Goal: Task Accomplishment & Management: Manage account settings

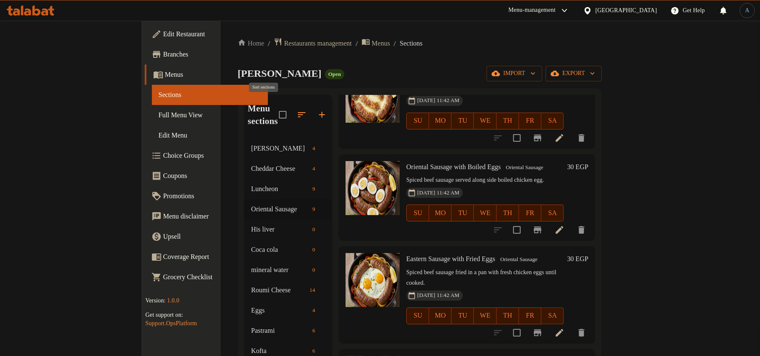
click at [297, 110] on icon "button" at bounding box center [302, 115] width 10 height 10
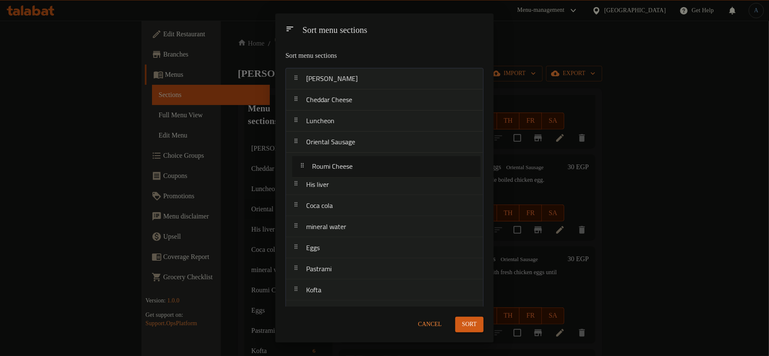
drag, startPoint x: 328, startPoint y: 227, endPoint x: 332, endPoint y: 171, distance: 56.3
click at [332, 171] on nav "Edam Cheese Cheddar Cheese Luncheon Oriental Sausage His liver Coca cola minera…" at bounding box center [384, 301] width 198 height 466
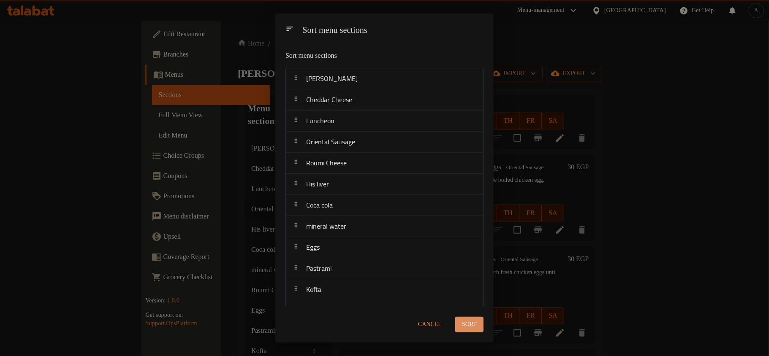
click at [470, 326] on span "Sort" at bounding box center [469, 325] width 15 height 11
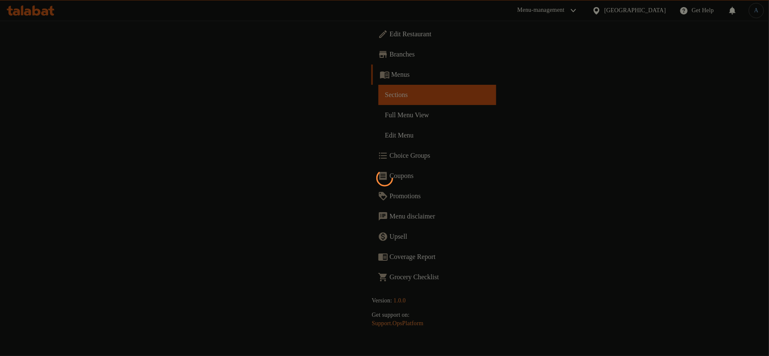
click at [190, 73] on div at bounding box center [384, 178] width 769 height 356
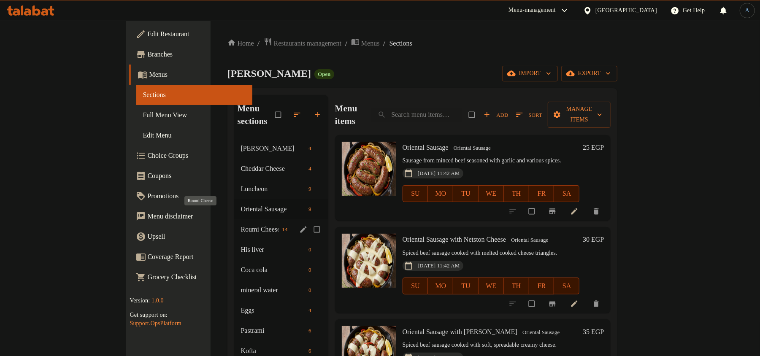
click at [241, 225] on span "Roumi Cheese" at bounding box center [260, 230] width 38 height 10
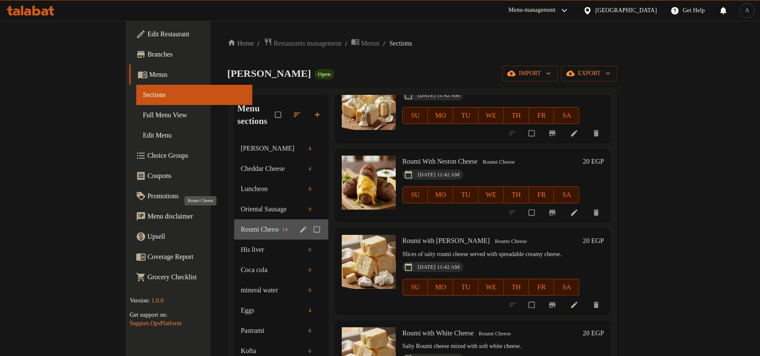
click at [241, 225] on span "Roumi Cheese" at bounding box center [260, 230] width 38 height 10
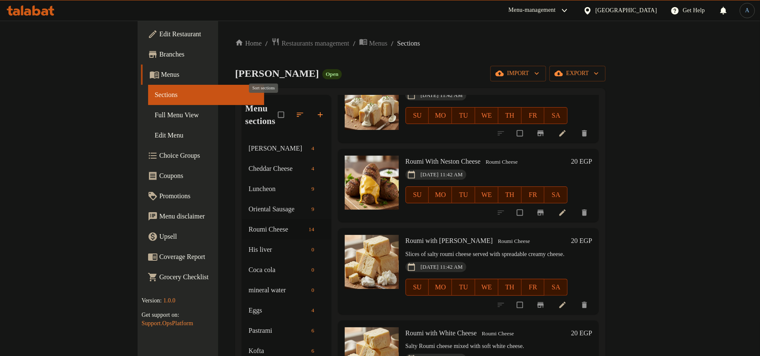
click at [296, 111] on icon "button" at bounding box center [300, 115] width 8 height 8
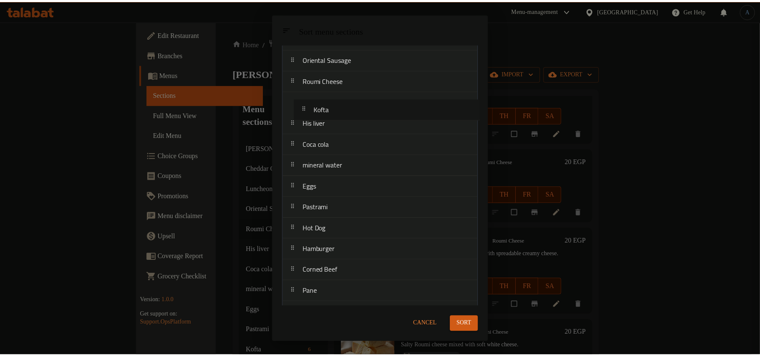
scroll to position [80, 0]
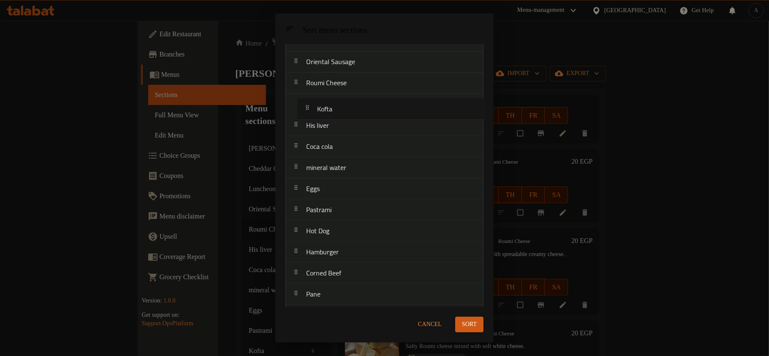
drag, startPoint x: 337, startPoint y: 187, endPoint x: 348, endPoint y: 111, distance: 76.8
click at [348, 111] on nav "Edam Cheese Cheddar Cheese Luncheon Oriental Sausage Roumi Cheese His liver Coc…" at bounding box center [384, 221] width 198 height 466
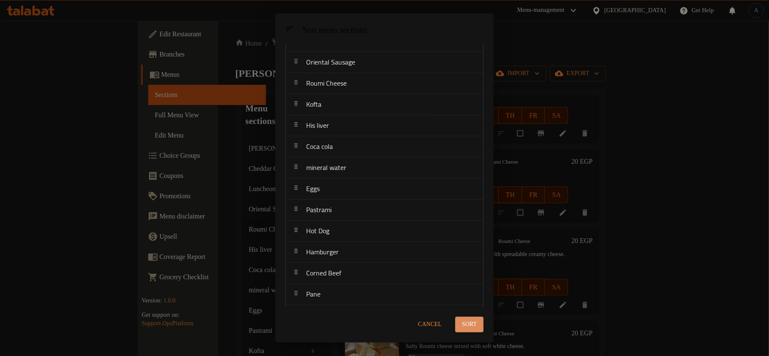
click at [471, 323] on span "Sort" at bounding box center [469, 325] width 15 height 11
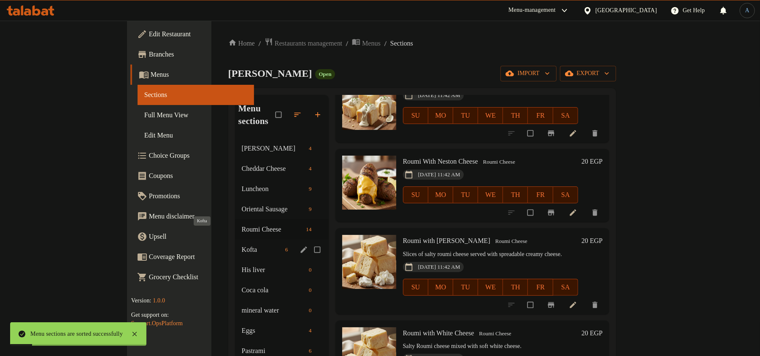
click at [242, 245] on span "Kofta" at bounding box center [262, 250] width 40 height 10
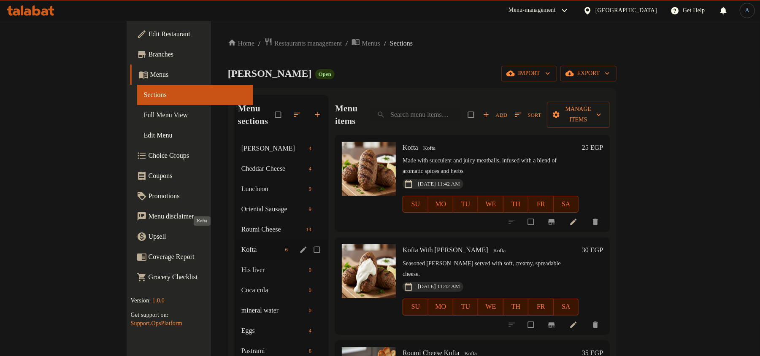
click at [242, 245] on span "Kofta" at bounding box center [262, 250] width 41 height 10
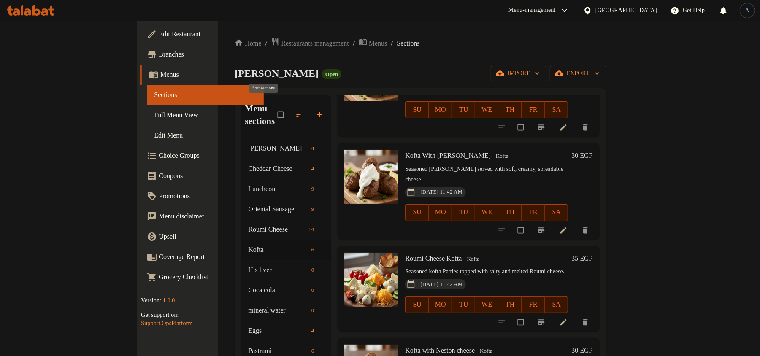
click at [297, 113] on icon "button" at bounding box center [300, 115] width 6 height 4
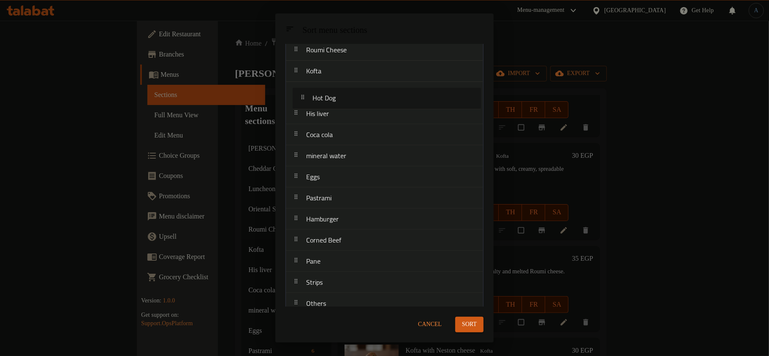
scroll to position [109, 0]
drag, startPoint x: 321, startPoint y: 136, endPoint x: 328, endPoint y: 98, distance: 38.5
click at [328, 98] on nav "Edam Cheese Cheddar Cheese Luncheon Oriental Sausage Roumi Cheese Kofta His liv…" at bounding box center [384, 192] width 198 height 466
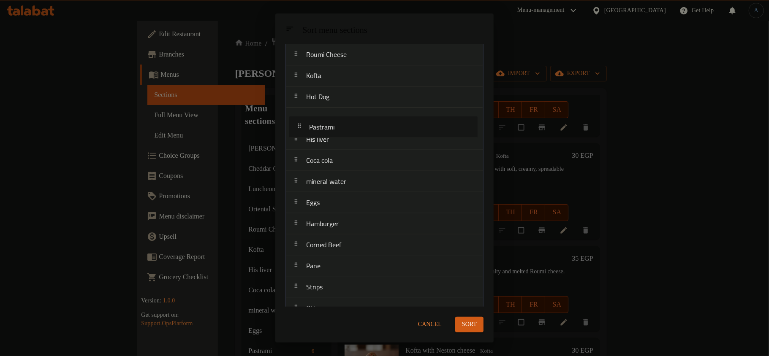
drag, startPoint x: 326, startPoint y: 209, endPoint x: 331, endPoint y: 121, distance: 88.8
click at [331, 121] on nav "Edam Cheese Cheddar Cheese Luncheon Oriental Sausage Roumi Cheese Kofta Hot Dog…" at bounding box center [384, 192] width 198 height 466
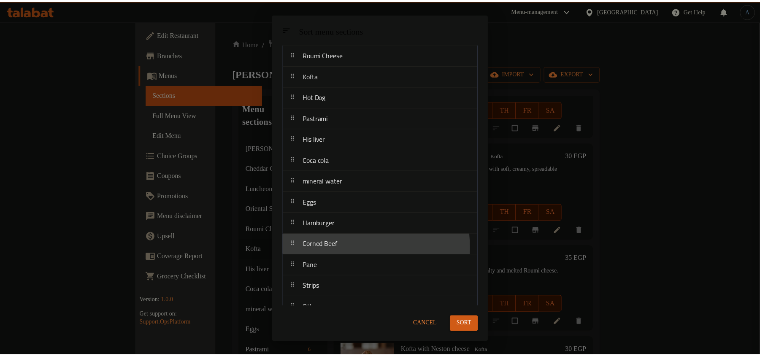
scroll to position [109, 0]
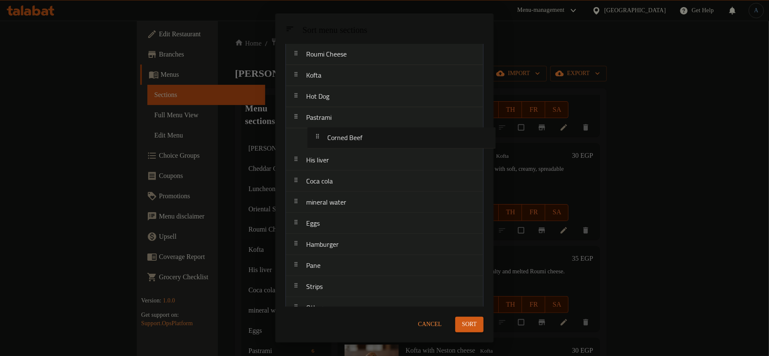
drag, startPoint x: 321, startPoint y: 252, endPoint x: 320, endPoint y: 151, distance: 100.5
click at [338, 135] on nav "Edam Cheese Cheddar Cheese Luncheon Oriental Sausage Roumi Cheese Kofta Hot Dog…" at bounding box center [384, 192] width 198 height 466
click at [473, 326] on span "Sort" at bounding box center [469, 325] width 15 height 11
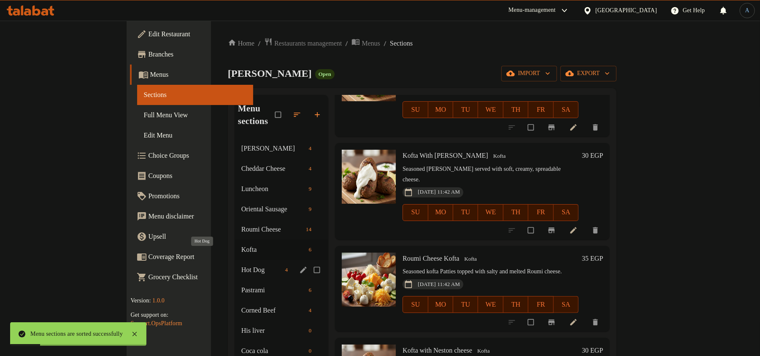
click at [242, 265] on span "Hot Dog" at bounding box center [262, 270] width 41 height 10
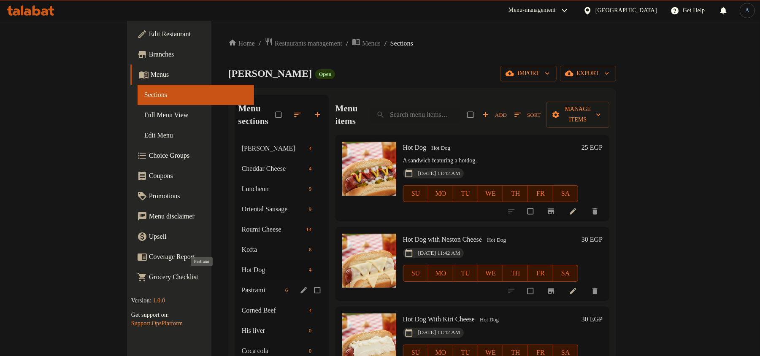
click at [242, 285] on span "Pastrami" at bounding box center [262, 290] width 40 height 10
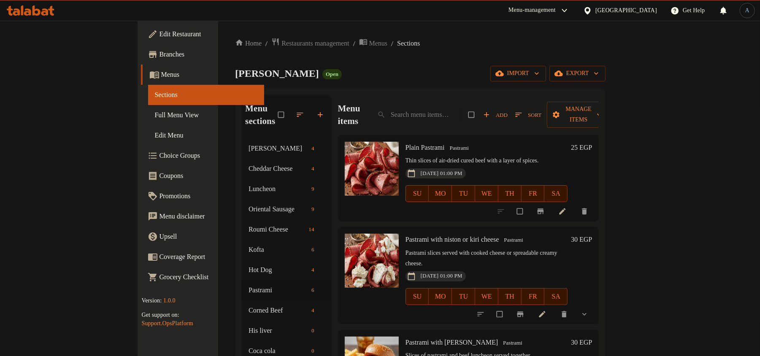
click at [353, 70] on div "Alban Magdy Open import export" at bounding box center [420, 74] width 371 height 16
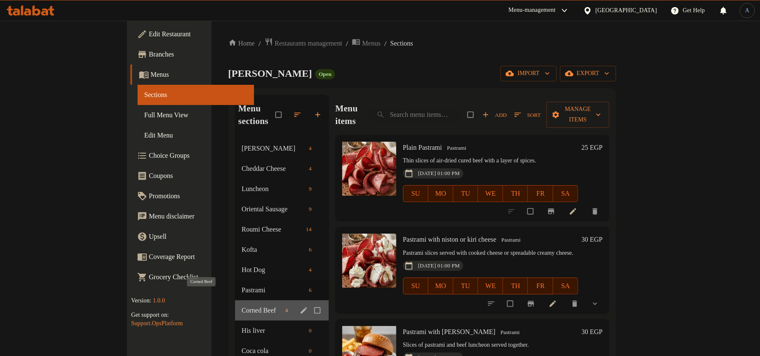
click at [242, 306] on span "Corned Beef" at bounding box center [262, 311] width 40 height 10
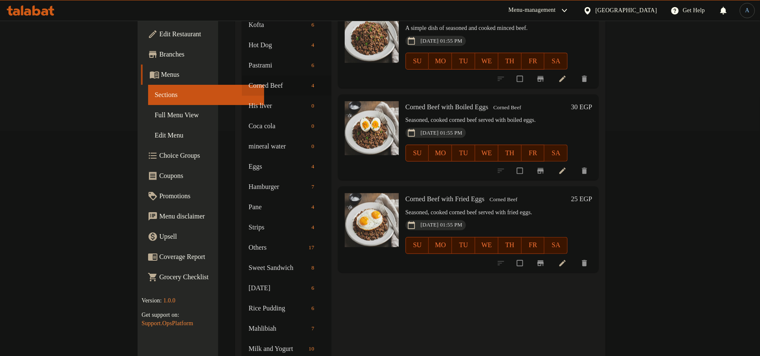
scroll to position [242, 0]
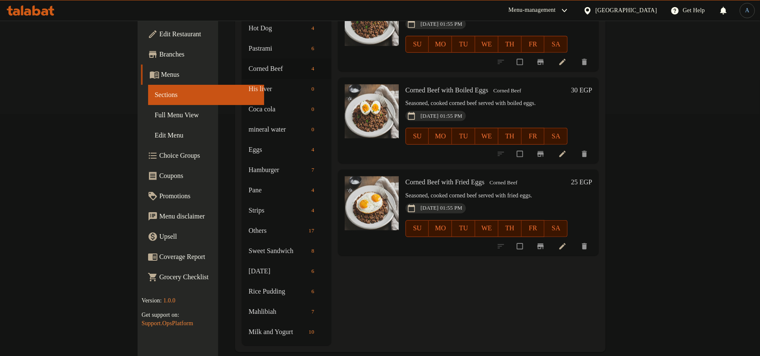
click at [351, 308] on div "Menu items Add Sort Manage items Plain Corned Beef Corned Beef Seasoned, minced…" at bounding box center [465, 99] width 268 height 493
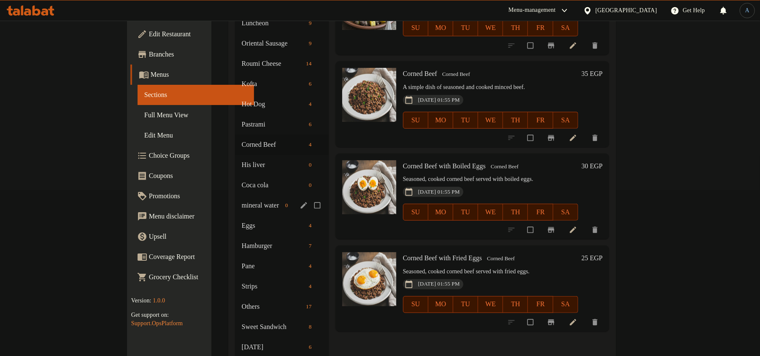
scroll to position [169, 0]
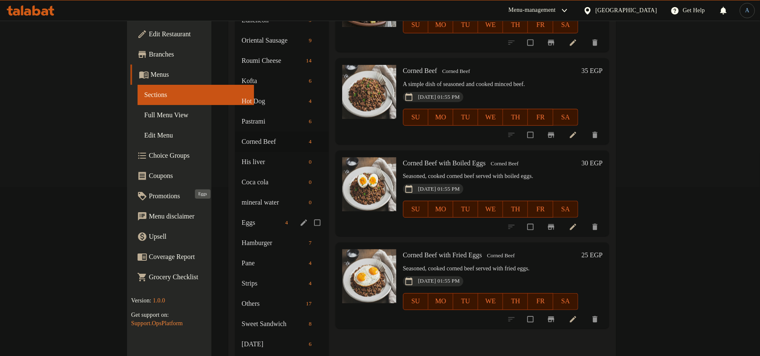
click at [242, 218] on span "Eggs" at bounding box center [262, 223] width 40 height 10
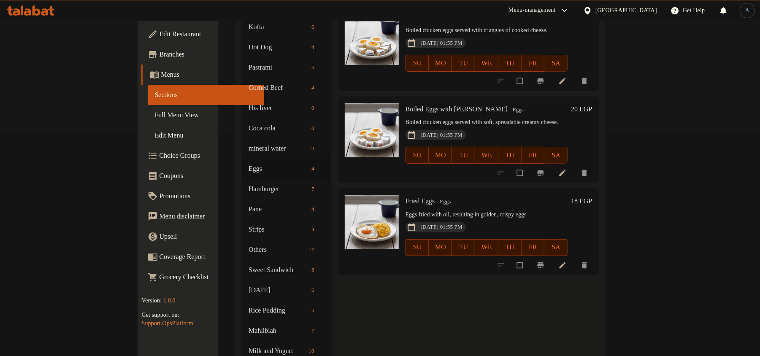
scroll to position [225, 0]
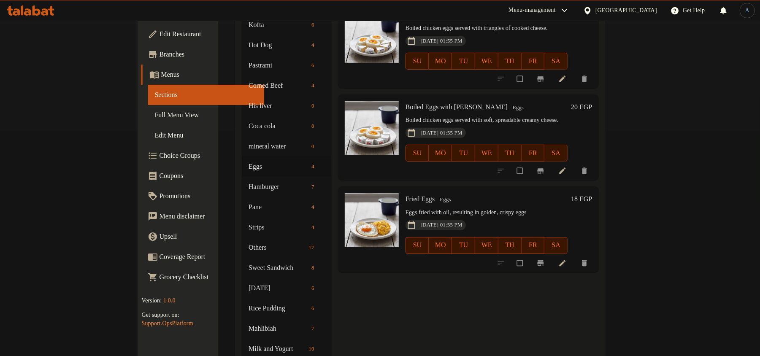
click at [406, 103] on span "Boiled Eggs with Kiri Cheese" at bounding box center [457, 106] width 102 height 7
click at [410, 101] on h6 "Boiled Eggs with Kiri Cheese Eggs" at bounding box center [487, 107] width 162 height 12
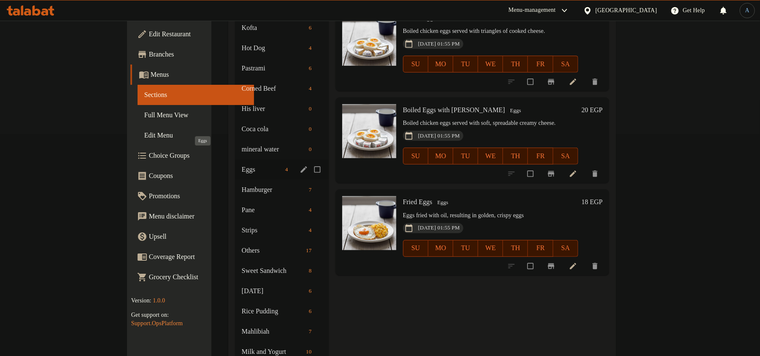
scroll to position [242, 0]
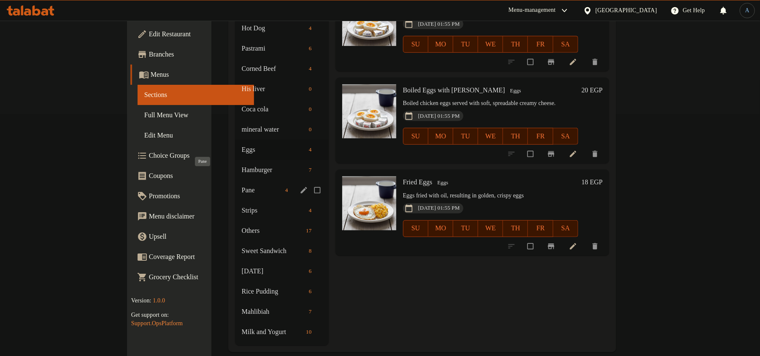
click at [242, 185] on span "Pane" at bounding box center [262, 190] width 40 height 10
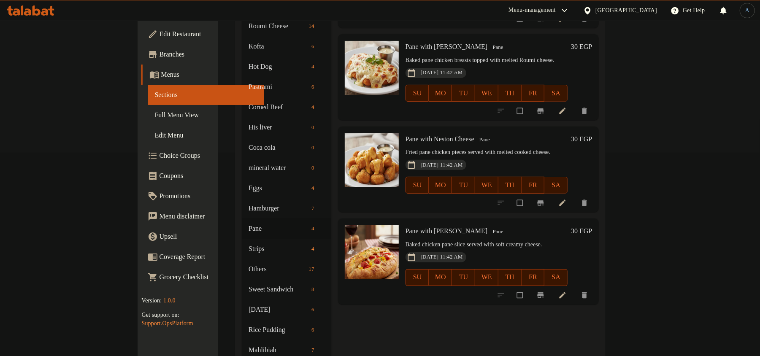
scroll to position [242, 0]
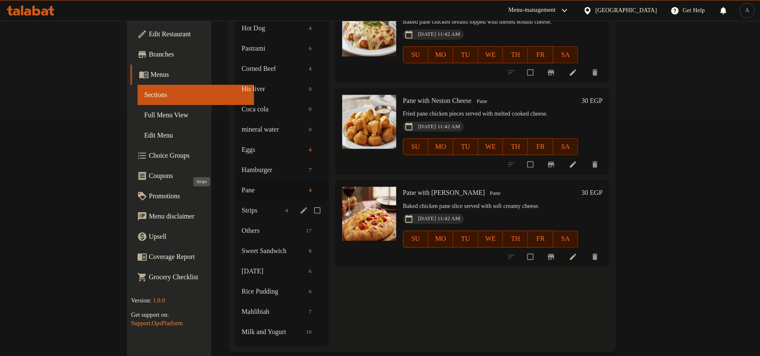
click at [242, 206] on span "Strips" at bounding box center [262, 211] width 40 height 10
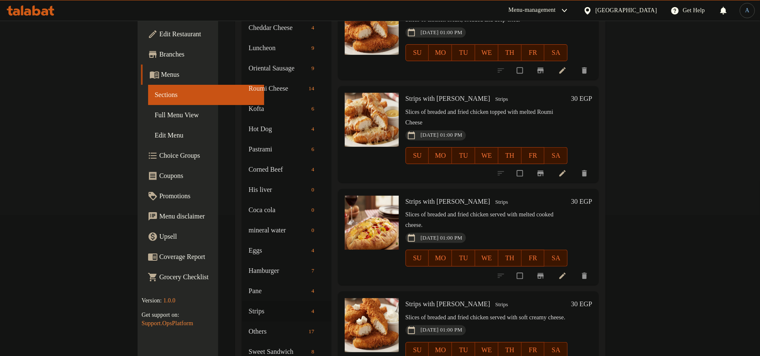
scroll to position [169, 0]
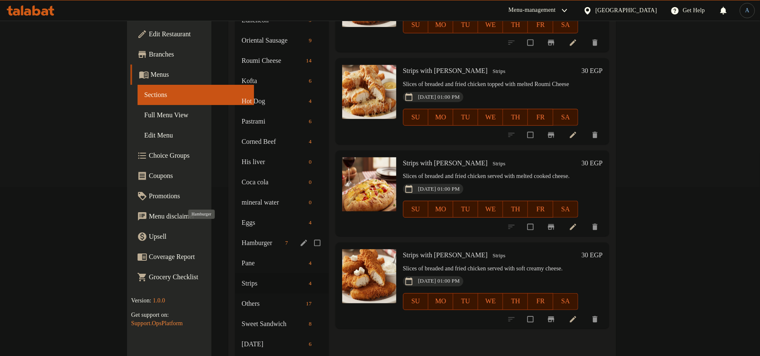
click at [242, 238] on span "Hamburger" at bounding box center [262, 243] width 40 height 10
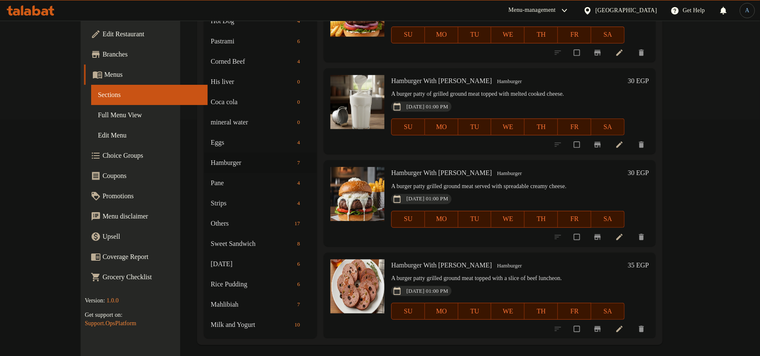
scroll to position [242, 0]
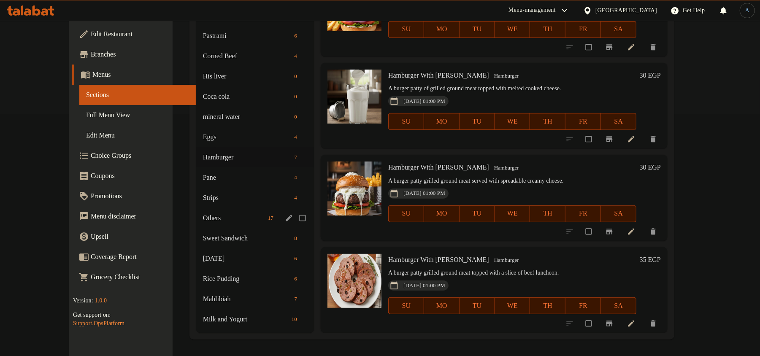
click at [196, 211] on div "Others 17" at bounding box center [255, 218] width 118 height 20
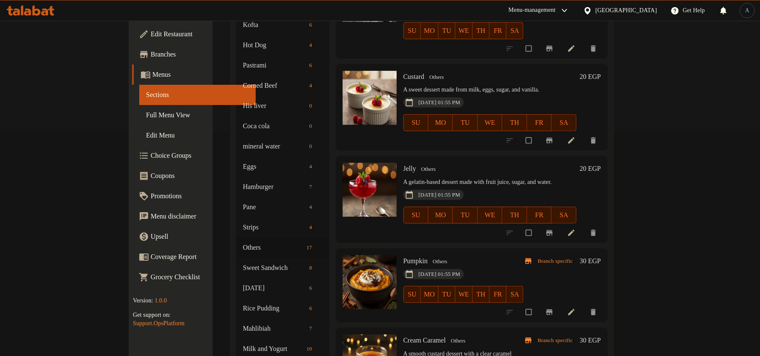
scroll to position [242, 0]
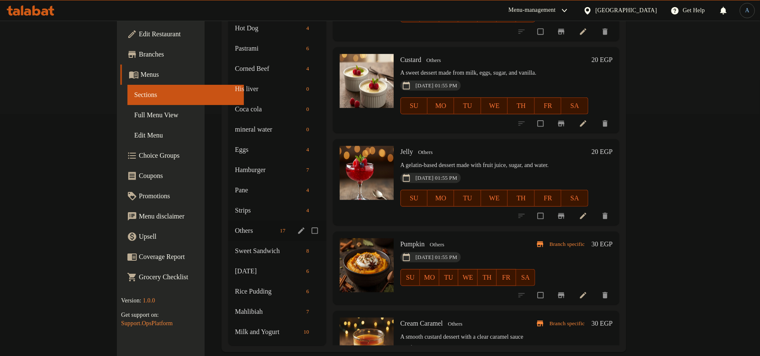
drag, startPoint x: 226, startPoint y: 223, endPoint x: 260, endPoint y: 224, distance: 33.8
click at [228, 223] on div "Others 17" at bounding box center [277, 231] width 98 height 20
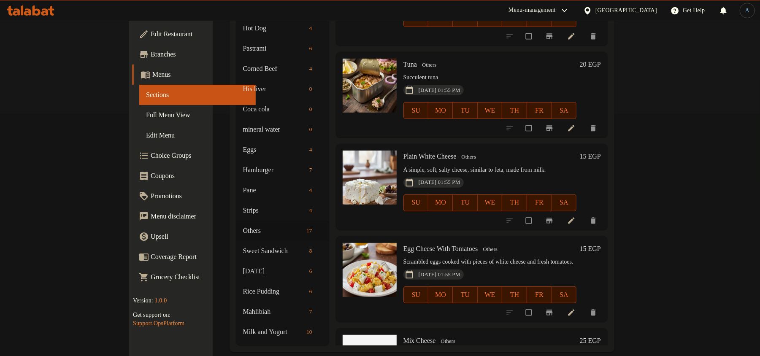
scroll to position [0, 0]
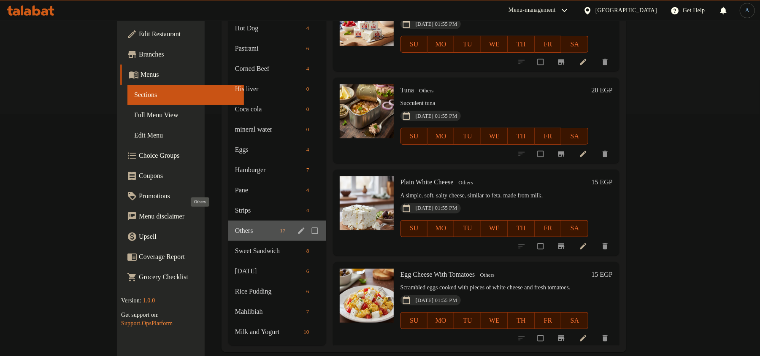
click at [235, 226] on span "Others" at bounding box center [255, 231] width 41 height 10
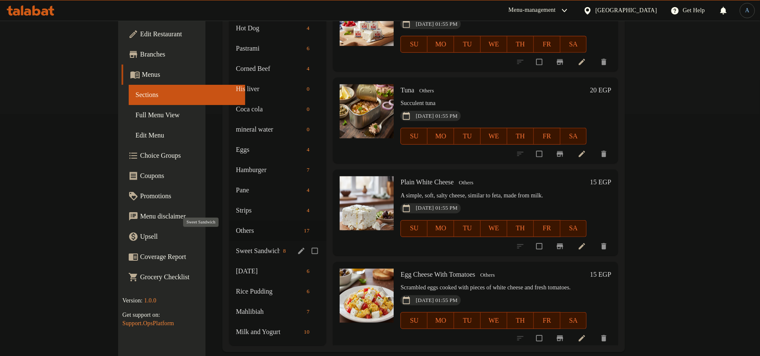
click at [236, 246] on span "Sweet Sandwich" at bounding box center [258, 251] width 44 height 10
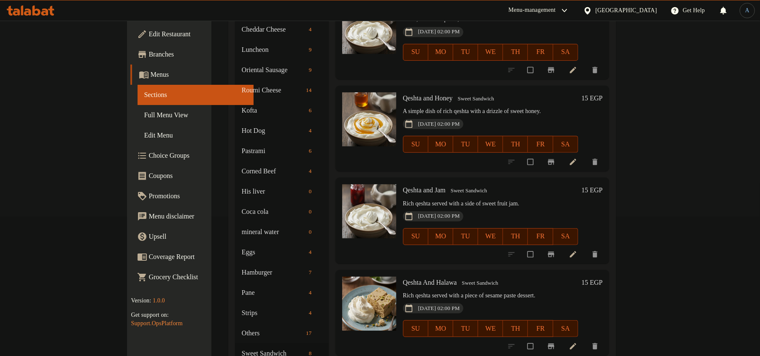
scroll to position [242, 0]
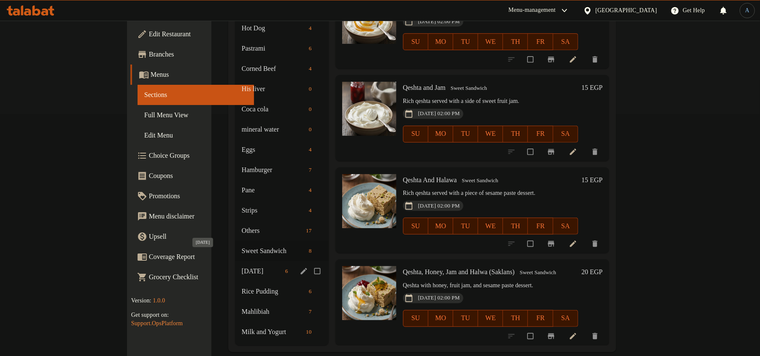
click at [242, 266] on span "[DATE]" at bounding box center [262, 271] width 40 height 10
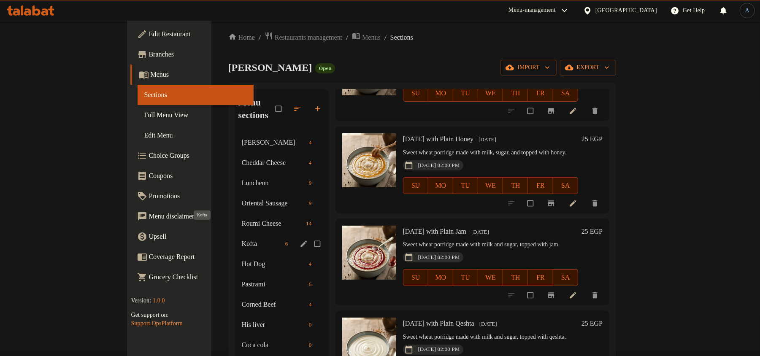
scroll to position [242, 0]
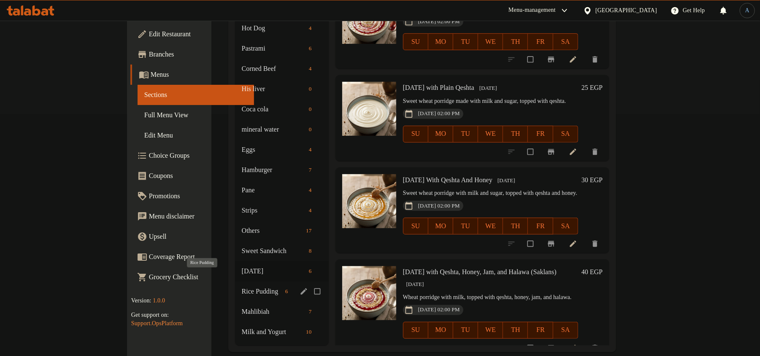
click at [242, 287] on span "Rice Pudding" at bounding box center [262, 292] width 40 height 10
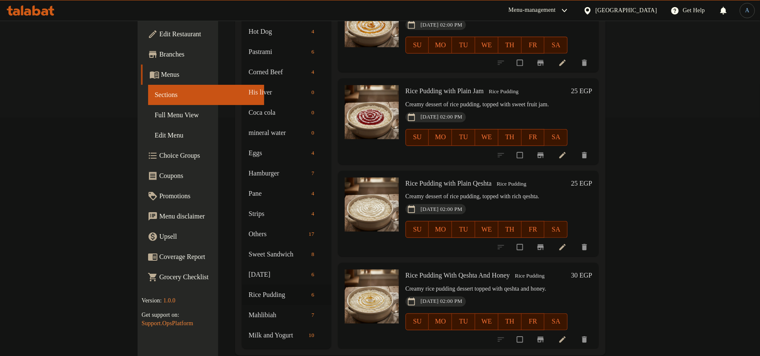
scroll to position [242, 0]
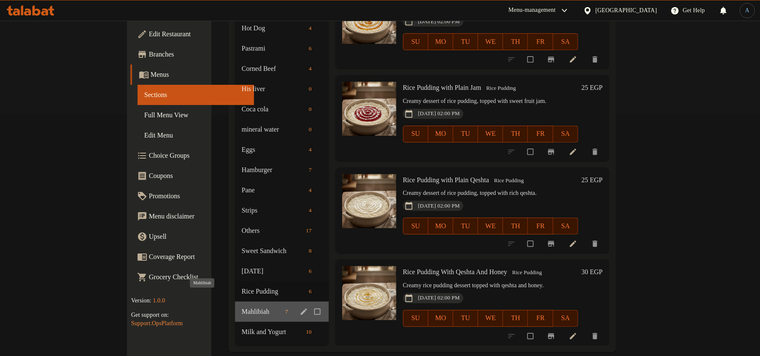
click at [242, 307] on span "Mahlibiah" at bounding box center [262, 312] width 40 height 10
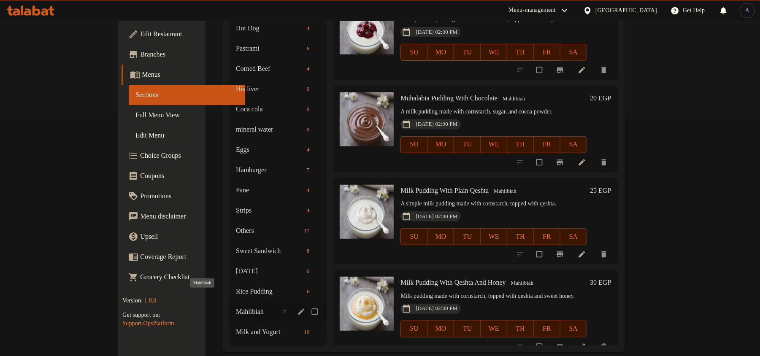
click at [236, 307] on span "Mahlibiah" at bounding box center [258, 312] width 44 height 10
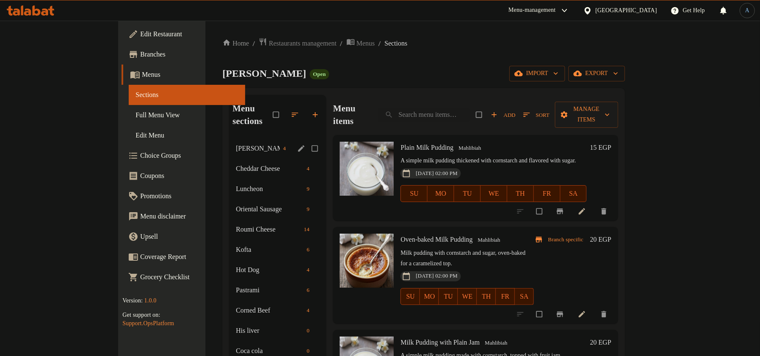
click at [229, 141] on div "Edam Cheese 4" at bounding box center [277, 148] width 97 height 20
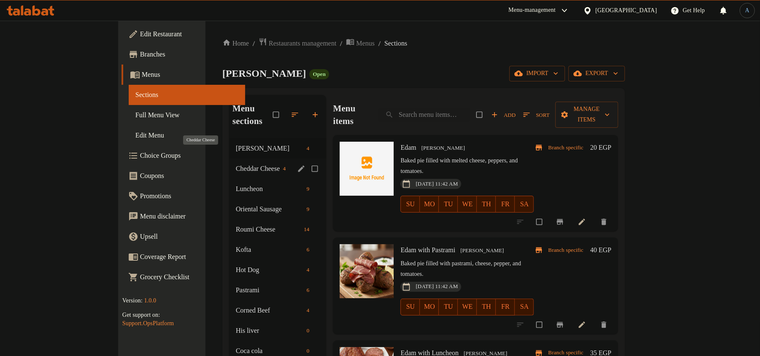
click at [236, 164] on span "Cheddar Cheese" at bounding box center [258, 169] width 44 height 10
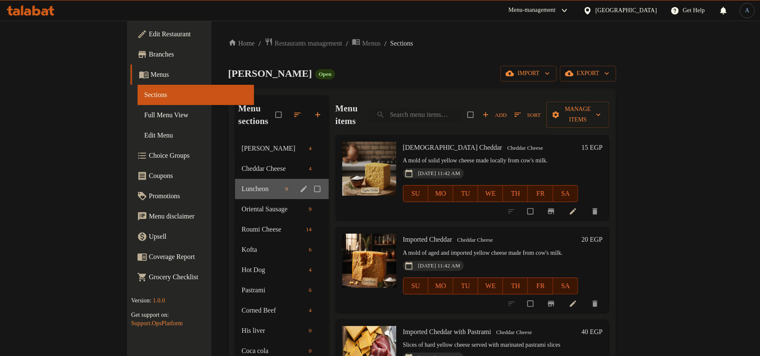
click at [235, 179] on div "Luncheon 9" at bounding box center [282, 189] width 94 height 20
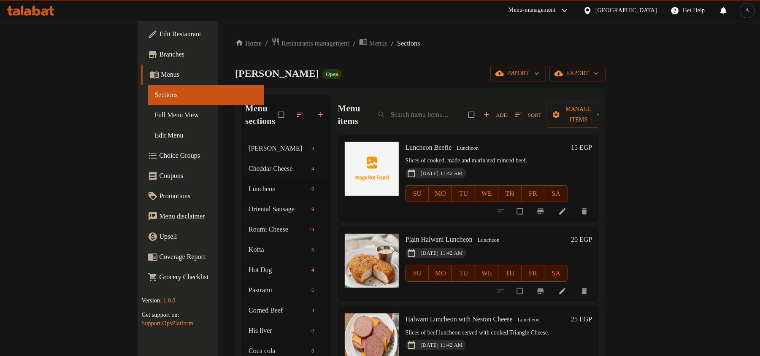
click at [356, 89] on div "Menu sections Edam Cheese 4 Cheddar Cheese 4 Luncheon 9 Oriental Sausage 9 Roum…" at bounding box center [420, 341] width 371 height 506
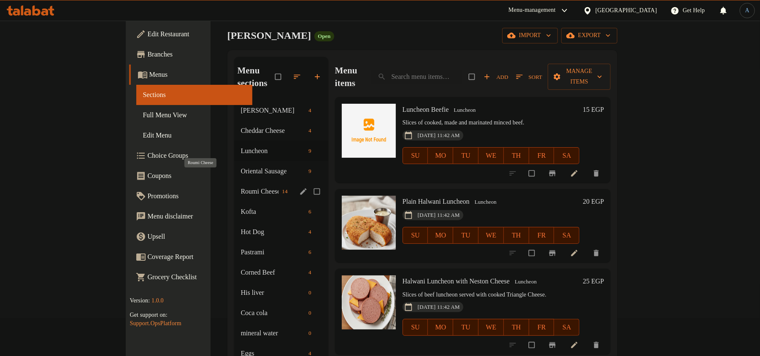
scroll to position [56, 0]
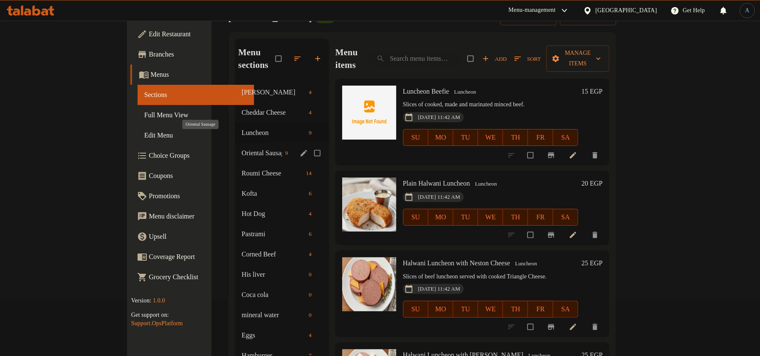
click at [242, 148] on span "Oriental Sausage" at bounding box center [262, 153] width 40 height 10
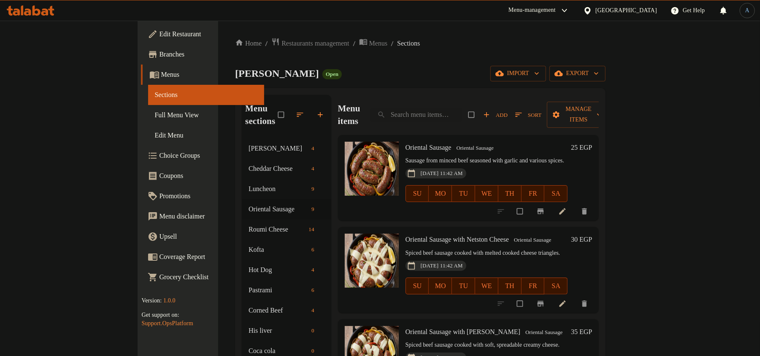
click at [315, 71] on div "Alban Magdy Open import export" at bounding box center [420, 74] width 371 height 16
click at [472, 144] on span "Oriental Sausage" at bounding box center [475, 149] width 44 height 10
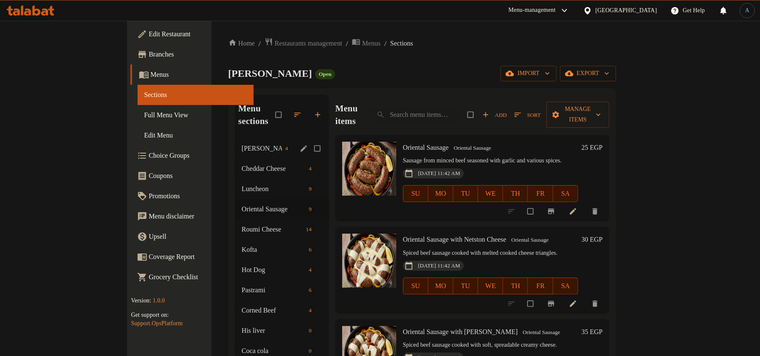
click at [235, 141] on div "Edam Cheese 4" at bounding box center [282, 148] width 94 height 20
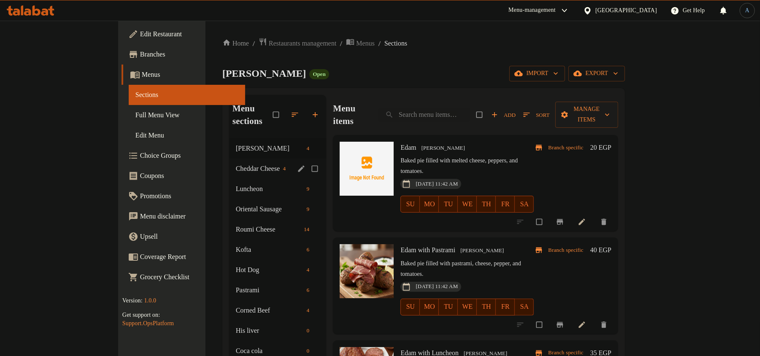
click at [236, 164] on span "Cheddar Cheese" at bounding box center [258, 169] width 44 height 10
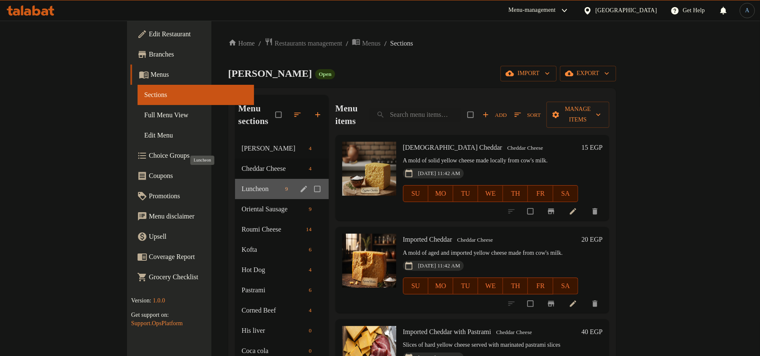
click at [242, 184] on span "Luncheon" at bounding box center [262, 189] width 40 height 10
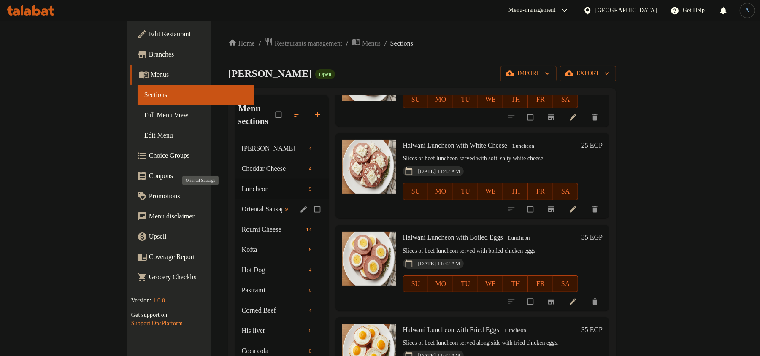
click at [242, 204] on span "Oriental Sausage" at bounding box center [262, 209] width 40 height 10
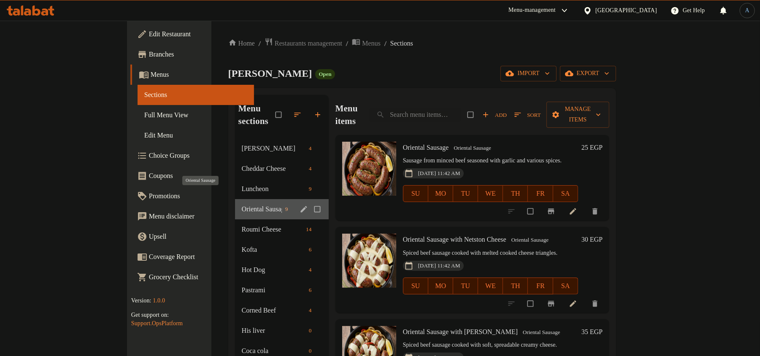
click at [242, 204] on span "Oriental Sausage" at bounding box center [262, 209] width 40 height 10
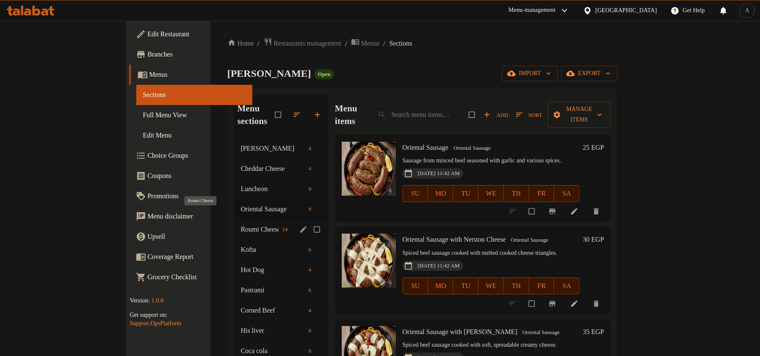
click at [241, 225] on span "Roumi Cheese" at bounding box center [260, 230] width 38 height 10
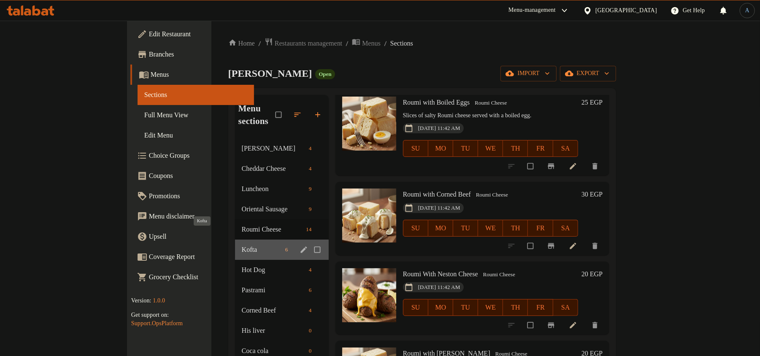
click at [242, 245] on span "Kofta" at bounding box center [262, 250] width 40 height 10
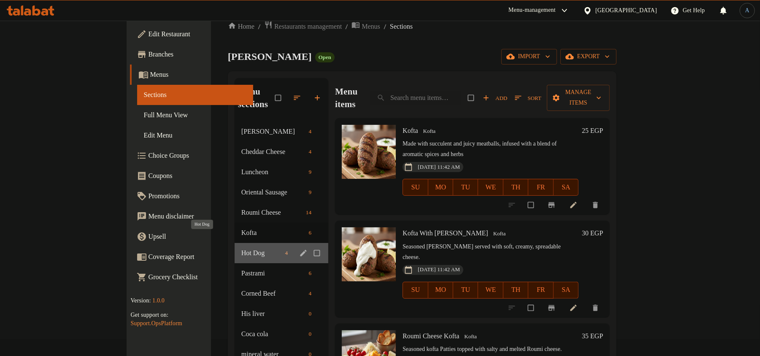
click at [242, 248] on span "Hot Dog" at bounding box center [262, 253] width 41 height 10
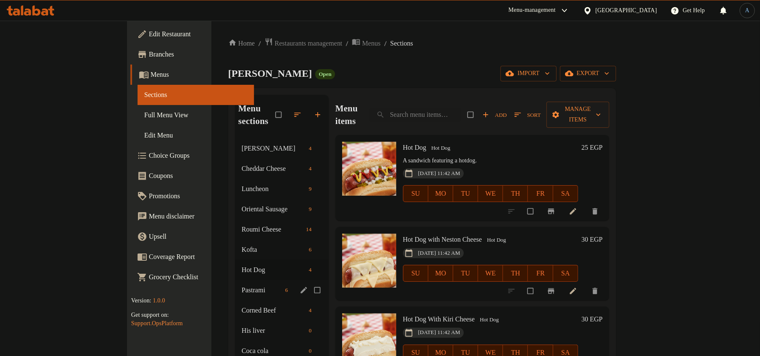
click at [235, 280] on div "Pastrami 6" at bounding box center [282, 290] width 94 height 20
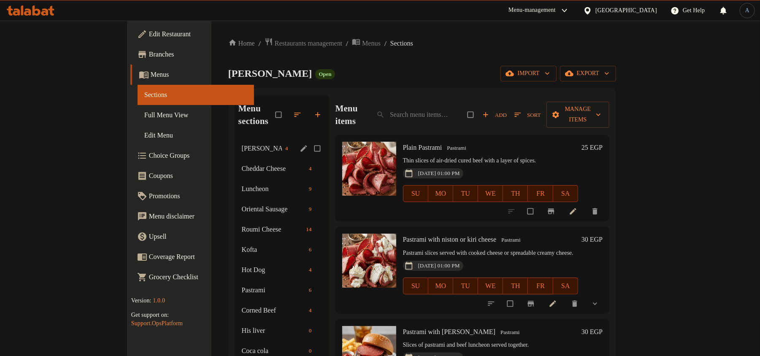
click at [242, 144] on span "[PERSON_NAME]" at bounding box center [262, 149] width 40 height 10
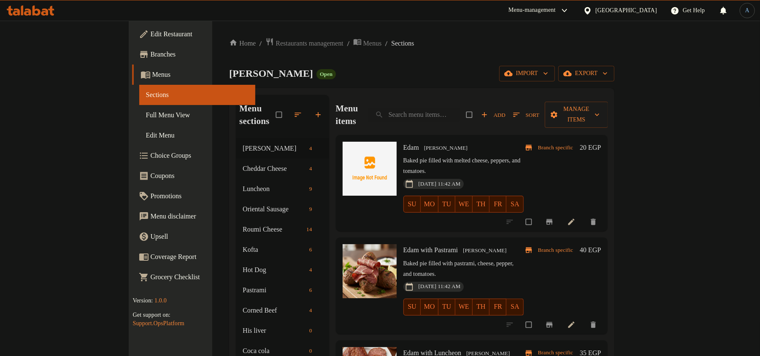
click at [433, 44] on ol "Home / Restaurants management / Menus / Sections" at bounding box center [422, 43] width 386 height 11
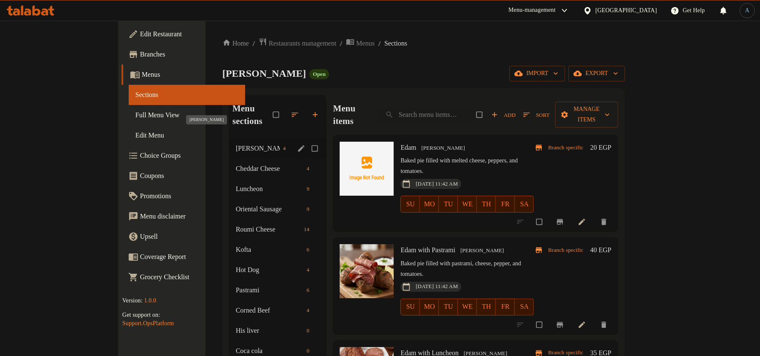
click at [236, 144] on span "[PERSON_NAME]" at bounding box center [258, 149] width 44 height 10
click at [236, 164] on span "Cheddar Cheese" at bounding box center [258, 169] width 44 height 10
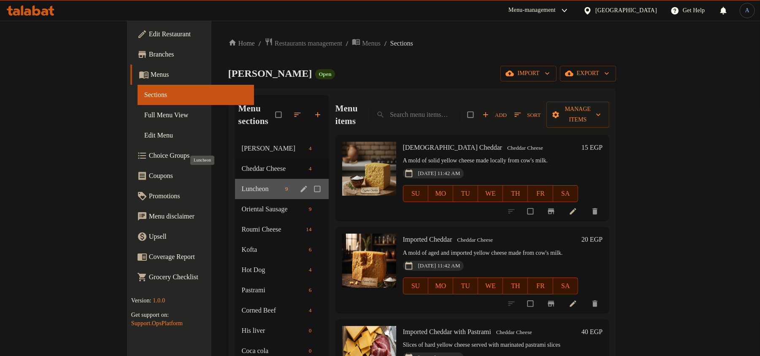
click at [242, 184] on span "Luncheon" at bounding box center [262, 189] width 40 height 10
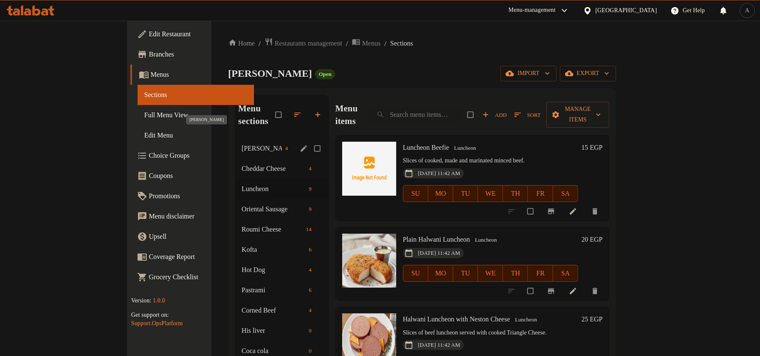
click at [242, 144] on span "[PERSON_NAME]" at bounding box center [262, 149] width 40 height 10
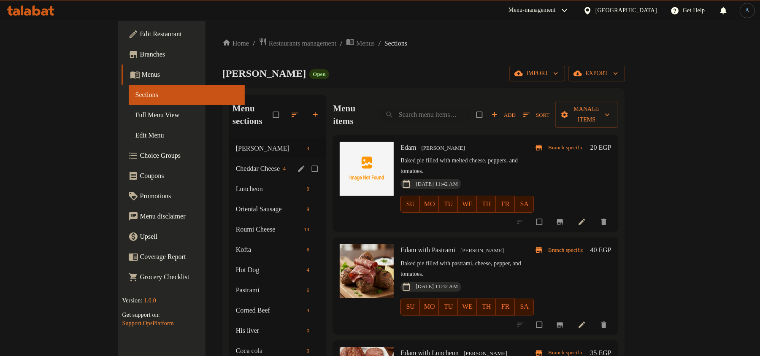
click at [236, 164] on span "Cheddar Cheese" at bounding box center [258, 169] width 44 height 10
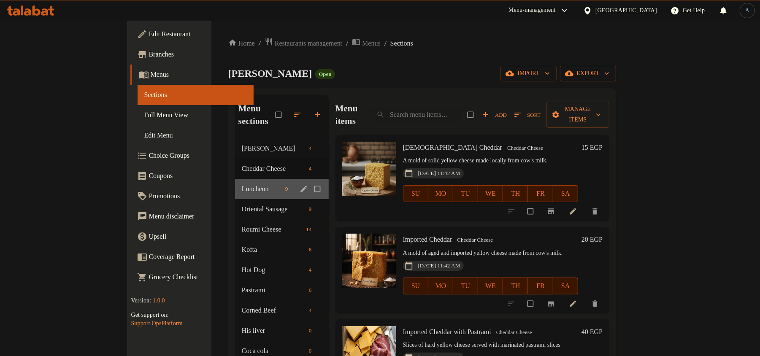
click at [235, 182] on div "Luncheon 9" at bounding box center [282, 189] width 94 height 20
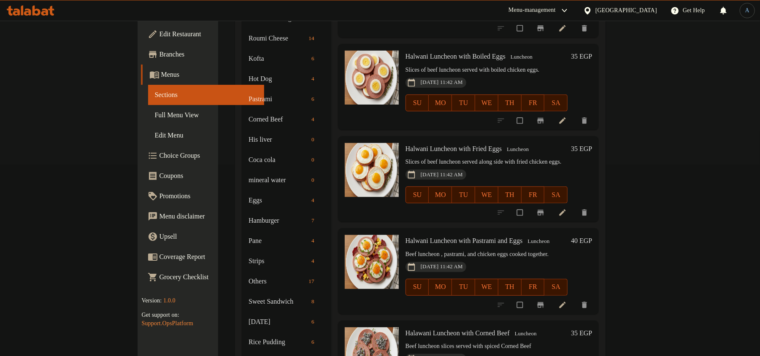
scroll to position [242, 0]
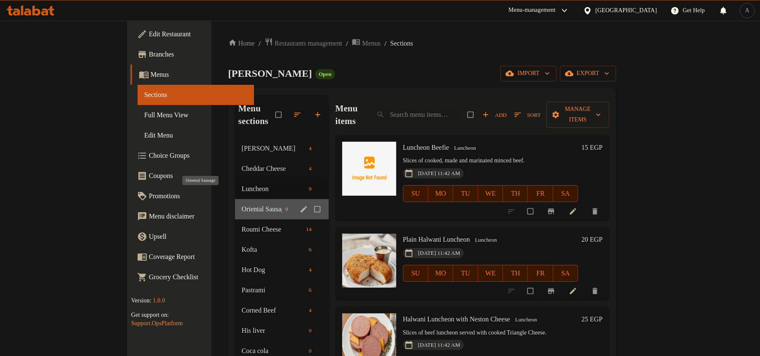
click at [242, 204] on span "Oriental Sausage" at bounding box center [262, 209] width 40 height 10
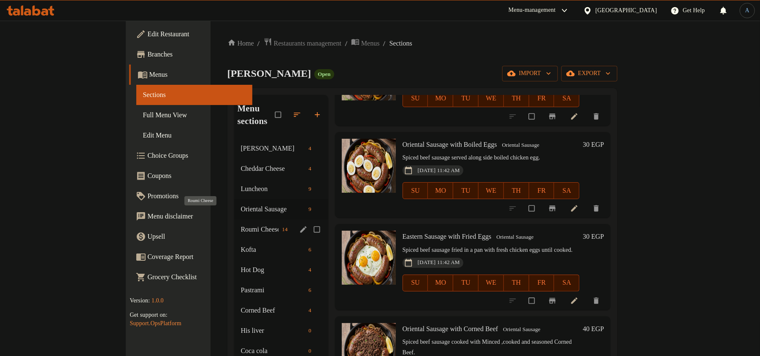
click at [241, 225] on span "Roumi Cheese" at bounding box center [260, 230] width 38 height 10
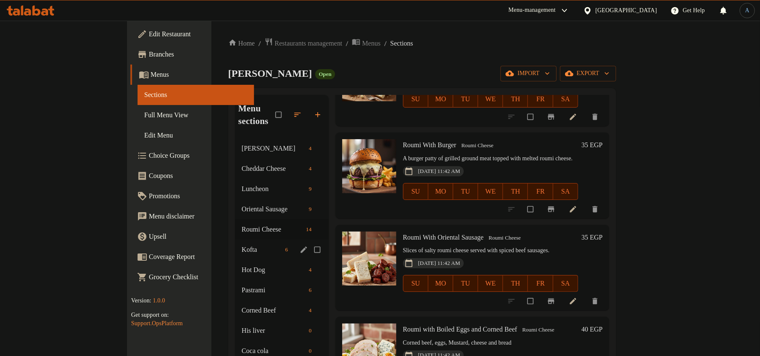
click at [242, 245] on span "Kofta" at bounding box center [262, 250] width 40 height 10
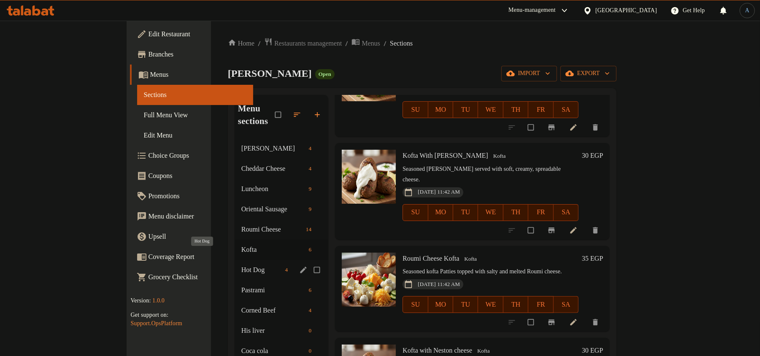
click at [242, 265] on span "Hot Dog" at bounding box center [262, 270] width 41 height 10
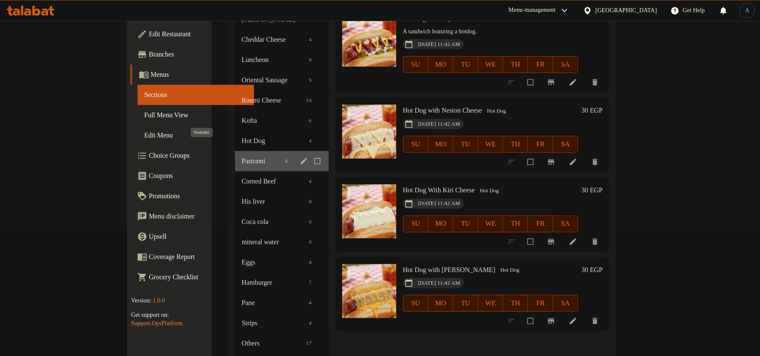
click at [242, 156] on span "Pastrami" at bounding box center [262, 161] width 40 height 10
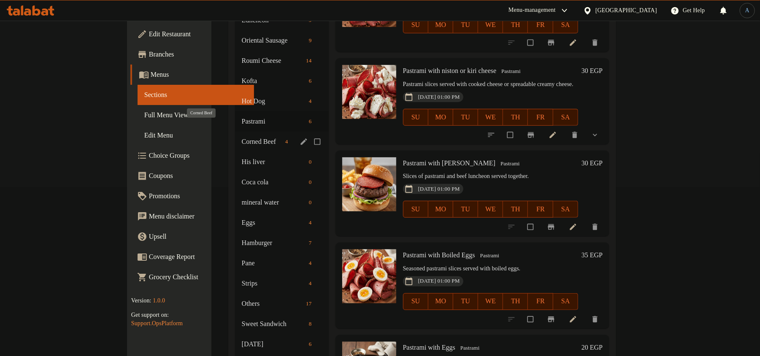
click at [242, 137] on span "Corned Beef" at bounding box center [262, 142] width 40 height 10
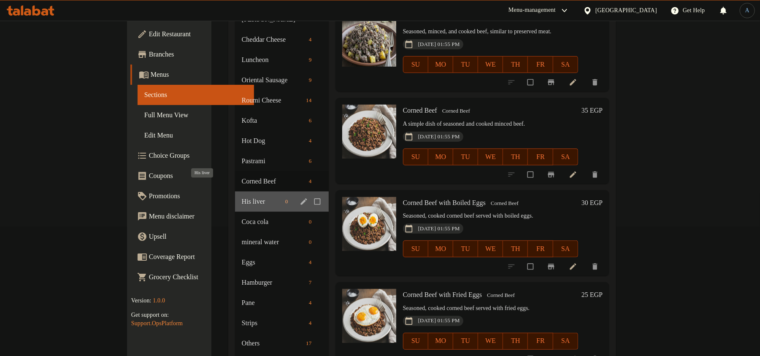
click at [242, 197] on span "His liver" at bounding box center [262, 202] width 40 height 10
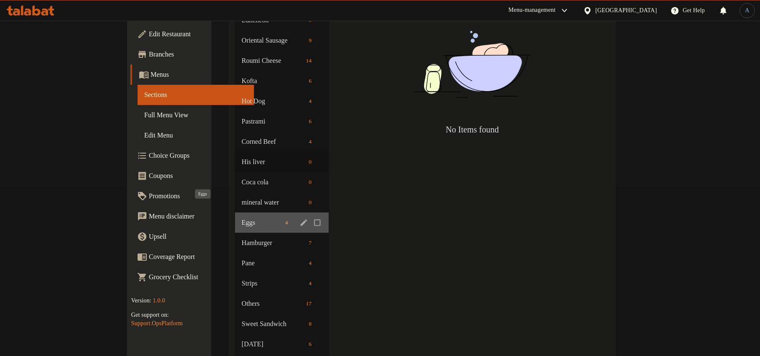
click at [242, 218] on span "Eggs" at bounding box center [262, 223] width 40 height 10
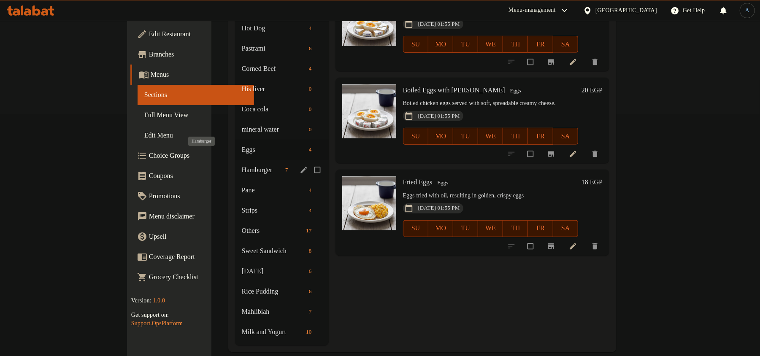
click at [242, 165] on span "Hamburger" at bounding box center [262, 170] width 40 height 10
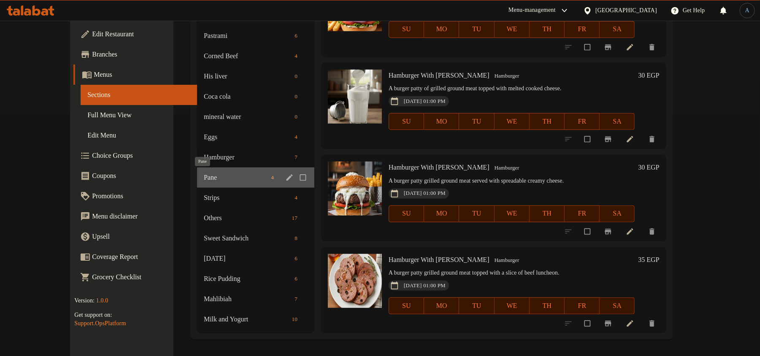
click at [204, 173] on span "Pane" at bounding box center [236, 178] width 64 height 10
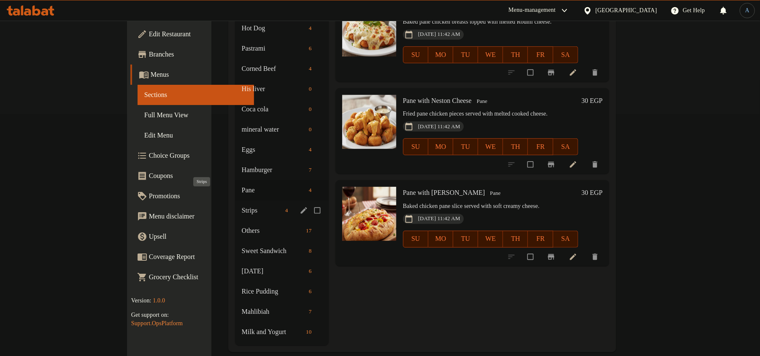
click at [242, 206] on span "Strips" at bounding box center [262, 211] width 40 height 10
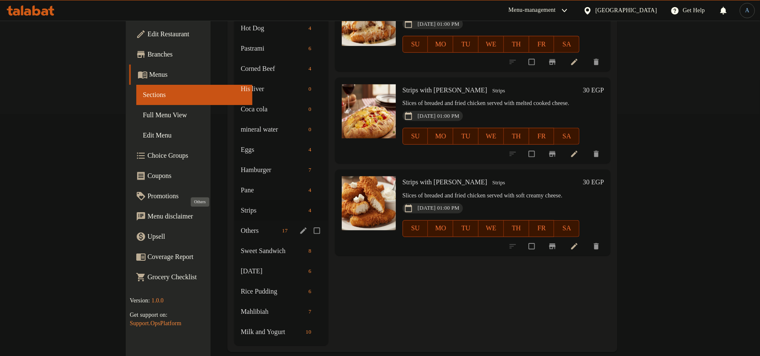
click at [241, 226] on span "Others" at bounding box center [260, 231] width 38 height 10
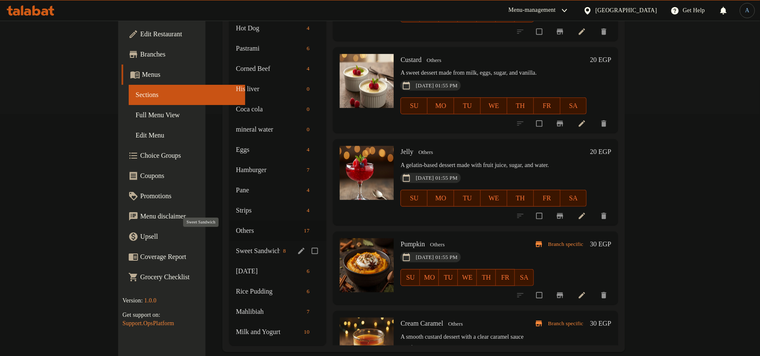
click at [236, 246] on span "Sweet Sandwich" at bounding box center [258, 251] width 44 height 10
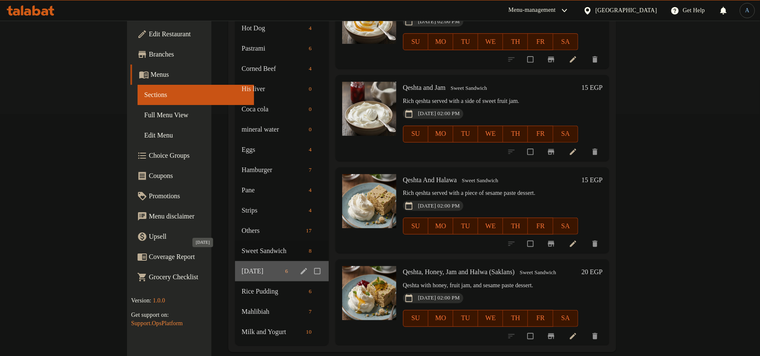
click at [242, 266] on span "[DATE]" at bounding box center [262, 271] width 40 height 10
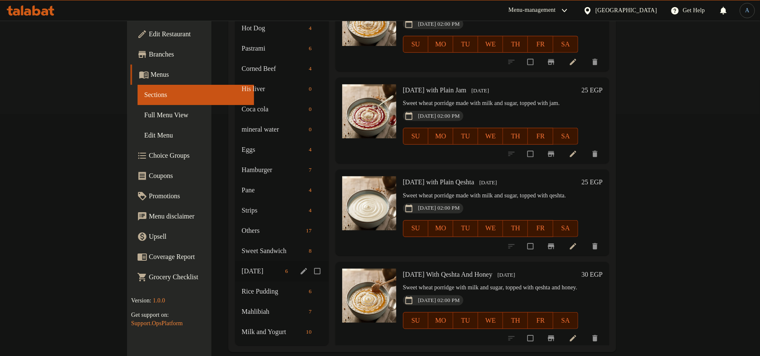
click at [242, 266] on span "[DATE]" at bounding box center [262, 271] width 40 height 10
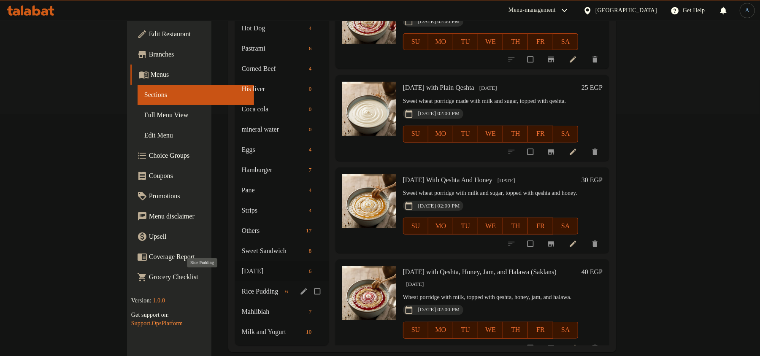
click at [247, 287] on span "Rice Pudding" at bounding box center [262, 292] width 40 height 10
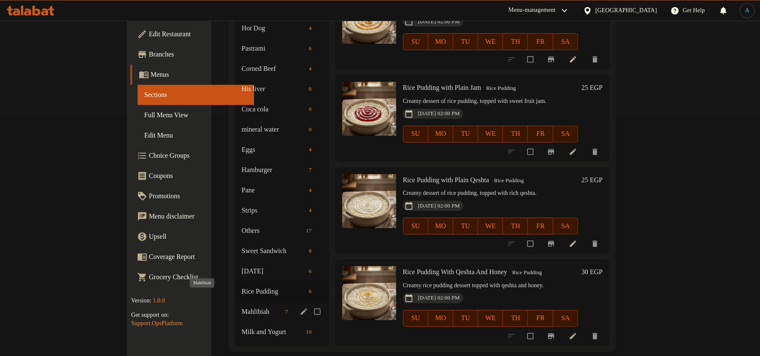
click at [242, 307] on span "Mahlibiah" at bounding box center [262, 312] width 40 height 10
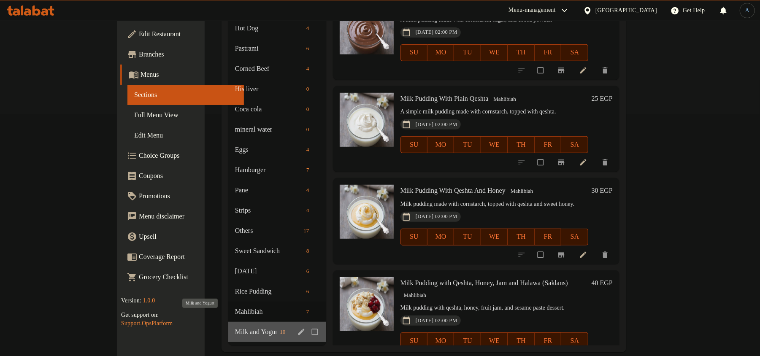
click at [235, 327] on span "Milk and Yogurt" at bounding box center [255, 332] width 41 height 10
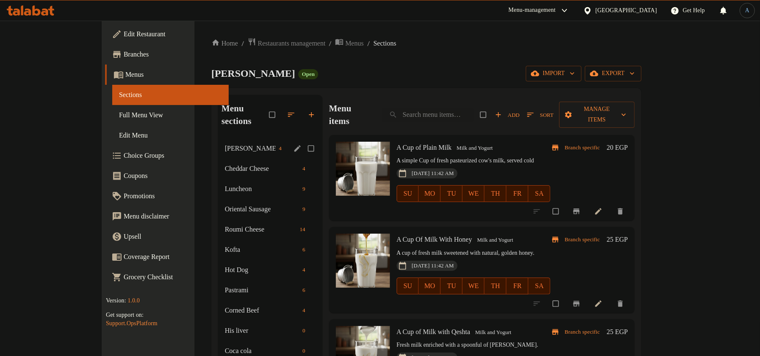
click at [218, 141] on div "Edam Cheese 4" at bounding box center [270, 148] width 104 height 20
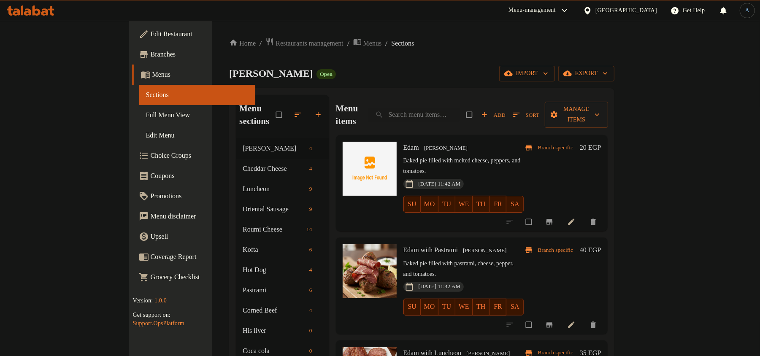
click at [416, 100] on div "Menu items Add Sort Manage items" at bounding box center [472, 115] width 272 height 40
click at [422, 66] on div "Alban Magdy Open import export" at bounding box center [422, 74] width 386 height 16
click at [146, 117] on span "Full Menu View" at bounding box center [197, 115] width 103 height 10
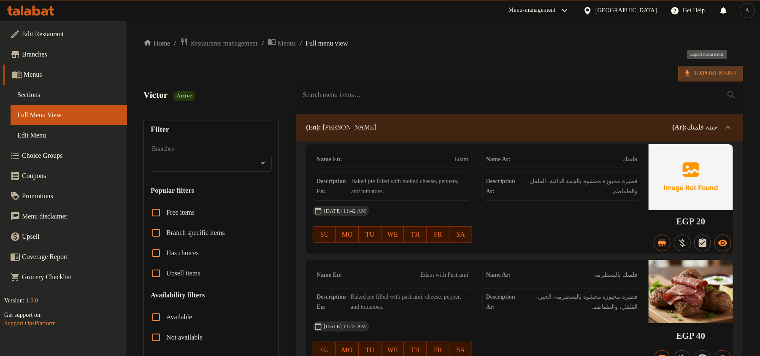
click at [706, 66] on span "Export Menu" at bounding box center [711, 74] width 65 height 16
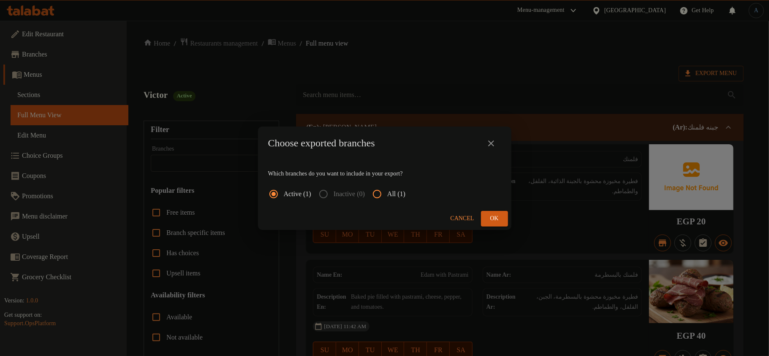
click at [399, 196] on span "All (1)" at bounding box center [396, 194] width 18 height 10
click at [387, 196] on input "All (1)" at bounding box center [377, 194] width 20 height 20
radio input "true"
click at [502, 220] on button "Ok" at bounding box center [494, 219] width 27 height 16
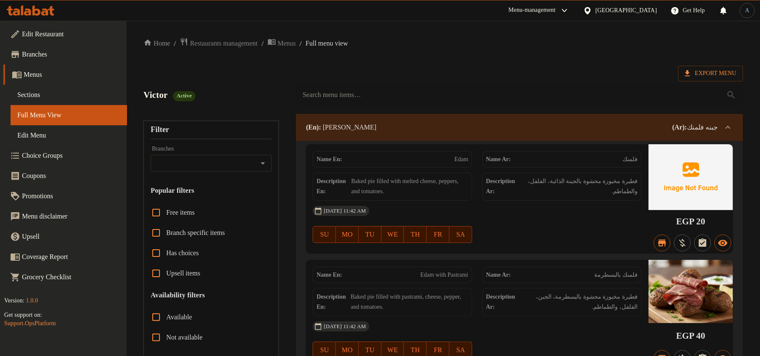
click at [95, 92] on span "Sections" at bounding box center [68, 95] width 103 height 10
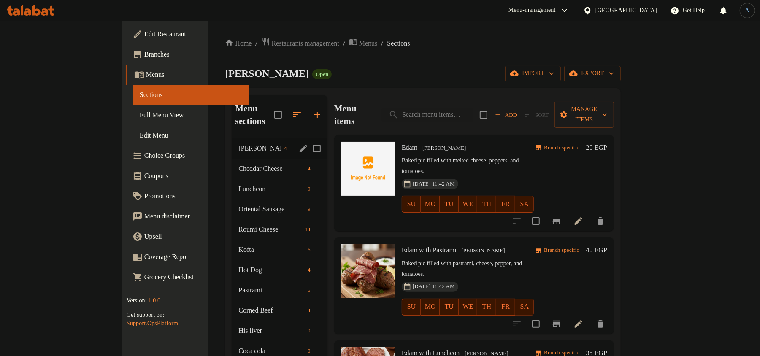
click at [232, 141] on div "Edam Cheese 4" at bounding box center [279, 148] width 95 height 20
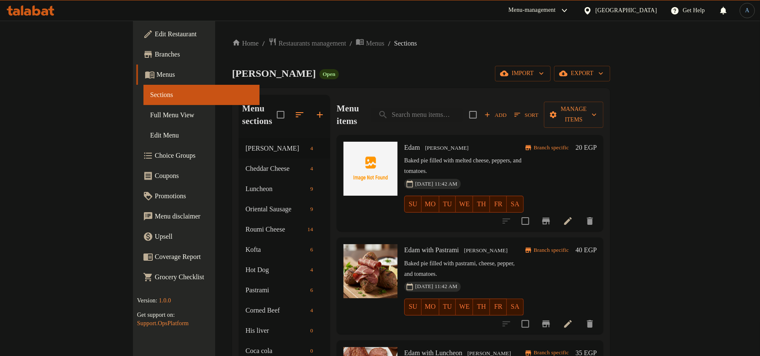
click at [398, 58] on div "Home / Restaurants management / Menus / Sections Alban Magdy Open import export…" at bounding box center [421, 316] width 378 height 557
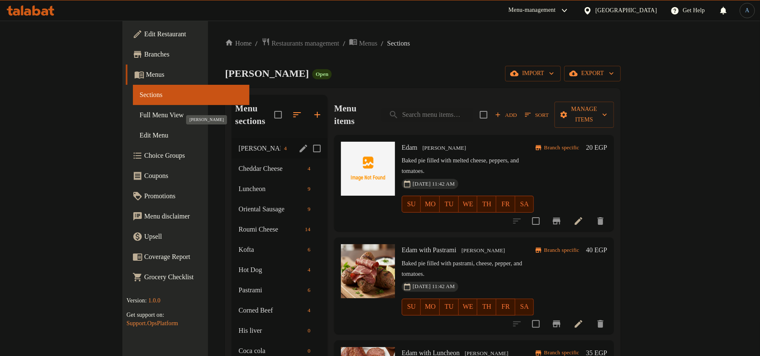
click at [239, 144] on span "[PERSON_NAME]" at bounding box center [260, 149] width 42 height 10
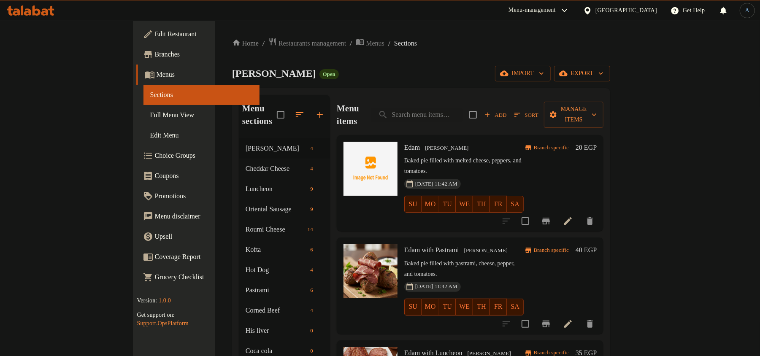
click at [573, 216] on icon at bounding box center [568, 221] width 10 height 10
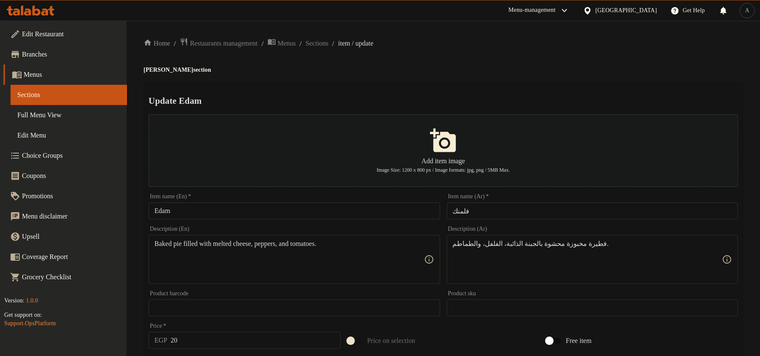
click at [519, 209] on input "فلمنك" at bounding box center [592, 211] width 291 height 17
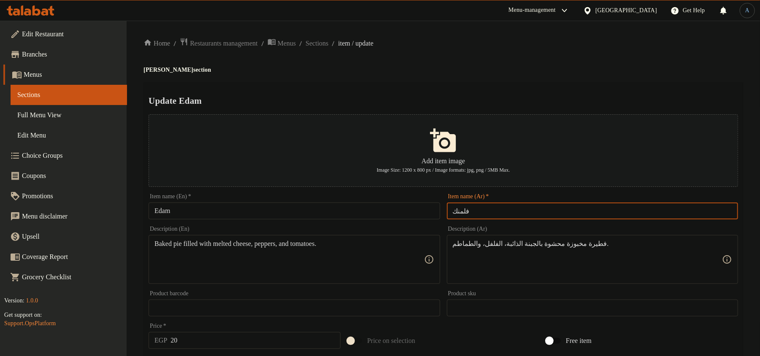
click at [618, 210] on input "فلمنك" at bounding box center [592, 211] width 291 height 17
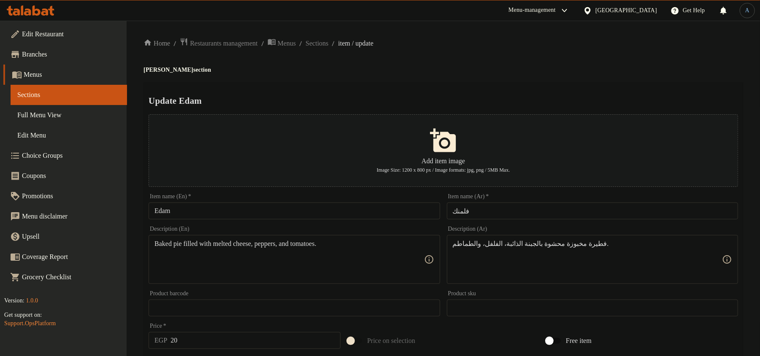
click at [514, 68] on h4 "Edam Cheese section" at bounding box center [444, 70] width 600 height 8
click at [329, 45] on span "Sections" at bounding box center [317, 43] width 23 height 10
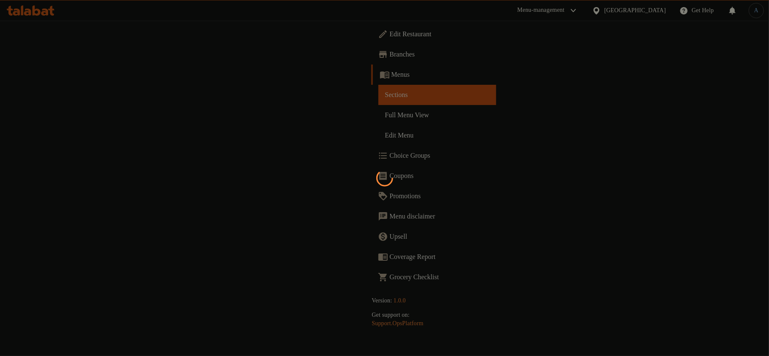
click at [458, 115] on div at bounding box center [384, 178] width 769 height 356
click at [392, 73] on div at bounding box center [384, 178] width 769 height 356
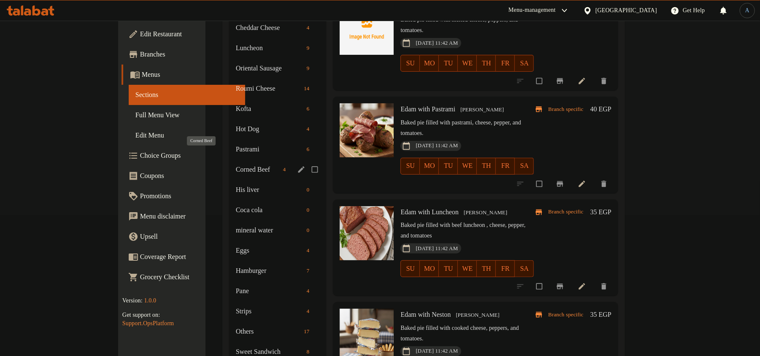
scroll to position [242, 0]
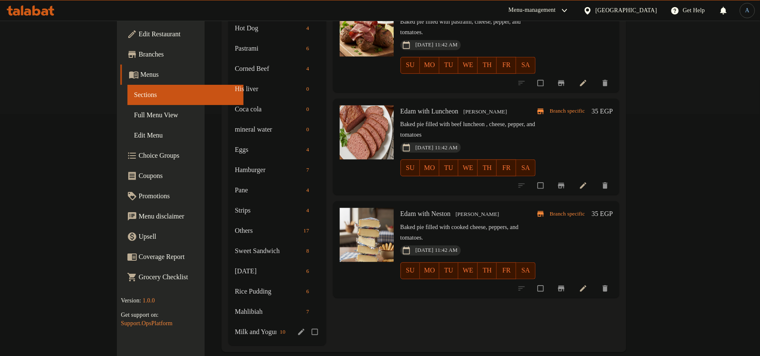
click at [307, 324] on input "Menu sections" at bounding box center [316, 332] width 18 height 16
checkbox input "true"
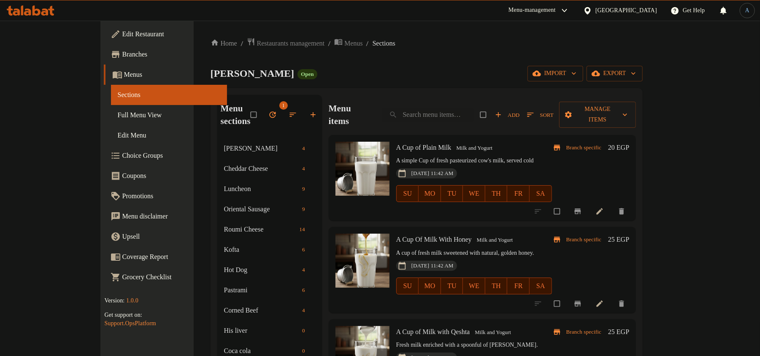
click at [269, 111] on icon "button" at bounding box center [273, 115] width 8 height 8
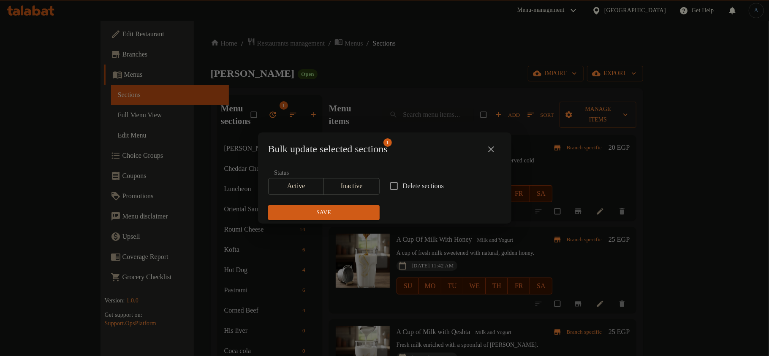
click at [328, 187] on span "Inactive" at bounding box center [351, 186] width 49 height 12
click at [330, 206] on button "Save" at bounding box center [323, 213] width 111 height 16
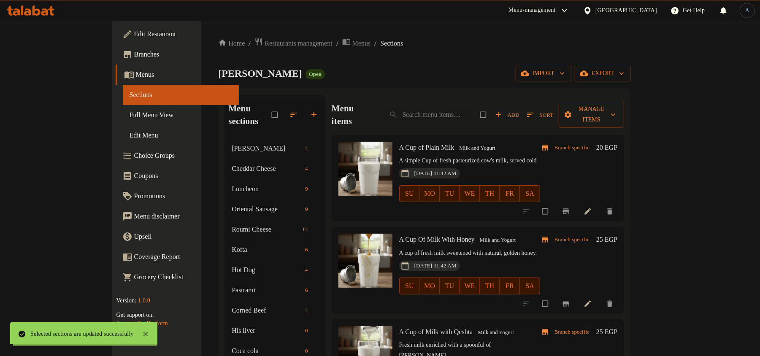
click at [354, 76] on div "Alban Magdy Open import export" at bounding box center [424, 74] width 413 height 16
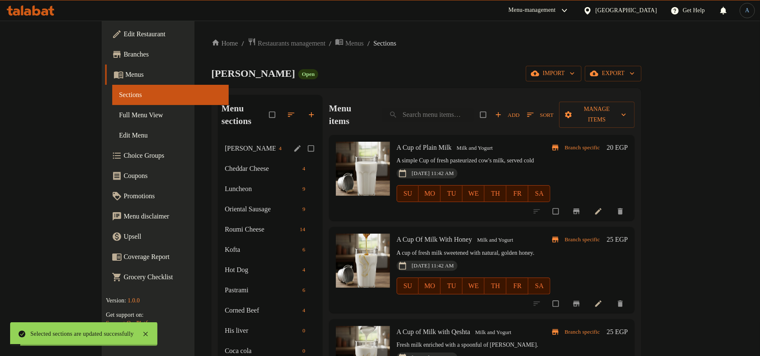
click at [225, 144] on span "[PERSON_NAME]" at bounding box center [250, 149] width 51 height 10
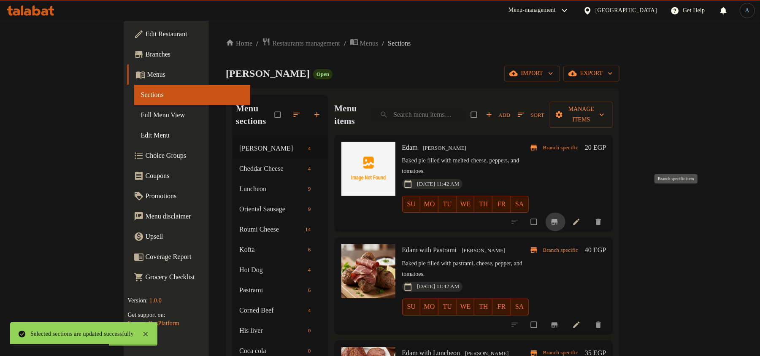
click at [558, 220] on icon "Branch-specific-item" at bounding box center [555, 222] width 6 height 5
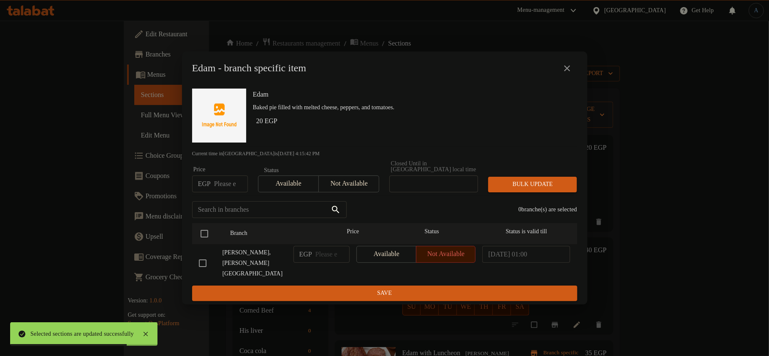
click at [568, 71] on icon "close" at bounding box center [567, 68] width 6 height 6
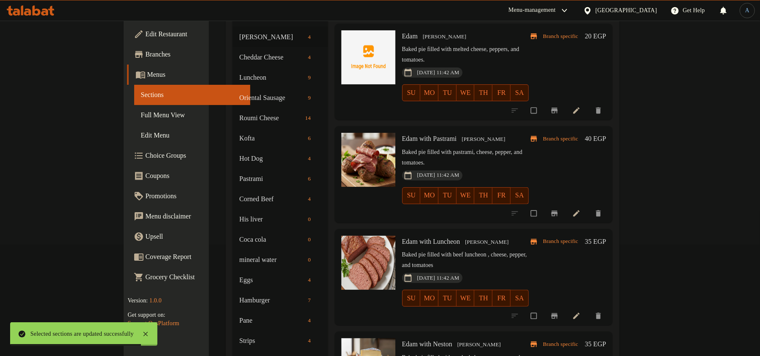
scroll to position [112, 0]
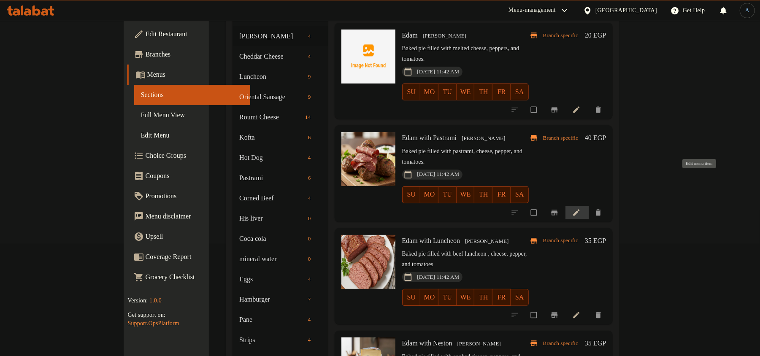
click at [581, 209] on icon at bounding box center [577, 213] width 8 height 8
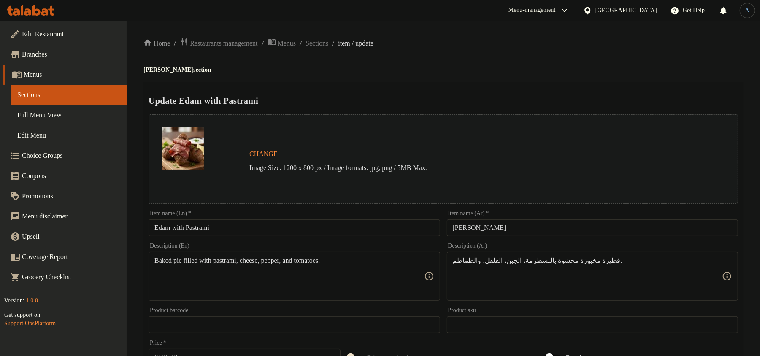
click at [562, 220] on input "فلمنك بالبسطرمة" at bounding box center [592, 228] width 291 height 17
click at [296, 223] on input "Edam with Pastrami" at bounding box center [294, 228] width 291 height 17
click at [318, 218] on div "Item name (En)   * Edam with Pastrami Item name (En) *" at bounding box center [294, 224] width 291 height 26
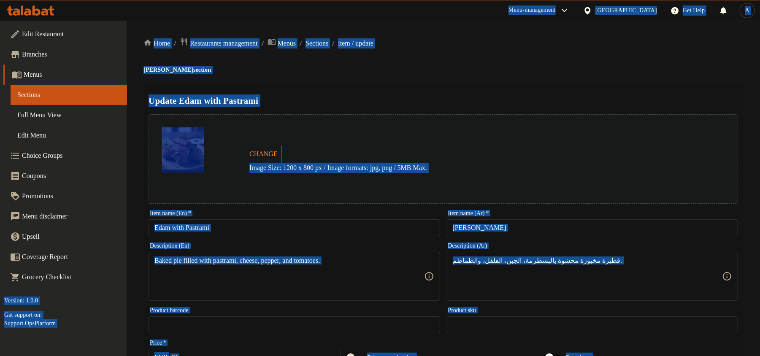
click at [307, 228] on input "Edam with Pastrami" at bounding box center [294, 228] width 291 height 17
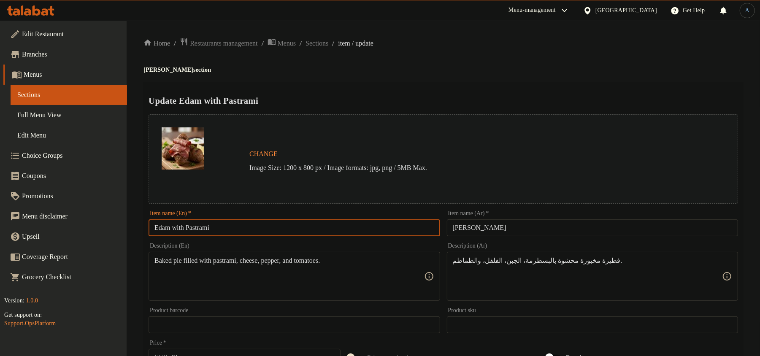
paste input "W"
type input "Edam With Pastrami"
click at [404, 86] on div "Update Edam With Pastrami Change Image Size: 1200 x 800 px / Image formats: jpg…" at bounding box center [444, 334] width 600 height 504
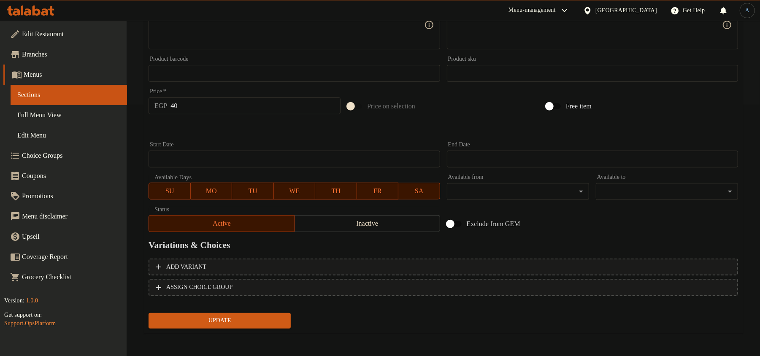
click at [202, 320] on span "Update" at bounding box center [219, 321] width 129 height 11
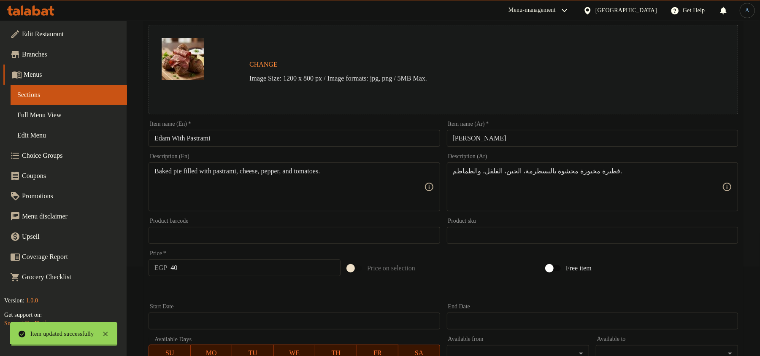
scroll to position [0, 0]
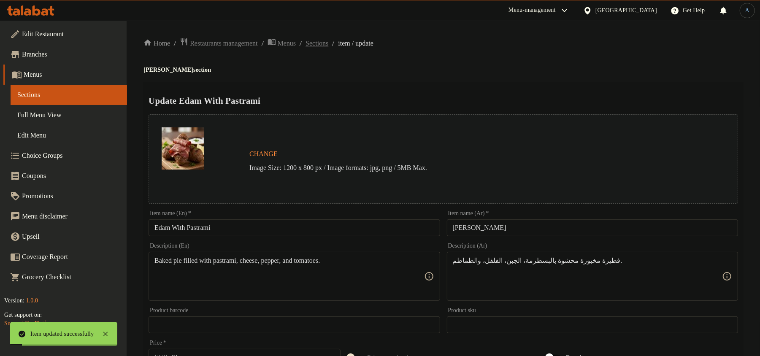
click at [329, 44] on span "Sections" at bounding box center [317, 43] width 23 height 10
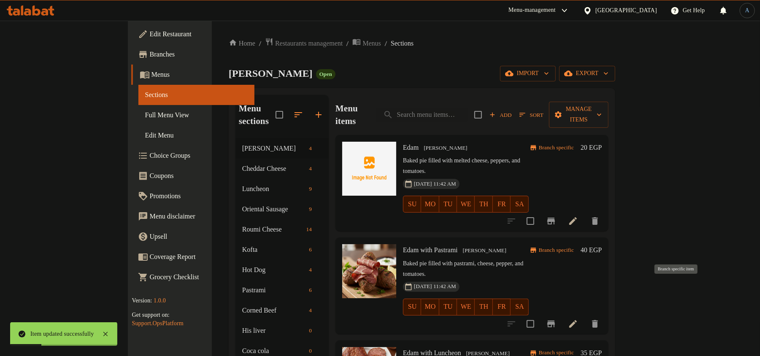
click at [555, 321] on icon "Branch-specific-item" at bounding box center [552, 324] width 8 height 7
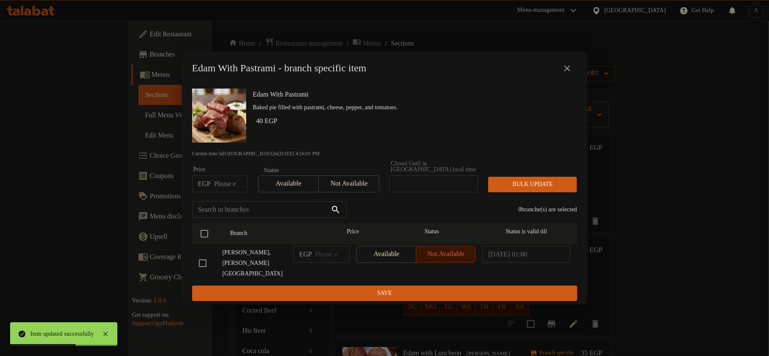
click at [564, 71] on icon "close" at bounding box center [567, 68] width 6 height 6
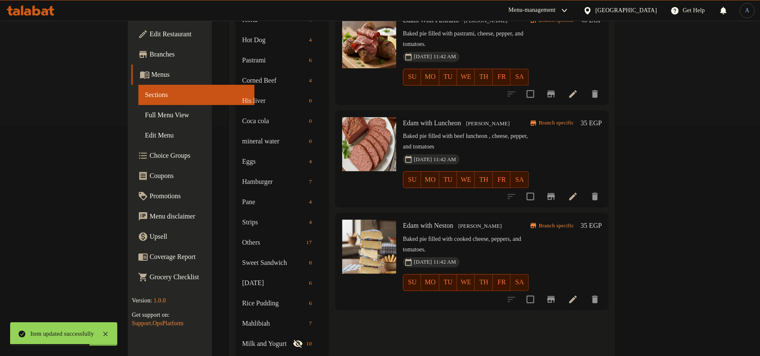
scroll to position [242, 0]
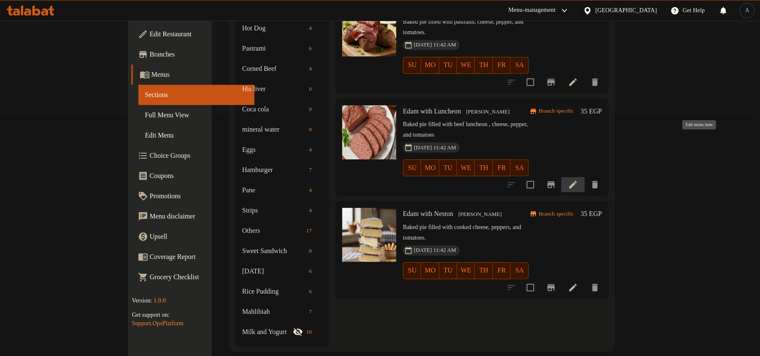
click at [578, 180] on icon at bounding box center [573, 185] width 10 height 10
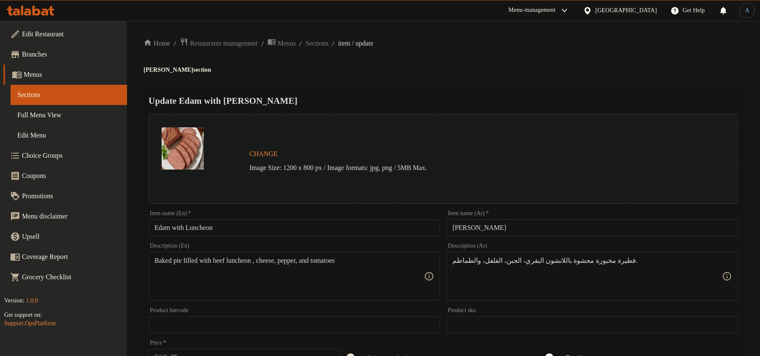
click at [558, 232] on input "فلمنك بالانشون" at bounding box center [592, 228] width 291 height 17
click at [516, 86] on div "Update Edam with Luncheon Change Image Size: 1200 x 800 px / Image formats: jpg…" at bounding box center [444, 334] width 600 height 504
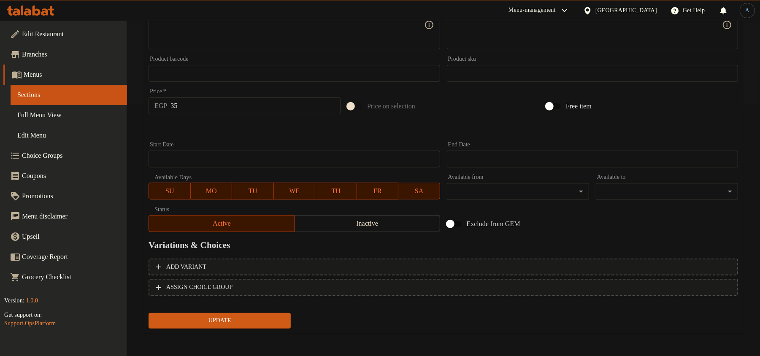
click at [225, 321] on span "Update" at bounding box center [219, 321] width 129 height 11
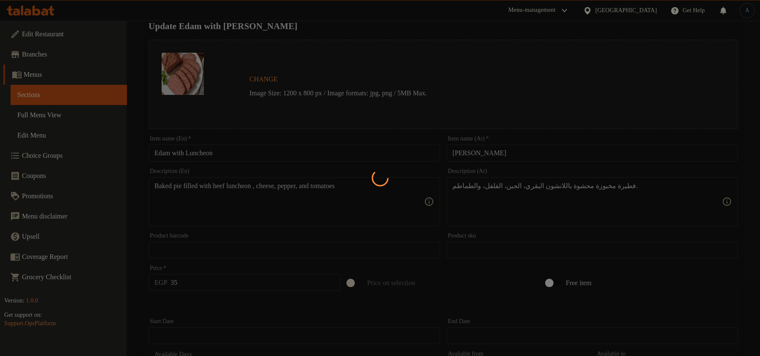
scroll to position [0, 0]
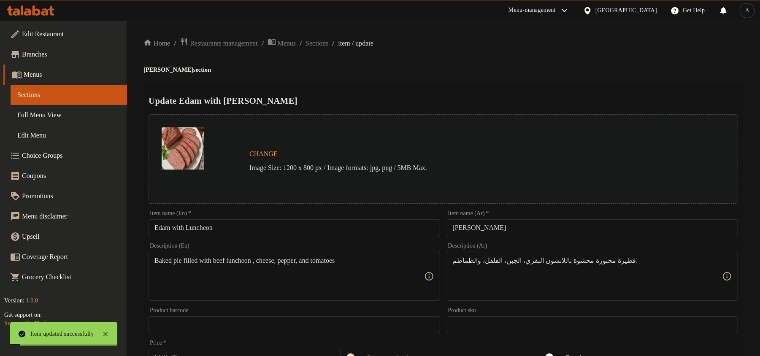
click at [236, 226] on input "Edam with Luncheon" at bounding box center [294, 228] width 291 height 17
click at [220, 225] on input "Edam with Luncheon" at bounding box center [294, 228] width 291 height 17
paste input "W"
type input "Edam With Luncheon"
click at [386, 95] on h2 "Update Edam With Luncheon" at bounding box center [444, 101] width 590 height 13
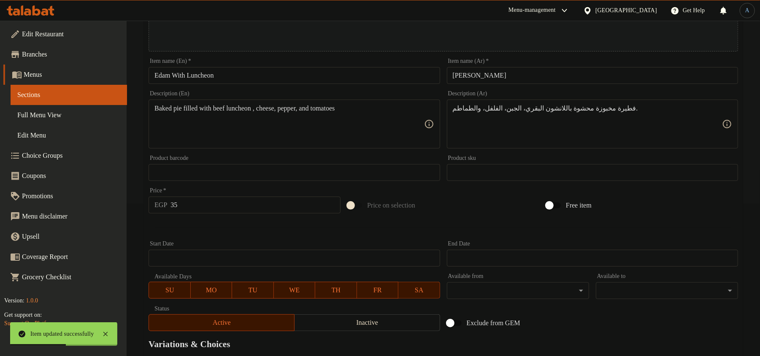
scroll to position [252, 0]
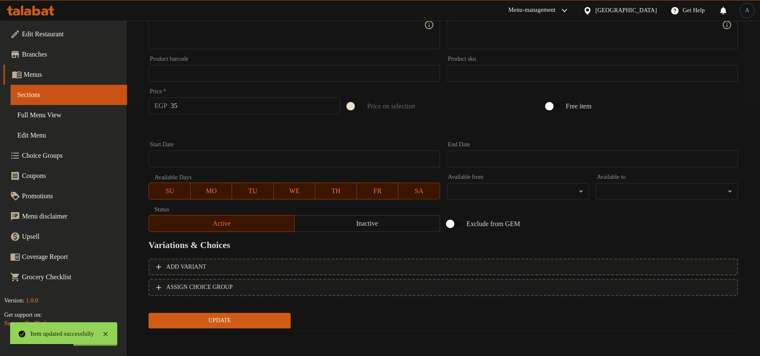
click at [217, 318] on span "Update" at bounding box center [219, 321] width 129 height 11
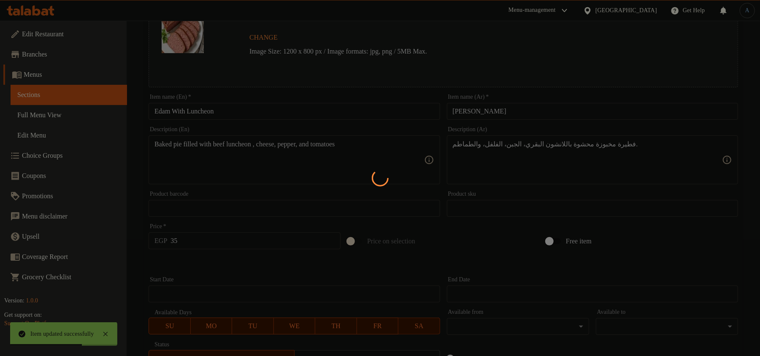
scroll to position [0, 0]
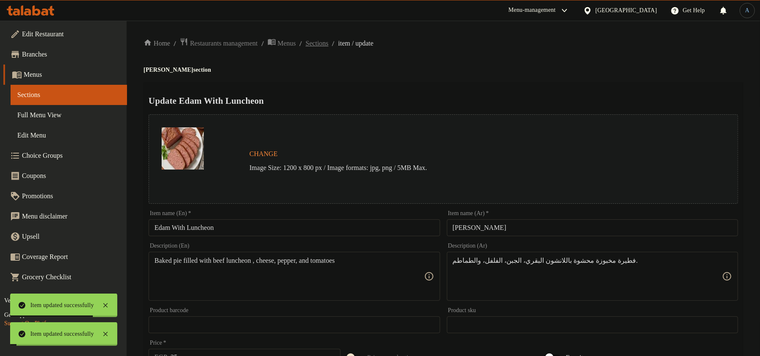
click at [329, 46] on span "Sections" at bounding box center [317, 43] width 23 height 10
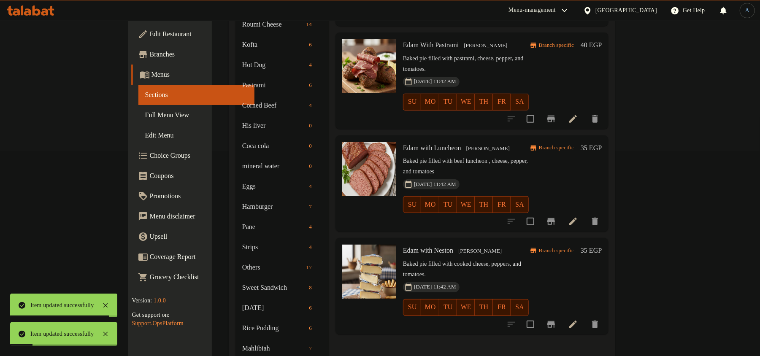
scroll to position [225, 0]
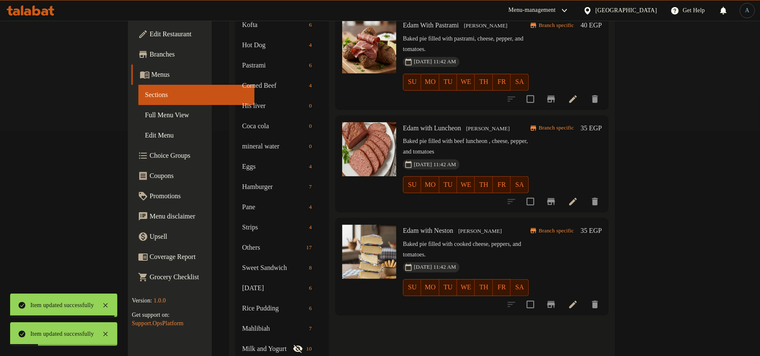
click at [555, 198] on icon "Branch-specific-item" at bounding box center [552, 201] width 8 height 7
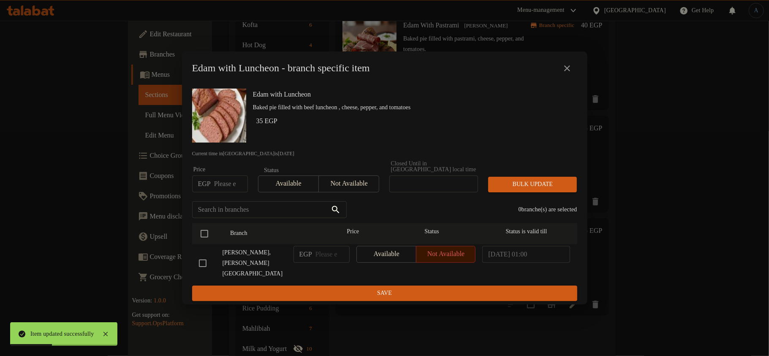
click at [566, 73] on icon "close" at bounding box center [567, 68] width 10 height 10
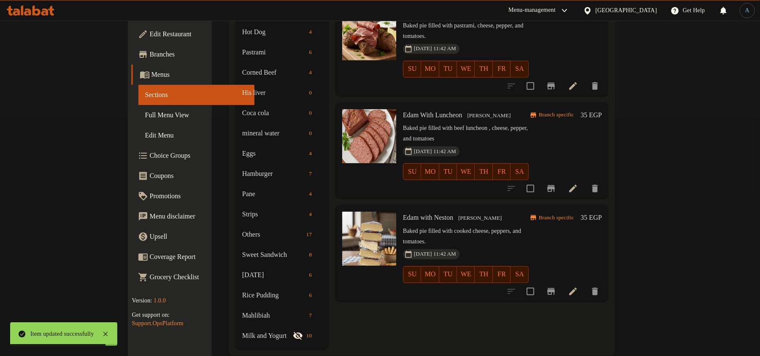
scroll to position [242, 0]
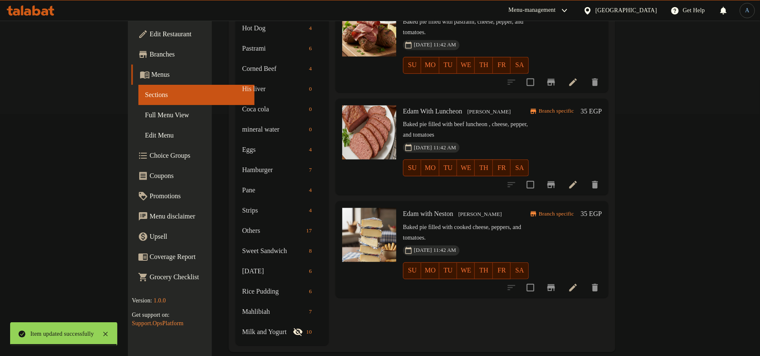
click at [578, 283] on icon at bounding box center [573, 288] width 10 height 10
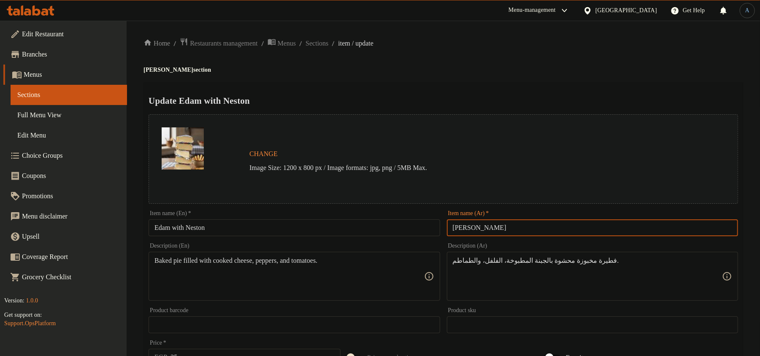
click at [494, 231] on input "فلمنك بالنستون" at bounding box center [592, 228] width 291 height 17
click at [515, 91] on div "Update Edam with Neston Change Image Size: 1200 x 800 px / Image formats: jpg, …" at bounding box center [444, 334] width 600 height 504
click at [233, 226] on input "Edam with Neston" at bounding box center [294, 228] width 291 height 17
click at [295, 220] on input "Edam with Neston" at bounding box center [294, 228] width 291 height 17
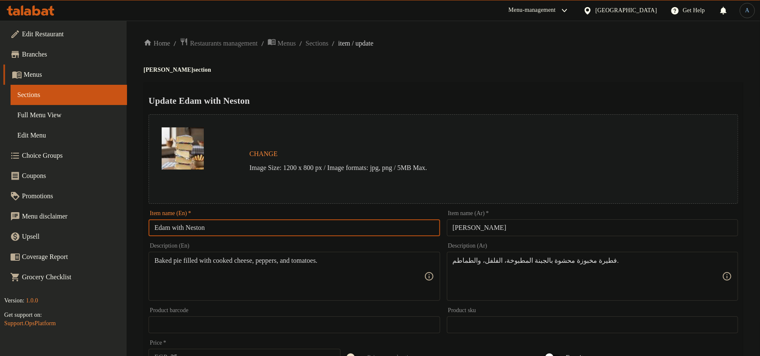
paste input "W"
type input "Edam With Neston"
click at [450, 64] on div "Home / Restaurants management / Menus / Sections / item / update Edam Cheese se…" at bounding box center [444, 315] width 600 height 555
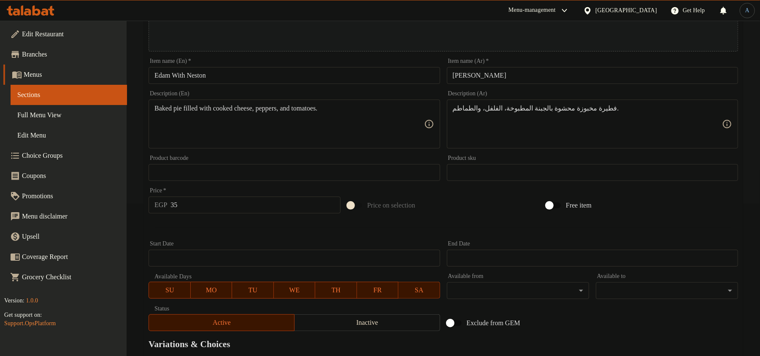
scroll to position [252, 0]
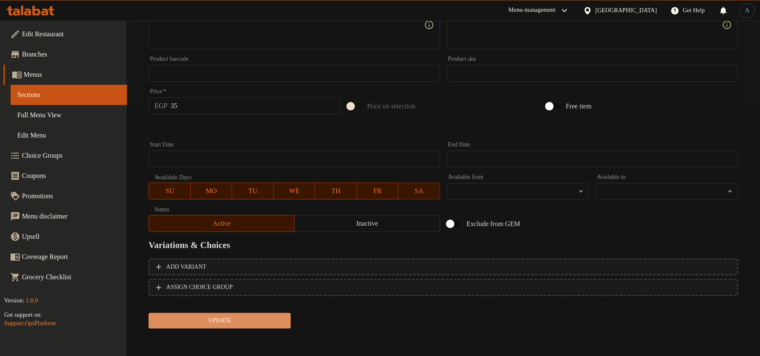
click at [230, 313] on button "Update" at bounding box center [220, 321] width 142 height 16
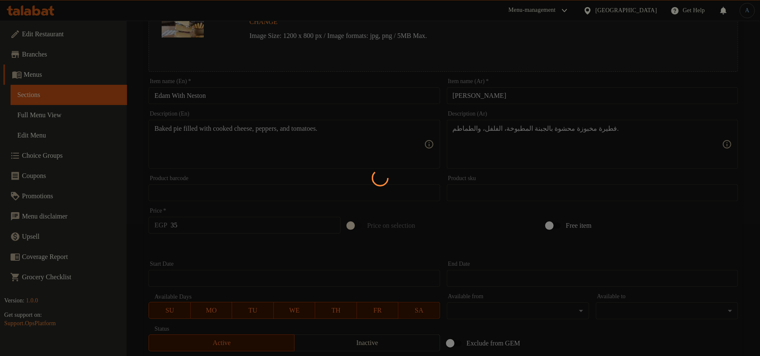
scroll to position [0, 0]
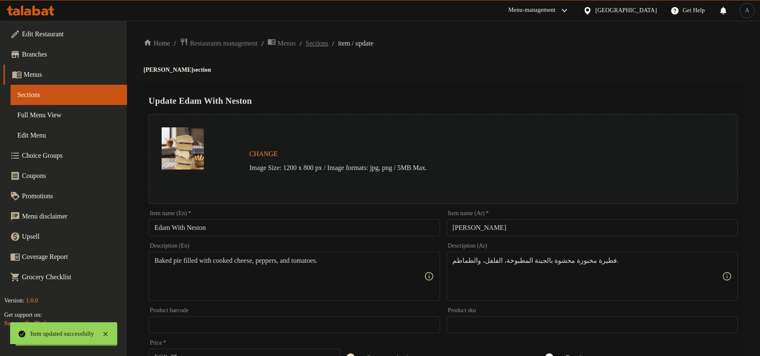
click at [323, 44] on span "Sections" at bounding box center [317, 43] width 23 height 10
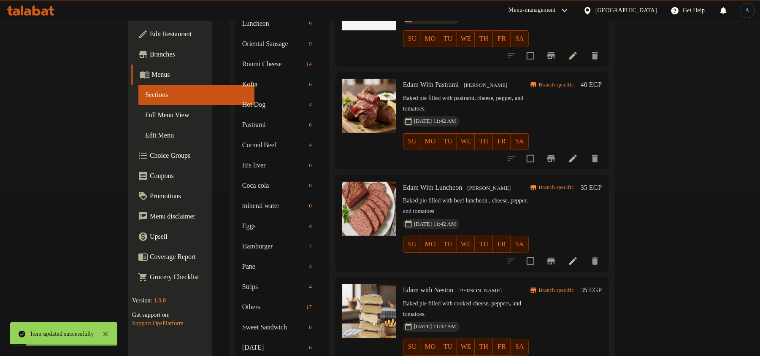
scroll to position [242, 0]
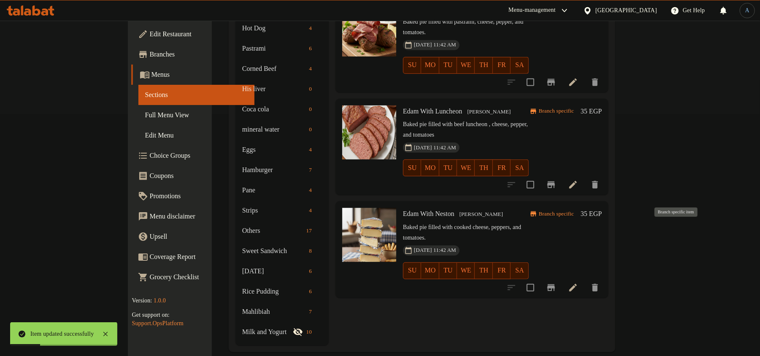
click at [555, 285] on icon "Branch-specific-item" at bounding box center [552, 288] width 8 height 7
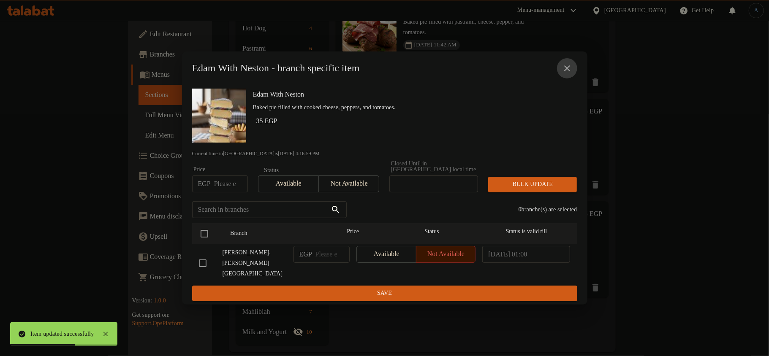
click at [565, 73] on icon "close" at bounding box center [567, 68] width 10 height 10
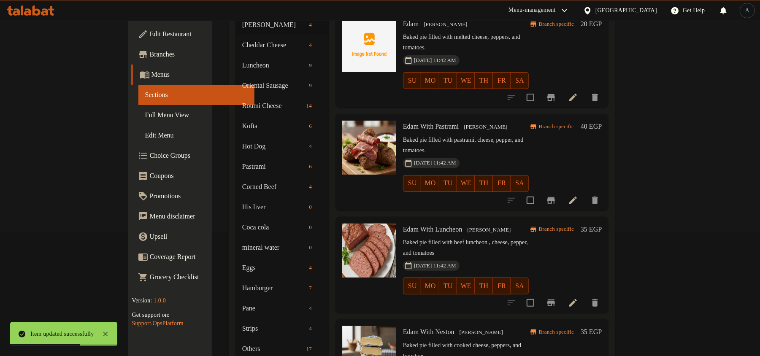
scroll to position [0, 0]
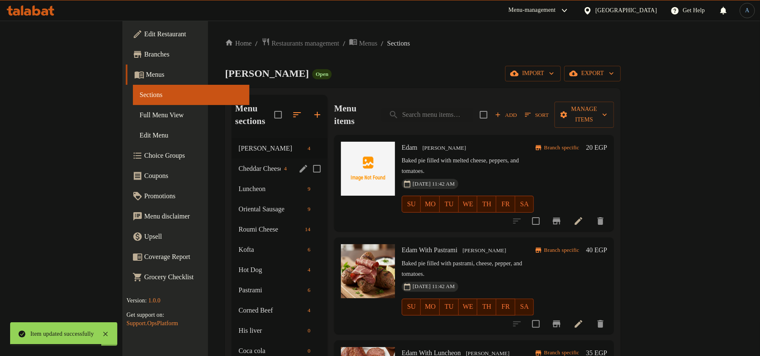
click at [232, 161] on div "Cheddar Cheese 4" at bounding box center [279, 169] width 95 height 20
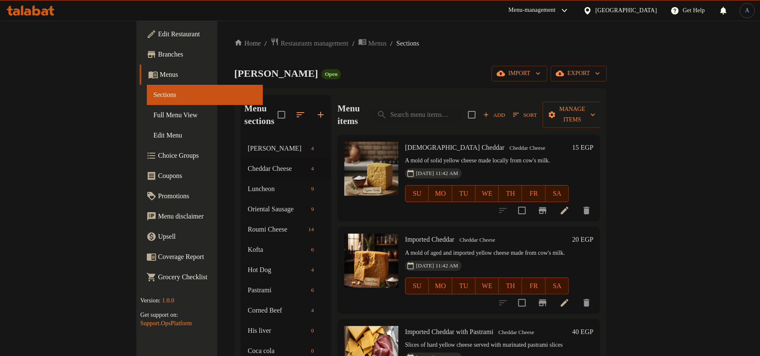
click at [570, 206] on icon at bounding box center [565, 211] width 10 height 10
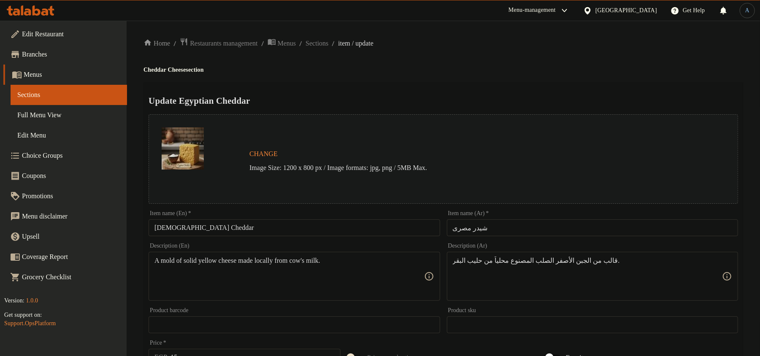
click at [514, 231] on input "شيدر مصرى" at bounding box center [592, 228] width 291 height 17
click at [495, 97] on h2 "Update Egyptian Cheddar" at bounding box center [444, 101] width 590 height 13
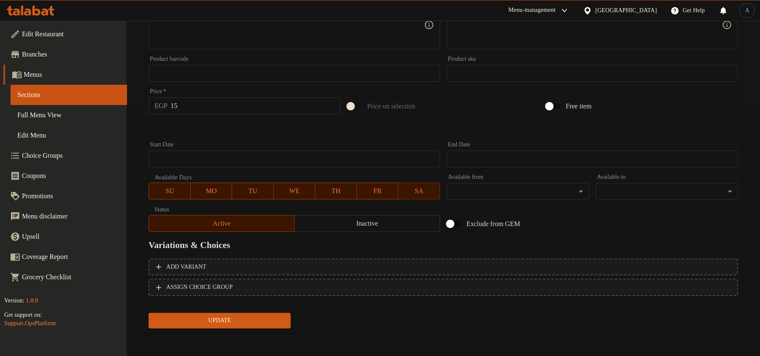
click at [274, 320] on span "Update" at bounding box center [219, 321] width 129 height 11
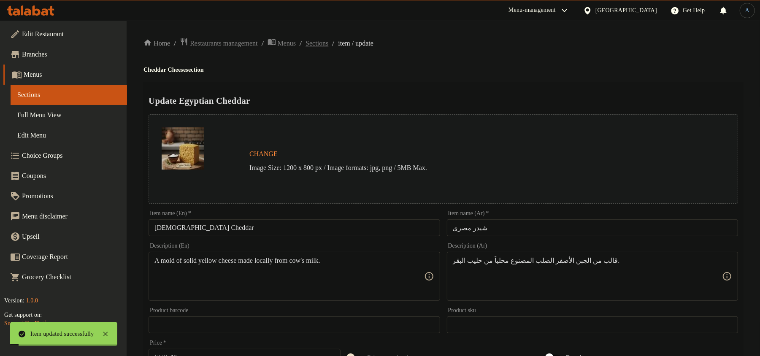
click at [326, 46] on span "Sections" at bounding box center [317, 43] width 23 height 10
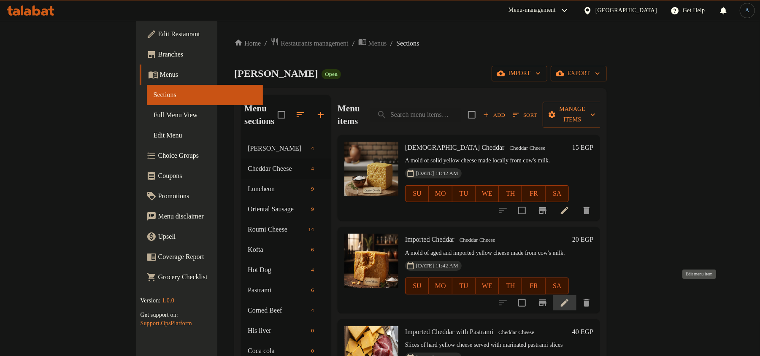
click at [570, 298] on icon at bounding box center [565, 303] width 10 height 10
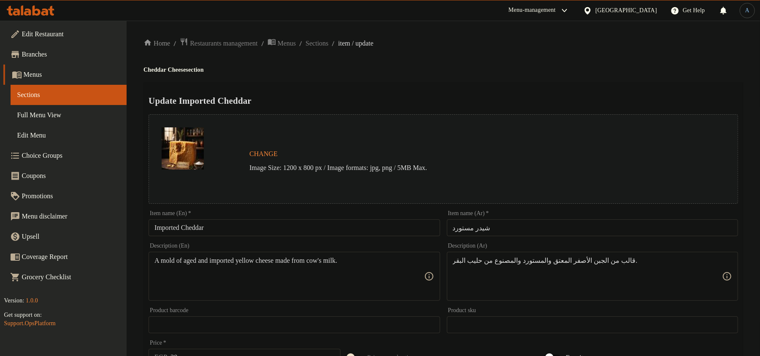
click at [510, 223] on input "شيدر مستورد" at bounding box center [592, 228] width 291 height 17
paste input "يح"
click at [494, 70] on h4 "Cheddar Cheese section" at bounding box center [444, 70] width 600 height 8
type input "شيدر مستورد"
click at [494, 70] on h4 "Cheddar Cheese section" at bounding box center [444, 70] width 600 height 8
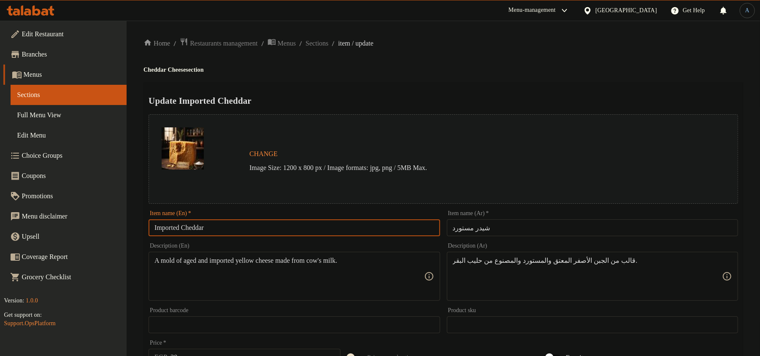
click at [264, 222] on input "Imported Cheddar" at bounding box center [294, 228] width 291 height 17
click at [504, 227] on input "شيدر مستورد" at bounding box center [592, 228] width 291 height 17
click at [622, 80] on div "Home / Restaurants management / Menus / Sections / item / update Cheddar Cheese…" at bounding box center [444, 315] width 600 height 555
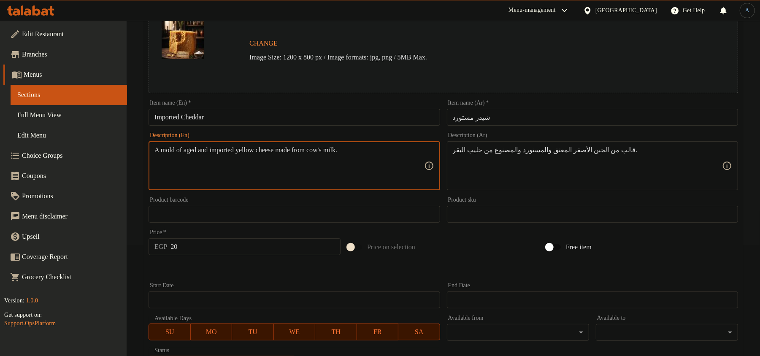
scroll to position [252, 0]
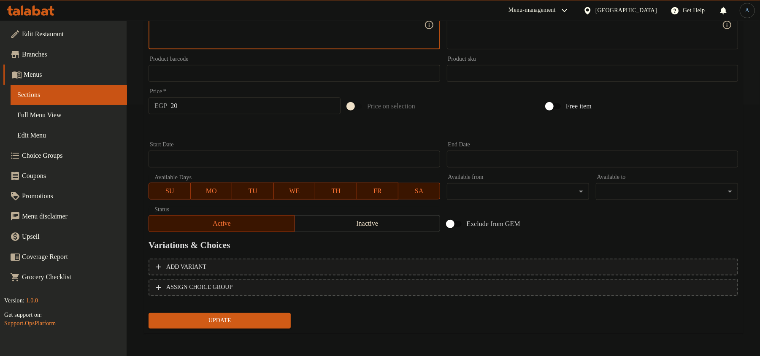
click at [225, 316] on span "Update" at bounding box center [219, 321] width 129 height 11
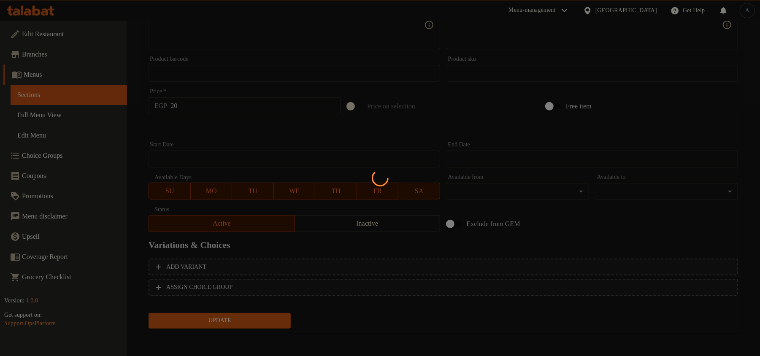
scroll to position [0, 0]
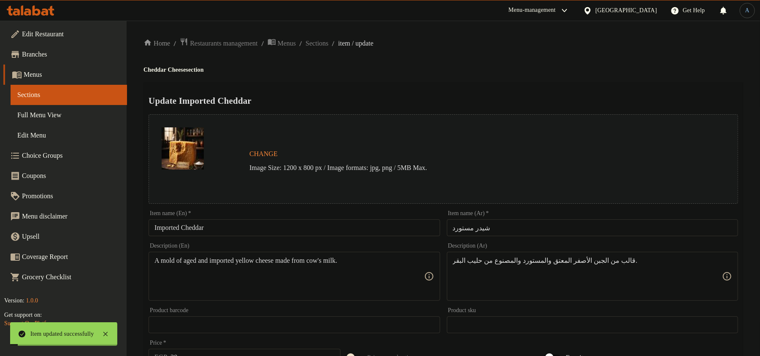
click at [329, 44] on span "Sections" at bounding box center [317, 43] width 23 height 10
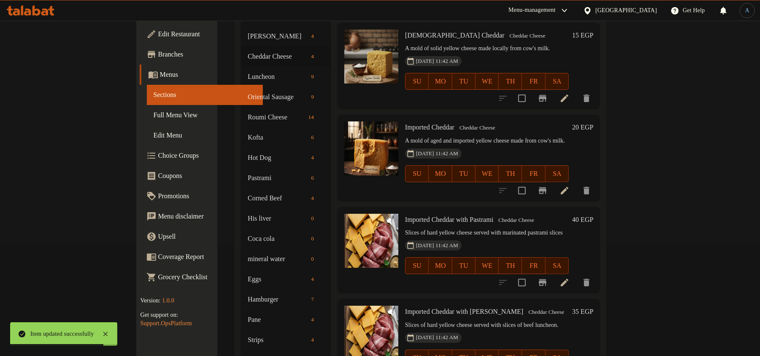
scroll to position [169, 0]
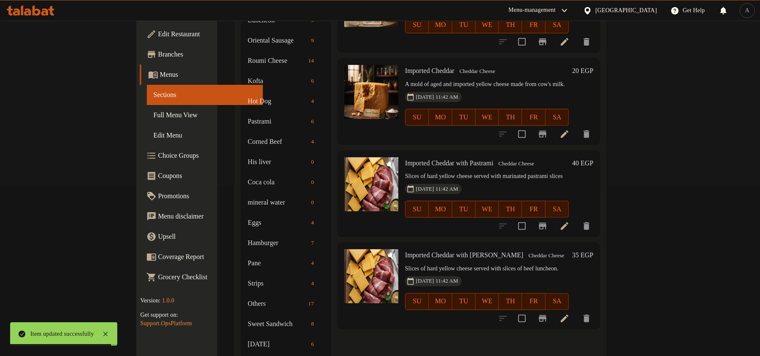
click at [569, 223] on icon at bounding box center [565, 227] width 8 height 8
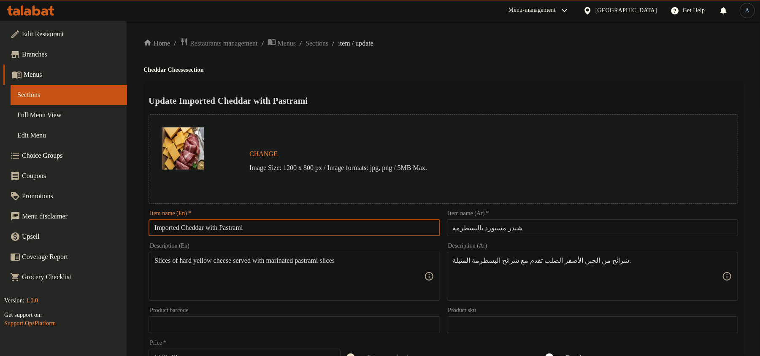
click at [353, 226] on input "Imported Cheddar with Pastrami" at bounding box center [294, 228] width 291 height 17
click at [328, 227] on input "Imported Cheddar with Pastrami" at bounding box center [294, 228] width 291 height 17
paste input "W"
type input "Imported Cheddar With Pastrami"
click at [447, 86] on div "Update Imported Cheddar With Pastrami Change Image Size: 1200 x 800 px / Image …" at bounding box center [444, 334] width 600 height 504
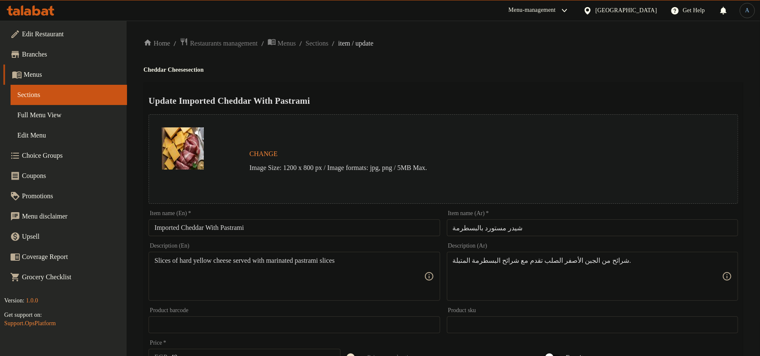
scroll to position [252, 0]
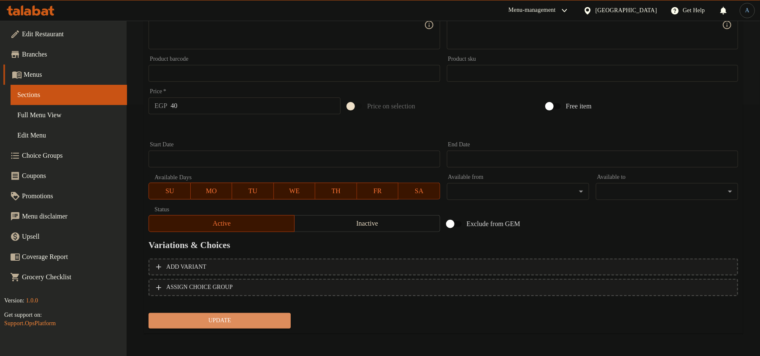
click at [261, 324] on span "Update" at bounding box center [219, 321] width 129 height 11
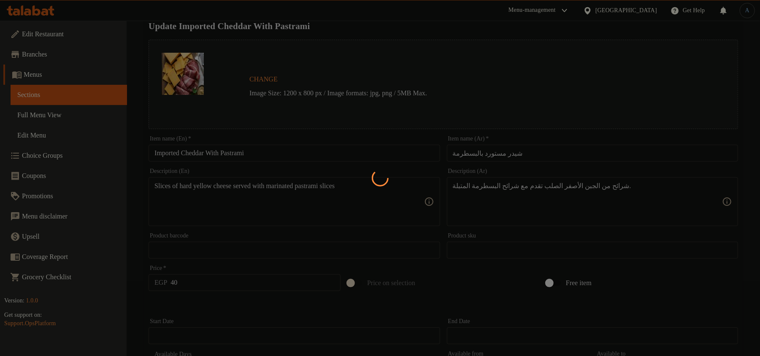
scroll to position [0, 0]
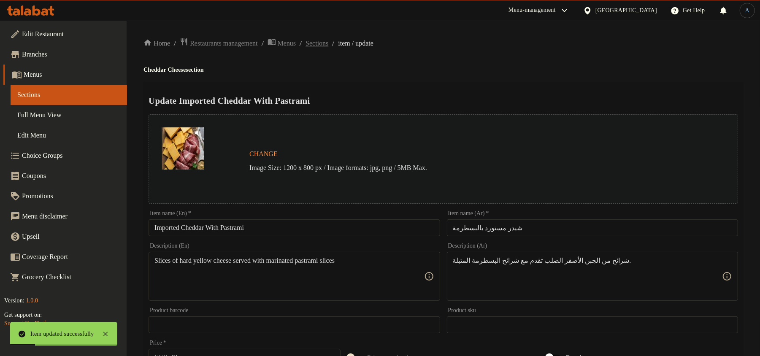
click at [329, 42] on span "Sections" at bounding box center [317, 43] width 23 height 10
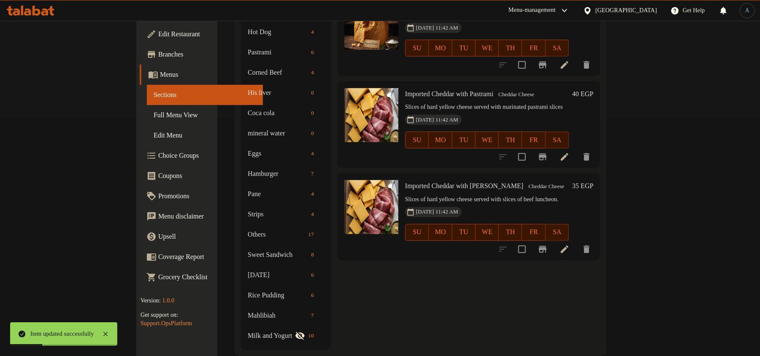
scroll to position [242, 0]
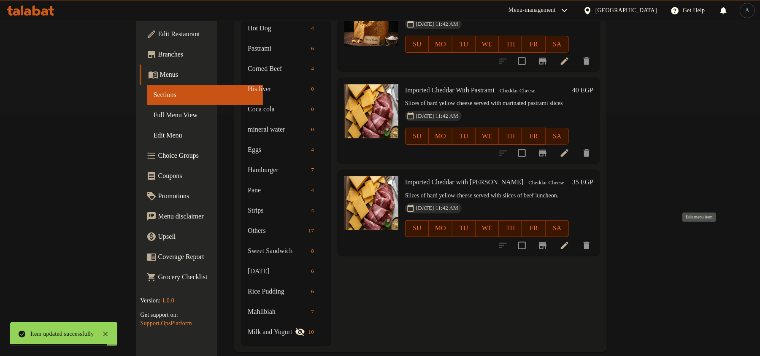
click at [570, 241] on icon at bounding box center [565, 246] width 10 height 10
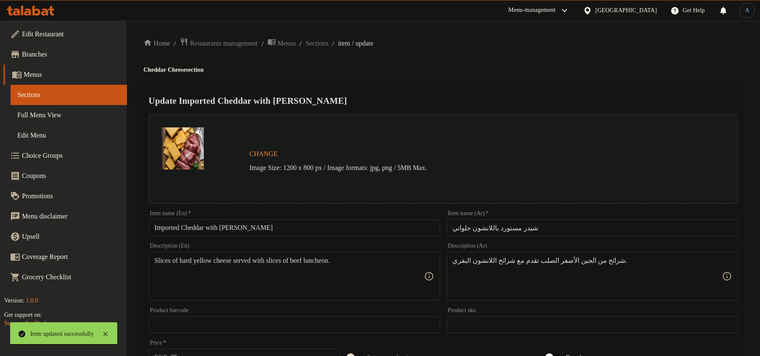
click at [325, 235] on input "Imported Cheddar with Halwani Luncheon" at bounding box center [294, 228] width 291 height 17
click at [318, 227] on input "Imported Cheddar with Halwani Luncheon" at bounding box center [294, 228] width 291 height 17
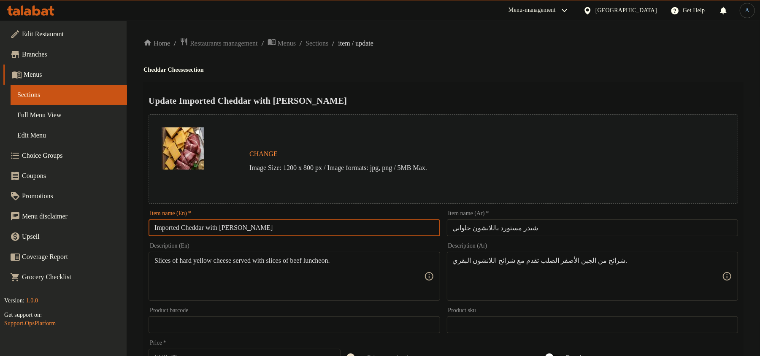
paste input "W"
type input "Imported Cheddar With Halwani Luncheon"
click at [462, 51] on div "Home / Restaurants management / Menus / Sections / item / update Cheddar Cheese…" at bounding box center [444, 315] width 600 height 555
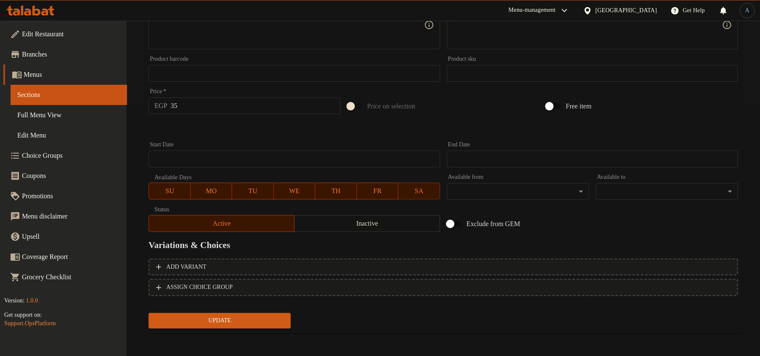
click at [242, 324] on span "Update" at bounding box center [219, 321] width 129 height 11
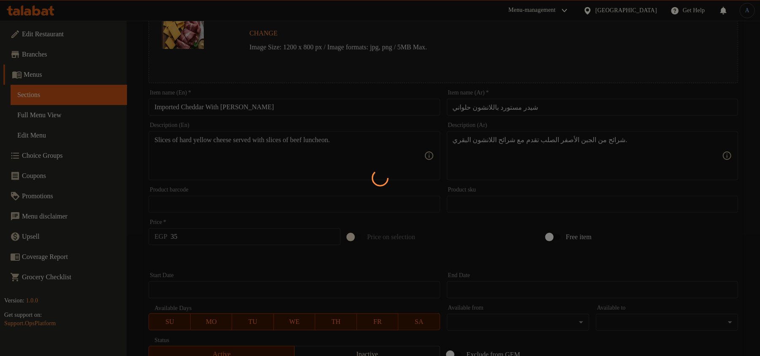
scroll to position [0, 0]
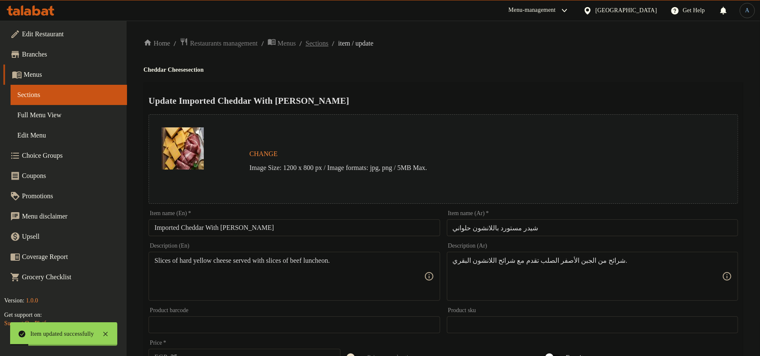
click at [329, 42] on span "Sections" at bounding box center [317, 43] width 23 height 10
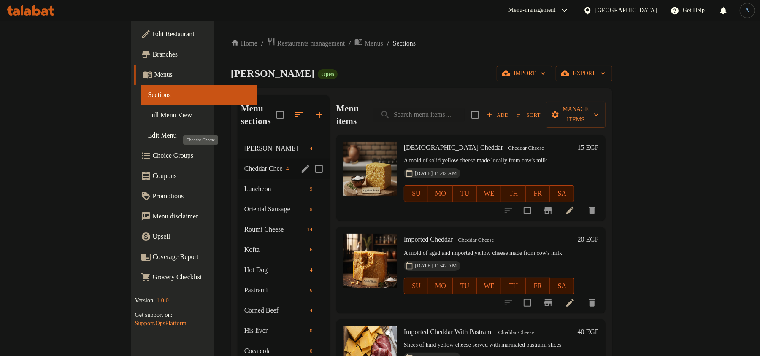
click at [244, 164] on span "Cheddar Cheese" at bounding box center [263, 169] width 38 height 10
click at [238, 179] on div "Luncheon 9" at bounding box center [284, 189] width 92 height 20
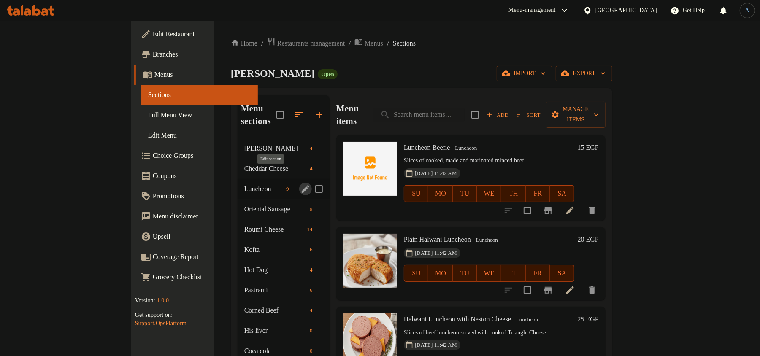
click at [301, 184] on icon "edit" at bounding box center [306, 189] width 10 height 10
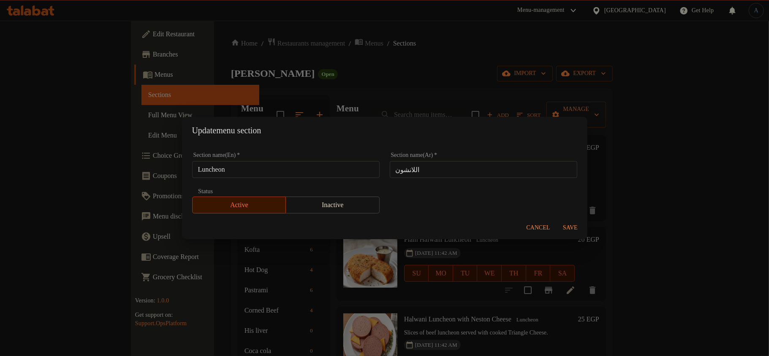
click at [459, 171] on input "اللانشون" at bounding box center [483, 169] width 187 height 17
click at [504, 168] on input "اللانشون" at bounding box center [483, 169] width 187 height 17
click at [576, 221] on button "Save" at bounding box center [570, 228] width 27 height 16
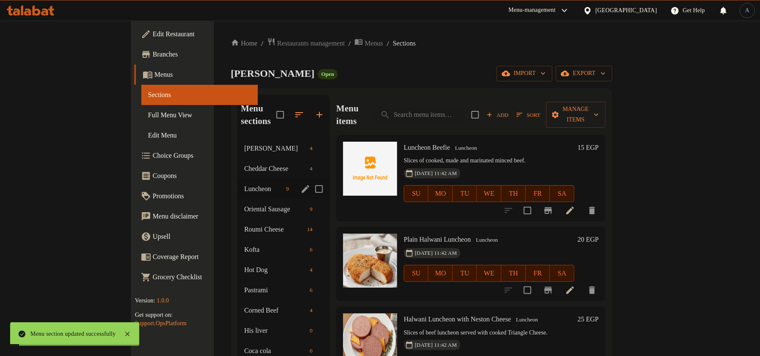
click at [244, 184] on span "Luncheon" at bounding box center [263, 189] width 38 height 10
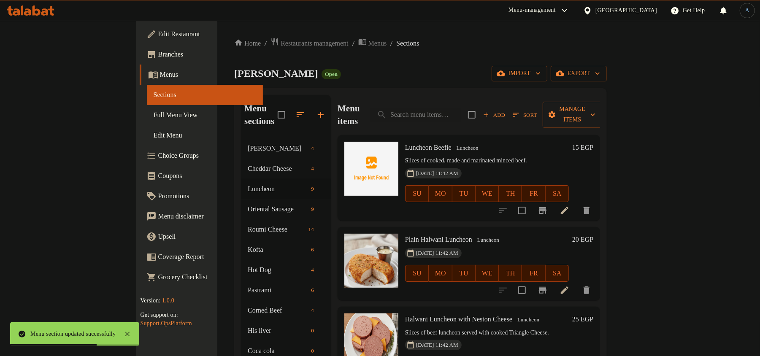
click at [569, 207] on icon at bounding box center [565, 211] width 8 height 8
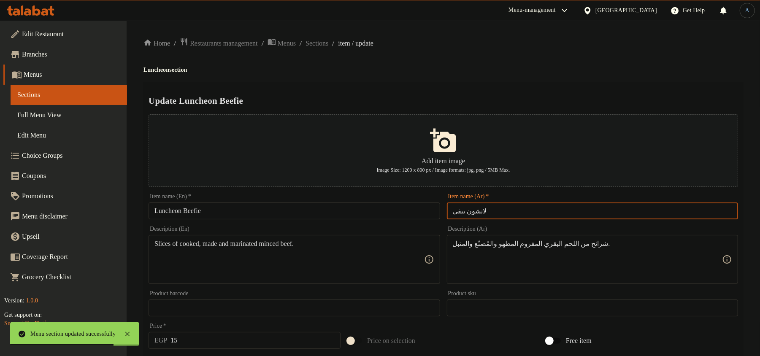
click at [479, 212] on input "لانشون بيفي" at bounding box center [592, 211] width 291 height 17
paste input "text"
type input "لانشون بيفى"
click at [500, 82] on div "Update Luncheon Beefie Add item image Image Size: 1200 x 800 px / Image formats…" at bounding box center [444, 325] width 600 height 487
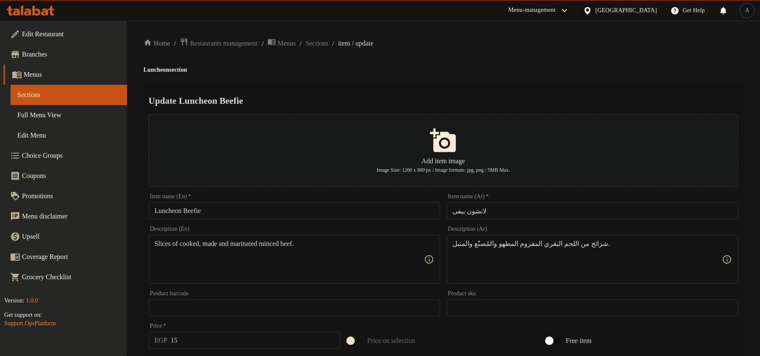
click at [274, 96] on h2 "Update Luncheon Beefie" at bounding box center [444, 101] width 590 height 13
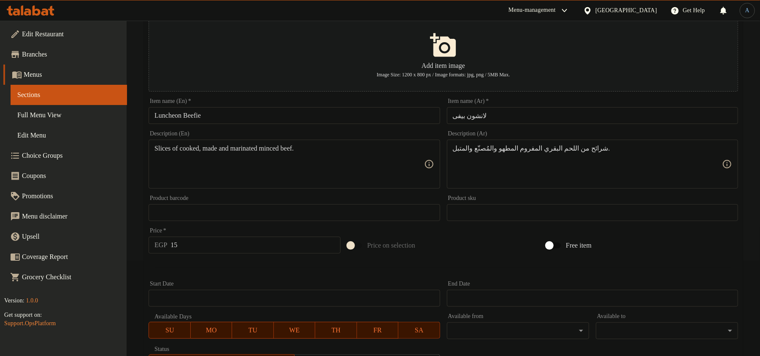
scroll to position [235, 0]
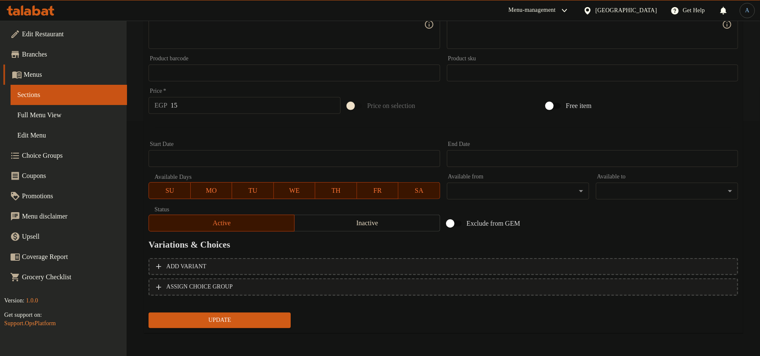
click at [226, 323] on span "Update" at bounding box center [219, 320] width 129 height 11
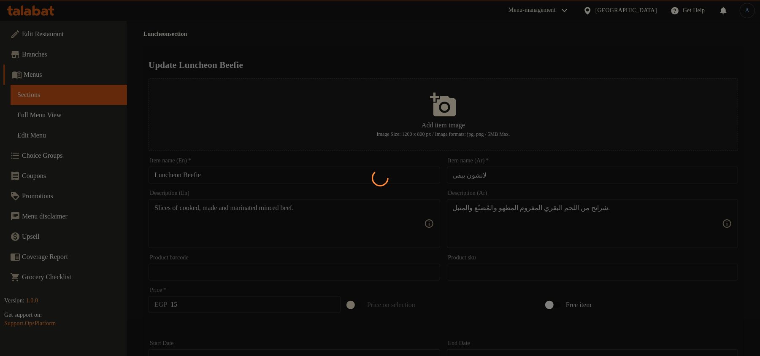
scroll to position [0, 0]
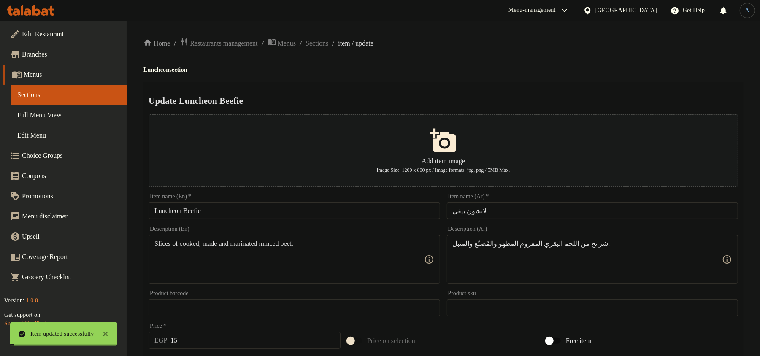
click at [459, 210] on input "لانشون بيفى" at bounding box center [592, 211] width 291 height 17
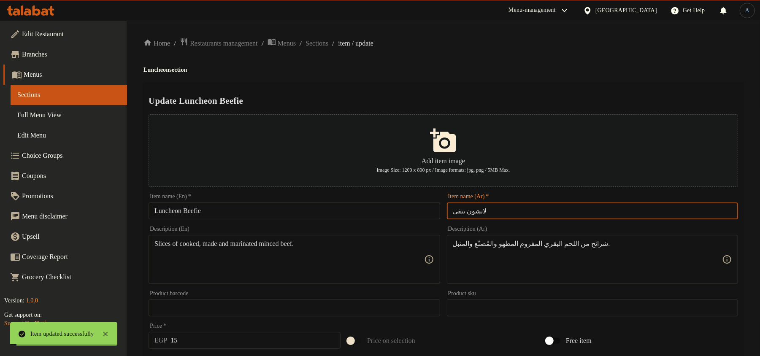
click at [459, 210] on input "لانشون بيفى" at bounding box center [592, 211] width 291 height 17
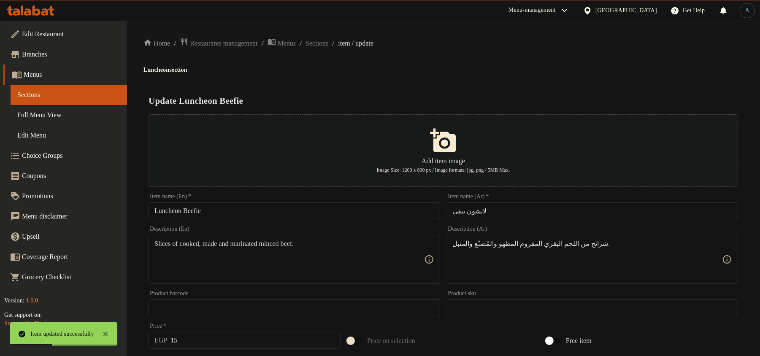
click at [519, 74] on div "Home / Restaurants management / Menus / Sections / item / update Luncheon secti…" at bounding box center [444, 307] width 600 height 538
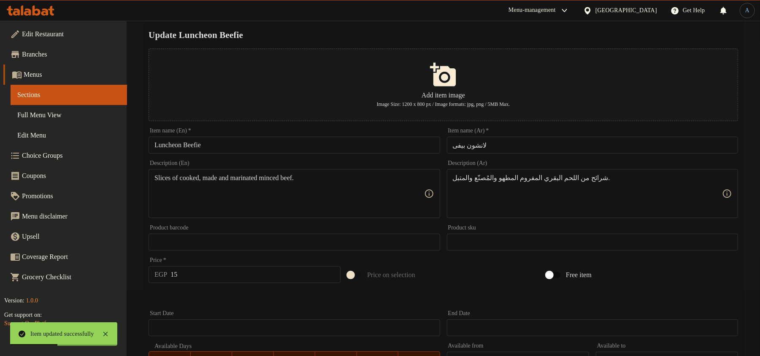
scroll to position [235, 0]
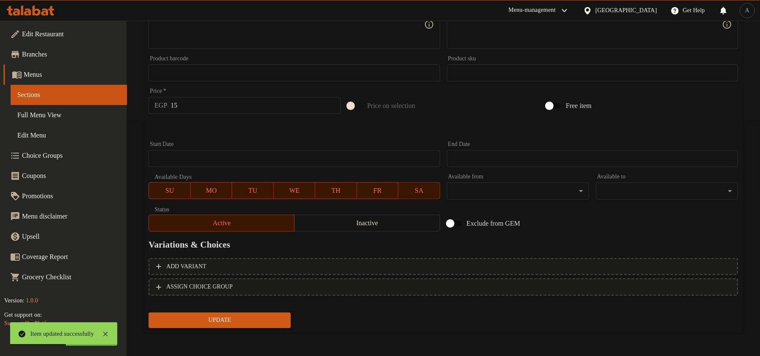
click at [232, 318] on span "Update" at bounding box center [219, 320] width 129 height 11
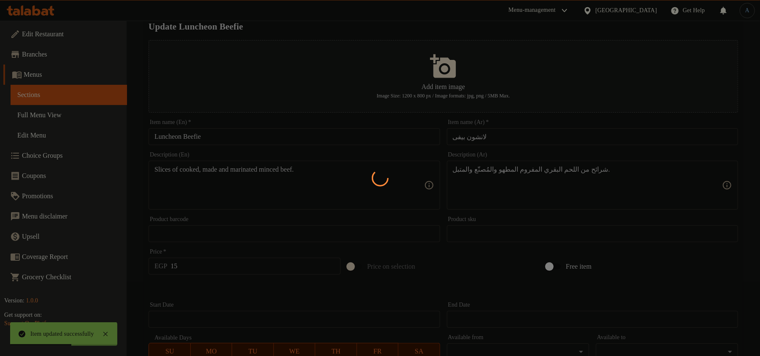
scroll to position [0, 0]
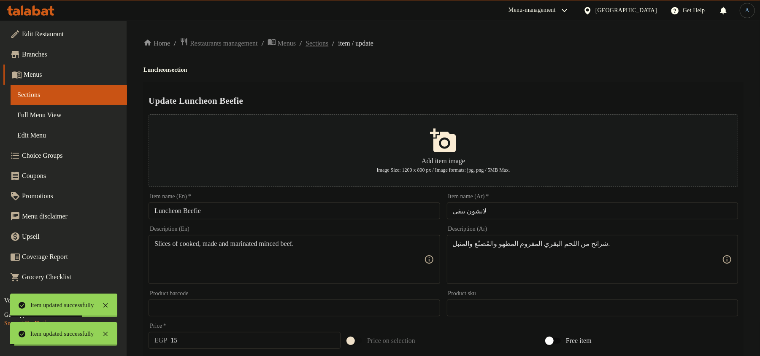
click at [329, 38] on span "Sections" at bounding box center [317, 43] width 23 height 10
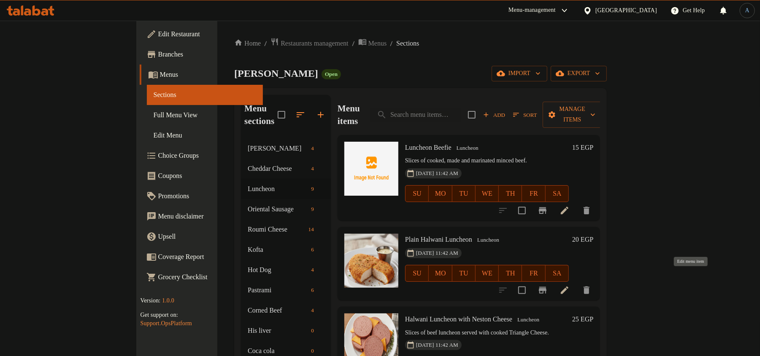
click at [570, 285] on icon at bounding box center [565, 290] width 10 height 10
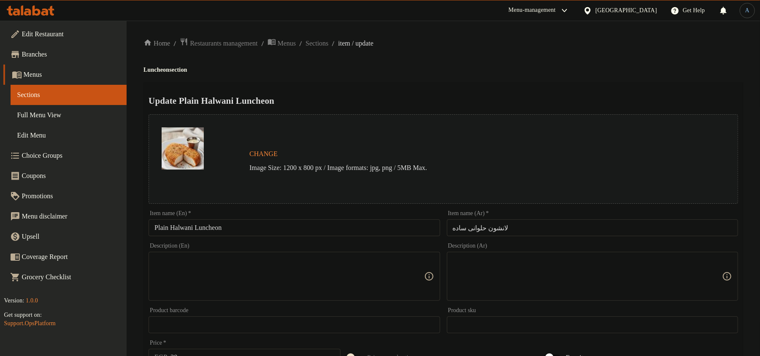
click at [500, 225] on input "لانشون حلوانی ساده" at bounding box center [592, 228] width 291 height 17
click at [487, 66] on h4 "Luncheon section" at bounding box center [444, 70] width 600 height 8
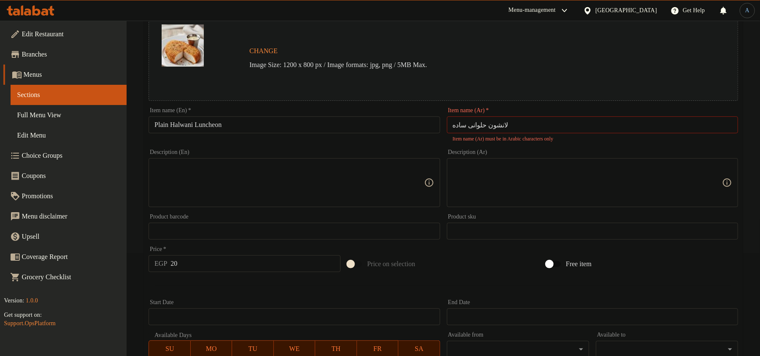
scroll to position [112, 0]
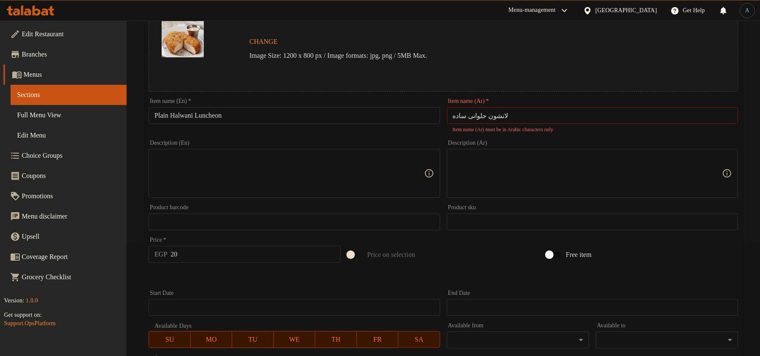
click at [504, 109] on input "لانشون حلوانی ساده" at bounding box center [592, 115] width 291 height 17
click at [501, 167] on textarea at bounding box center [587, 174] width 269 height 40
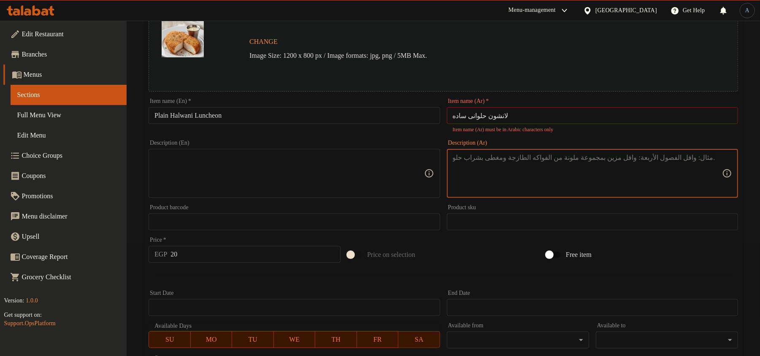
click at [524, 107] on input "لانشون حلوانی ساده" at bounding box center [592, 115] width 291 height 17
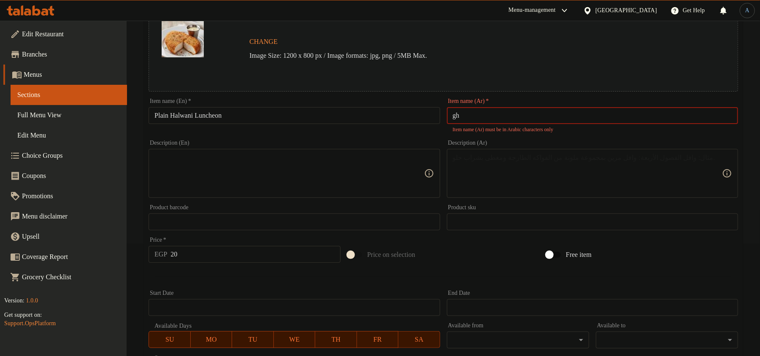
type input "g"
type input "ا"
type input "لانشون حلواني سادة"
click at [529, 166] on textarea at bounding box center [587, 174] width 269 height 40
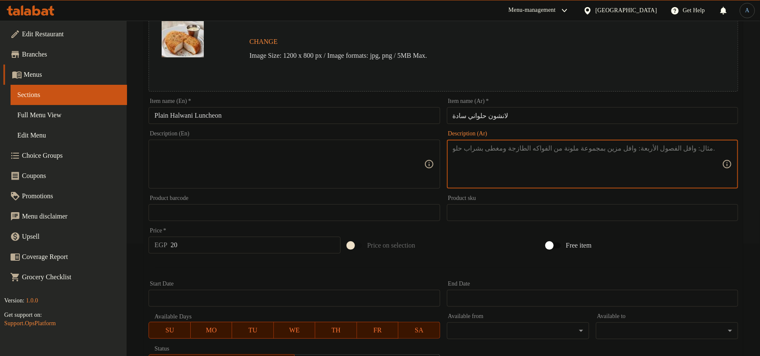
click at [243, 166] on textarea at bounding box center [289, 164] width 269 height 40
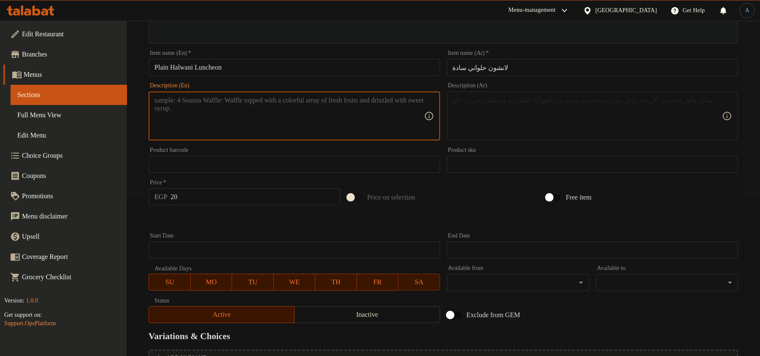
scroll to position [225, 0]
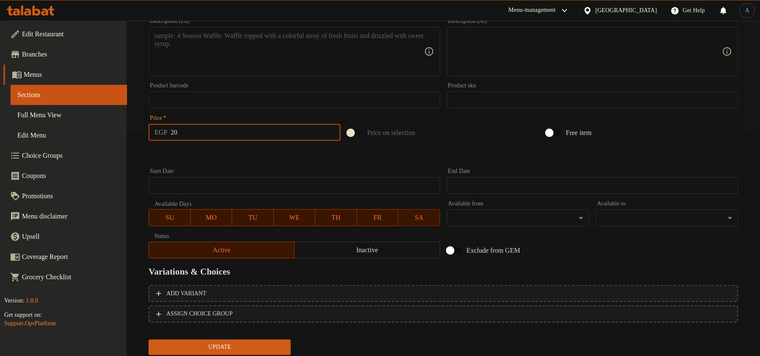
click at [203, 124] on input "20" at bounding box center [256, 132] width 170 height 17
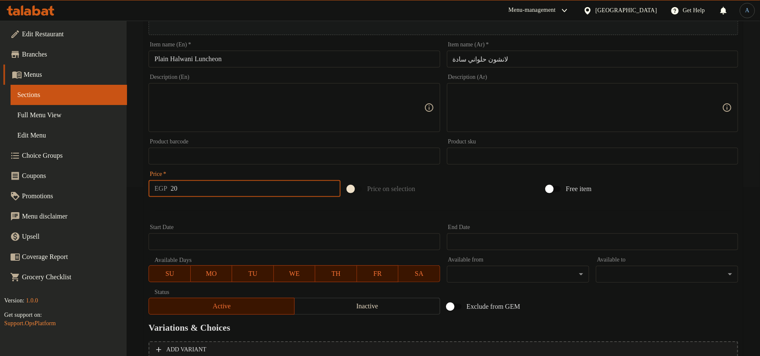
scroll to position [0, 0]
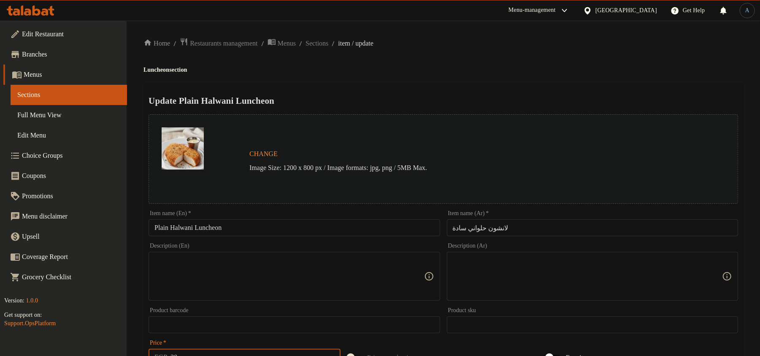
click at [492, 228] on input "لانشون حلواني سادة" at bounding box center [592, 228] width 291 height 17
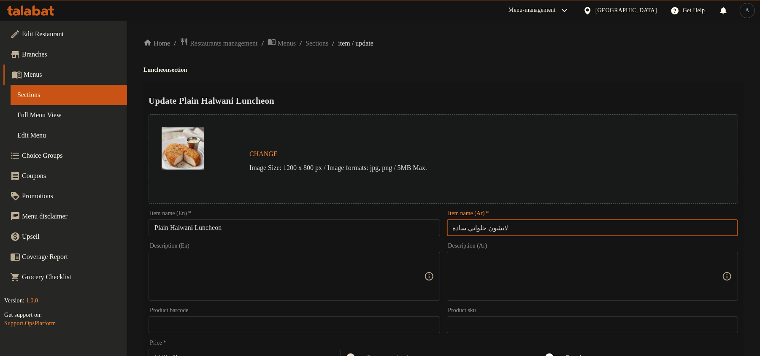
click at [492, 228] on input "لانشون حلواني سادة" at bounding box center [592, 228] width 291 height 17
click at [206, 226] on input "Plain Halwani Luncheon" at bounding box center [294, 228] width 291 height 17
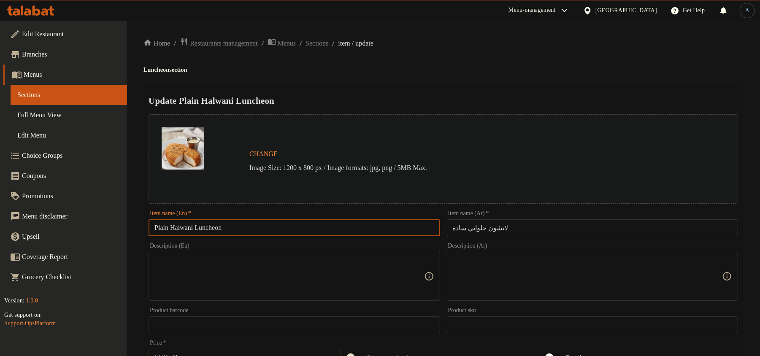
click at [206, 226] on input "Plain Halwani Luncheon" at bounding box center [294, 228] width 291 height 17
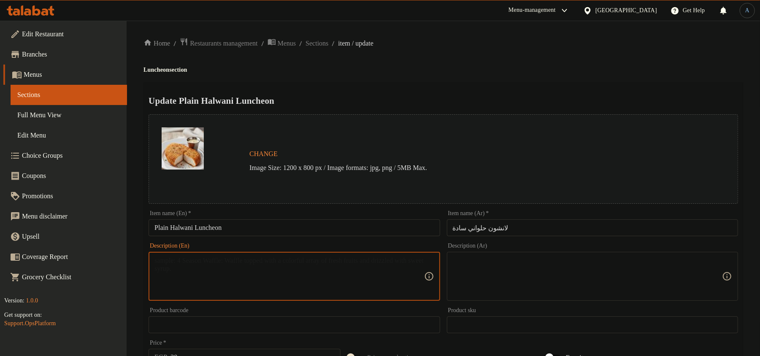
click at [282, 268] on textarea at bounding box center [289, 277] width 269 height 40
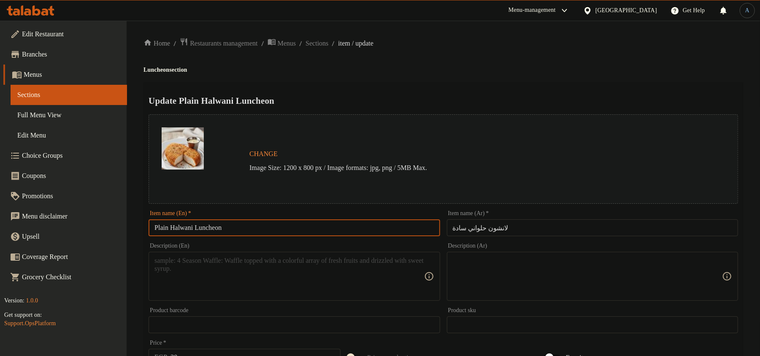
click at [265, 222] on input "Plain Halwani Luncheon" at bounding box center [294, 228] width 291 height 17
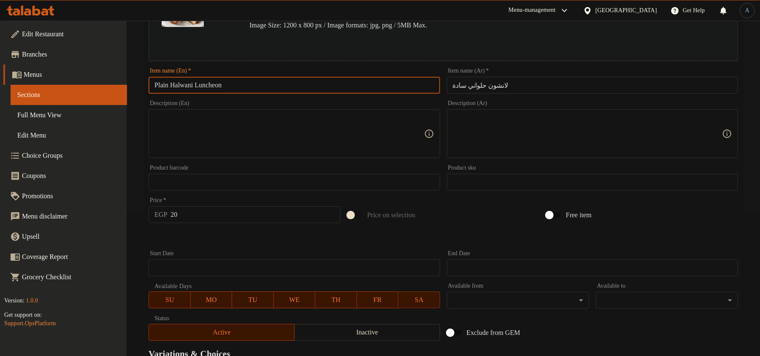
scroll to position [252, 0]
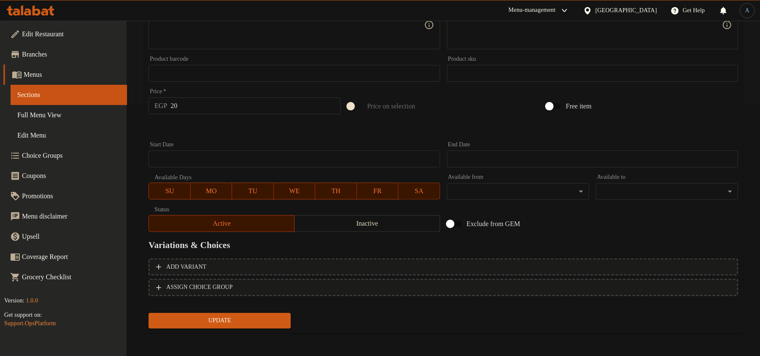
click at [222, 318] on span "Update" at bounding box center [219, 321] width 129 height 11
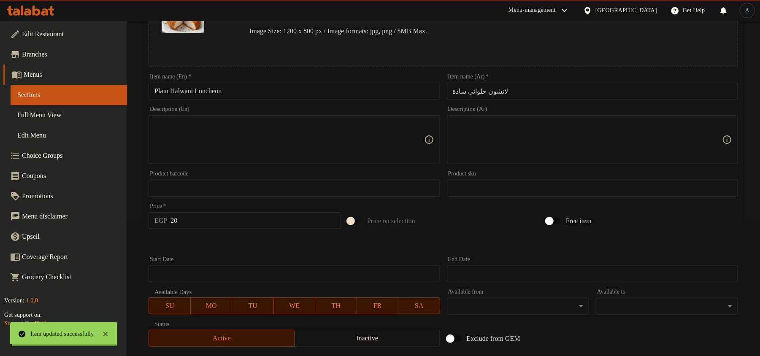
scroll to position [0, 0]
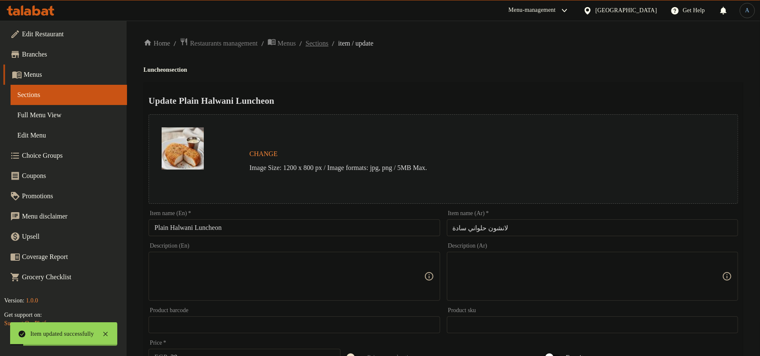
click at [329, 43] on span "Sections" at bounding box center [317, 43] width 23 height 10
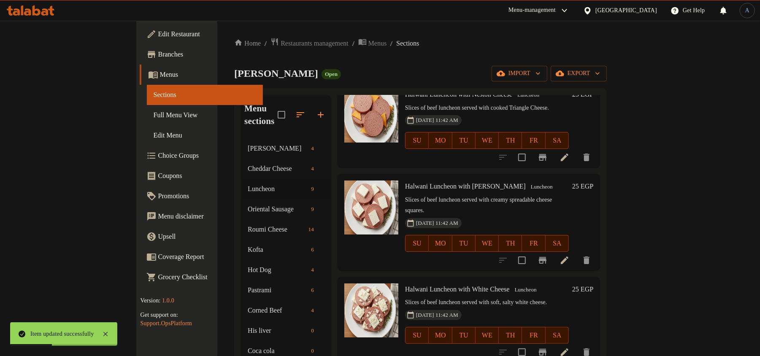
scroll to position [169, 0]
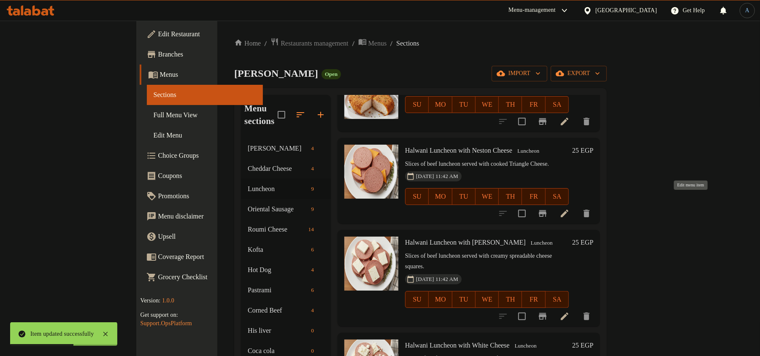
click at [570, 209] on icon at bounding box center [565, 214] width 10 height 10
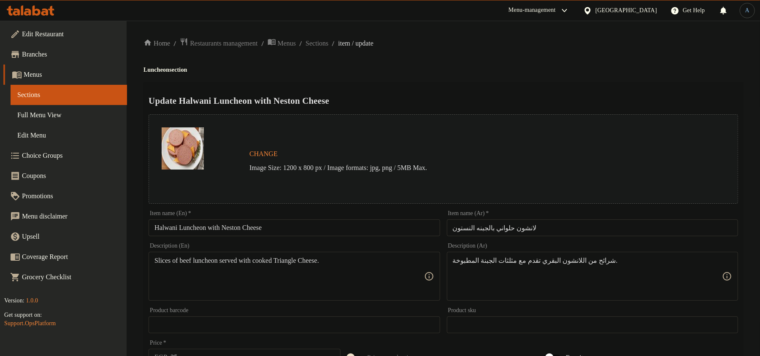
click at [543, 222] on input "لانشون حلواني بالجبنه النستون" at bounding box center [592, 228] width 291 height 17
click at [538, 73] on h4 "Luncheon section" at bounding box center [444, 70] width 600 height 8
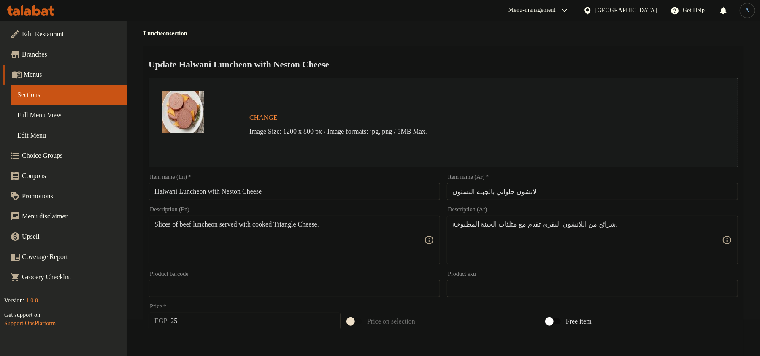
scroll to position [56, 0]
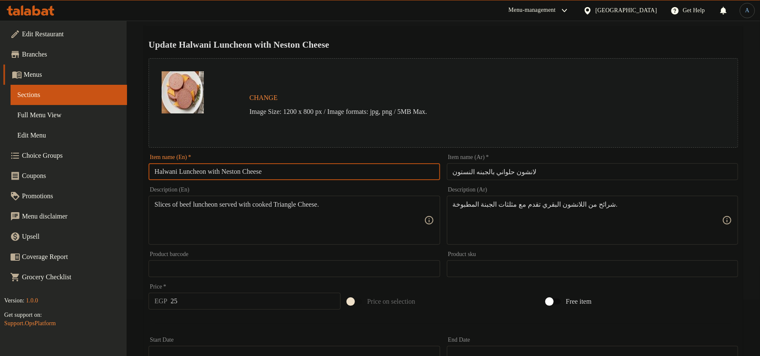
click at [263, 173] on input "Halwani Luncheon with Neston Cheese" at bounding box center [294, 171] width 291 height 17
click at [211, 176] on input "Halwani Luncheon with Neston Cheese" at bounding box center [294, 171] width 291 height 17
paste input "W"
type input "Halwani Luncheon With Neston Cheese"
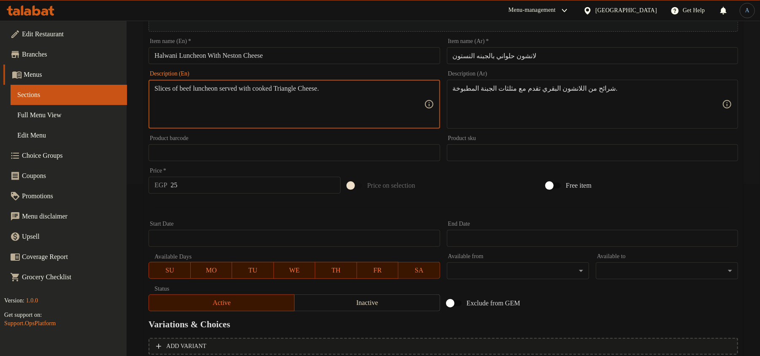
scroll to position [252, 0]
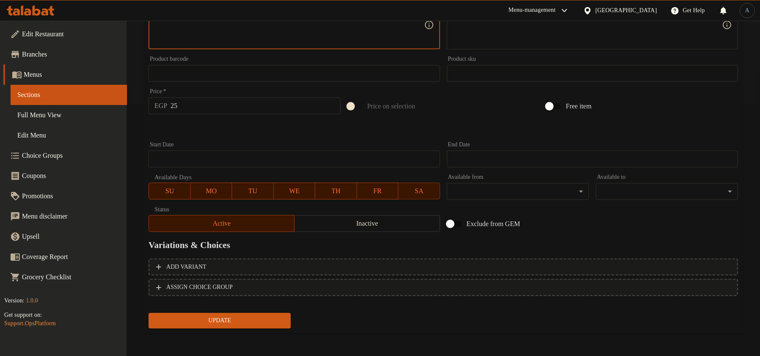
click at [234, 321] on span "Update" at bounding box center [219, 321] width 129 height 11
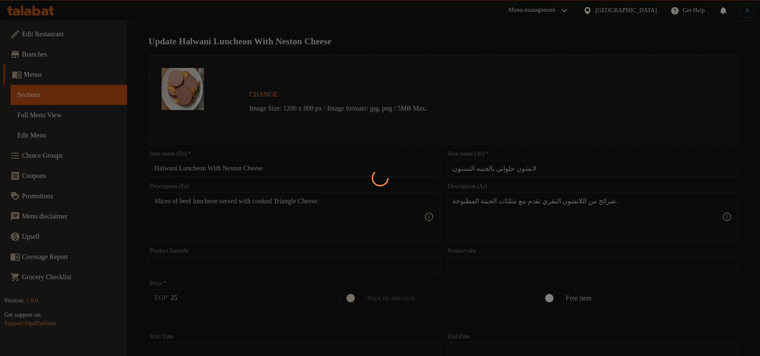
scroll to position [0, 0]
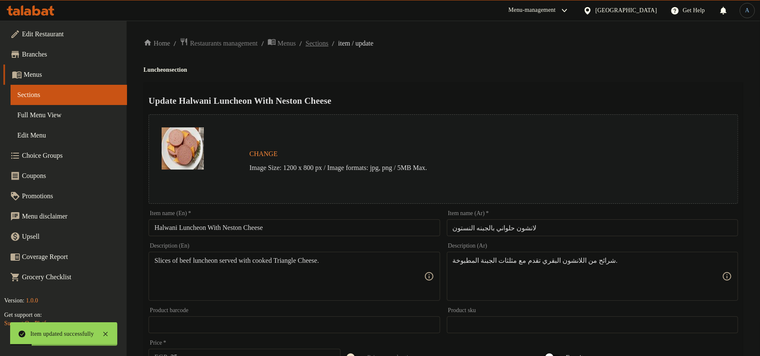
click at [329, 48] on span "Sections" at bounding box center [317, 43] width 23 height 10
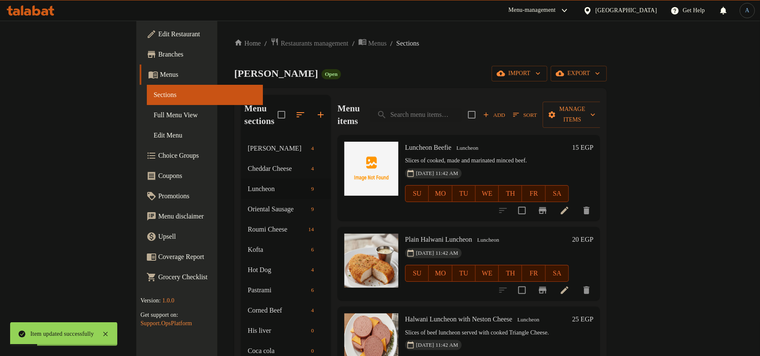
click at [396, 43] on span "Sections" at bounding box center [407, 43] width 23 height 10
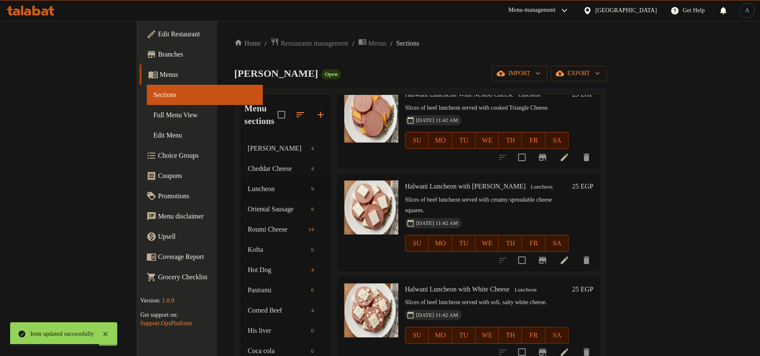
scroll to position [281, 0]
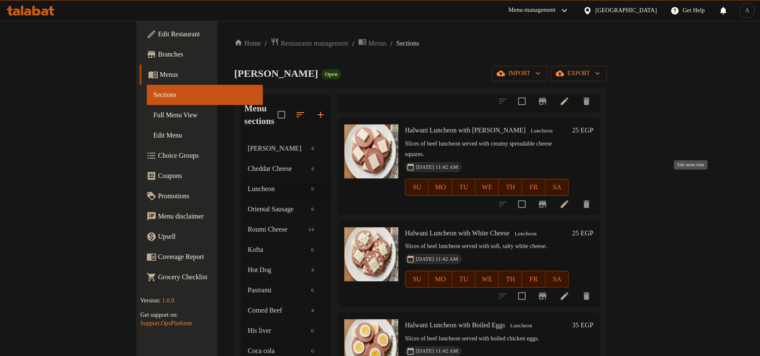
click at [570, 199] on icon at bounding box center [565, 204] width 10 height 10
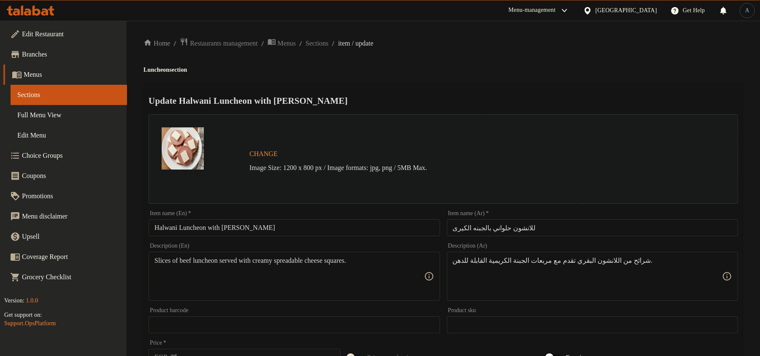
click at [515, 237] on div "Item name (Ar)   * للانشون حلواني بالجبنه الكيرى Item name (Ar) *" at bounding box center [593, 223] width 298 height 33
click at [523, 227] on input "للانشون حلواني بالجبنه الكيرى" at bounding box center [592, 228] width 291 height 17
paste input "ة الكب"
type input "للانشون حلواني بالجبنة الكبرى"
click at [519, 73] on div "Home / Restaurants management / Menus / Sections / item / update Luncheon secti…" at bounding box center [444, 315] width 600 height 555
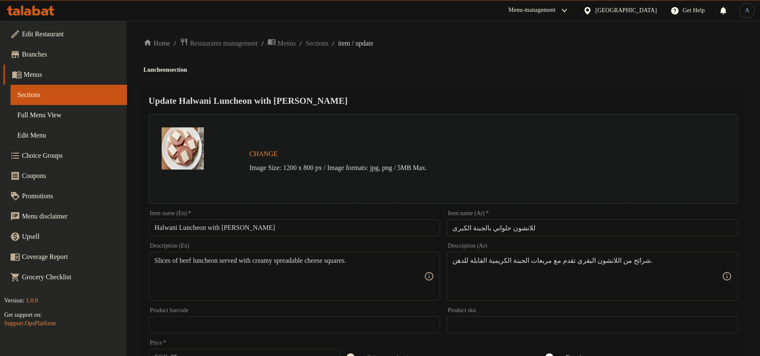
click at [540, 230] on input "للانشون حلواني بالجبنة الكبرى" at bounding box center [592, 228] width 291 height 17
click at [483, 57] on div "Home / Restaurants management / Menus / Sections / item / update Luncheon secti…" at bounding box center [444, 315] width 600 height 555
click at [286, 230] on input "Halwani Luncheon with Kiri Cheese" at bounding box center [294, 228] width 291 height 17
click at [298, 232] on input "Halwani Luncheon with Kiri Cheese" at bounding box center [294, 228] width 291 height 17
paste input "W"
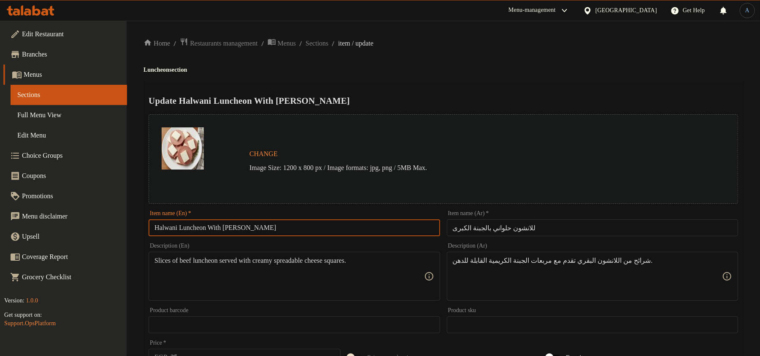
type input "Halwani Luncheon With Kiri Cheese"
click at [421, 95] on h2 "Update Halwani Luncheon With Kiri Cheese" at bounding box center [444, 101] width 590 height 13
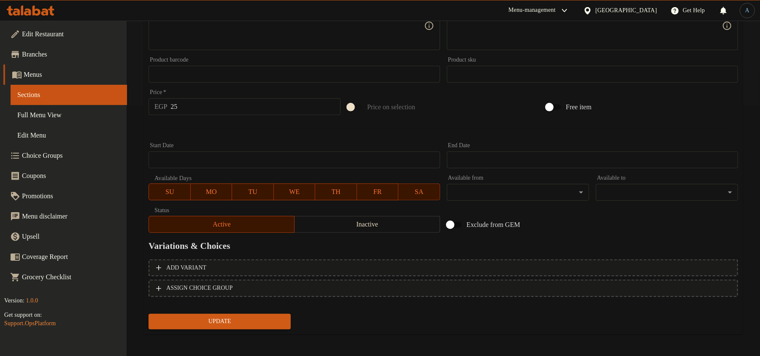
scroll to position [252, 0]
click at [235, 313] on button "Update" at bounding box center [220, 321] width 142 height 16
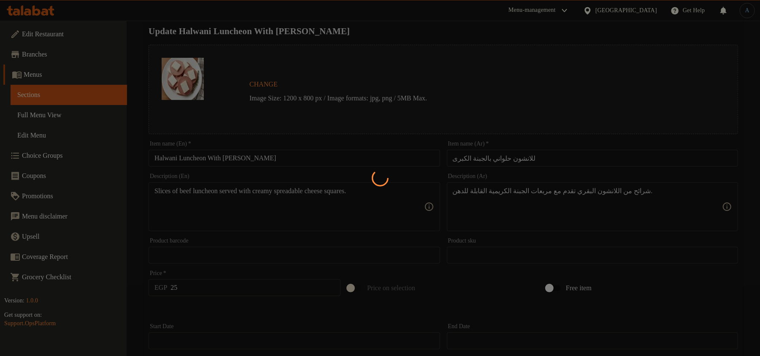
scroll to position [0, 0]
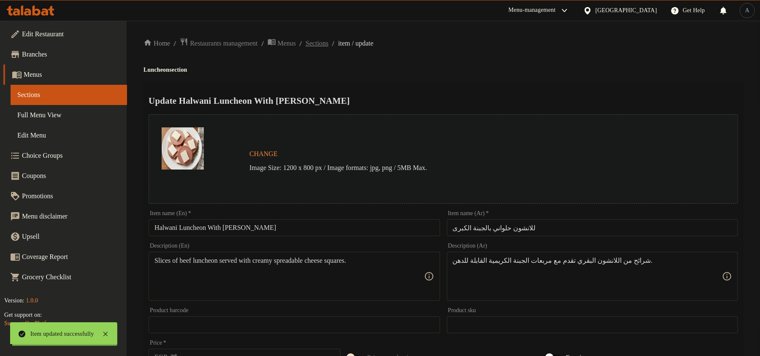
click at [329, 41] on span "Sections" at bounding box center [317, 43] width 23 height 10
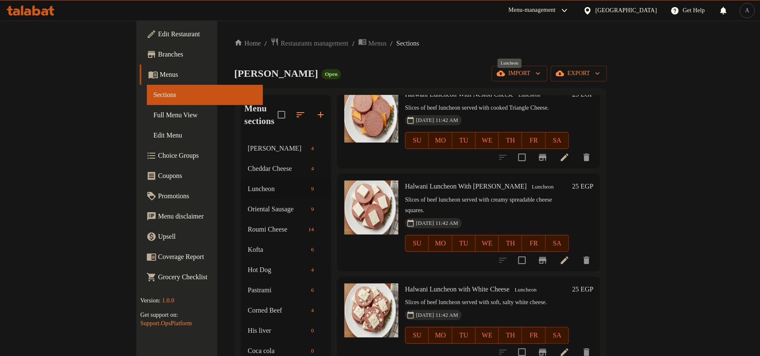
scroll to position [281, 0]
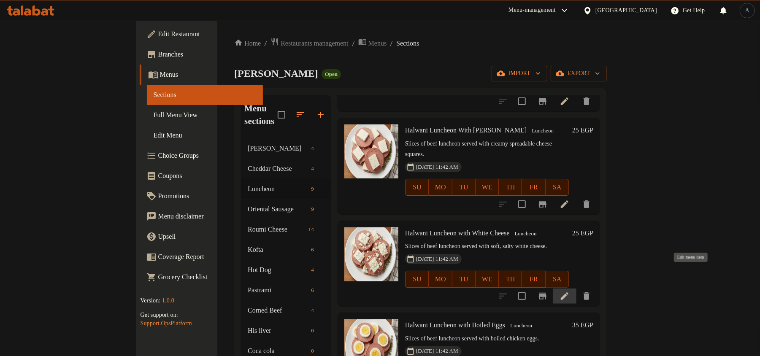
click at [570, 291] on icon at bounding box center [565, 296] width 10 height 10
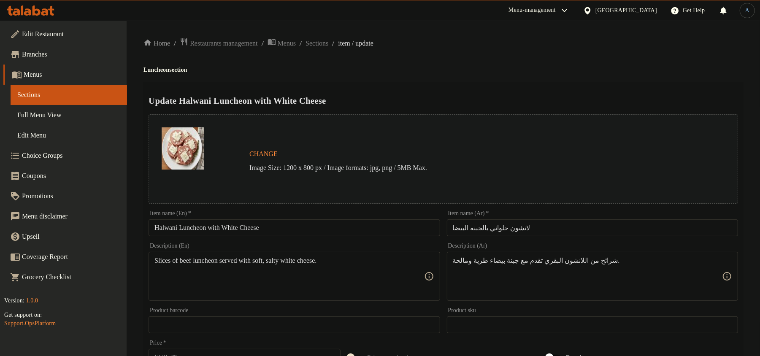
click at [524, 223] on input "لانشون حلواني بالجبنه البيضا" at bounding box center [592, 228] width 291 height 17
paste input "ة"
type input "لانشون حلواني بالجبنة البيضا"
click at [506, 63] on div "Home / Restaurants management / Menus / Sections / item / update Luncheon secti…" at bounding box center [444, 315] width 600 height 555
click at [325, 232] on input "Halwani Luncheon with White Cheese" at bounding box center [294, 228] width 291 height 17
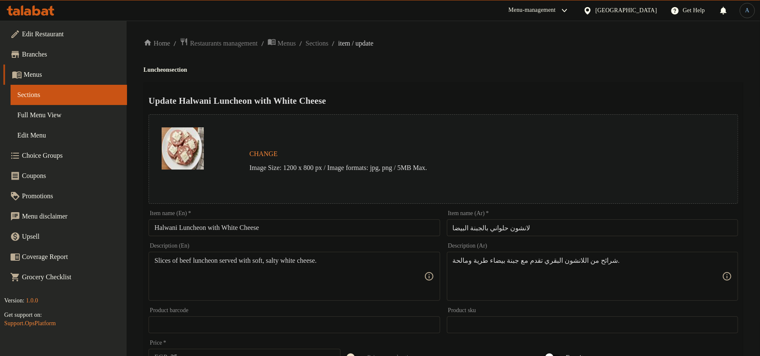
click at [458, 95] on h2 "Update Halwani Luncheon with White Cheese" at bounding box center [444, 101] width 590 height 13
click at [595, 76] on div "Home / Restaurants management / Menus / Sections / item / update Luncheon secti…" at bounding box center [444, 315] width 600 height 555
click at [321, 227] on input "Halwani Luncheon with White Cheese" at bounding box center [294, 228] width 291 height 17
paste input "W"
type input "Halwani Luncheon With White Cheese"
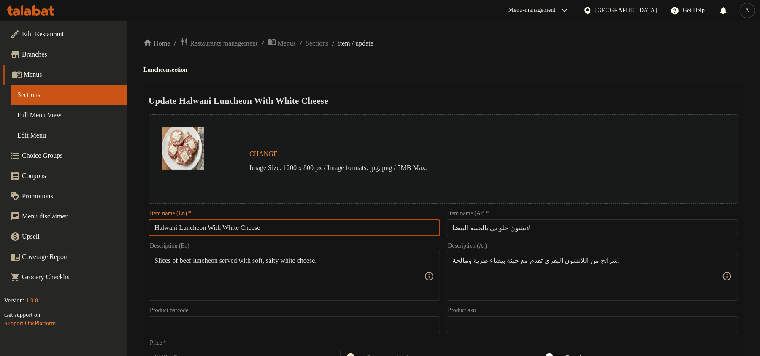
click at [443, 71] on h4 "Luncheon section" at bounding box center [444, 70] width 600 height 8
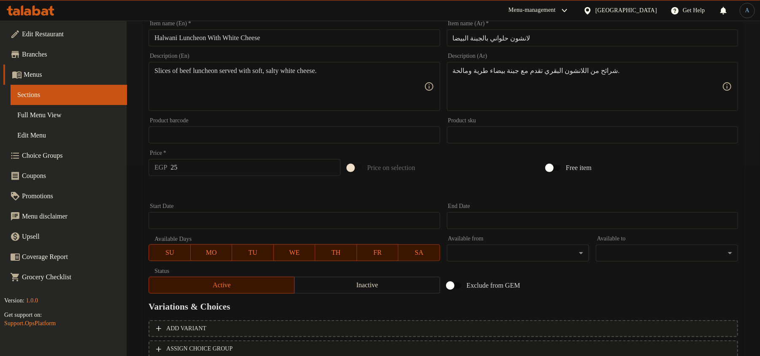
scroll to position [252, 0]
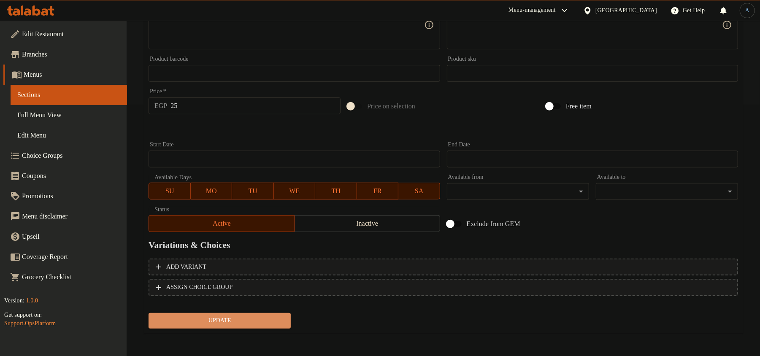
click at [231, 319] on span "Update" at bounding box center [219, 321] width 129 height 11
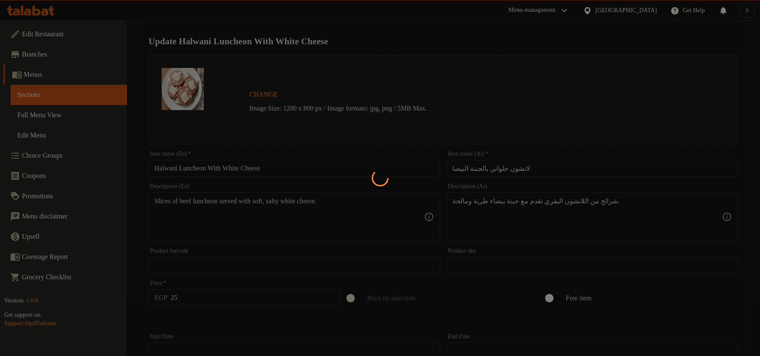
scroll to position [0, 0]
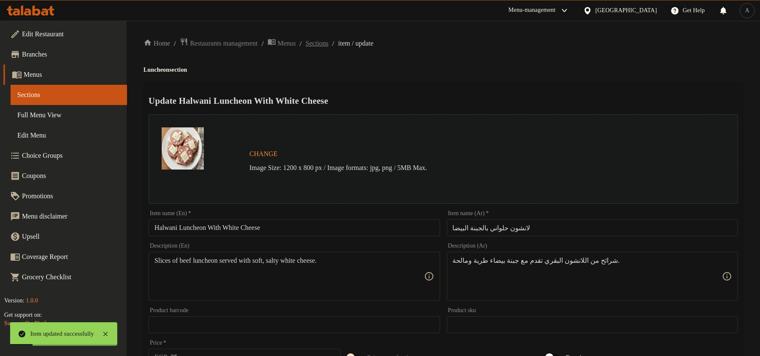
click at [329, 44] on span "Sections" at bounding box center [317, 43] width 23 height 10
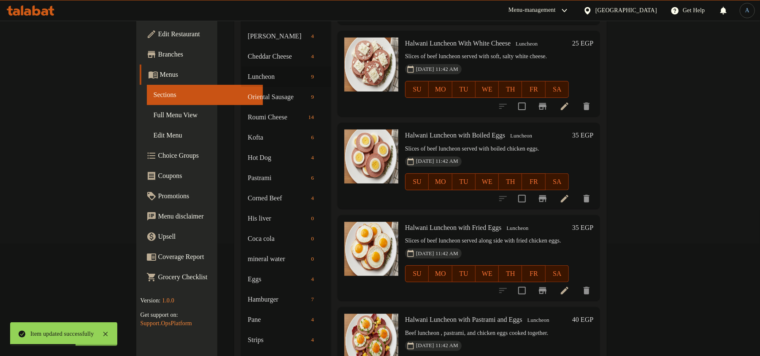
scroll to position [169, 0]
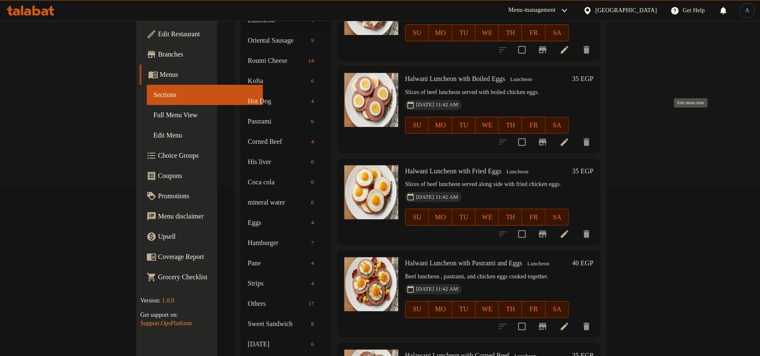
click at [570, 137] on icon at bounding box center [565, 142] width 10 height 10
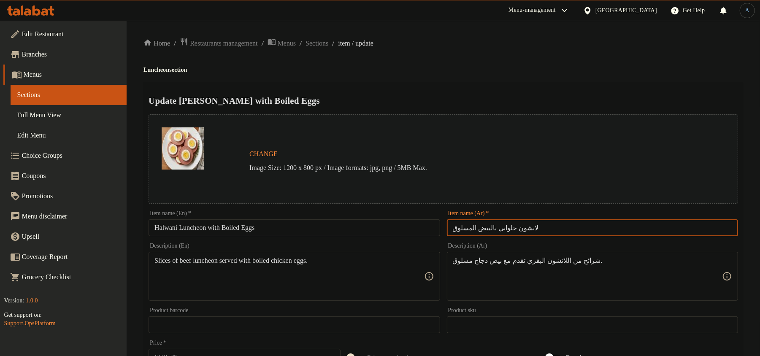
click at [512, 229] on input "لانشون حلواني بالبيض المسلوق" at bounding box center [592, 228] width 291 height 17
click at [502, 63] on div "Home / Restaurants management / Menus / Sections / item / update Luncheon secti…" at bounding box center [444, 315] width 600 height 555
click at [285, 236] on div "Item name (En)   * Halwani Luncheon with Boiled Eggs Item name (En) *" at bounding box center [294, 223] width 298 height 33
click at [285, 228] on input "Halwani Luncheon with Boiled Eggs" at bounding box center [294, 228] width 291 height 17
click at [588, 63] on div "Home / Restaurants management / Menus / Sections / item / update Luncheon secti…" at bounding box center [444, 315] width 600 height 555
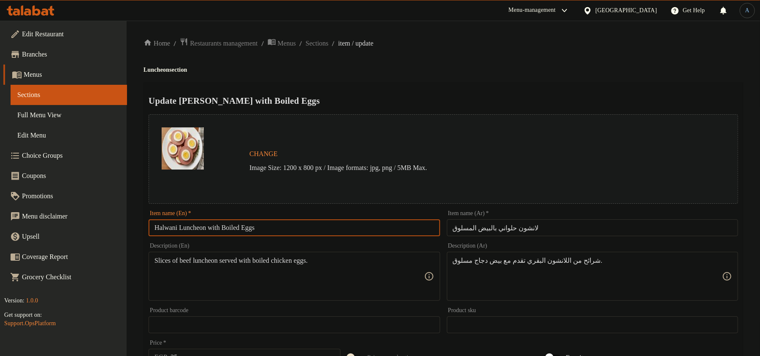
click at [289, 227] on input "Halwani Luncheon with Boiled Eggs" at bounding box center [294, 228] width 291 height 17
paste input "W"
type input "Halwani Luncheon With Boiled Eggs"
click at [431, 73] on h4 "Luncheon section" at bounding box center [444, 70] width 600 height 8
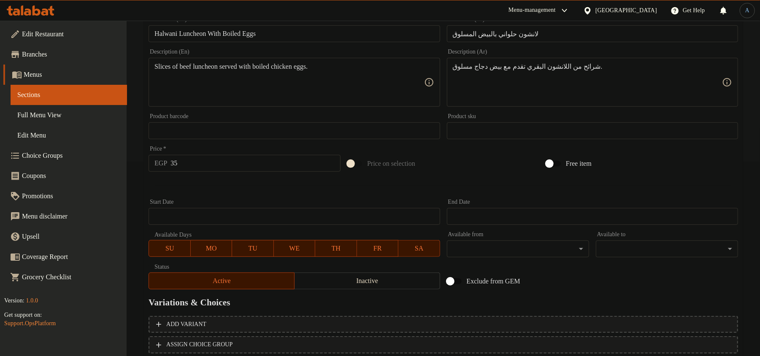
scroll to position [252, 0]
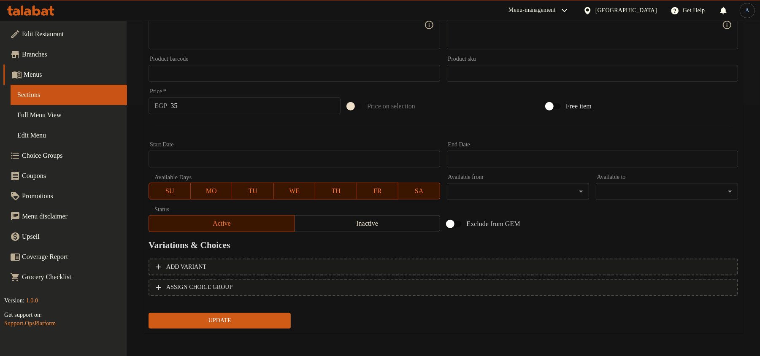
click at [247, 326] on button "Update" at bounding box center [220, 321] width 142 height 16
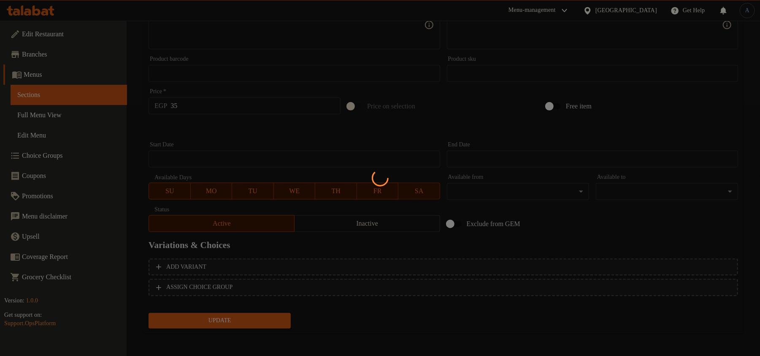
scroll to position [0, 0]
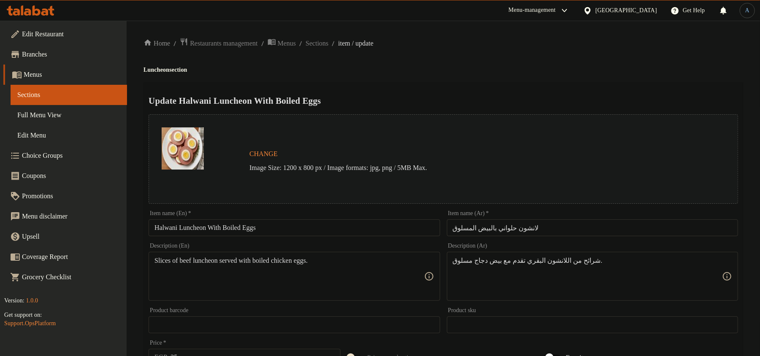
click at [531, 227] on input "لانشون حلواني بالبيض المسلوق" at bounding box center [592, 228] width 291 height 17
click at [592, 225] on input "لانشون حلواني بالبيض المسلوق" at bounding box center [592, 228] width 291 height 17
click at [509, 58] on div "Home / Restaurants management / Menus / Sections / item / update Luncheon secti…" at bounding box center [444, 315] width 600 height 555
click at [326, 226] on input "Halwani Luncheon With Boiled Eggs" at bounding box center [294, 228] width 291 height 17
click at [461, 87] on div "Update Halwani Luncheon With Boiled Eggs Change Image Size: 1200 x 800 px / Ima…" at bounding box center [444, 334] width 600 height 504
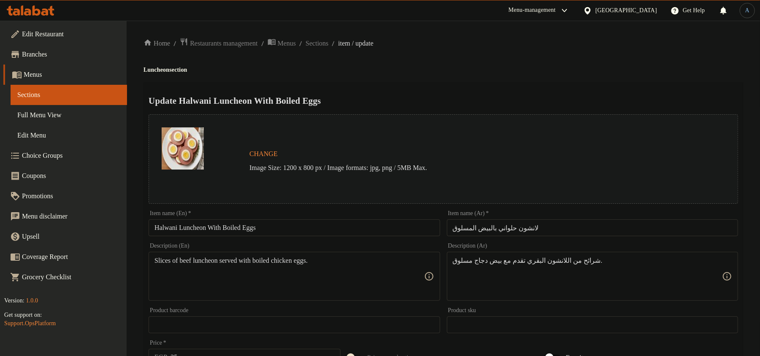
drag, startPoint x: 580, startPoint y: 82, endPoint x: 542, endPoint y: 113, distance: 49.2
click at [580, 82] on div "Update Halwani Luncheon With Boiled Eggs Change Image Size: 1200 x 800 px / Ima…" at bounding box center [444, 334] width 600 height 504
click at [274, 228] on input "Halwani Luncheon With Boiled Eggs" at bounding box center [294, 228] width 291 height 17
click at [495, 51] on div "Home / Restaurants management / Menus / Sections / item / update Luncheon secti…" at bounding box center [444, 315] width 600 height 555
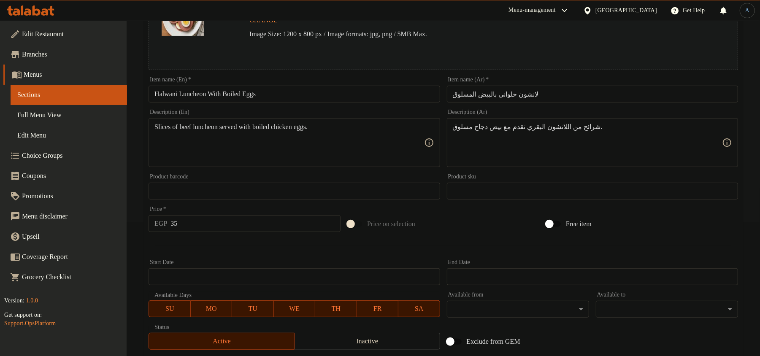
scroll to position [252, 0]
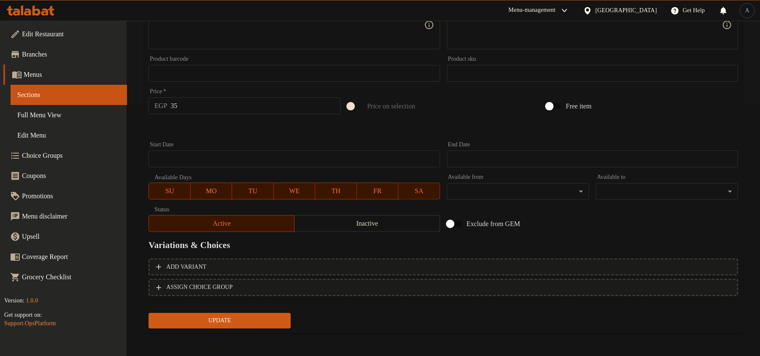
click at [249, 316] on span "Update" at bounding box center [219, 321] width 129 height 11
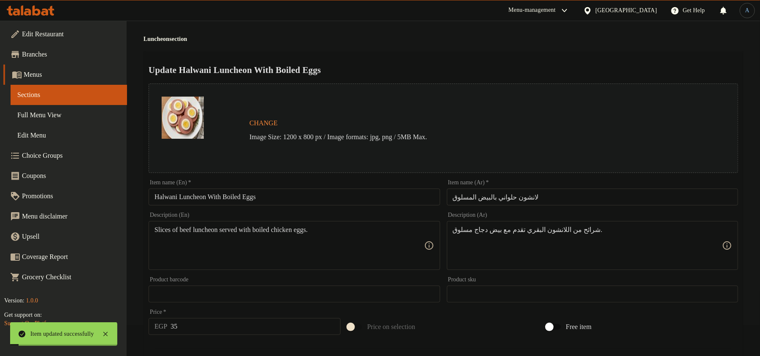
scroll to position [0, 0]
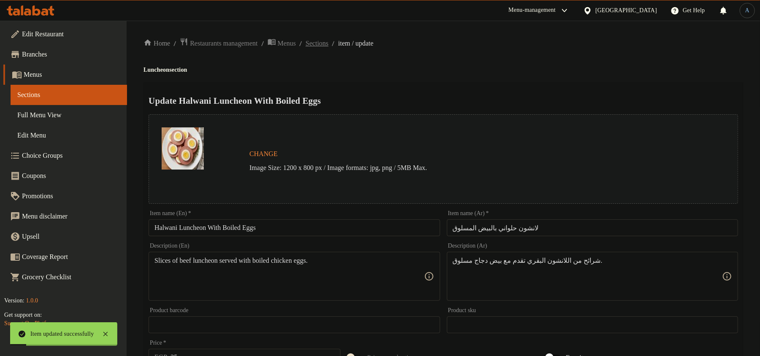
click at [329, 43] on span "Sections" at bounding box center [317, 43] width 23 height 10
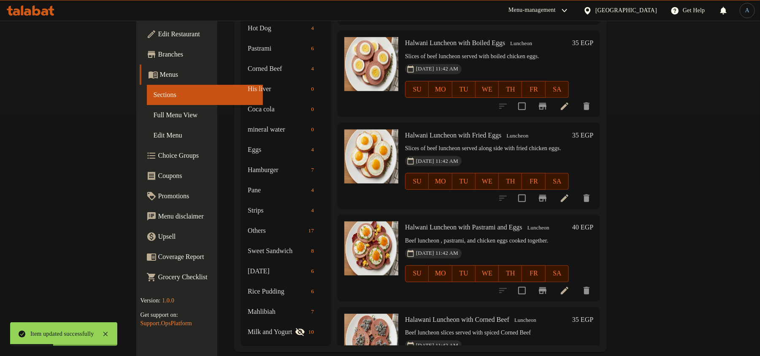
scroll to position [303, 0]
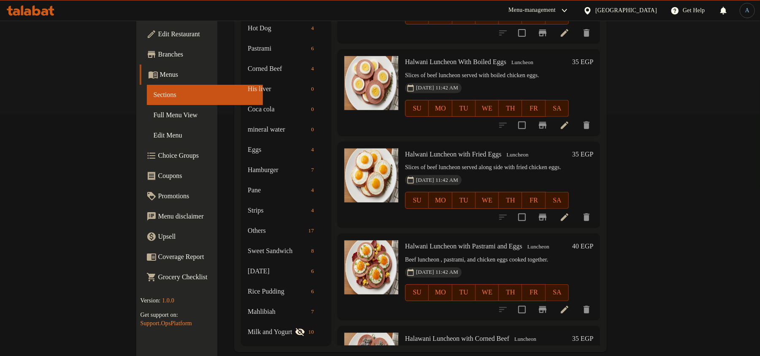
click at [570, 120] on icon at bounding box center [565, 125] width 10 height 10
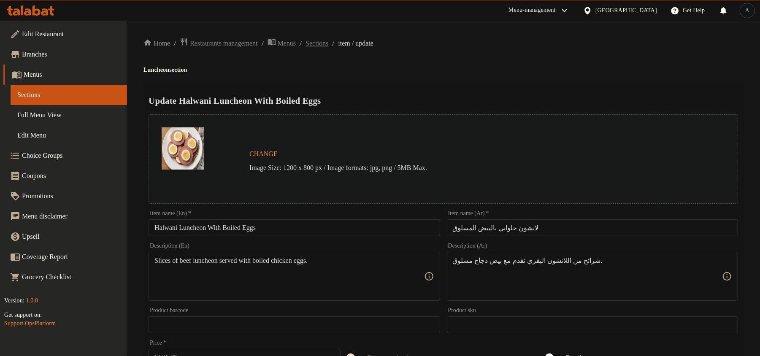
click at [327, 42] on span "Sections" at bounding box center [317, 43] width 23 height 10
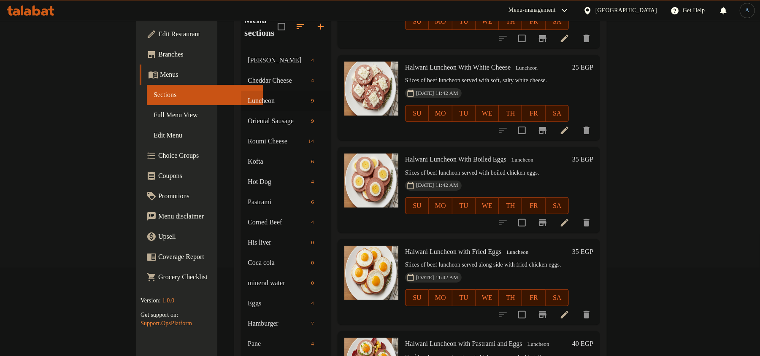
scroll to position [242, 0]
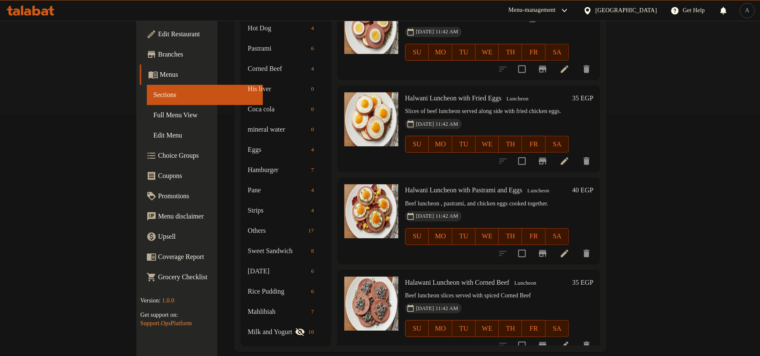
click at [569, 157] on icon at bounding box center [565, 161] width 8 height 8
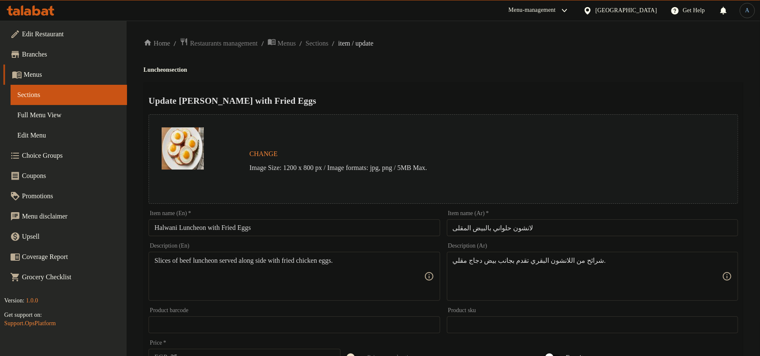
click at [504, 225] on input "لانشون حلواني بالبيض المقلى" at bounding box center [592, 228] width 291 height 17
click at [534, 57] on div "Home / Restaurants management / Menus / Sections / item / update Luncheon secti…" at bounding box center [444, 315] width 600 height 555
click at [269, 230] on input "Halwani Luncheon with Fried Eggs" at bounding box center [294, 228] width 291 height 17
click at [593, 64] on div "Home / Restaurants management / Menus / Sections / item / update Luncheon secti…" at bounding box center [444, 315] width 600 height 555
click at [323, 231] on input "Halwani Luncheon with Fried Eggs" at bounding box center [294, 228] width 291 height 17
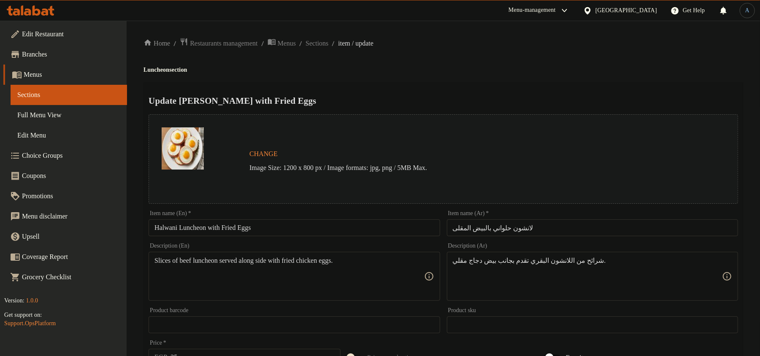
paste input "W"
type input "Halwani Luncheon With Fried Eggs"
click at [426, 90] on div "Update Halwani Luncheon With Fried Eggs Change Image Size: 1200 x 800 px / Imag…" at bounding box center [444, 334] width 600 height 504
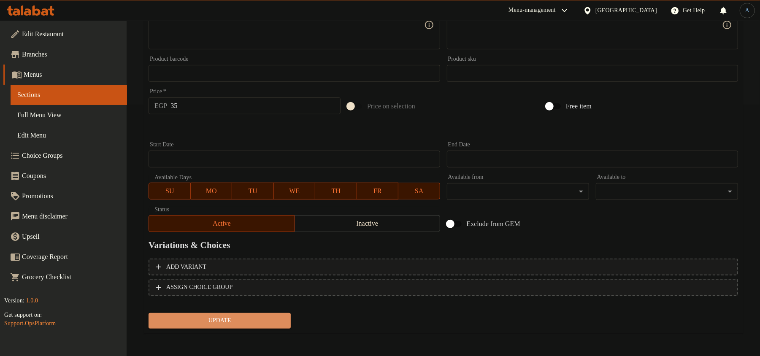
click at [225, 323] on span "Update" at bounding box center [219, 321] width 129 height 11
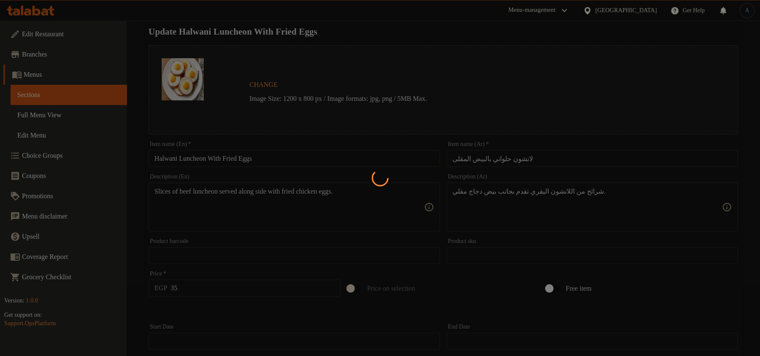
scroll to position [0, 0]
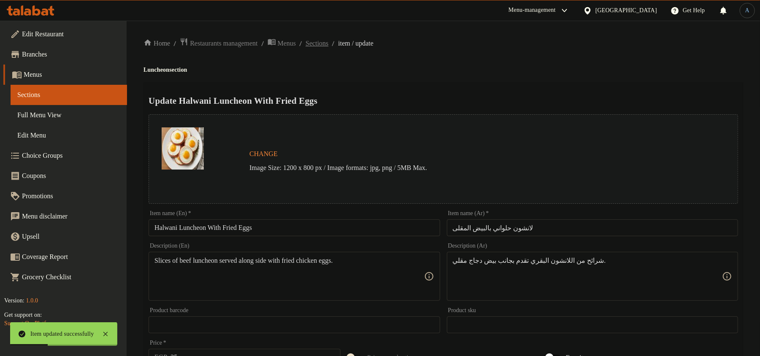
click at [329, 41] on span "Sections" at bounding box center [317, 43] width 23 height 10
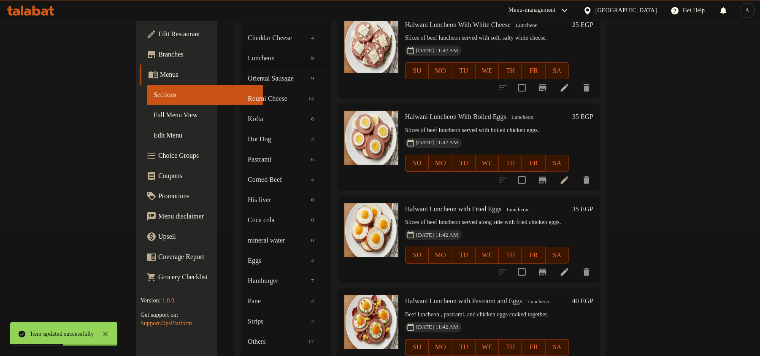
scroll to position [242, 0]
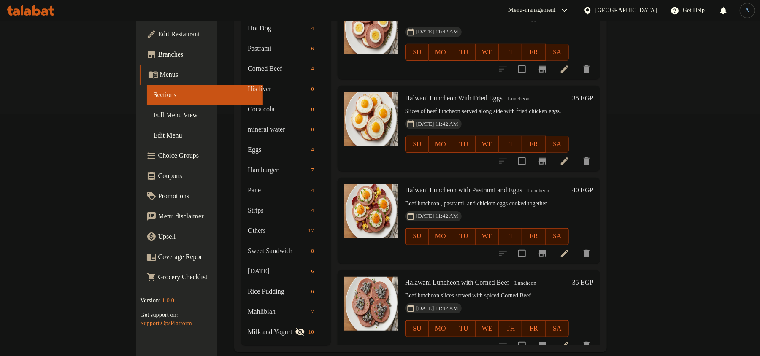
click at [569, 250] on icon at bounding box center [565, 254] width 8 height 8
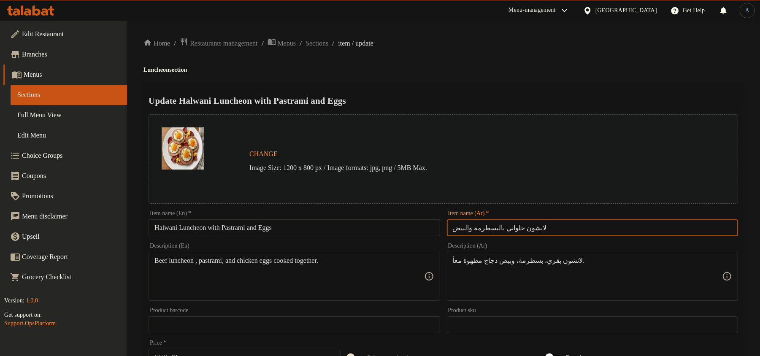
click at [500, 224] on input "لانشون حلواني بالبسطرمة والبيض" at bounding box center [592, 228] width 291 height 17
click at [526, 51] on div "Home / Restaurants management / Menus / Sections / item / update Luncheon secti…" at bounding box center [444, 315] width 600 height 555
click at [290, 225] on input "Halwani Luncheon with Pastrami and Eggs" at bounding box center [294, 228] width 291 height 17
click at [546, 84] on div "Update Halwani Luncheon with Pastrami and Eggs Change Image Size: 1200 x 800 px…" at bounding box center [444, 334] width 600 height 504
click at [291, 223] on input "Halwani Luncheon with Pastrami and Eggs" at bounding box center [294, 228] width 291 height 17
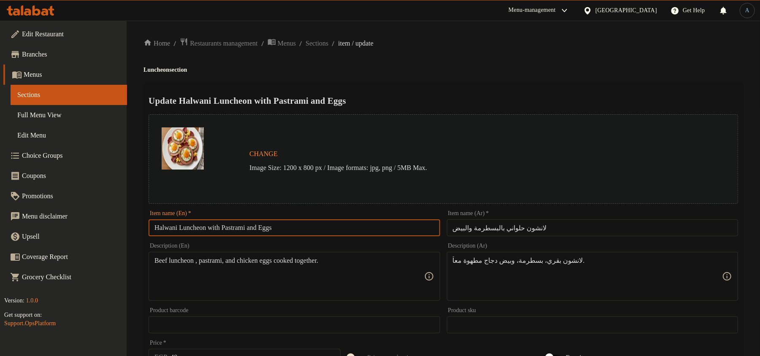
paste input "With Pastrami A"
type input "Halwani Luncheon With Pastrami And Eggs"
click at [448, 72] on h4 "Luncheon section" at bounding box center [444, 70] width 600 height 8
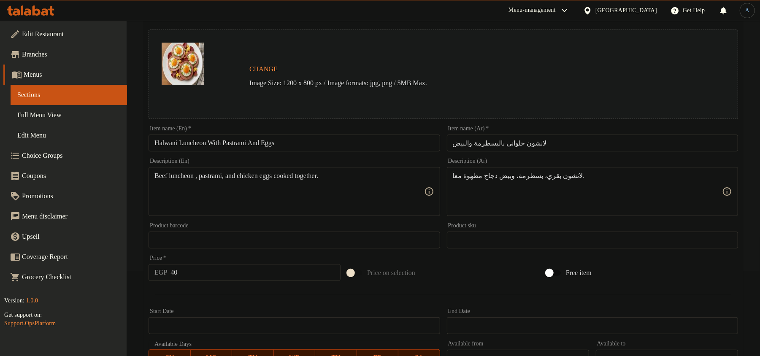
scroll to position [252, 0]
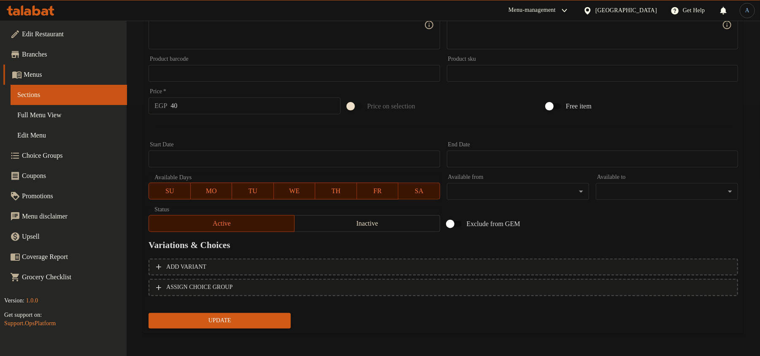
click at [235, 316] on span "Update" at bounding box center [219, 321] width 129 height 11
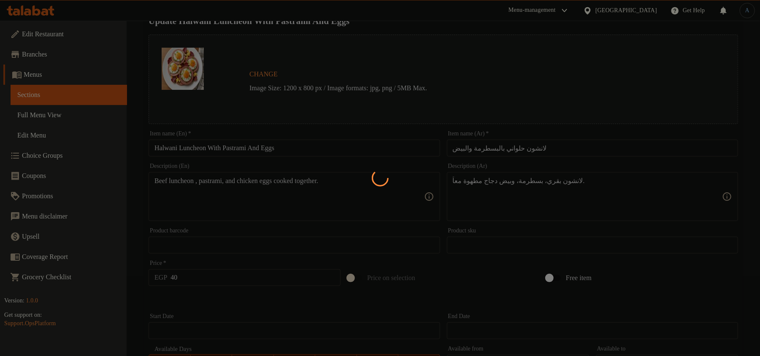
scroll to position [0, 0]
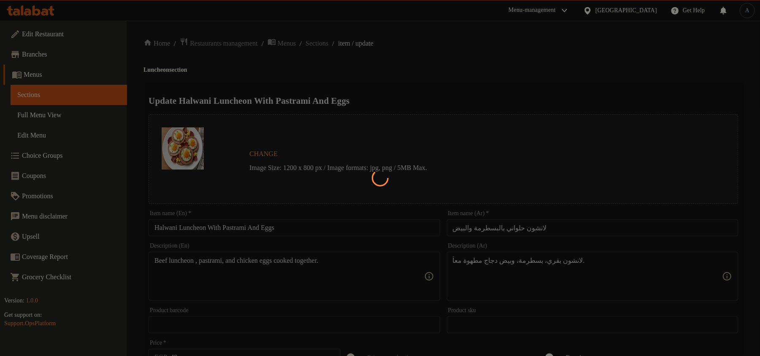
click at [456, 59] on div at bounding box center [380, 178] width 760 height 356
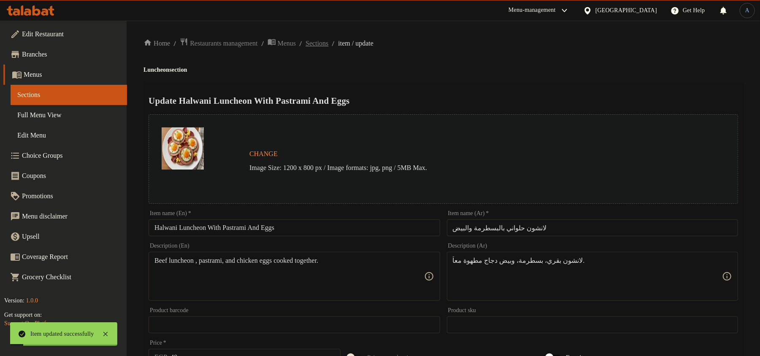
click at [329, 41] on span "Sections" at bounding box center [317, 43] width 23 height 10
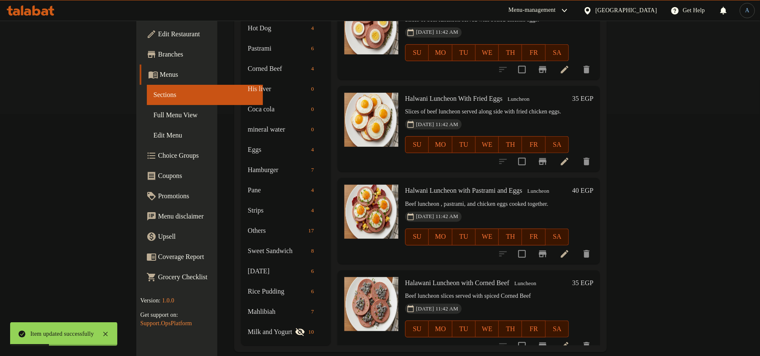
scroll to position [359, 0]
click at [570, 341] on icon at bounding box center [565, 346] width 10 height 10
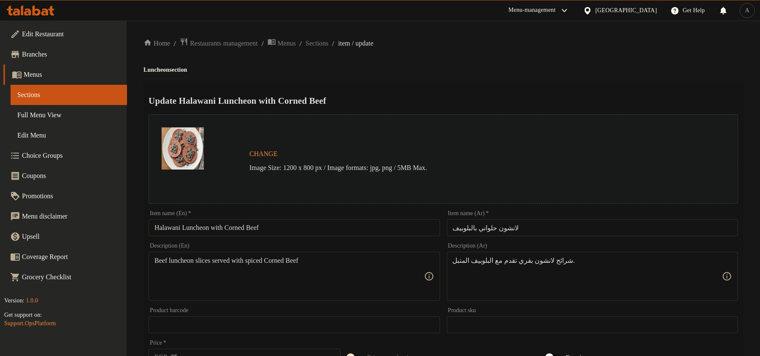
click at [582, 228] on input "لانشون حلواني بالبلوبيف" at bounding box center [592, 228] width 291 height 17
click at [519, 78] on div "Home / Restaurants management / Menus / Sections / item / update Luncheon secti…" at bounding box center [444, 315] width 600 height 555
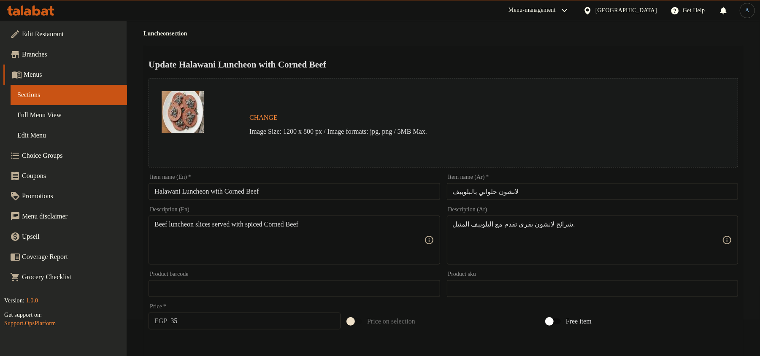
scroll to position [56, 0]
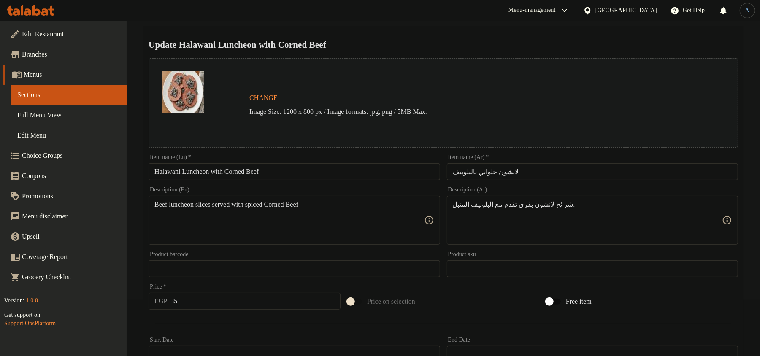
click at [464, 176] on input "لانشون حلواني بالبلوبيف" at bounding box center [592, 171] width 291 height 17
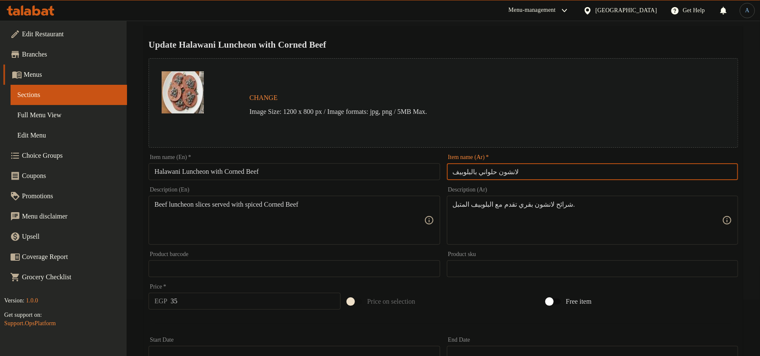
drag, startPoint x: 467, startPoint y: 171, endPoint x: 441, endPoint y: 166, distance: 26.7
click at [441, 166] on div "Change Image Size: 1200 x 800 px / Image formats: jpg, png / 5MB Max. Item name…" at bounding box center [443, 243] width 597 height 376
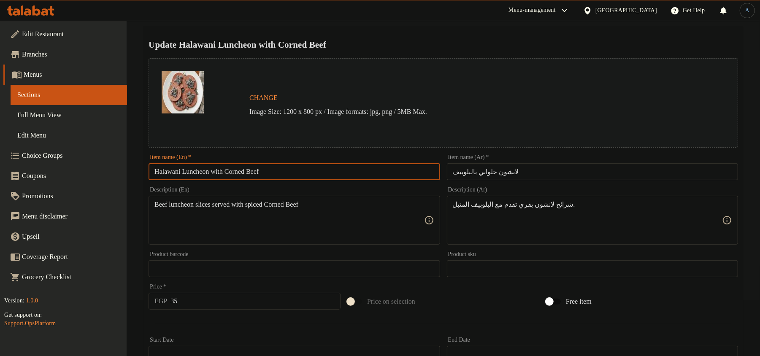
click at [245, 171] on input "Halawani Luncheon with Corned Beef" at bounding box center [294, 171] width 291 height 17
paste input "Beef"
type input "Halawani Luncheon with Corned Beef"
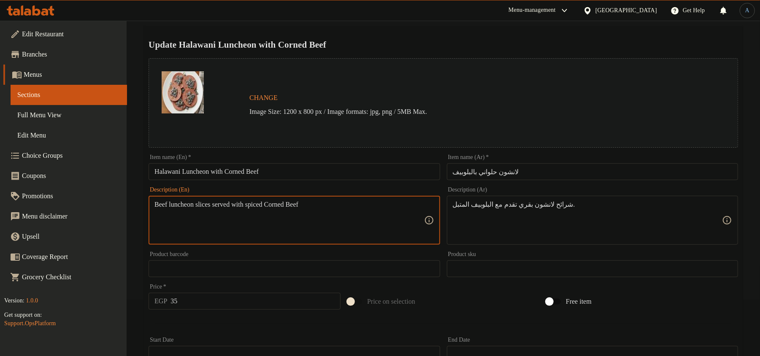
click at [329, 204] on textarea "Beef luncheon slices served with spiced Corned Beef" at bounding box center [289, 221] width 269 height 40
click at [287, 237] on textarea "Beef luncheon slices served with spiced Corned Beef" at bounding box center [289, 221] width 269 height 40
paste textarea "corned b"
type textarea "Beef luncheon slices served with spiced corned beef"
click at [459, 33] on div "Update Halawani Luncheon with Corned Beef Change Image Size: 1200 x 800 px / Im…" at bounding box center [444, 278] width 600 height 504
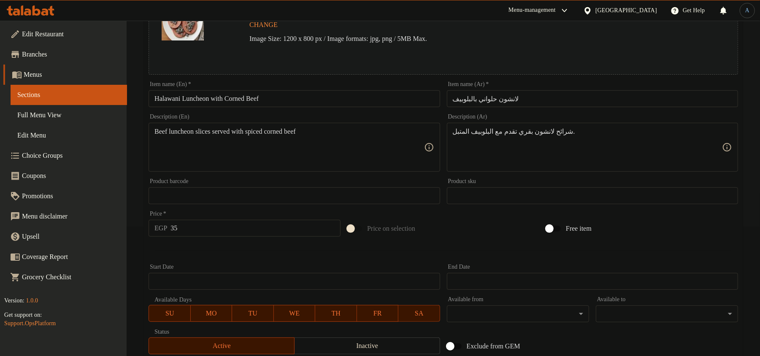
scroll to position [252, 0]
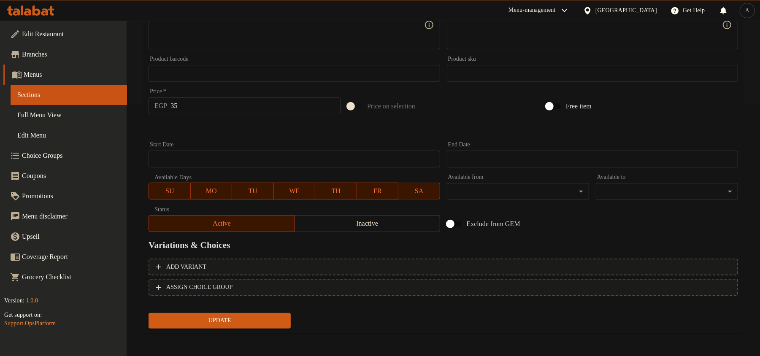
click at [241, 319] on span "Update" at bounding box center [219, 321] width 129 height 11
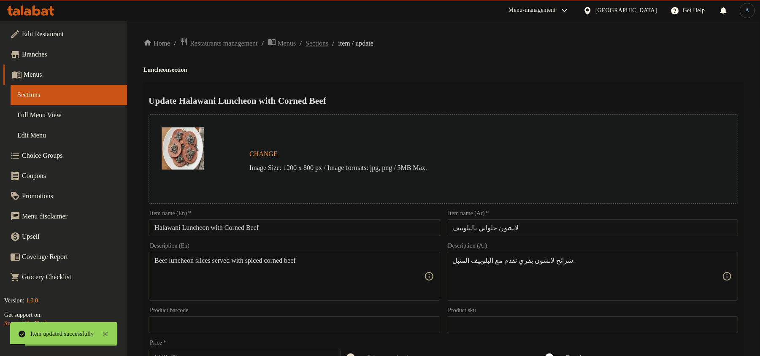
click at [329, 39] on span "Sections" at bounding box center [317, 43] width 23 height 10
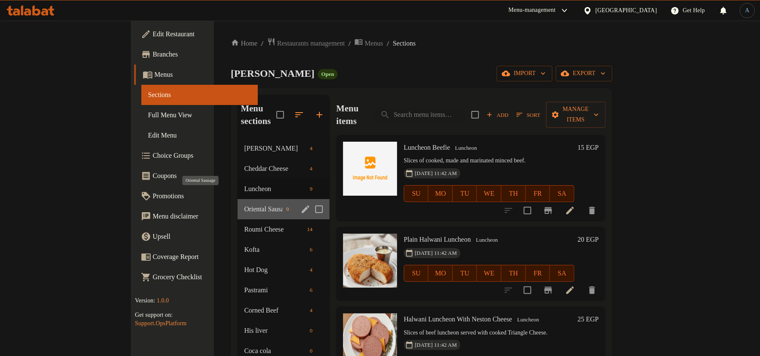
click at [244, 204] on span "Oriental Sausage" at bounding box center [263, 209] width 38 height 10
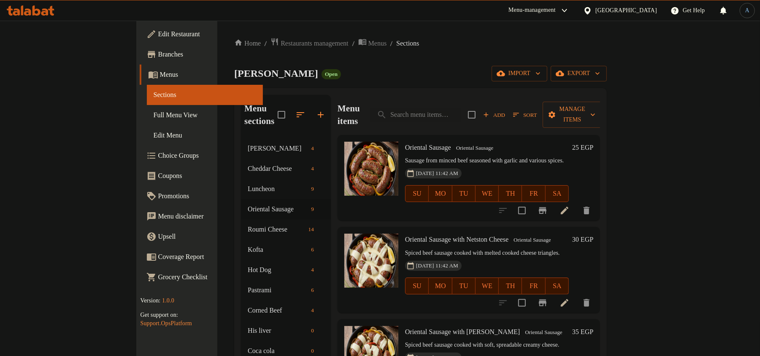
click at [570, 298] on icon at bounding box center [565, 303] width 10 height 10
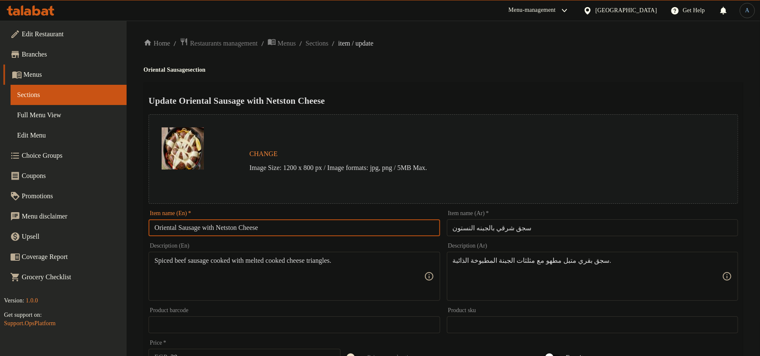
click at [283, 227] on input "Oriental Sausage with Netston Cheese" at bounding box center [294, 228] width 291 height 17
click at [601, 66] on h4 "Oriental Sausage section" at bounding box center [444, 70] width 600 height 8
click at [304, 230] on input "Oriental Sausage with Netston Cheese" at bounding box center [294, 228] width 291 height 17
paste input "W"
type input "Oriental Sausage With Netston Cheese"
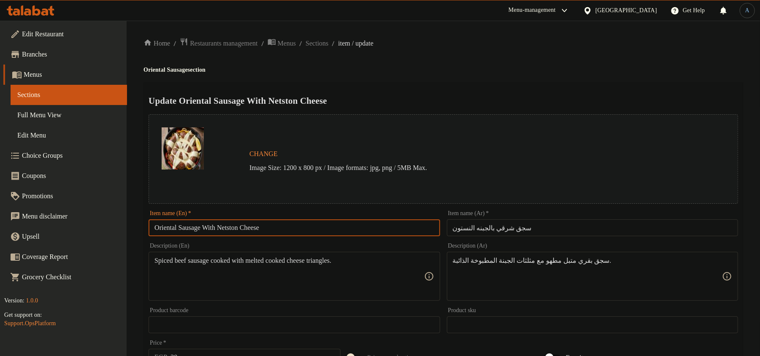
click at [535, 34] on div "Home / Restaurants management / Menus / Sections / item / update Oriental Sausa…" at bounding box center [444, 315] width 634 height 589
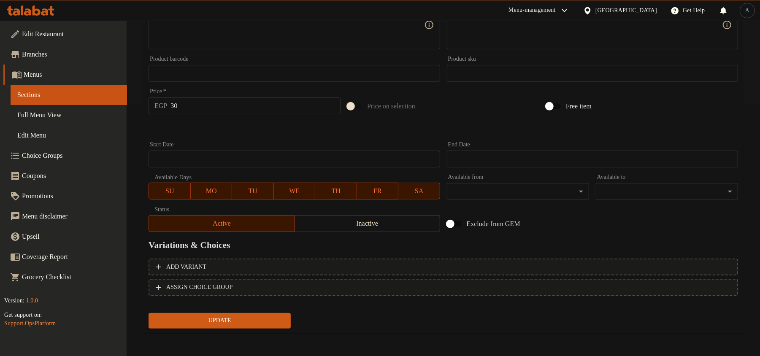
click at [218, 323] on span "Update" at bounding box center [219, 321] width 129 height 11
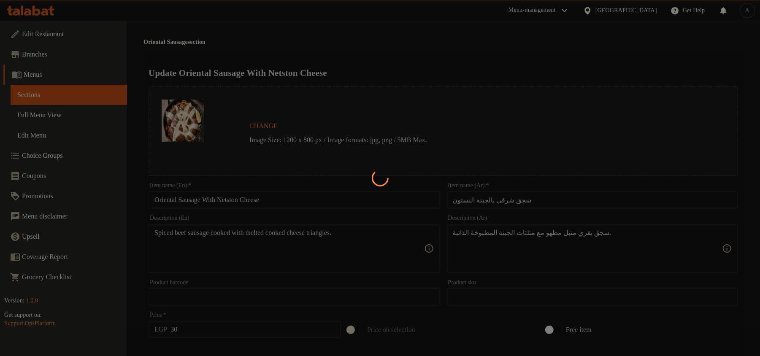
scroll to position [0, 0]
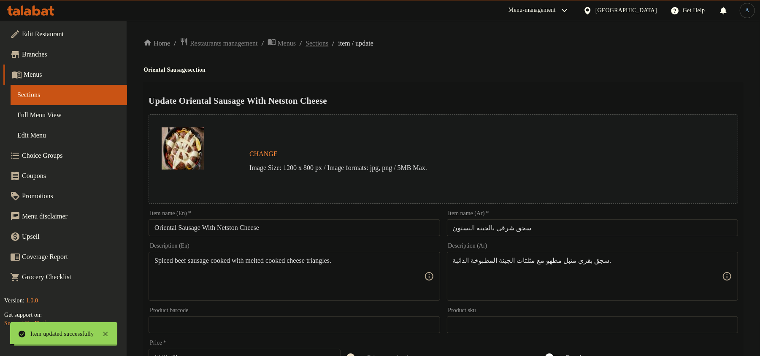
click at [329, 44] on span "Sections" at bounding box center [317, 43] width 23 height 10
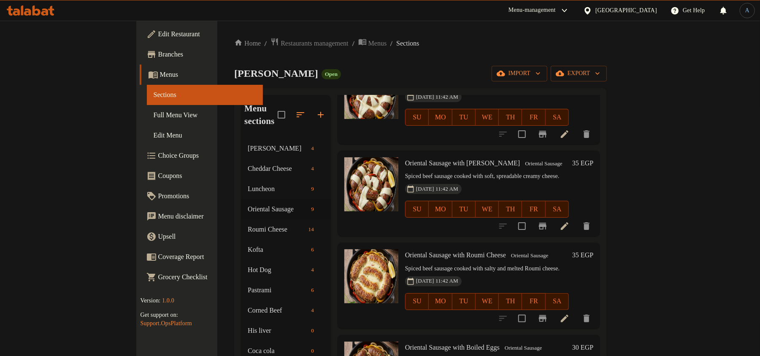
scroll to position [112, 0]
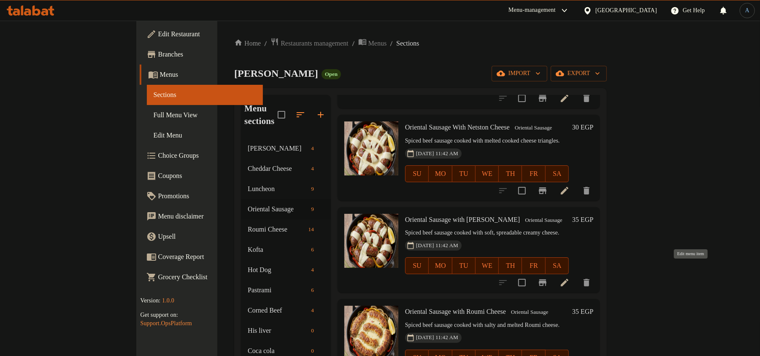
click at [570, 278] on icon at bounding box center [565, 283] width 10 height 10
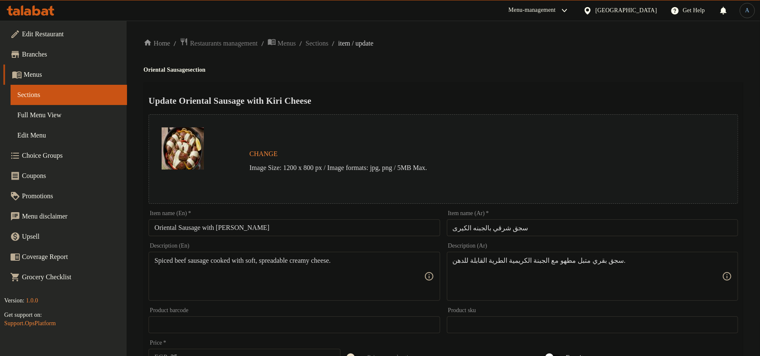
click at [508, 224] on input "سجق شرقي بالجبنه الكيرى" at bounding box center [592, 228] width 291 height 17
paste input "ة"
type input "سجق شرقي بالجبنة الكيرى"
click at [573, 68] on h4 "Oriental Sausage section" at bounding box center [444, 70] width 600 height 8
click at [258, 220] on input "Oriental Sausage with [PERSON_NAME]" at bounding box center [294, 228] width 291 height 17
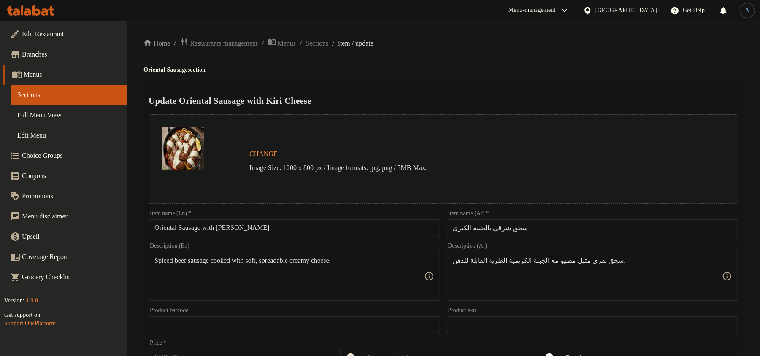
click at [575, 79] on div "Home / Restaurants management / Menus / Sections / item / update Oriental Sausa…" at bounding box center [444, 315] width 600 height 555
click at [289, 235] on input "Oriental Sausage with [PERSON_NAME]" at bounding box center [294, 228] width 291 height 17
paste input "W"
type input "Oriental Sausage With Kiri Cheese"
click at [448, 68] on h4 "Oriental Sausage section" at bounding box center [444, 70] width 600 height 8
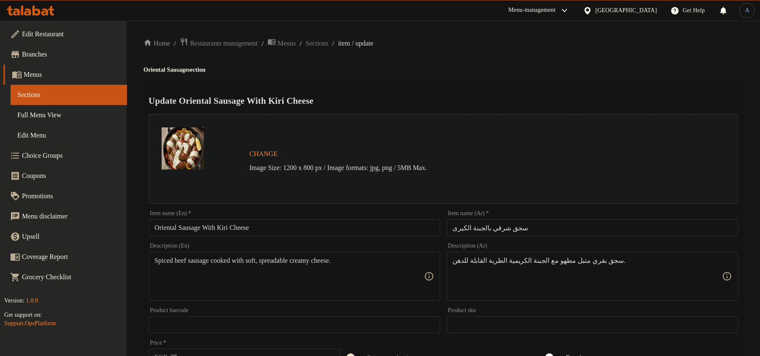
scroll to position [252, 0]
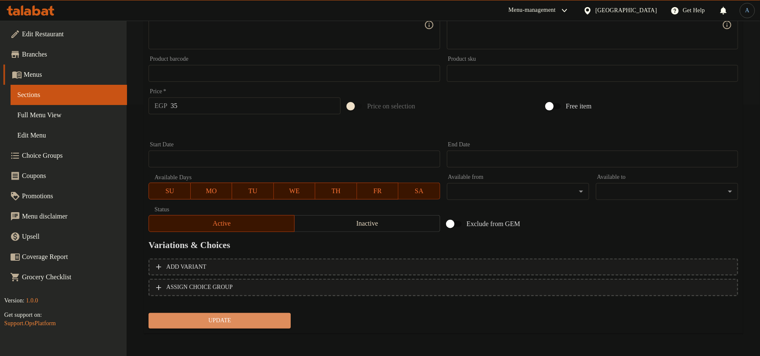
click at [247, 313] on button "Update" at bounding box center [220, 321] width 142 height 16
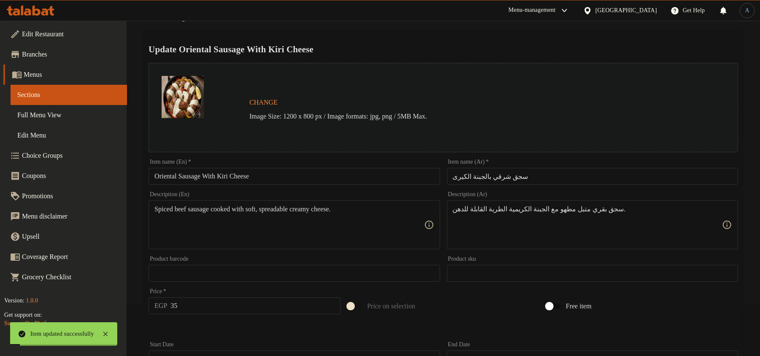
scroll to position [0, 0]
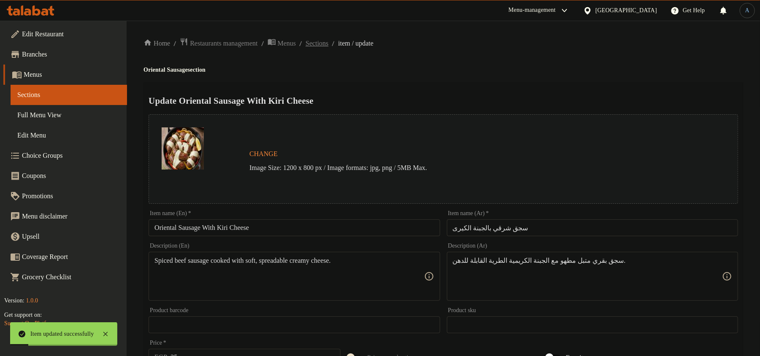
click at [329, 43] on span "Sections" at bounding box center [317, 43] width 23 height 10
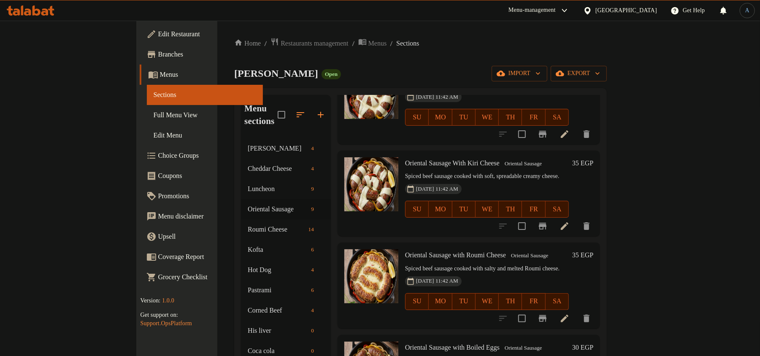
scroll to position [225, 0]
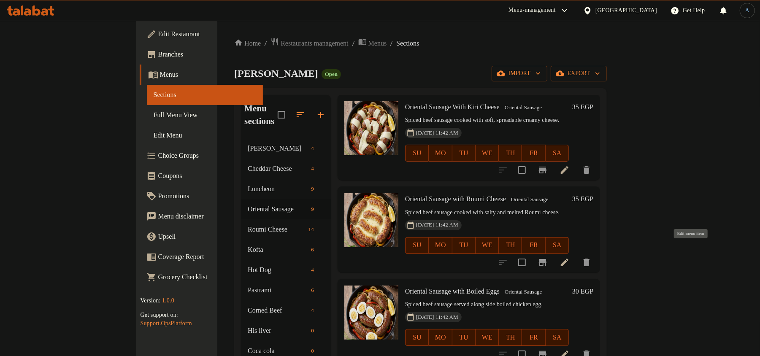
click at [570, 258] on icon at bounding box center [565, 263] width 10 height 10
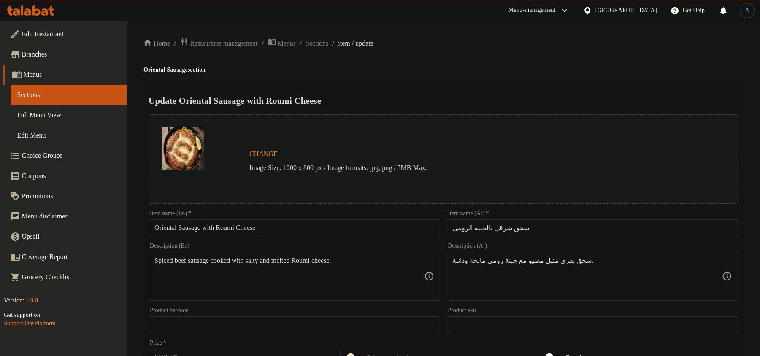
click at [522, 228] on input "سجق شرقي بالجبنه الرومي" at bounding box center [592, 228] width 291 height 17
click at [502, 80] on div "Home / Restaurants management / Menus / Sections / item / update Oriental Sausa…" at bounding box center [444, 315] width 600 height 555
click at [330, 228] on input "Oriental Sausage with Roumi Cheese" at bounding box center [294, 228] width 291 height 17
click at [571, 68] on h4 "Oriental Sausage section" at bounding box center [444, 70] width 600 height 8
click at [288, 226] on input "Oriental Sausage with Roumi Cheese" at bounding box center [294, 228] width 291 height 17
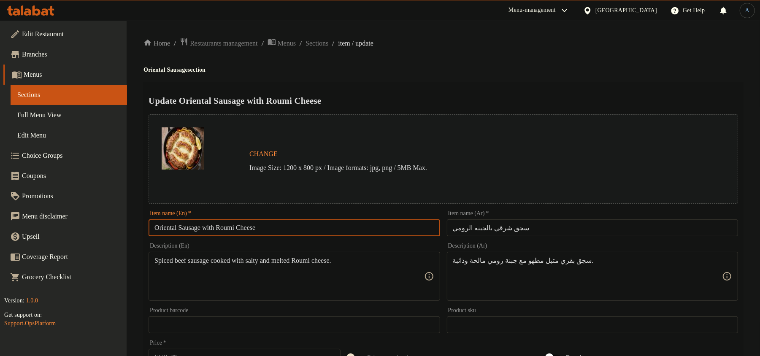
paste input "W"
type input "Oriental Sausage With Roumi Cheese"
click at [471, 66] on h4 "Oriental Sausage section" at bounding box center [444, 70] width 600 height 8
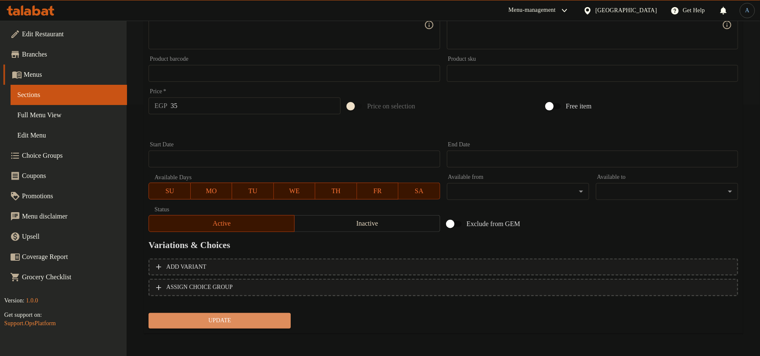
click at [244, 316] on span "Update" at bounding box center [219, 321] width 129 height 11
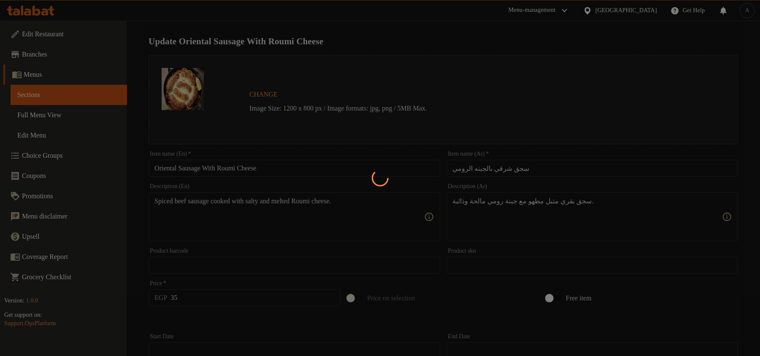
scroll to position [0, 0]
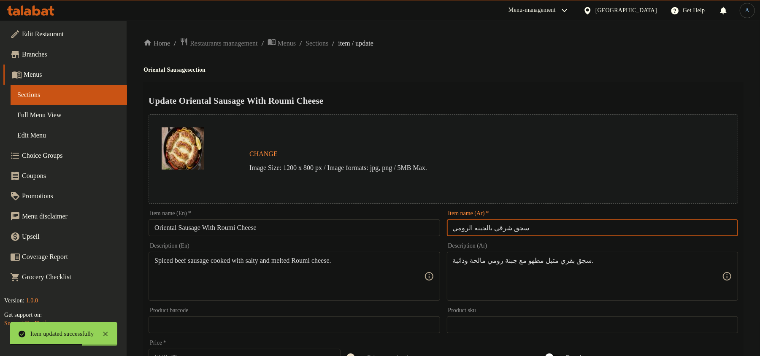
click at [540, 222] on input "سجق شرقي بالجبنه الرومي" at bounding box center [592, 228] width 291 height 17
click at [329, 44] on span "Sections" at bounding box center [317, 43] width 23 height 10
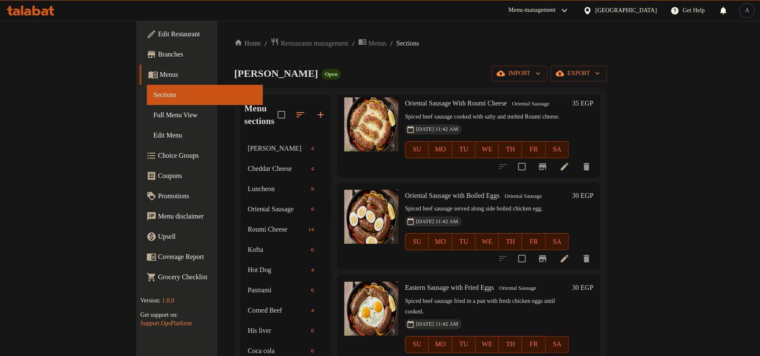
scroll to position [338, 0]
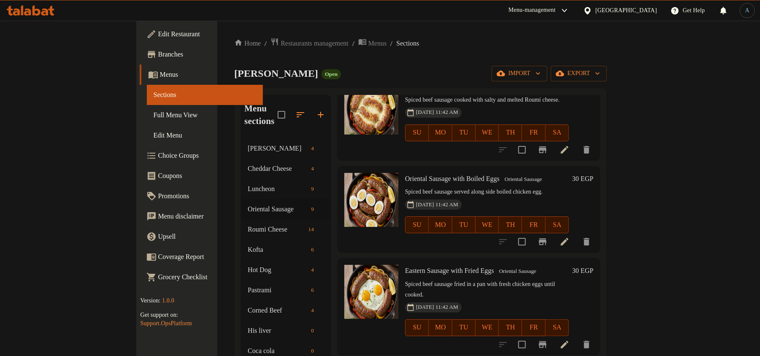
click at [570, 237] on icon at bounding box center [565, 242] width 10 height 10
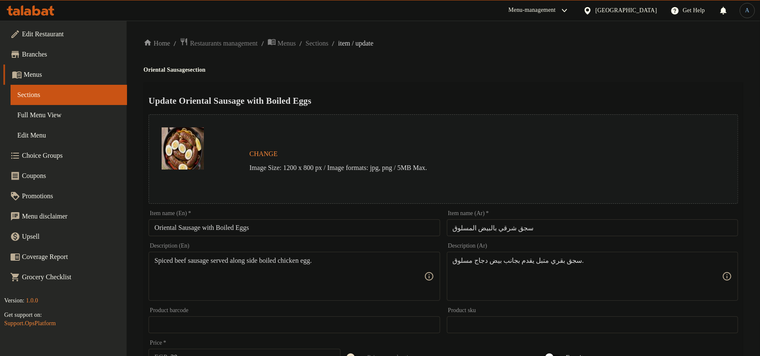
click at [520, 229] on input "سجق شرقي بالبيض المسلوق" at bounding box center [592, 228] width 291 height 17
click at [500, 70] on h4 "Oriental Sausage section" at bounding box center [444, 70] width 600 height 8
click at [275, 227] on input "Oriental Sausage with Boiled Eggs" at bounding box center [294, 228] width 291 height 17
click at [588, 75] on div "Home / Restaurants management / Menus / Sections / item / update Oriental Sausa…" at bounding box center [444, 315] width 600 height 555
click at [315, 225] on input "Oriental Sausage with Boiled Eggs" at bounding box center [294, 228] width 291 height 17
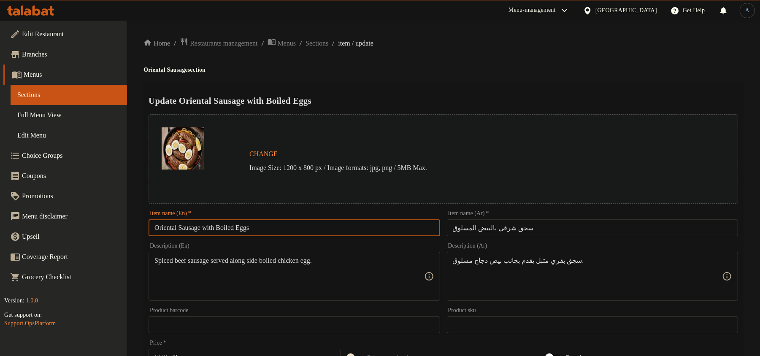
paste input "W"
type input "Oriental Sausage With Boiled Eggs"
click at [410, 106] on h2 "Update Oriental Sausage With Boiled Eggs" at bounding box center [444, 101] width 590 height 13
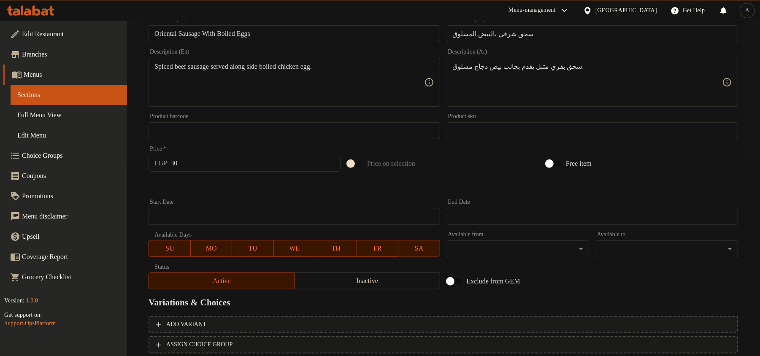
scroll to position [252, 0]
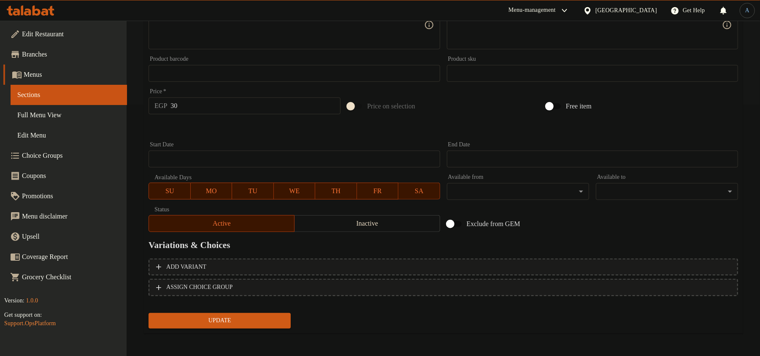
click at [226, 318] on span "Update" at bounding box center [219, 321] width 129 height 11
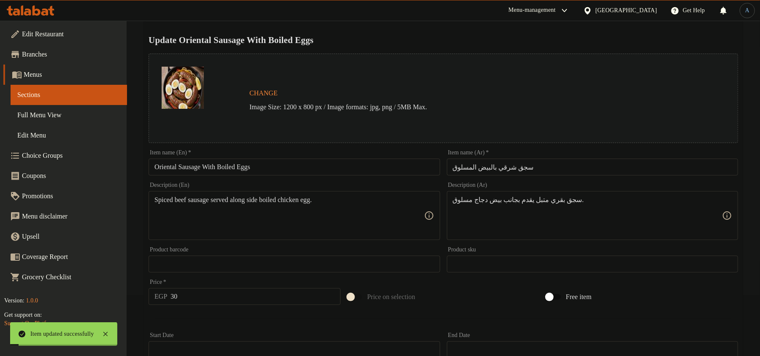
scroll to position [0, 0]
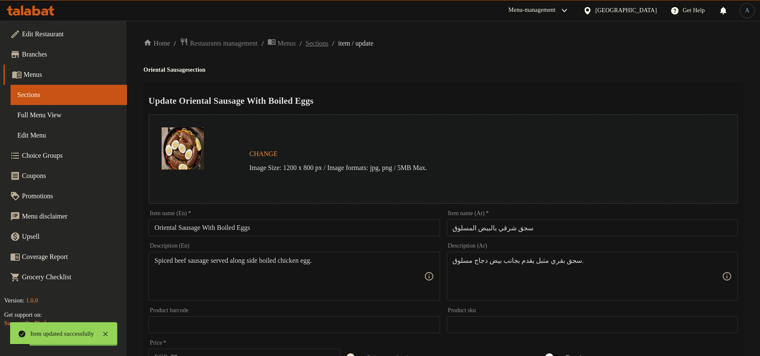
click at [329, 46] on span "Sections" at bounding box center [317, 43] width 23 height 10
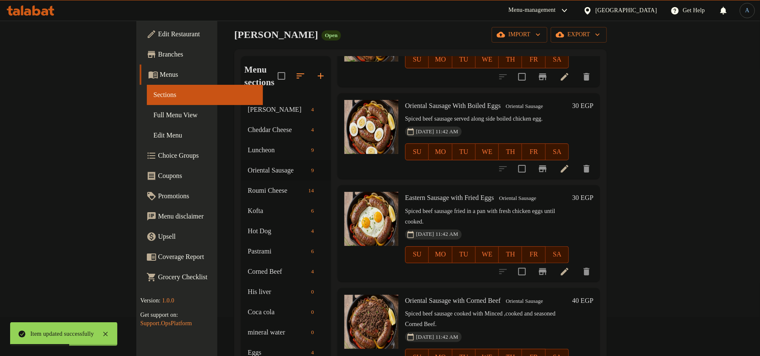
scroll to position [56, 0]
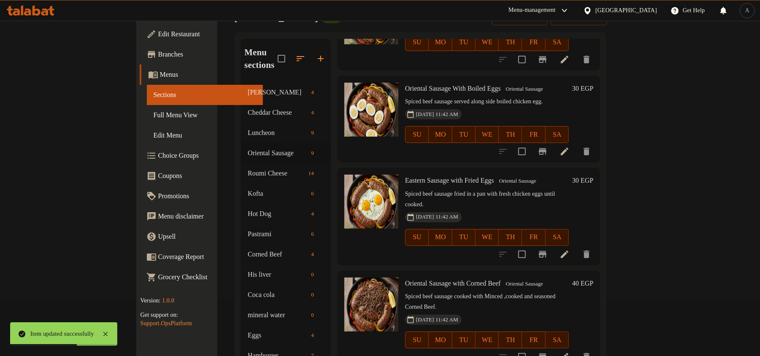
click at [570, 250] on icon at bounding box center [565, 255] width 10 height 10
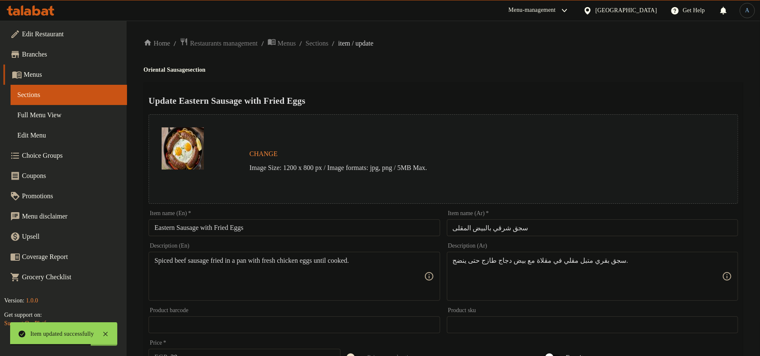
click at [526, 237] on div "Item name (Ar)   * سجق شرقي بالبيض المقلى Item name (Ar) *" at bounding box center [593, 223] width 298 height 33
click at [485, 230] on input "سجق شرقي بالبيض المقلى" at bounding box center [592, 228] width 291 height 17
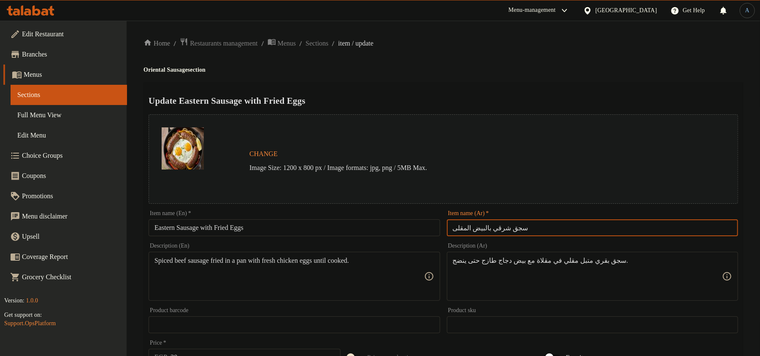
paste input "text"
type input "سجق شرقي بالبيض المقلي"
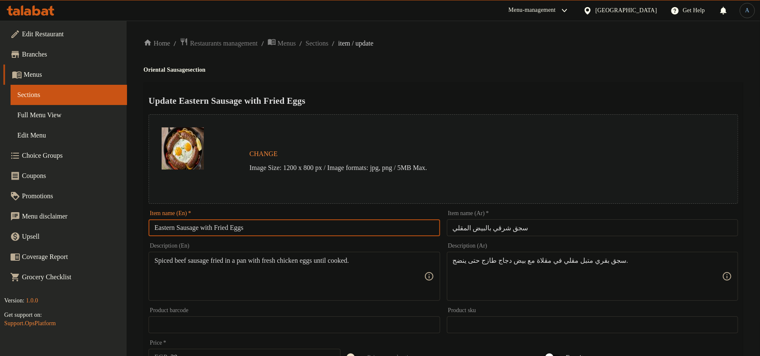
click at [267, 220] on input "Eastern Sausage with Fried Eggs" at bounding box center [294, 228] width 291 height 17
drag, startPoint x: 603, startPoint y: 65, endPoint x: 558, endPoint y: 91, distance: 52.1
click at [603, 66] on h4 "Oriental Sausage section" at bounding box center [444, 70] width 600 height 8
click at [244, 234] on input "Eastern Sausage with Fried Eggs" at bounding box center [294, 228] width 291 height 17
paste input "W"
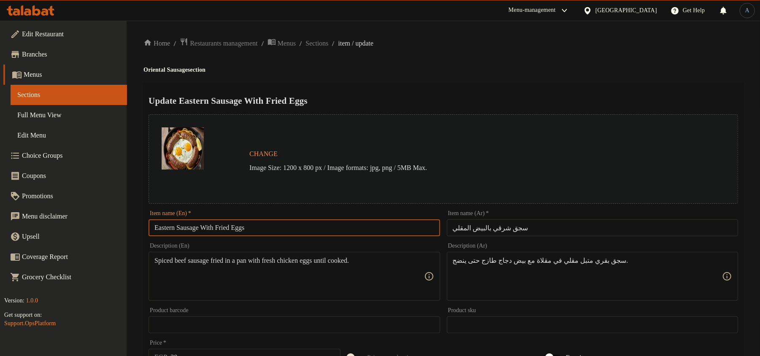
type input "Eastern Sausage With Fried Eggs"
click at [416, 75] on div "Home / Restaurants management / Menus / Sections / item / update Oriental Sausa…" at bounding box center [444, 315] width 600 height 555
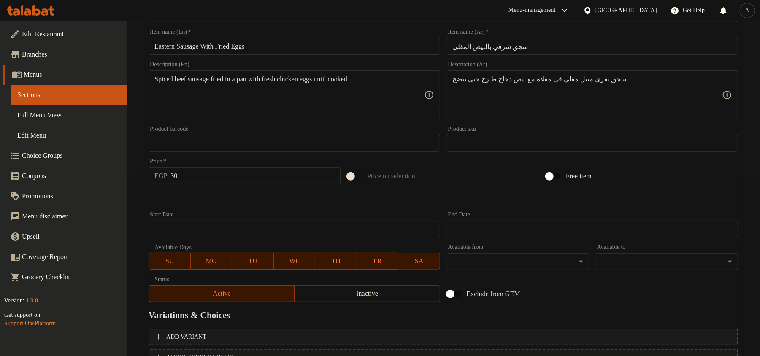
scroll to position [252, 0]
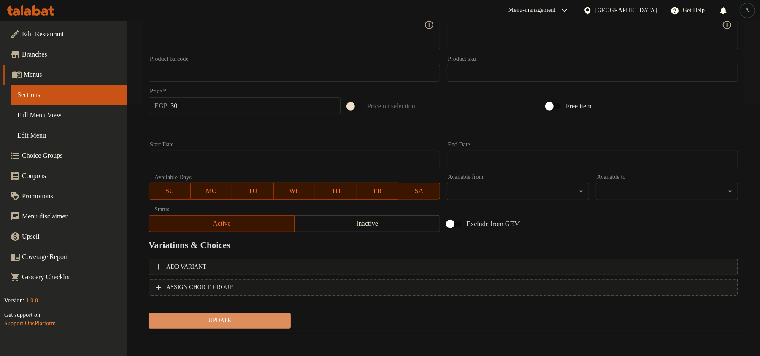
click at [255, 323] on span "Update" at bounding box center [219, 321] width 129 height 11
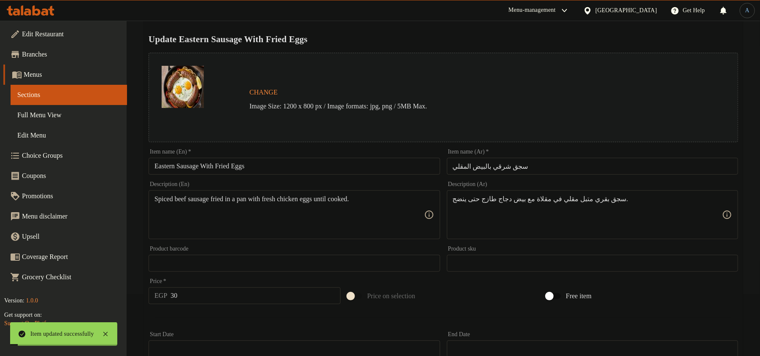
scroll to position [0, 0]
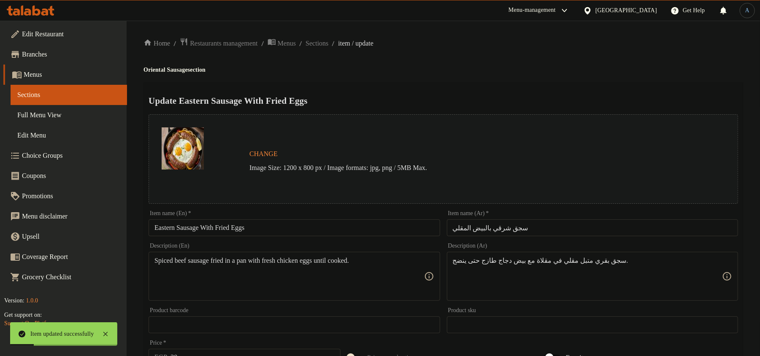
click at [254, 228] on input "Eastern Sausage With Fried Eggs" at bounding box center [294, 228] width 291 height 17
click at [329, 45] on span "Sections" at bounding box center [317, 43] width 23 height 10
click at [329, 44] on span "Sections" at bounding box center [317, 43] width 23 height 10
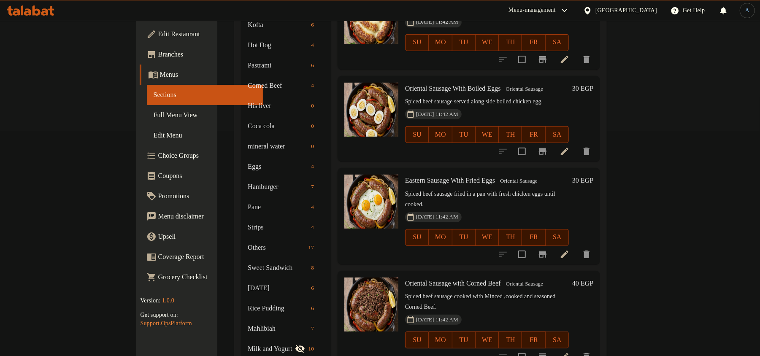
scroll to position [259, 0]
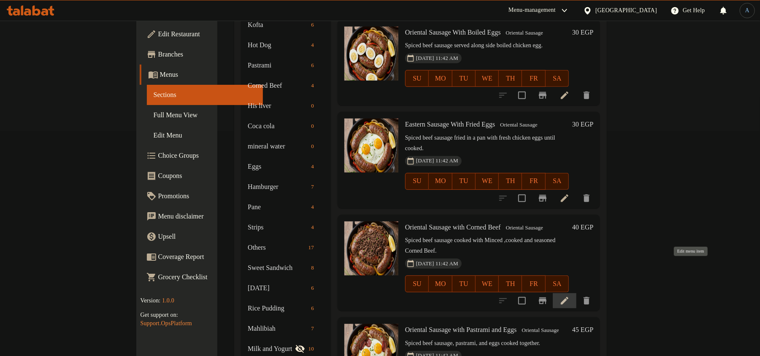
click at [570, 296] on icon at bounding box center [565, 301] width 10 height 10
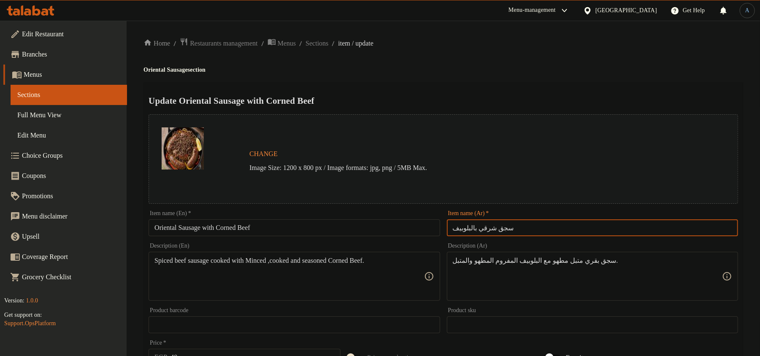
click at [507, 220] on input "سجق شرقي بالبلوبيف" at bounding box center [592, 228] width 291 height 17
click at [513, 39] on ol "Home / Restaurants management / Menus / Sections / item / update" at bounding box center [444, 43] width 600 height 11
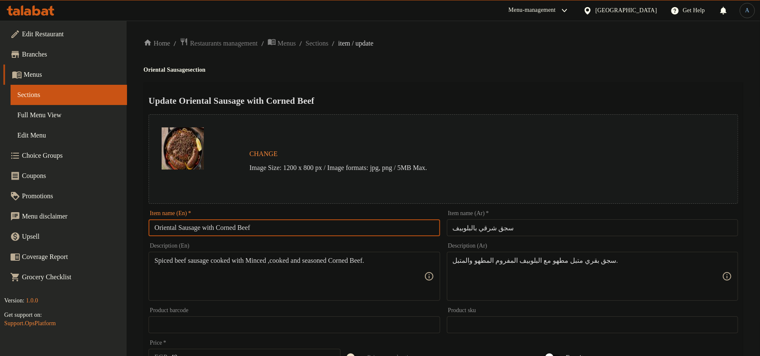
click at [271, 227] on input "Oriental Sausage with Corned Beef" at bounding box center [294, 228] width 291 height 17
click at [584, 54] on div "Home / Restaurants management / Menus / Sections / item / update Oriental Sausa…" at bounding box center [444, 315] width 600 height 555
click at [274, 229] on input "Oriental Sausage with Corned Beef" at bounding box center [294, 228] width 291 height 17
paste input "W"
type input "Oriental Sausage With Corned Beef"
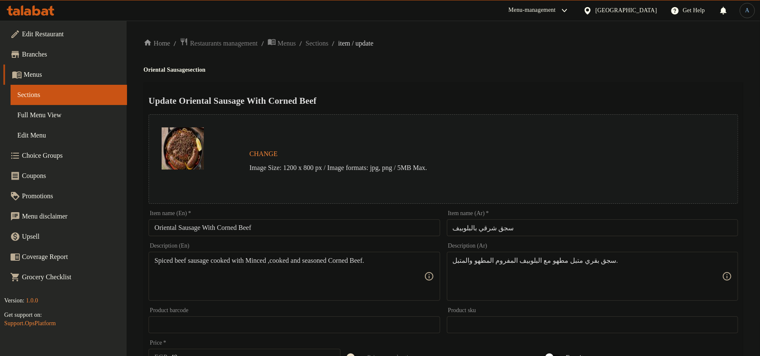
click at [466, 57] on div "Home / Restaurants management / Menus / Sections / item / update Oriental Sausa…" at bounding box center [444, 315] width 600 height 555
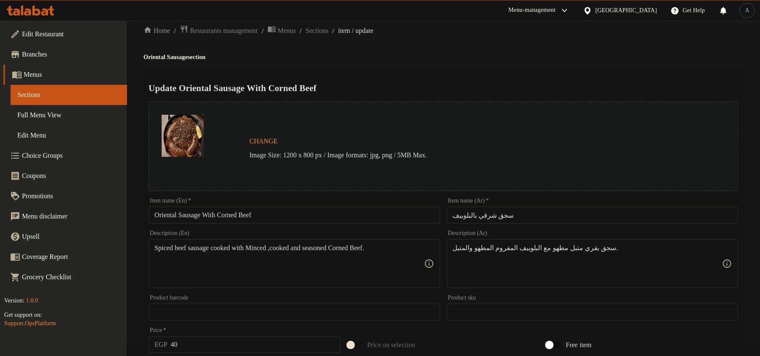
scroll to position [252, 0]
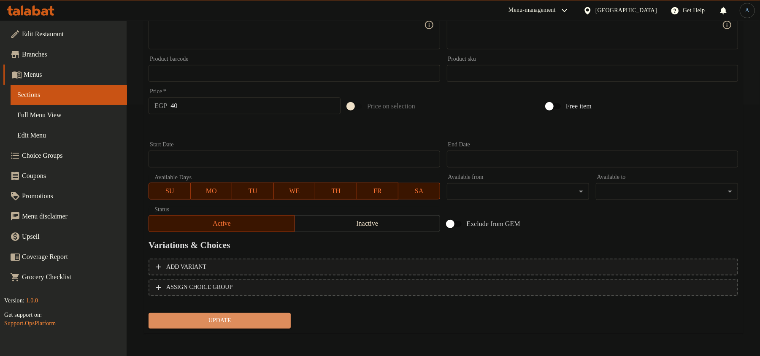
click at [229, 322] on span "Update" at bounding box center [219, 321] width 129 height 11
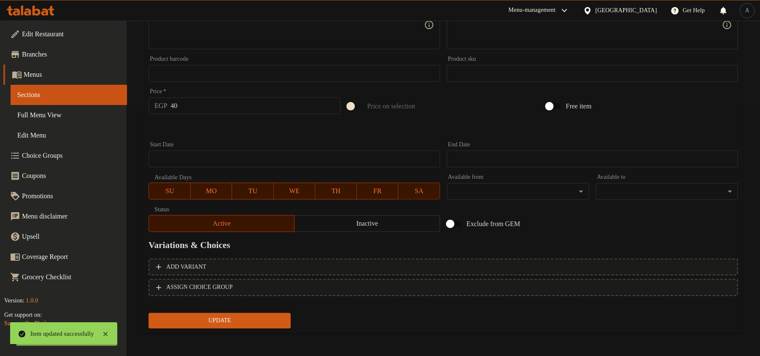
scroll to position [0, 0]
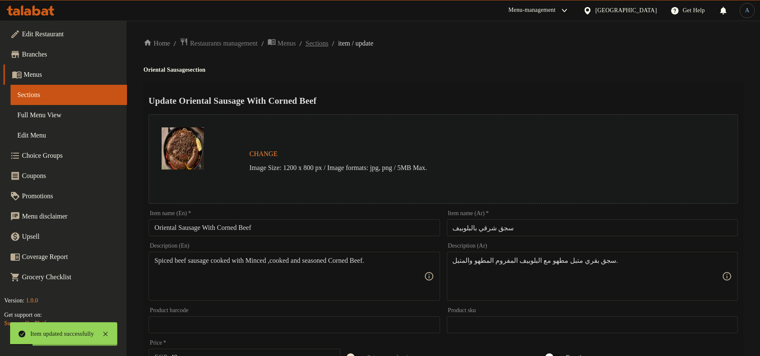
click at [329, 43] on span "Sections" at bounding box center [317, 43] width 23 height 10
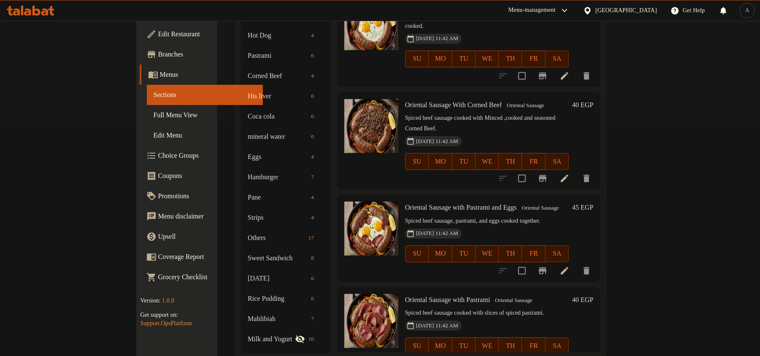
scroll to position [242, 0]
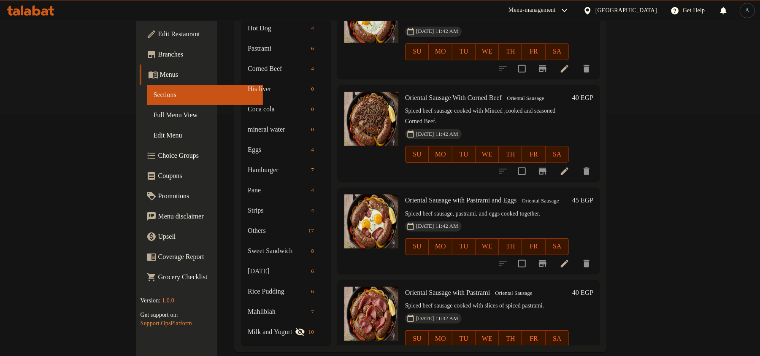
click at [570, 259] on icon at bounding box center [565, 264] width 10 height 10
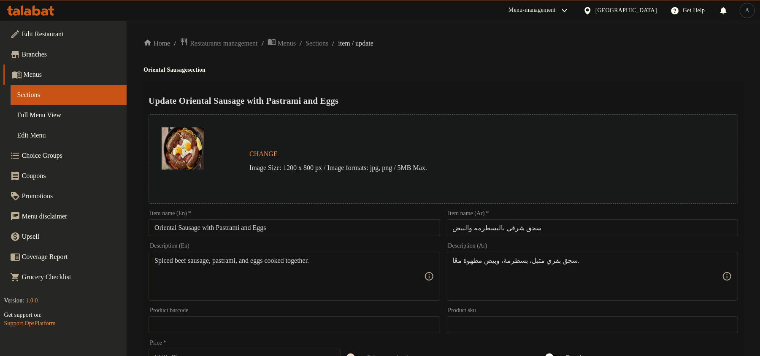
click at [530, 232] on input "سجق شرقي بالبسطرمه والبيض" at bounding box center [592, 228] width 291 height 17
paste input "ة"
type input "سجق شرقي بالبسطرمة والبيض"
click at [489, 73] on div "Home / Restaurants management / Menus / Sections / item / update Oriental Sausa…" at bounding box center [444, 315] width 600 height 555
click at [316, 223] on input "Oriental Sausage with Pastrami and Eggs" at bounding box center [294, 228] width 291 height 17
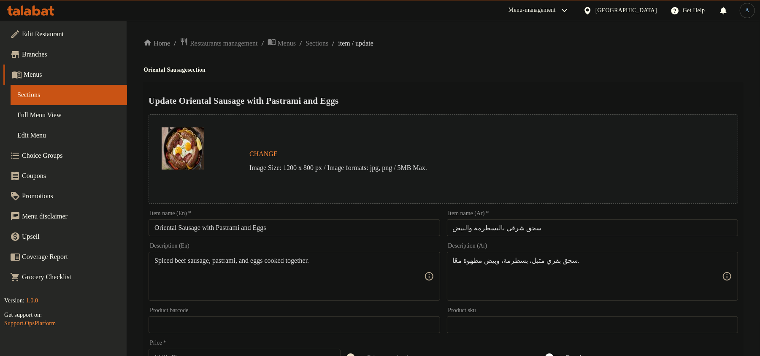
click at [575, 70] on h4 "Oriental Sausage section" at bounding box center [444, 70] width 600 height 8
click at [318, 223] on input "Oriental Sausage with Pastrami and Eggs" at bounding box center [294, 228] width 291 height 17
paste input "With Pastrami A"
type input "Oriental Sausage With Pastrami And Eggs"
click at [492, 69] on h4 "Oriental Sausage section" at bounding box center [444, 70] width 600 height 8
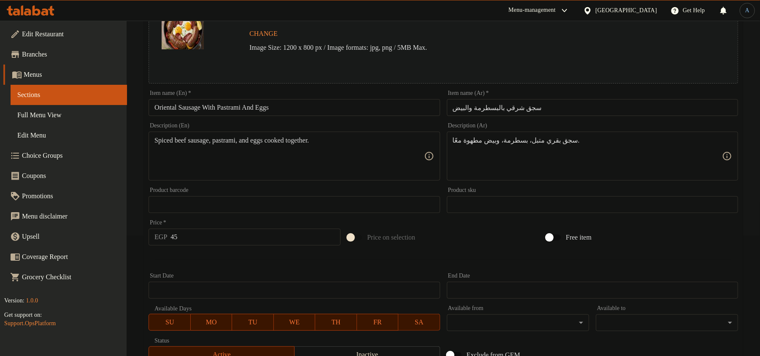
scroll to position [252, 0]
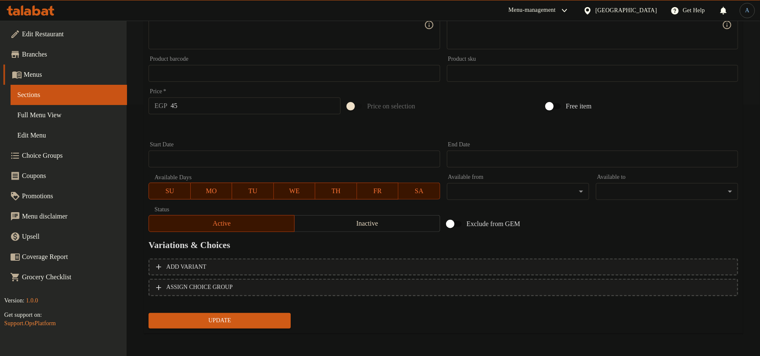
click at [225, 326] on button "Update" at bounding box center [220, 321] width 142 height 16
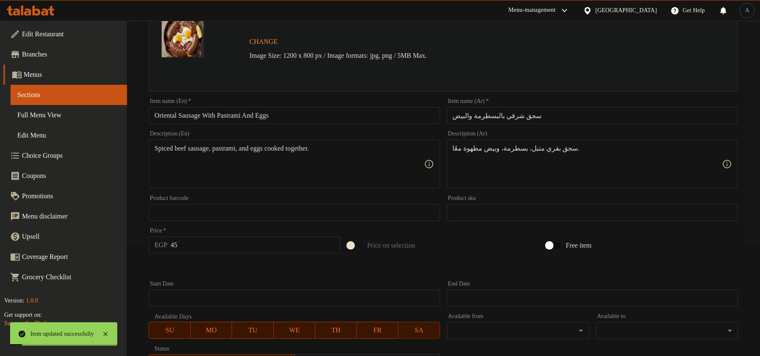
scroll to position [0, 0]
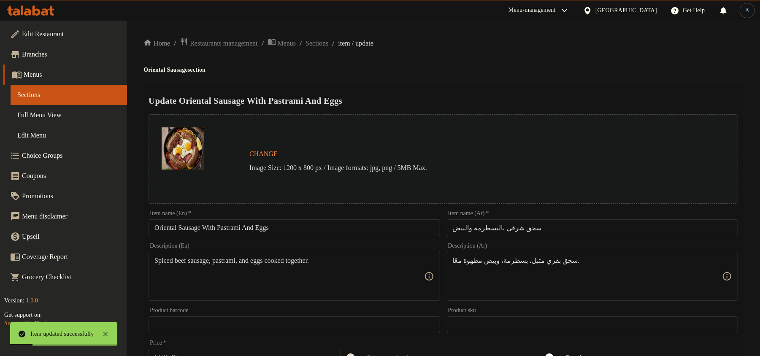
click at [246, 227] on input "Oriental Sausage With Pastrami And Eggs" at bounding box center [294, 228] width 291 height 17
click at [329, 46] on span "Sections" at bounding box center [317, 43] width 23 height 10
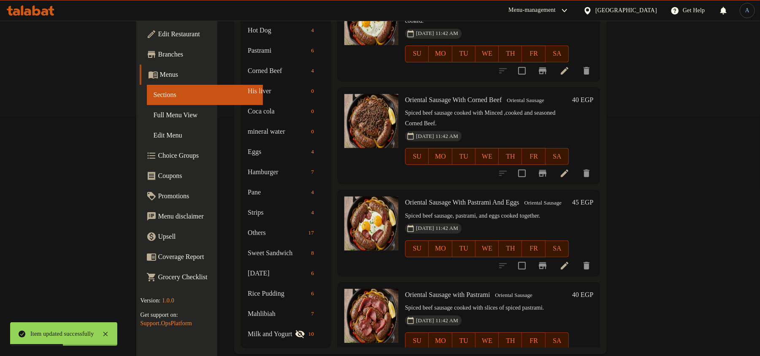
scroll to position [242, 0]
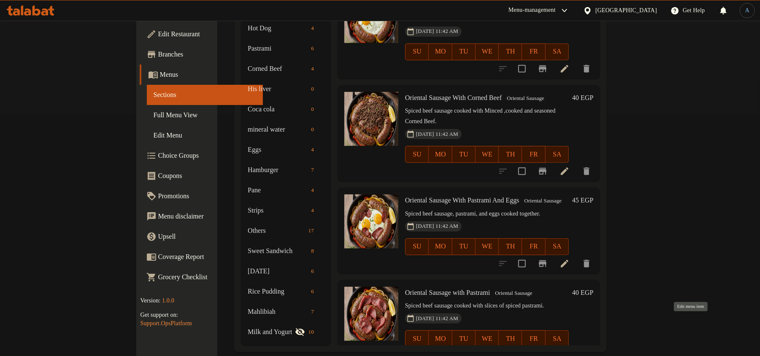
click at [570, 351] on icon at bounding box center [565, 356] width 10 height 10
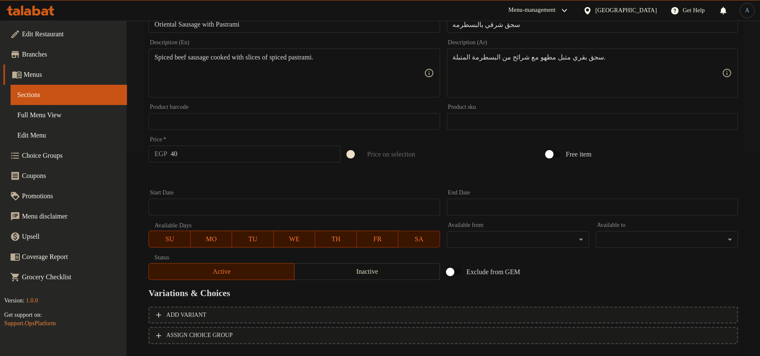
scroll to position [139, 0]
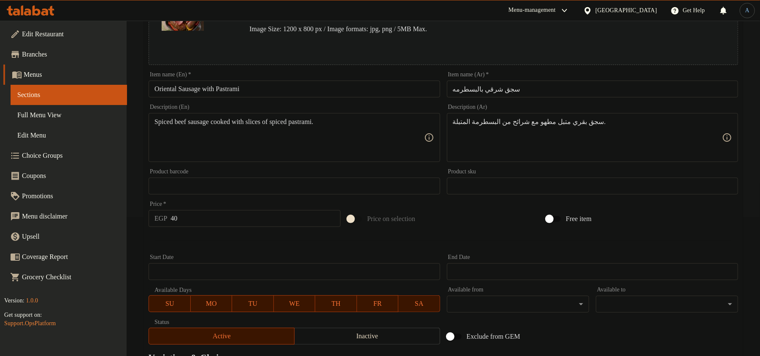
click at [521, 91] on input "سجق شرقي بالبسطرمه" at bounding box center [592, 89] width 291 height 17
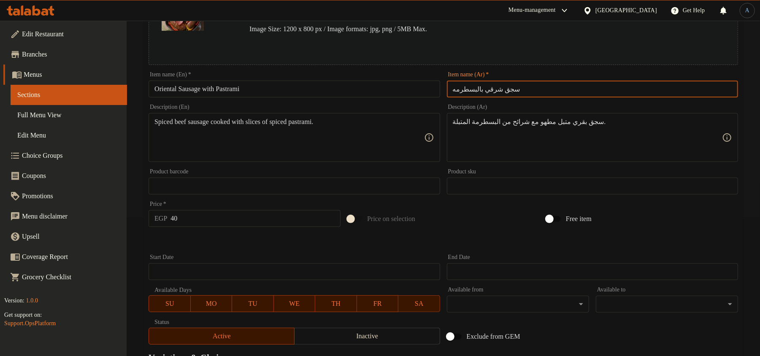
click at [257, 93] on input "Oriental Sausage with Pastrami" at bounding box center [294, 89] width 291 height 17
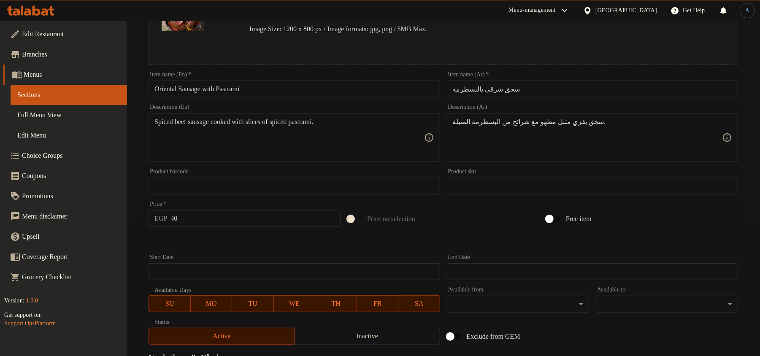
click at [213, 81] on input "Oriental Sausage with Pastrami" at bounding box center [294, 89] width 291 height 17
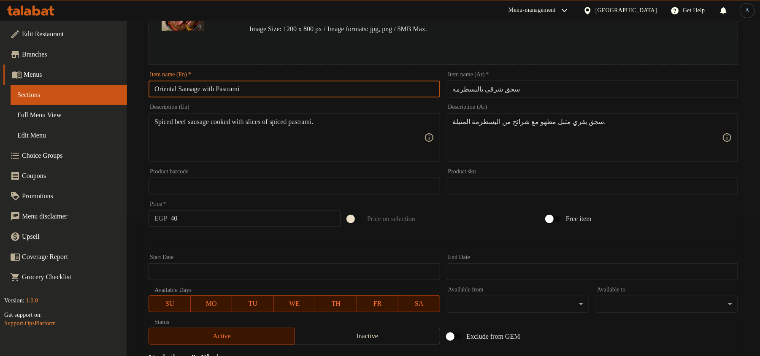
paste input "W"
type input "Oriental Sausage With Pastrami"
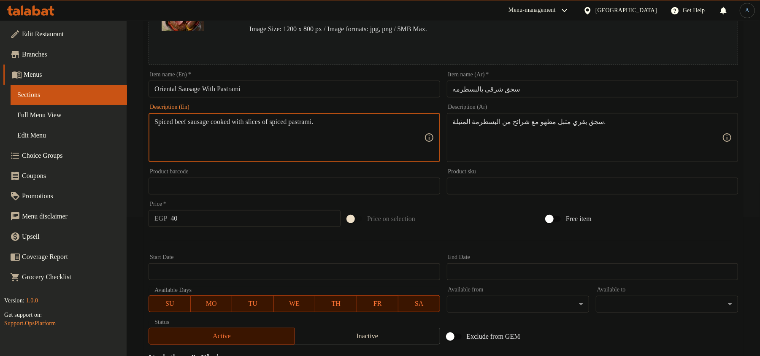
click at [219, 212] on input "40" at bounding box center [256, 218] width 170 height 17
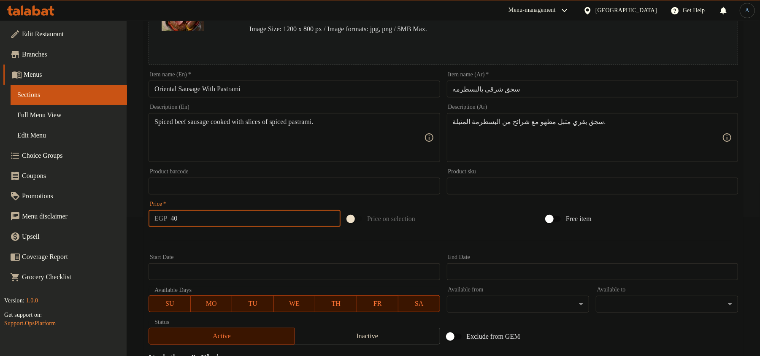
click at [208, 238] on div at bounding box center [443, 241] width 597 height 21
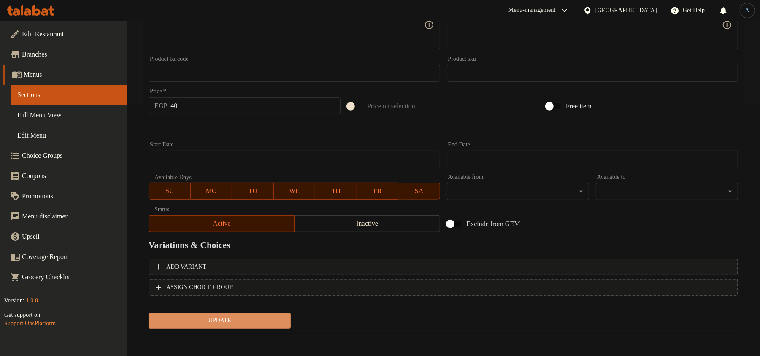
click at [219, 318] on span "Update" at bounding box center [219, 321] width 129 height 11
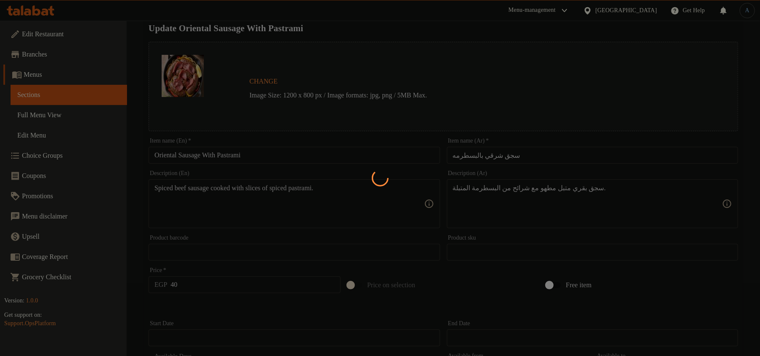
scroll to position [0, 0]
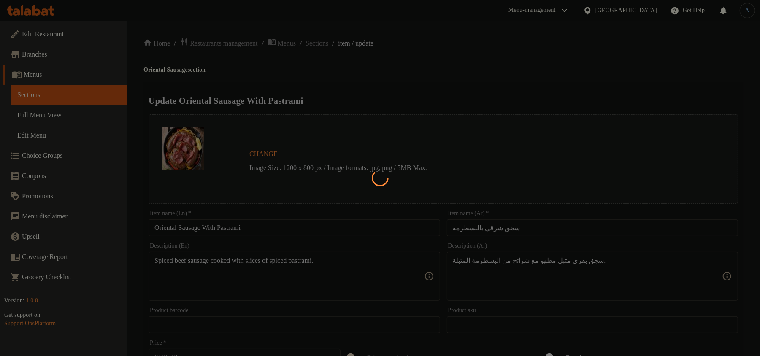
click at [385, 66] on div at bounding box center [380, 178] width 760 height 356
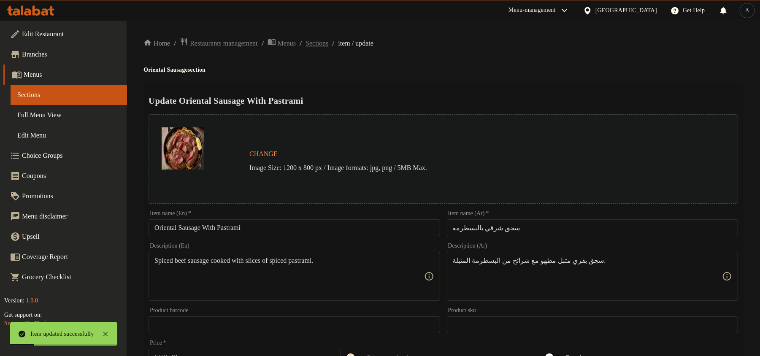
click at [329, 44] on span "Sections" at bounding box center [317, 43] width 23 height 10
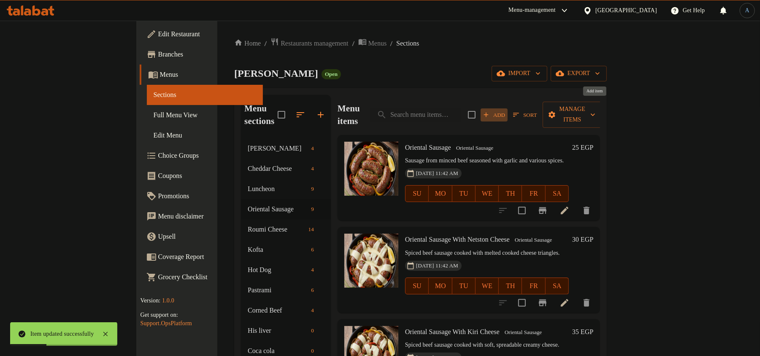
click at [506, 110] on span "Add" at bounding box center [494, 115] width 23 height 10
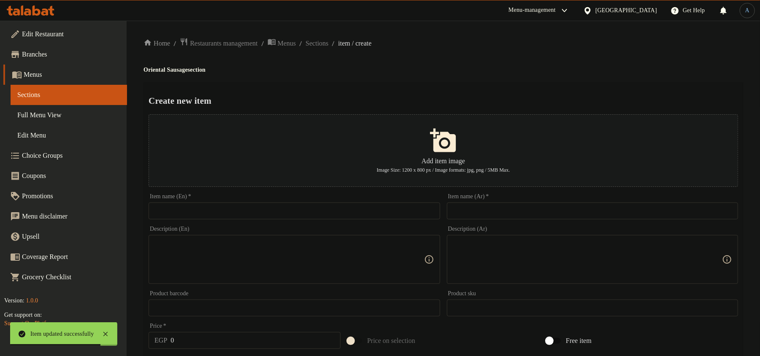
click at [568, 216] on input "text" at bounding box center [592, 211] width 291 height 17
paste input "طاسه سجق شرقي بالبيض المقلي حسب الطلب"
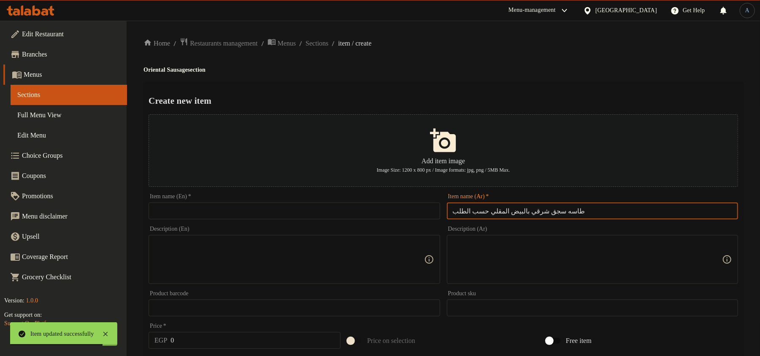
type input "طاسه سجق شرقي بالبيض المقلي حسب الطلب"
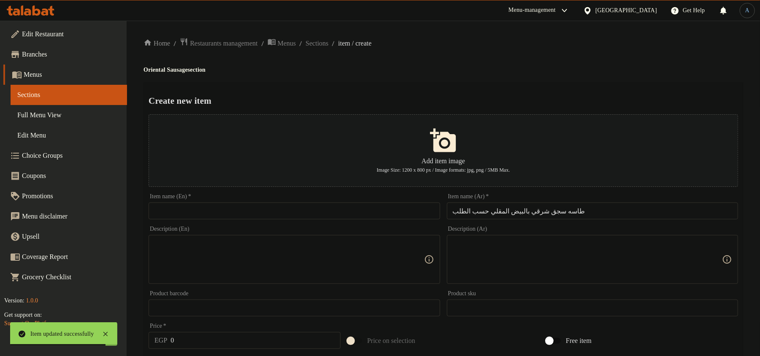
click at [465, 46] on ol "Home / Restaurants management / Menus / Sections / item / create" at bounding box center [444, 43] width 600 height 11
click at [517, 201] on div "Item name (Ar)   * طاسه سجق شرقي بالبيض المقلي حسب الطلب Item name (Ar) *" at bounding box center [592, 207] width 291 height 26
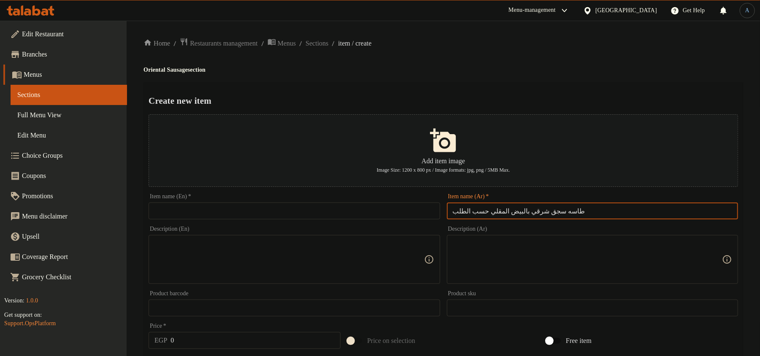
click at [518, 208] on input "طاسه سجق شرقي بالبيض المقلي حسب الطلب" at bounding box center [592, 211] width 291 height 17
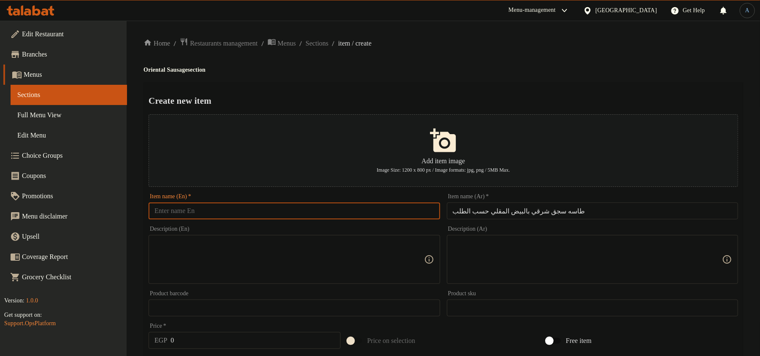
click at [363, 208] on input "text" at bounding box center [294, 211] width 291 height 17
paste input "Oriental sausage pan with fried eggs upon request"
click at [323, 216] on input "Oriental sausage pan with fried eggs upon request" at bounding box center [294, 211] width 291 height 17
paste input "Sausage Pan With Fried Eggs Upon R"
click at [547, 59] on div "Home / Restaurants management / Menus / Sections / item / create Oriental Sausa…" at bounding box center [444, 307] width 600 height 538
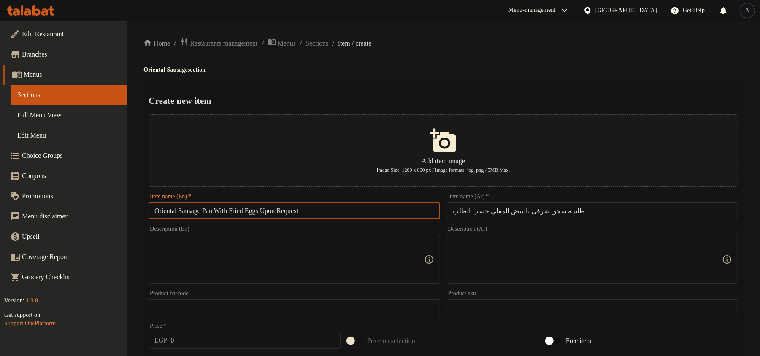
click at [288, 212] on input "Oriental Sausage Pan With Fried Eggs Upon Request" at bounding box center [294, 211] width 291 height 17
type input "Oriental Sausage Pan With Fried Eggs By Request"
click at [571, 44] on ol "Home / Restaurants management / Menus / Sections / item / create" at bounding box center [444, 43] width 600 height 11
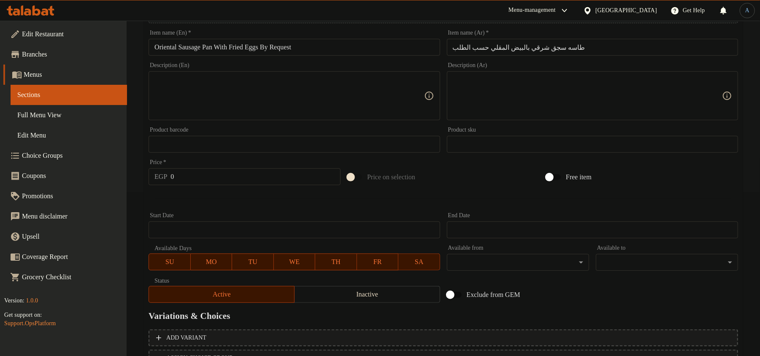
scroll to position [225, 0]
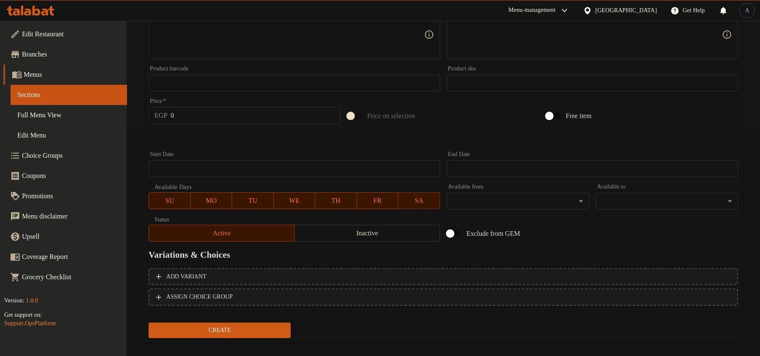
click at [244, 124] on div "Price   * EGP 0 Price *" at bounding box center [244, 111] width 199 height 33
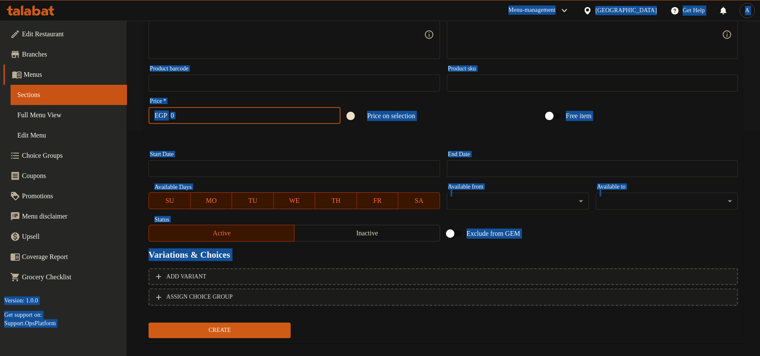
click at [234, 111] on input "0" at bounding box center [256, 115] width 170 height 17
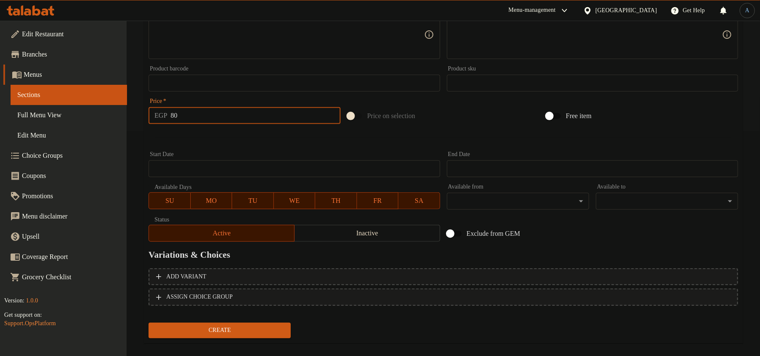
type input "80"
click at [149, 323] on button "Create" at bounding box center [220, 331] width 142 height 16
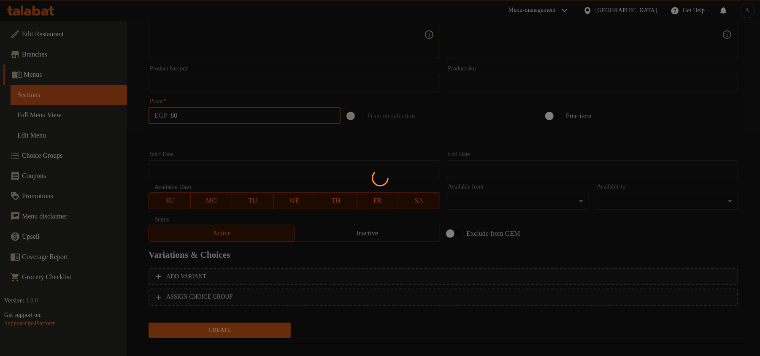
type input "0"
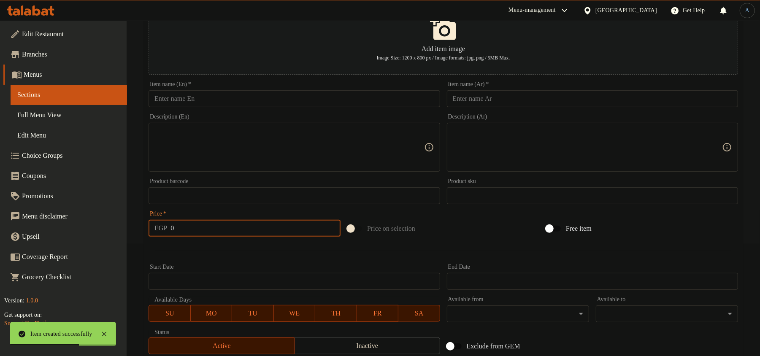
scroll to position [0, 0]
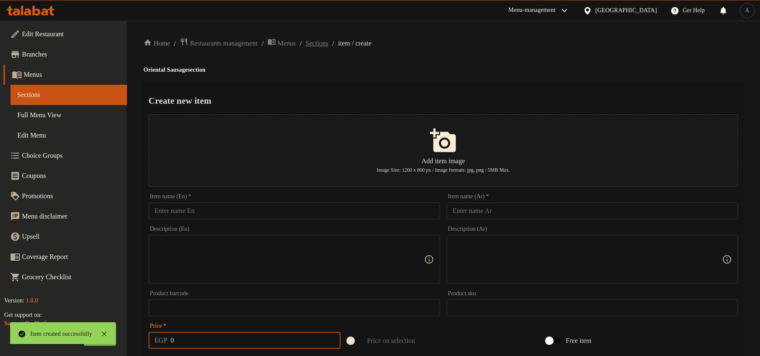
click at [329, 43] on span "Sections" at bounding box center [317, 43] width 23 height 10
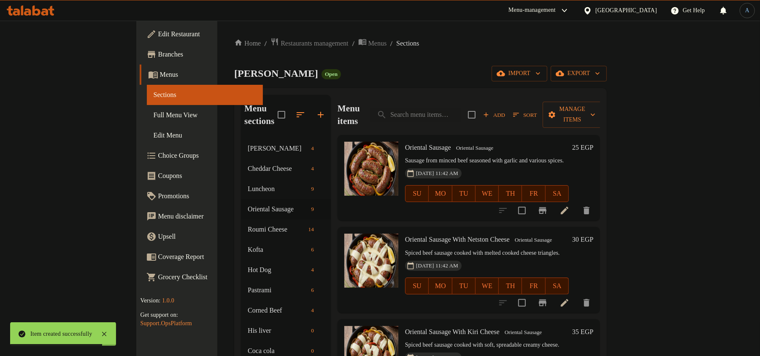
click at [537, 142] on h6 "Oriental Sausage Oriental Sausage" at bounding box center [487, 148] width 164 height 12
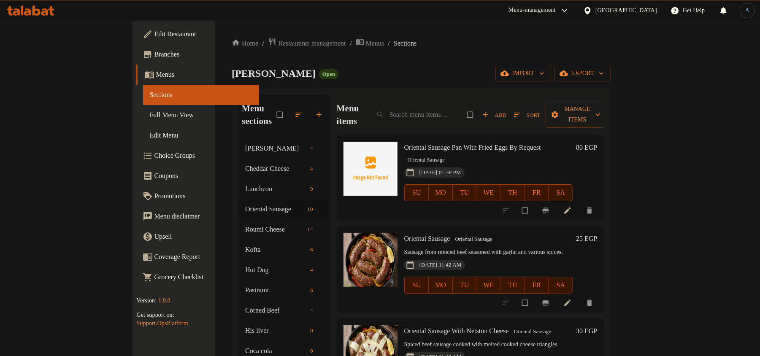
click at [434, 55] on div "Home / Restaurants management / Menus / Sections Alban Magdy Open import export…" at bounding box center [421, 316] width 379 height 557
click at [540, 110] on span "Sort" at bounding box center [527, 115] width 26 height 10
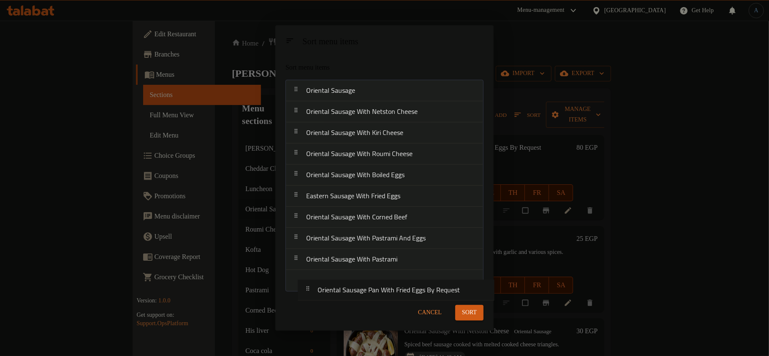
drag, startPoint x: 334, startPoint y: 90, endPoint x: 343, endPoint y: 295, distance: 204.6
click at [343, 295] on div "Sort menu items Oriental Sausage Pan With Fried Eggs By Request Oriental Sausag…" at bounding box center [384, 176] width 218 height 240
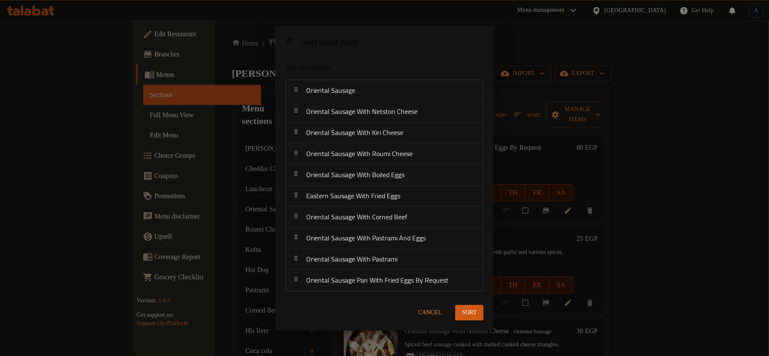
click at [462, 311] on span "Sort" at bounding box center [469, 313] width 15 height 11
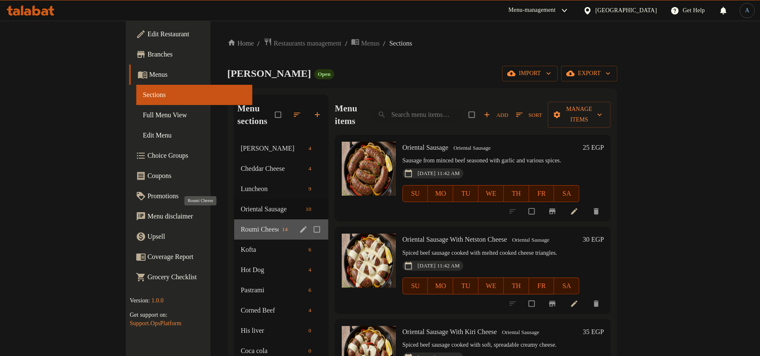
click at [241, 225] on span "Roumi Cheese" at bounding box center [260, 230] width 38 height 10
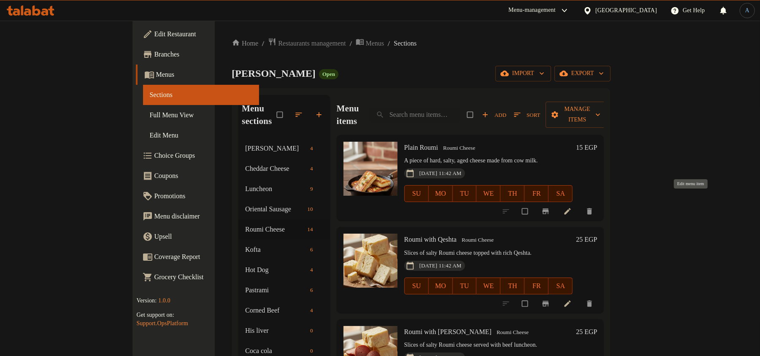
click at [572, 207] on icon at bounding box center [568, 211] width 8 height 8
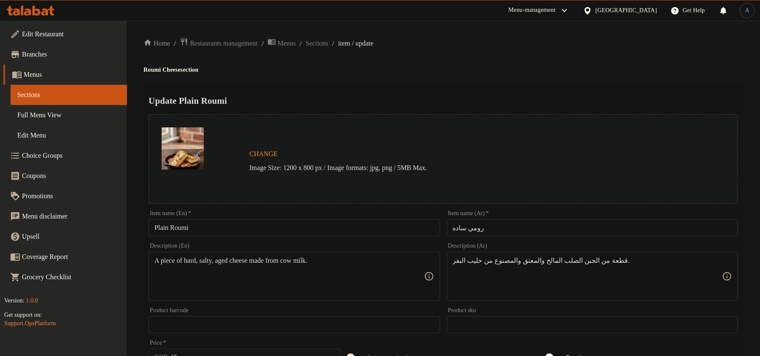
click at [507, 216] on div "Item name (Ar)   * رومي ساده Item name (Ar) *" at bounding box center [592, 224] width 291 height 26
click at [498, 227] on input "رومي ساده" at bounding box center [592, 228] width 291 height 17
paste input "ی"
click at [498, 66] on h4 "Roumi Cheese section" at bounding box center [444, 70] width 600 height 8
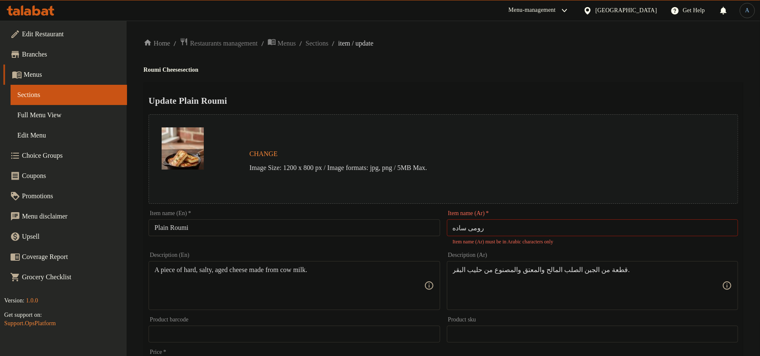
click at [497, 211] on div "Item name (Ar)   * رومی ساده Item name (Ar) * Item name (Ar) must be in Arabic …" at bounding box center [592, 228] width 291 height 35
click at [497, 231] on input "رومی ساده" at bounding box center [592, 228] width 291 height 17
type input "v"
type input "رومي ساده"
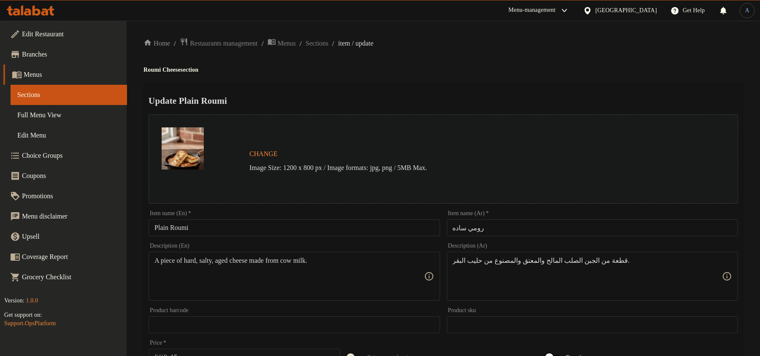
click at [477, 97] on h2 "Update Plain Roumi" at bounding box center [444, 101] width 590 height 13
click at [355, 98] on h2 "Update Plain Roumi" at bounding box center [444, 101] width 590 height 13
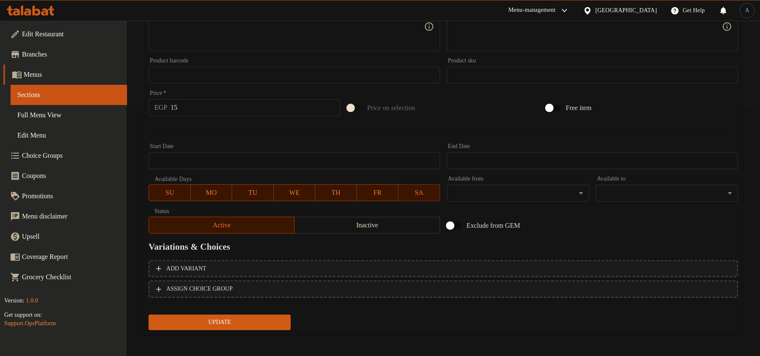
scroll to position [252, 0]
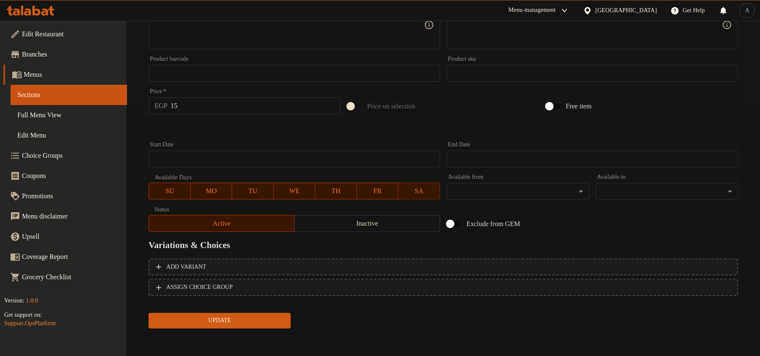
click at [233, 316] on span "Update" at bounding box center [219, 321] width 129 height 11
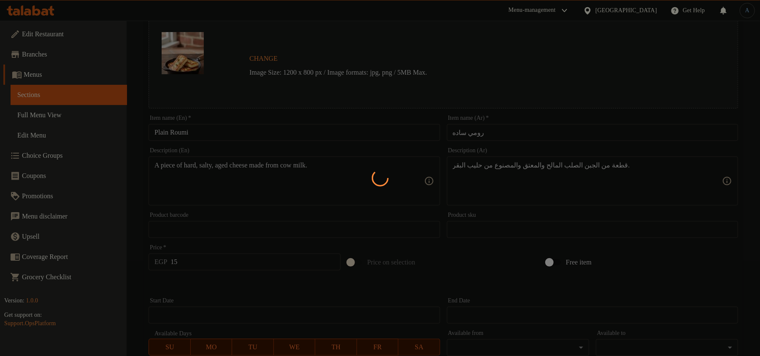
scroll to position [0, 0]
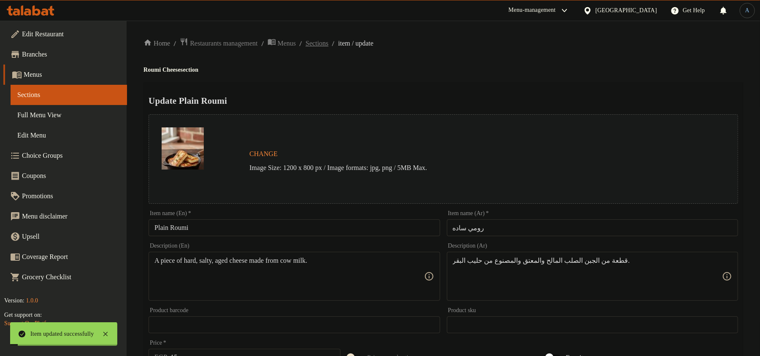
click at [329, 41] on span "Sections" at bounding box center [317, 43] width 23 height 10
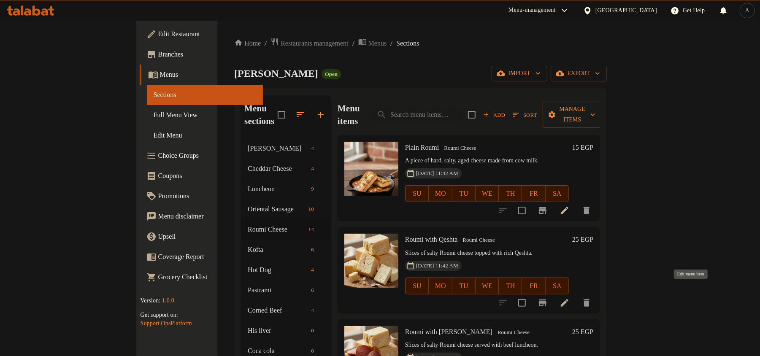
click at [570, 298] on icon at bounding box center [565, 303] width 10 height 10
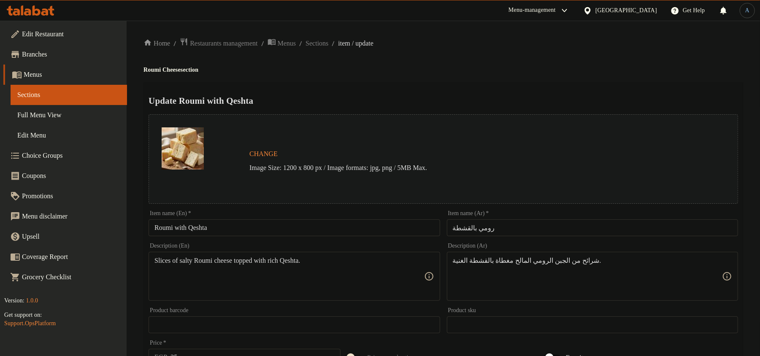
click at [536, 227] on input "رومي بالقشطة" at bounding box center [592, 228] width 291 height 17
click at [488, 52] on div "Home / Restaurants management / Menus / Sections / item / update Roumi Cheese s…" at bounding box center [444, 315] width 600 height 555
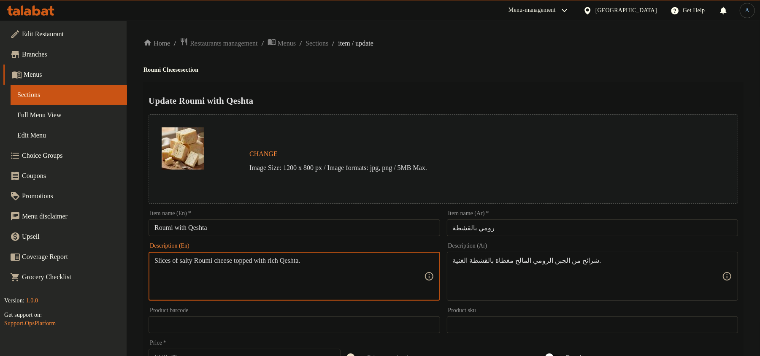
click at [260, 229] on input "Roumi with Qeshta" at bounding box center [294, 228] width 291 height 17
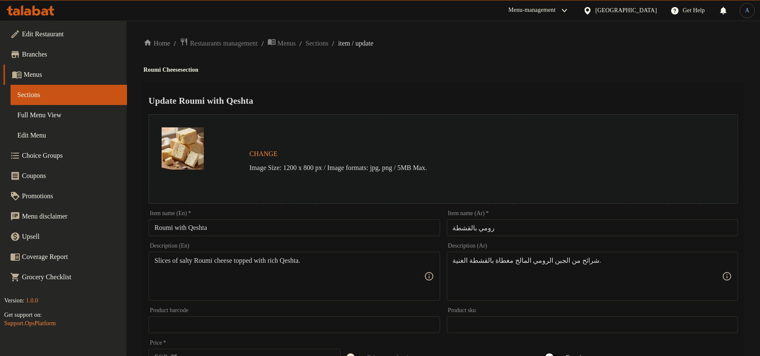
click at [294, 225] on input "Roumi with Qeshta" at bounding box center [294, 228] width 291 height 17
paste input "W"
type input "Roumi With Qeshta"
click at [424, 91] on div "Update Roumi With Qeshta Change Image Size: 1200 x 800 px / Image formats: jpg,…" at bounding box center [444, 334] width 600 height 504
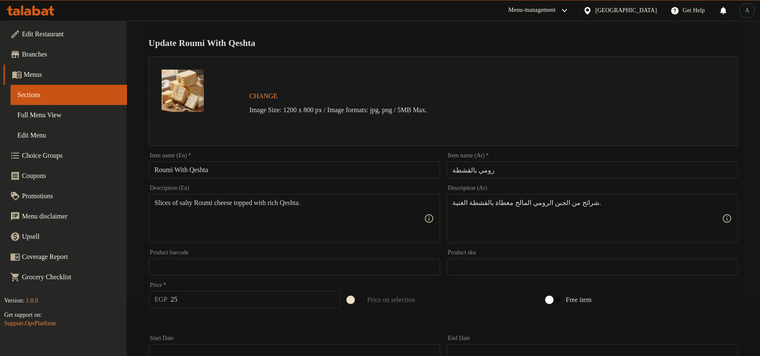
scroll to position [112, 0]
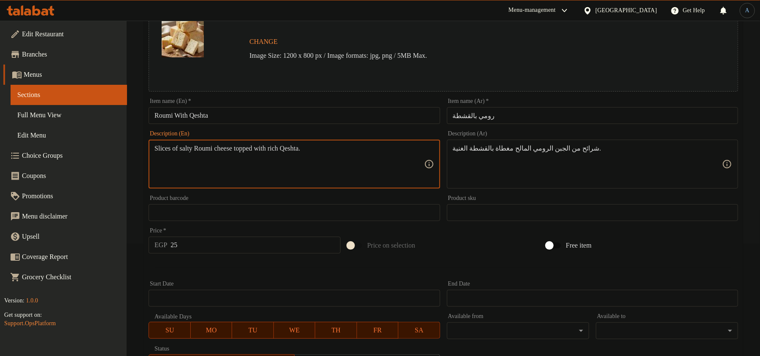
click at [366, 149] on textarea "Slices of salty Roumi cheese topped with rich Qeshta." at bounding box center [289, 164] width 269 height 40
click at [210, 166] on textarea "Slices of salty Roumi cheese topped with rich Qeshta." at bounding box center [289, 164] width 269 height 40
paste textarea "roumi cheese topped with rich q"
click at [301, 164] on textarea "Slices of salty roumi cheese topped with rich qeshta." at bounding box center [289, 164] width 269 height 40
type textarea "Slices of salty roumi cheese topped with rich qeshta."
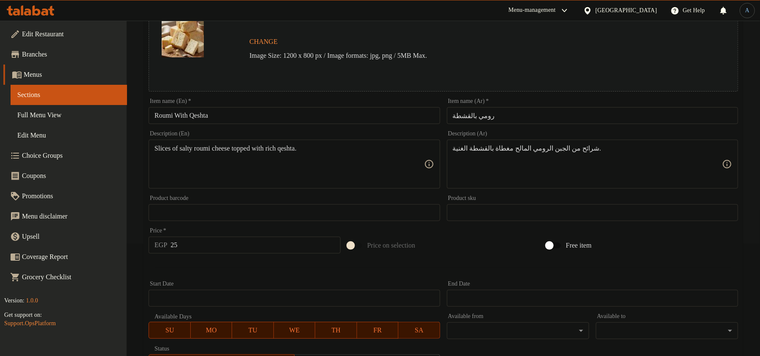
click at [236, 267] on hr at bounding box center [443, 267] width 576 height 0
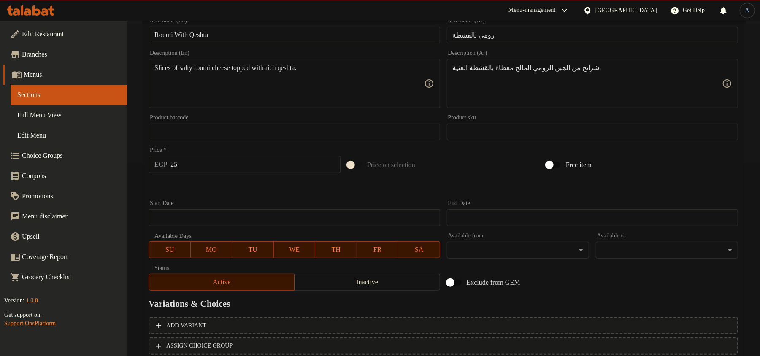
scroll to position [252, 0]
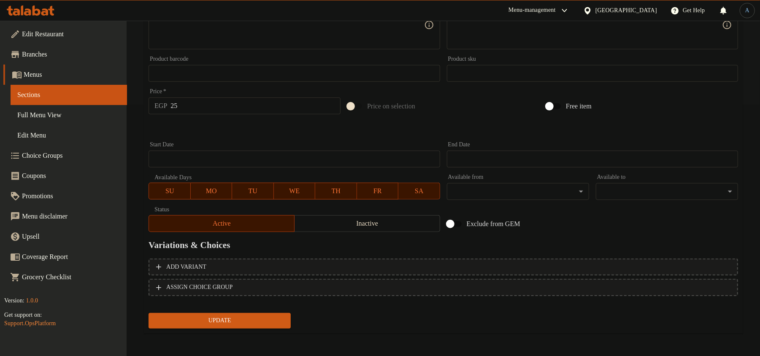
click at [216, 316] on span "Update" at bounding box center [219, 321] width 129 height 11
click at [259, 313] on button "Update" at bounding box center [220, 321] width 142 height 16
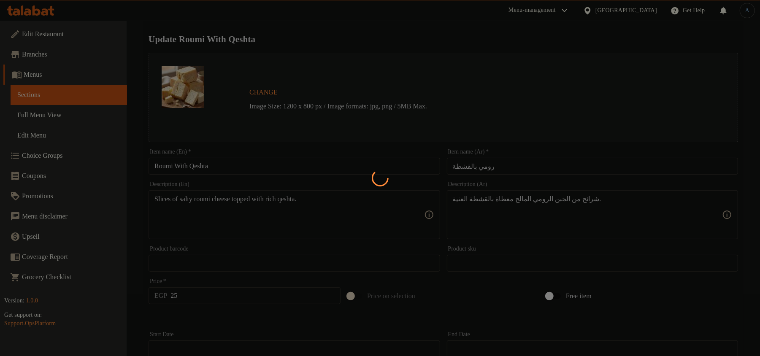
scroll to position [0, 0]
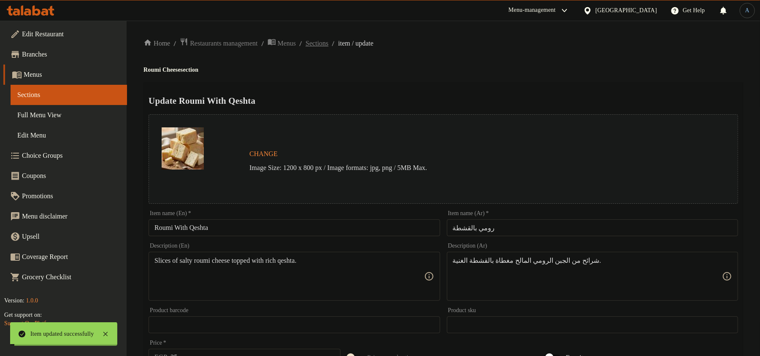
click at [329, 43] on span "Sections" at bounding box center [317, 43] width 23 height 10
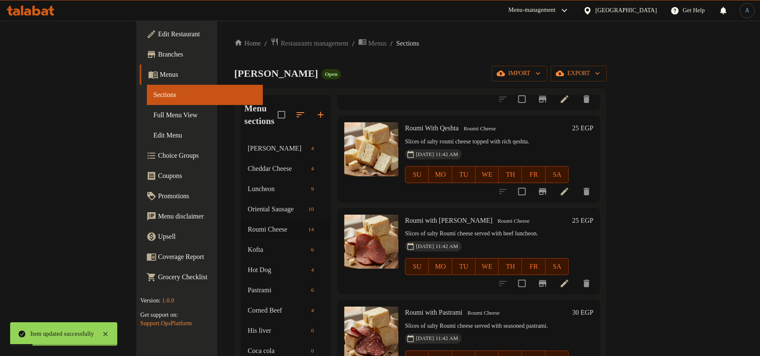
scroll to position [112, 0]
click at [570, 278] on icon at bounding box center [565, 283] width 10 height 10
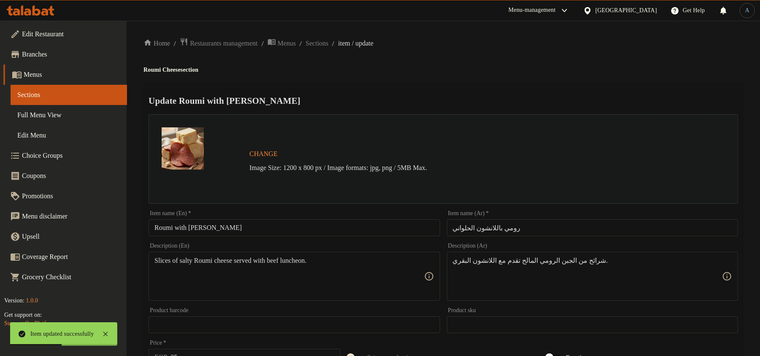
click at [524, 220] on input "رومي باللانشون الحلواني" at bounding box center [592, 228] width 291 height 17
click at [522, 229] on input "رومي باللانشون الحلواني" at bounding box center [592, 228] width 291 height 17
click at [505, 79] on div "Home / Restaurants management / Menus / Sections / item / update Roumi Cheese s…" at bounding box center [444, 315] width 600 height 555
click at [264, 232] on input "Roumi with Halwani Luncheon" at bounding box center [294, 228] width 291 height 17
drag, startPoint x: 557, startPoint y: 62, endPoint x: 544, endPoint y: 68, distance: 14.2
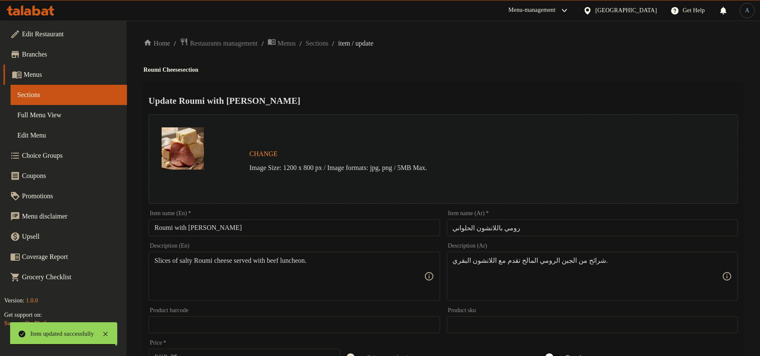
click at [557, 62] on div "Home / Restaurants management / Menus / Sections / item / update Roumi Cheese s…" at bounding box center [444, 315] width 600 height 555
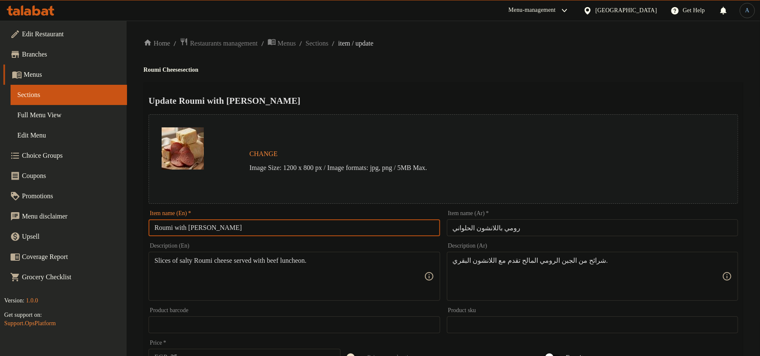
click at [255, 228] on input "Roumi with Halwani Luncheon" at bounding box center [294, 228] width 291 height 17
paste input "W"
type input "Roumi With Halwani Luncheon"
click at [456, 95] on h2 "Update Roumi With Halwani Luncheon" at bounding box center [444, 101] width 590 height 13
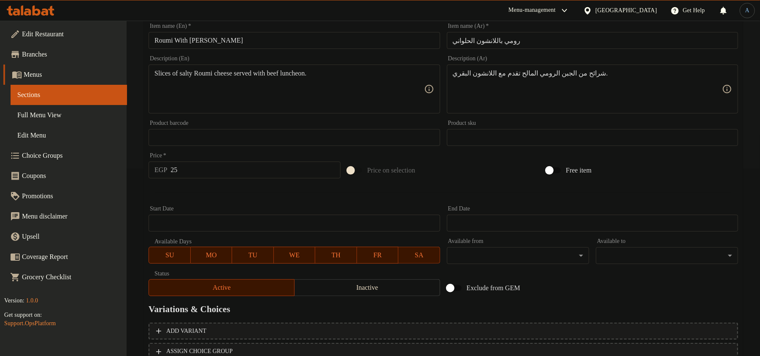
scroll to position [252, 0]
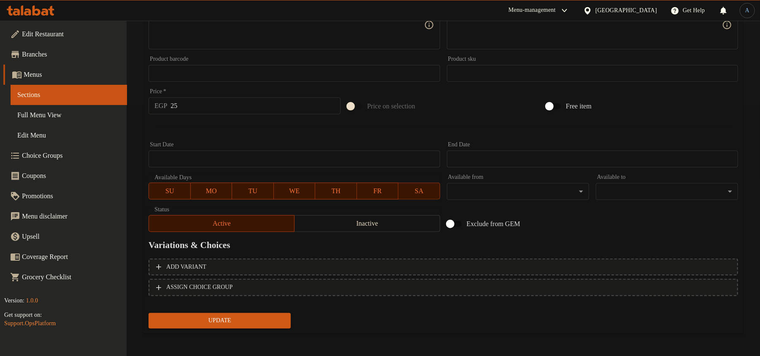
click at [243, 323] on span "Update" at bounding box center [219, 321] width 129 height 11
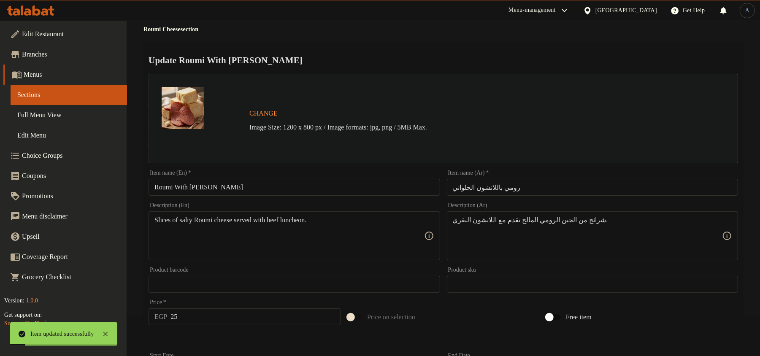
scroll to position [0, 0]
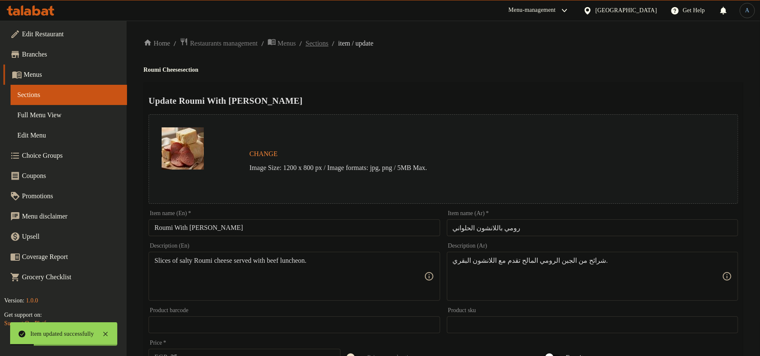
click at [329, 39] on span "Sections" at bounding box center [317, 43] width 23 height 10
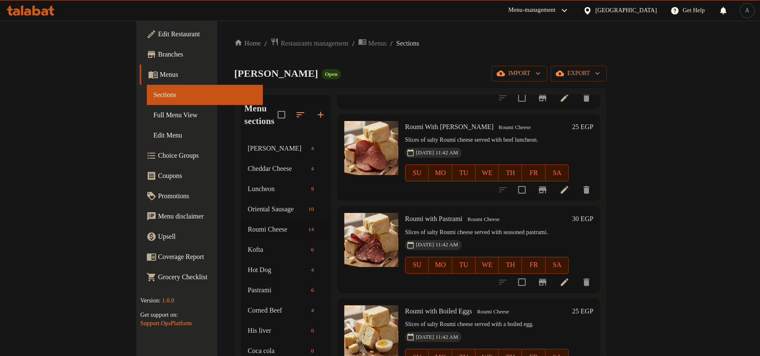
scroll to position [225, 0]
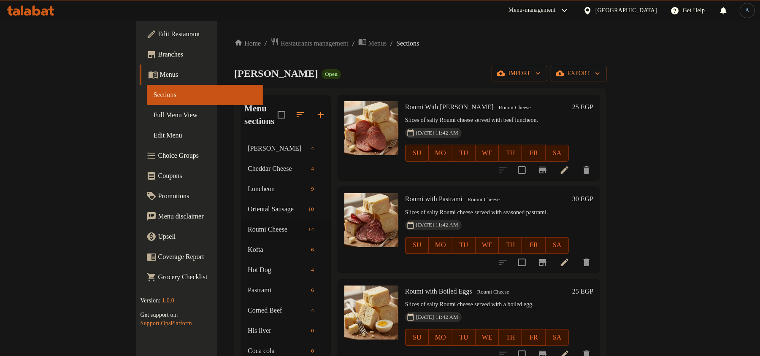
click at [577, 255] on li at bounding box center [565, 262] width 24 height 15
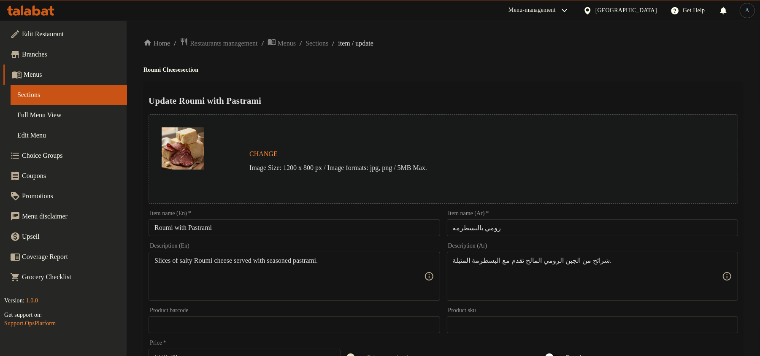
click at [503, 229] on input "رومي بالبسطرمه" at bounding box center [592, 228] width 291 height 17
click at [463, 59] on div "Home / Restaurants management / Menus / Sections / item / update Roumi Cheese s…" at bounding box center [444, 315] width 600 height 555
click at [206, 231] on input "Roumi with Pastrami" at bounding box center [294, 228] width 291 height 17
drag, startPoint x: 629, startPoint y: 71, endPoint x: 549, endPoint y: 111, distance: 88.9
click at [629, 71] on h4 "Roumi Cheese section" at bounding box center [444, 70] width 600 height 8
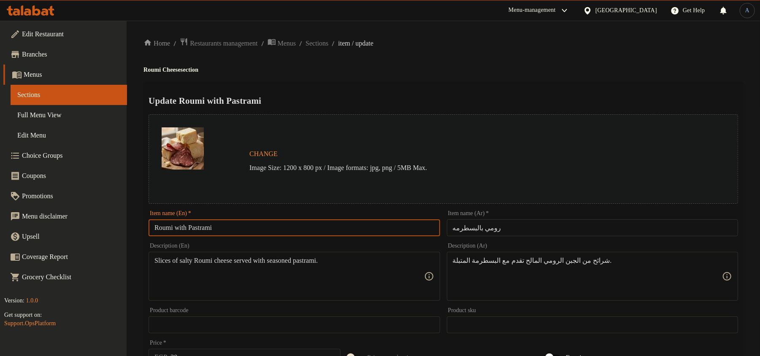
click at [240, 228] on input "Roumi with Pastrami" at bounding box center [294, 228] width 291 height 17
paste input "W"
type input "Roumi With Pastrami"
click at [490, 74] on div "Home / Restaurants management / Menus / Sections / item / update Roumi Cheese s…" at bounding box center [444, 315] width 600 height 555
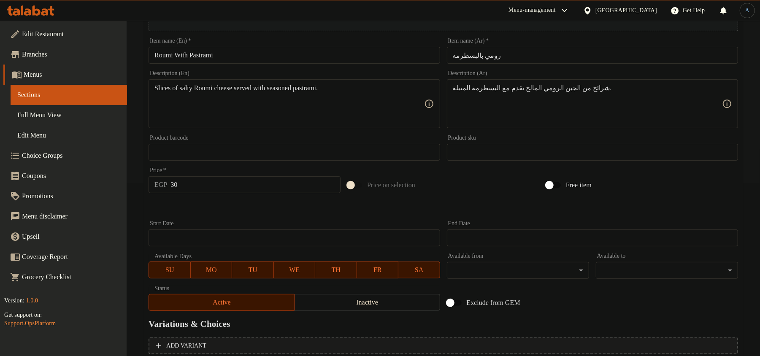
scroll to position [252, 0]
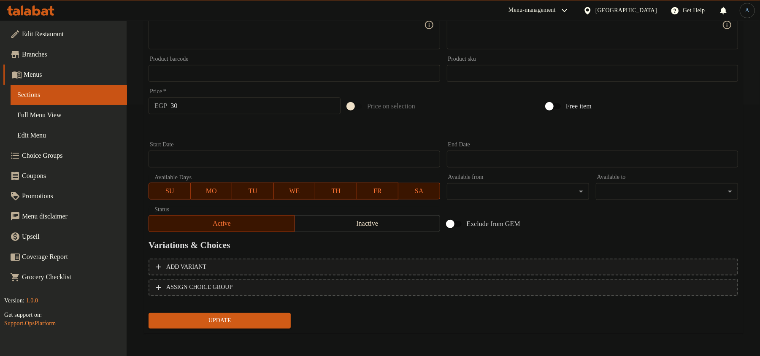
click at [263, 313] on button "Update" at bounding box center [220, 321] width 142 height 16
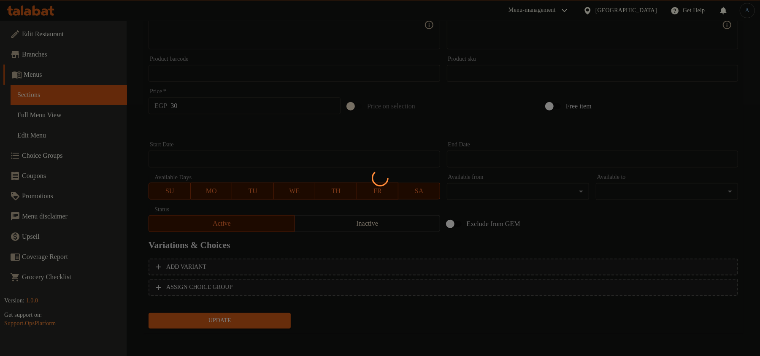
scroll to position [0, 0]
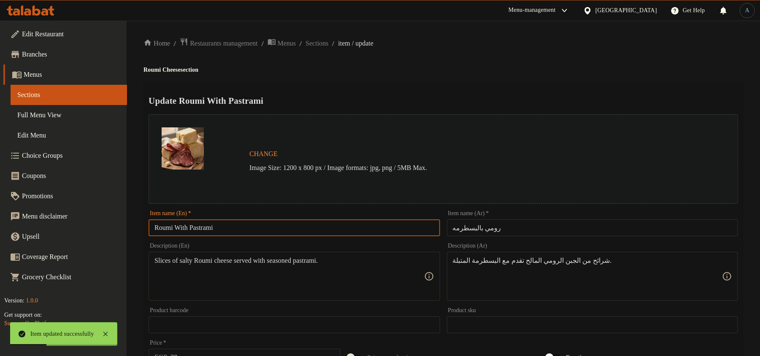
click at [259, 228] on input "Roumi With Pastrami" at bounding box center [294, 228] width 291 height 17
click at [329, 41] on span "Sections" at bounding box center [317, 43] width 23 height 10
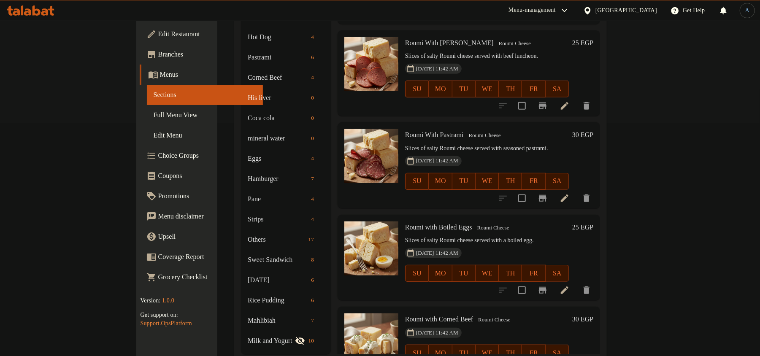
scroll to position [112, 0]
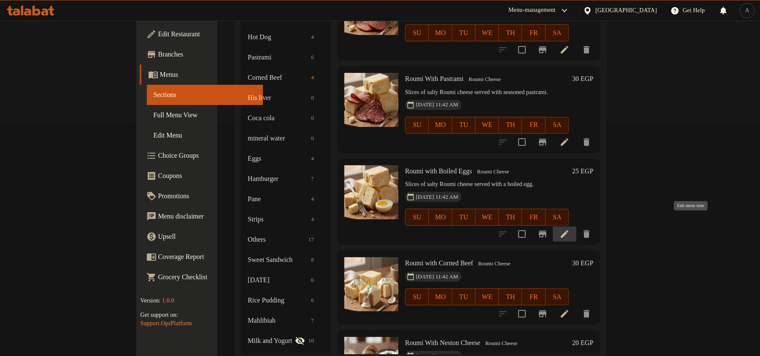
click at [570, 229] on icon at bounding box center [565, 234] width 10 height 10
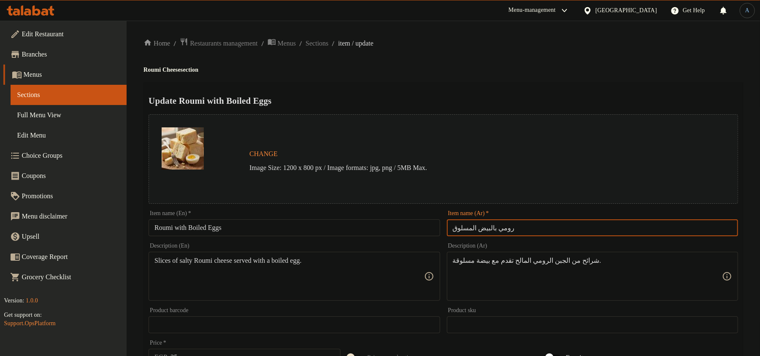
click at [558, 224] on input "رومي بالبيض المسلوق" at bounding box center [592, 228] width 291 height 17
click at [522, 84] on div "Update Roumi with Boiled Eggs Change Image Size: 1200 x 800 px / Image formats:…" at bounding box center [444, 334] width 600 height 504
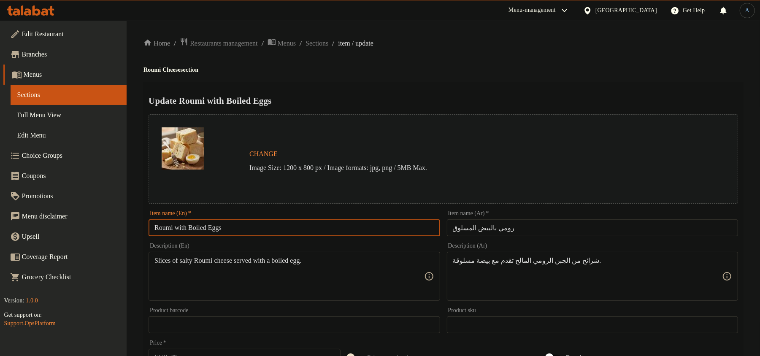
click at [237, 230] on input "Roumi with Boiled Eggs" at bounding box center [294, 228] width 291 height 17
drag, startPoint x: 585, startPoint y: 75, endPoint x: 538, endPoint y: 112, distance: 60.7
click at [585, 75] on div "Home / Restaurants management / Menus / Sections / item / update Roumi Cheese s…" at bounding box center [444, 315] width 600 height 555
click at [340, 234] on input "Roumi with Boiled Eggs" at bounding box center [294, 228] width 291 height 17
paste input "W"
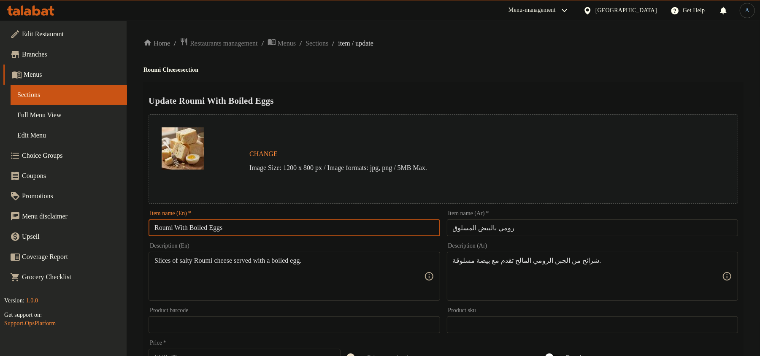
type input "Roumi With Boiled Eggs"
click at [454, 71] on h4 "Roumi Cheese section" at bounding box center [444, 70] width 600 height 8
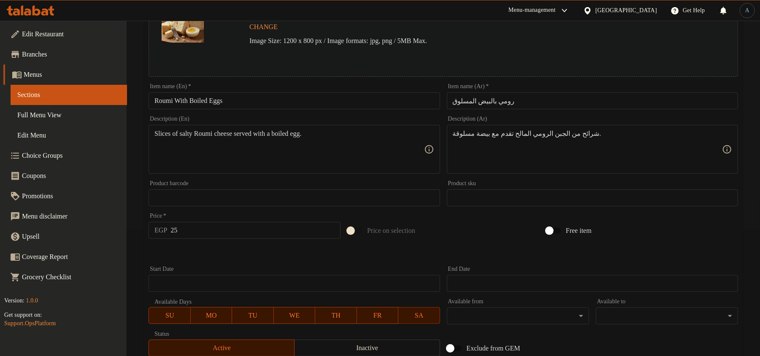
scroll to position [252, 0]
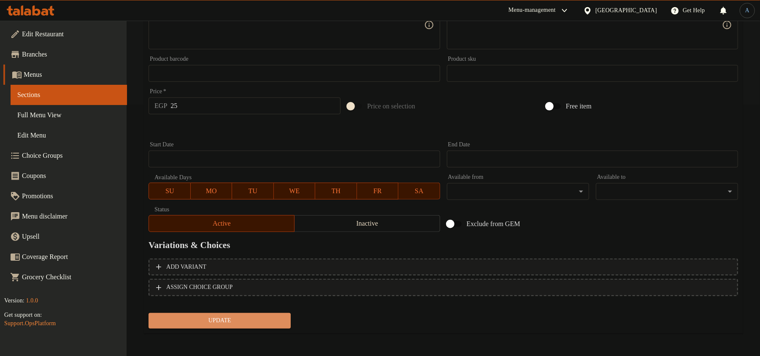
click at [242, 320] on span "Update" at bounding box center [219, 321] width 129 height 11
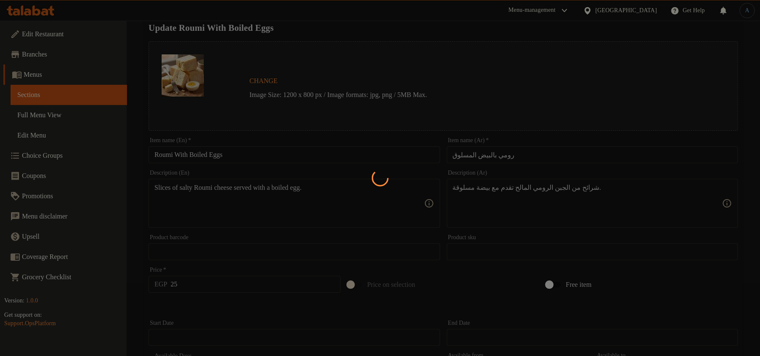
scroll to position [0, 0]
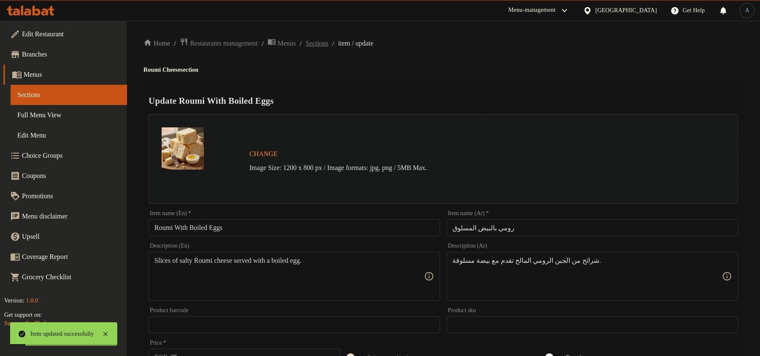
click at [329, 46] on span "Sections" at bounding box center [317, 43] width 23 height 10
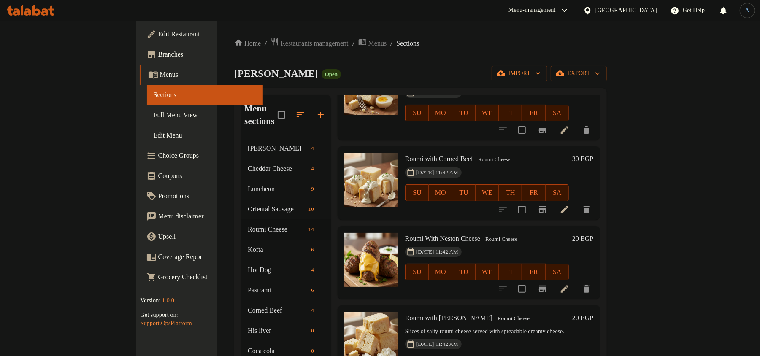
scroll to position [450, 0]
click at [569, 206] on icon at bounding box center [565, 210] width 8 height 8
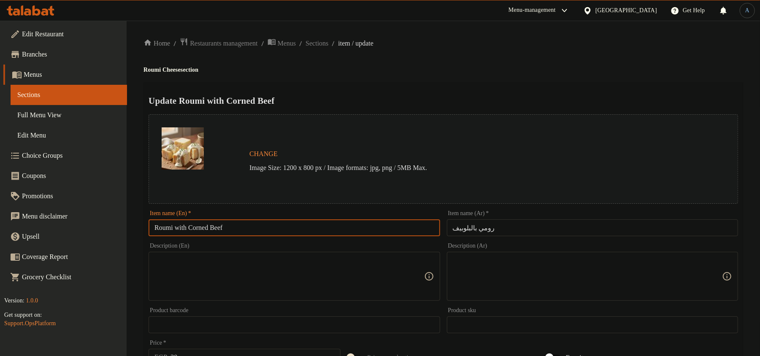
click at [245, 220] on input "Roumi with Corned Beef" at bounding box center [294, 228] width 291 height 17
click at [603, 73] on h4 "Roumi Cheese section" at bounding box center [444, 70] width 600 height 8
click at [367, 227] on input "Roumi with Corned Beef" at bounding box center [294, 228] width 291 height 17
paste input "W"
type input "Roumi With Corned Beef"
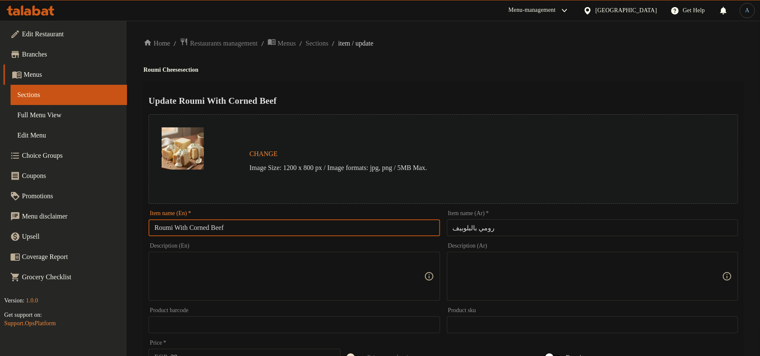
click at [486, 100] on h2 "Update Roumi With Corned Beef" at bounding box center [444, 101] width 590 height 13
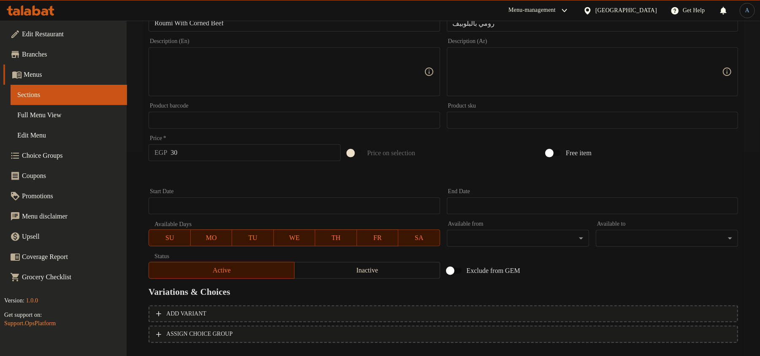
scroll to position [252, 0]
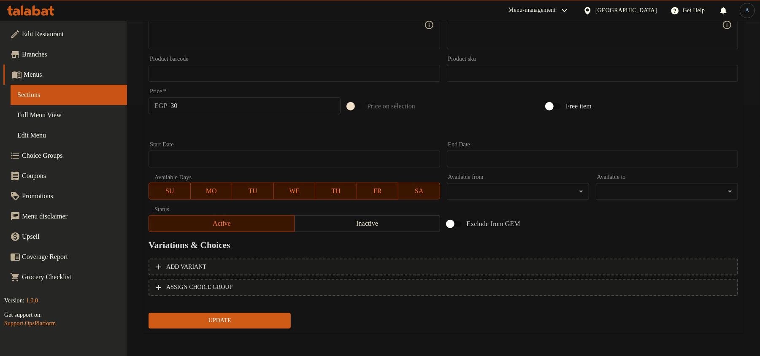
click at [247, 317] on span "Update" at bounding box center [219, 321] width 129 height 11
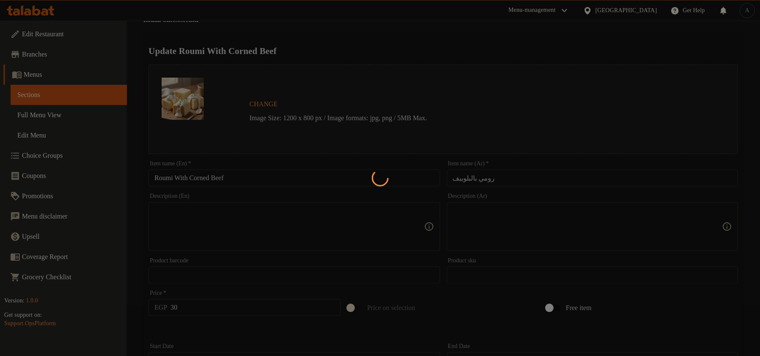
scroll to position [0, 0]
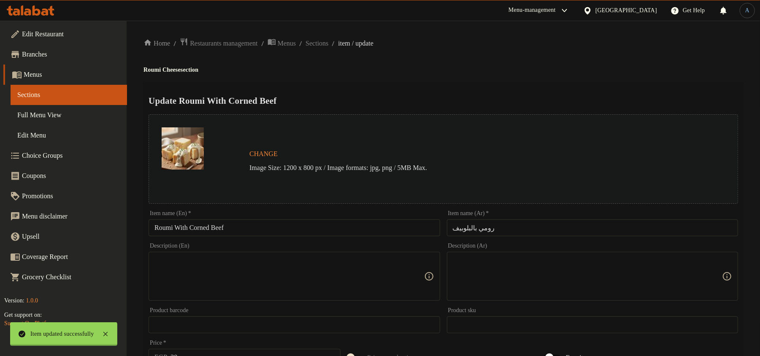
click at [245, 227] on input "Roumi With Corned Beef" at bounding box center [294, 228] width 291 height 17
click at [496, 227] on input "رومي بالبلوبيف" at bounding box center [592, 228] width 291 height 17
click at [487, 68] on h4 "Roumi Cheese section" at bounding box center [444, 70] width 600 height 8
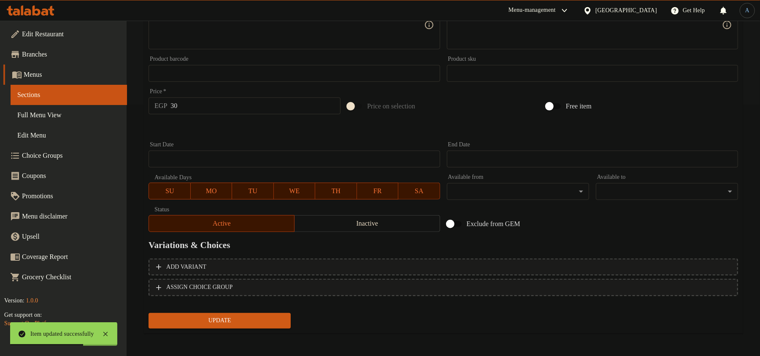
click at [212, 320] on span "Update" at bounding box center [219, 321] width 129 height 11
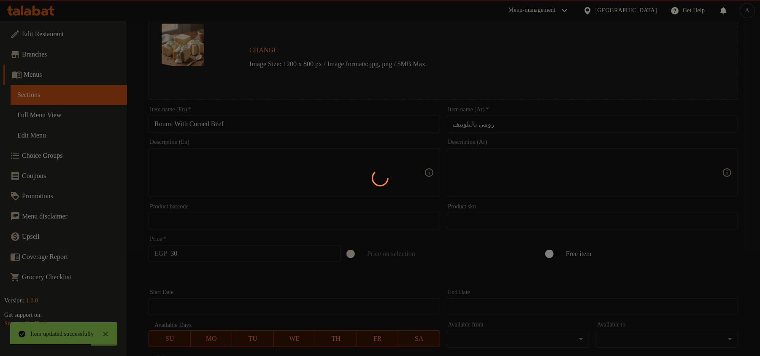
scroll to position [0, 0]
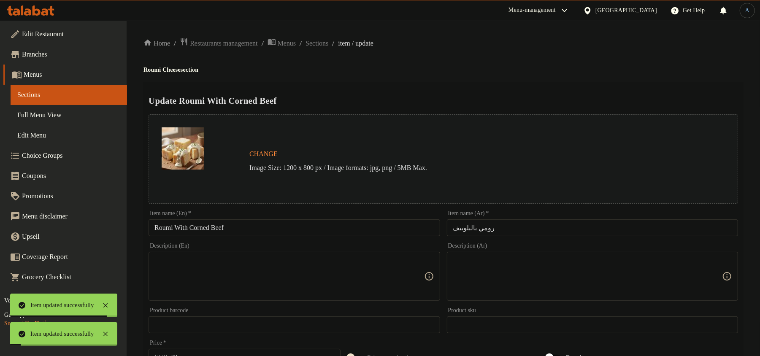
click at [222, 226] on input "Roumi With Corned Beef" at bounding box center [294, 228] width 291 height 17
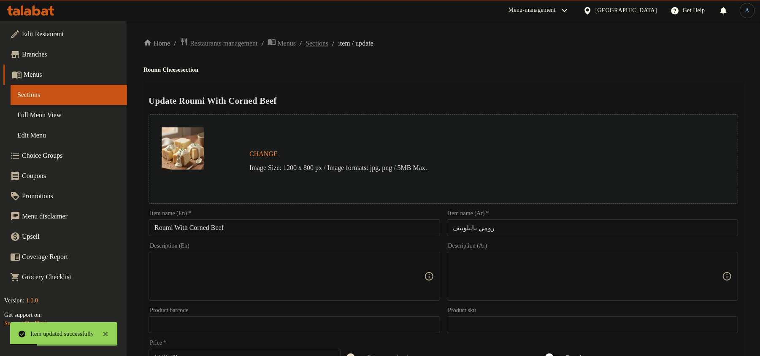
click at [327, 43] on span "Sections" at bounding box center [317, 43] width 23 height 10
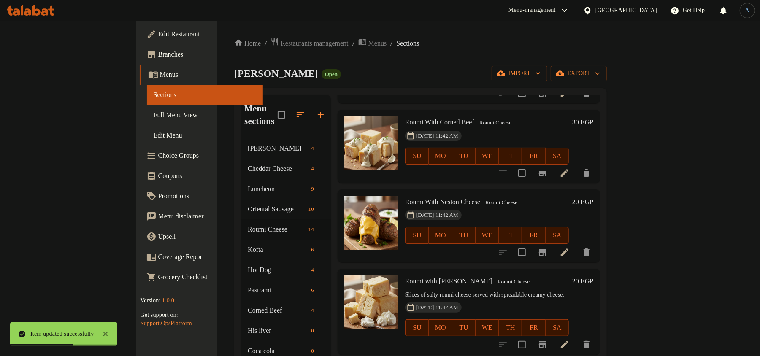
scroll to position [543, 0]
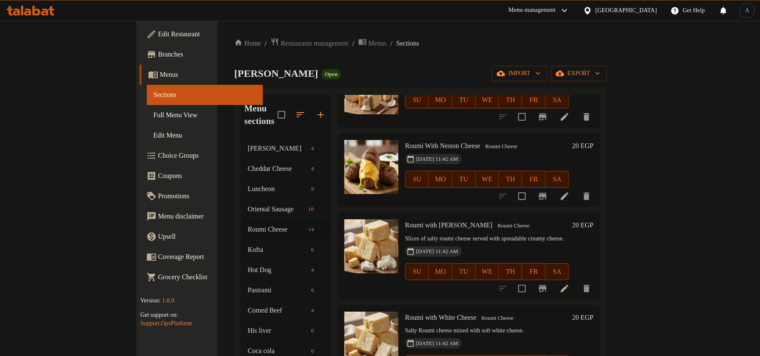
click at [570, 191] on icon at bounding box center [565, 196] width 10 height 10
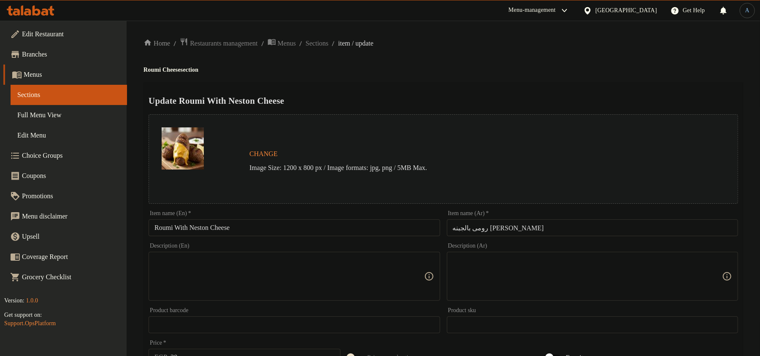
click at [497, 225] on input "رومى بالجبنه النستون" at bounding box center [592, 228] width 291 height 17
paste input "ی"
type input "رومی بالجبنه النستون"
click at [486, 46] on ol "Home / Restaurants management / Menus / Sections / item / update" at bounding box center [444, 43] width 600 height 11
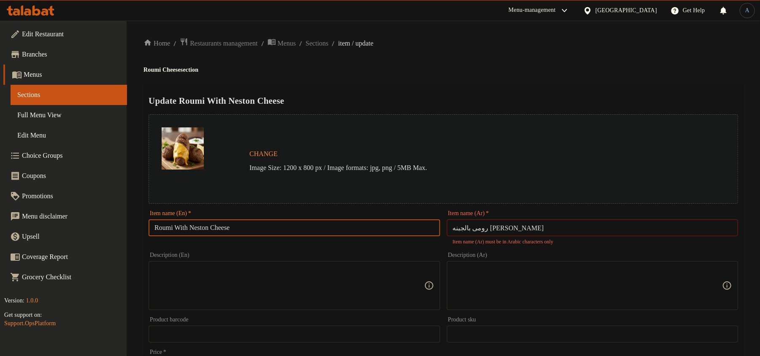
click at [248, 230] on input "Roumi With Neston Cheese" at bounding box center [294, 228] width 291 height 17
click at [388, 80] on div "Home / Restaurants management / Menus / Sections / item / update Roumi Cheese s…" at bounding box center [444, 320] width 600 height 564
click at [329, 42] on span "Sections" at bounding box center [317, 43] width 23 height 10
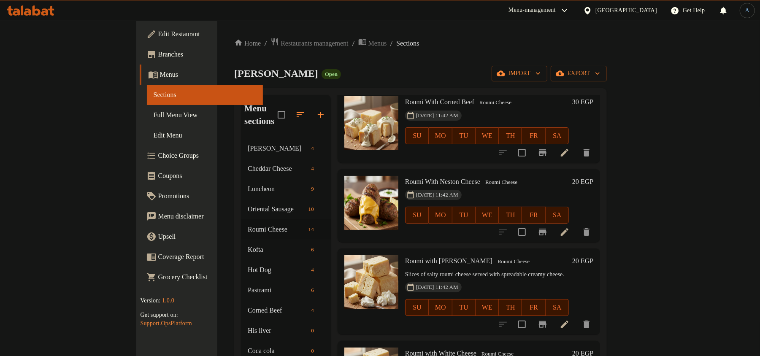
scroll to position [563, 0]
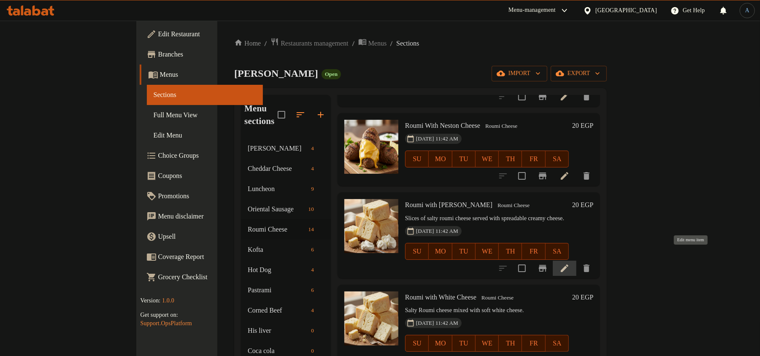
click at [570, 263] on icon at bounding box center [565, 268] width 10 height 10
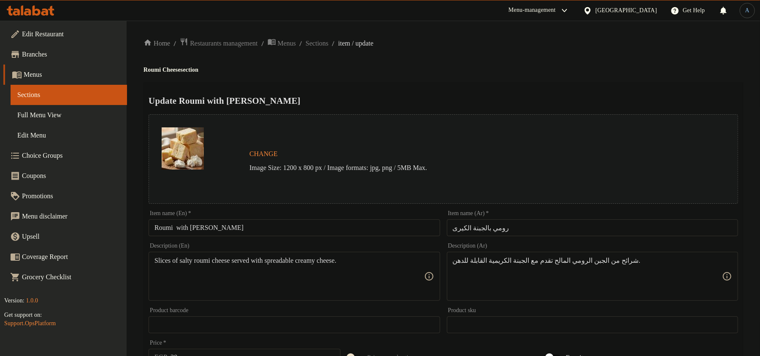
click at [314, 234] on input "Roumi with Kiri Cheese" at bounding box center [294, 228] width 291 height 17
click at [297, 230] on input "Roumi with Kiri Cheese" at bounding box center [294, 228] width 291 height 17
paste input "W"
type input "Roumi With Kiri Cheese"
click at [528, 73] on div "Home / Restaurants management / Menus / Sections / item / update Roumi Cheese s…" at bounding box center [444, 315] width 600 height 555
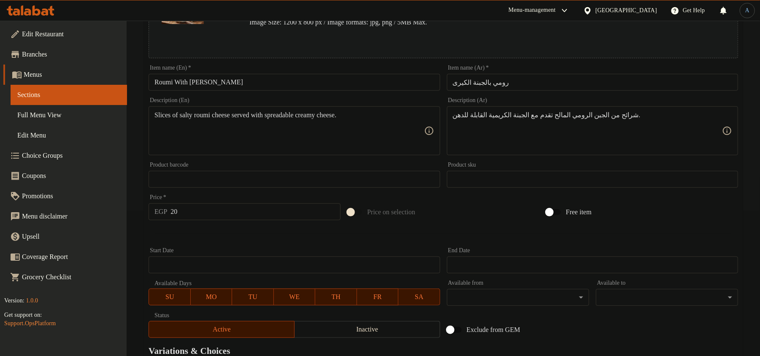
scroll to position [252, 0]
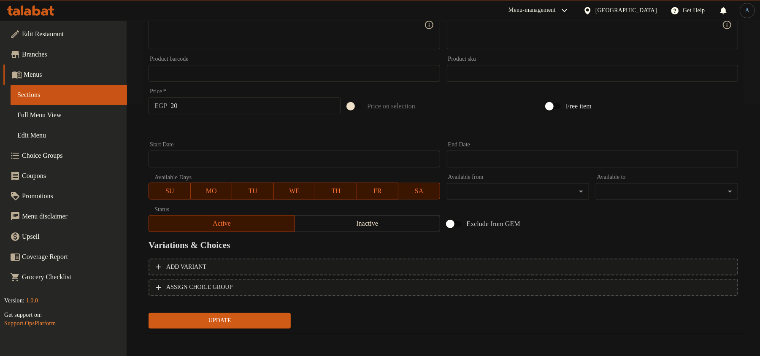
click at [227, 319] on span "Update" at bounding box center [219, 321] width 129 height 11
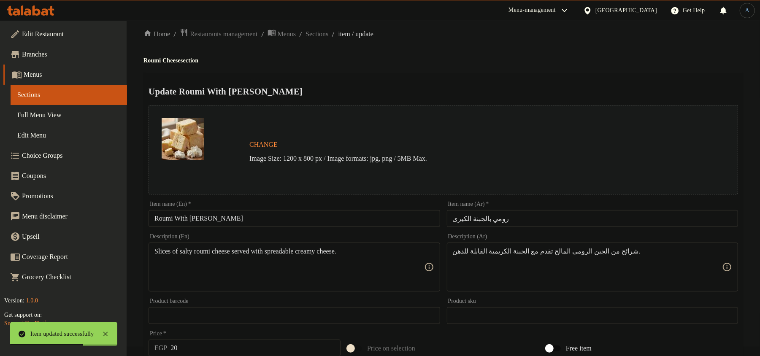
scroll to position [0, 0]
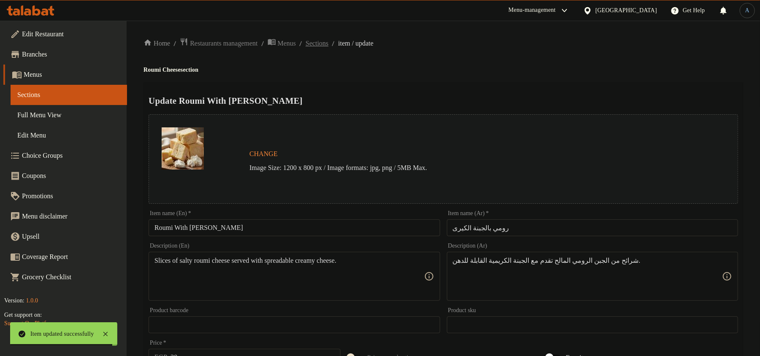
click at [329, 41] on span "Sections" at bounding box center [317, 43] width 23 height 10
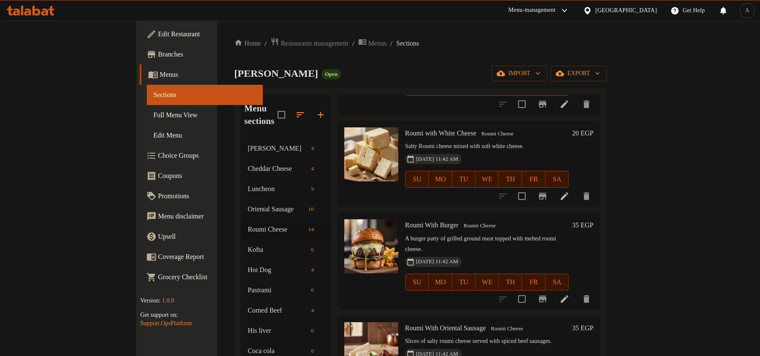
scroll to position [732, 0]
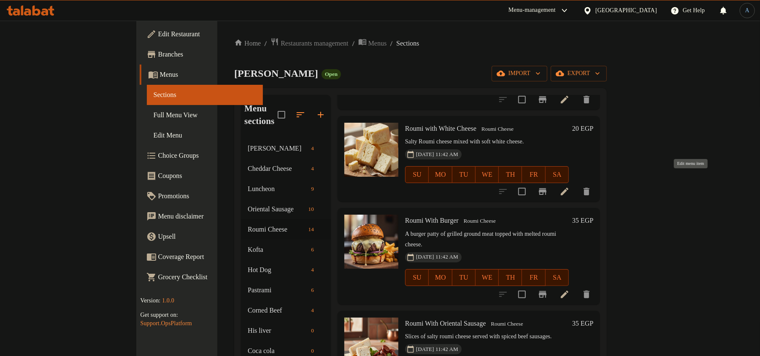
click at [570, 187] on icon at bounding box center [565, 192] width 10 height 10
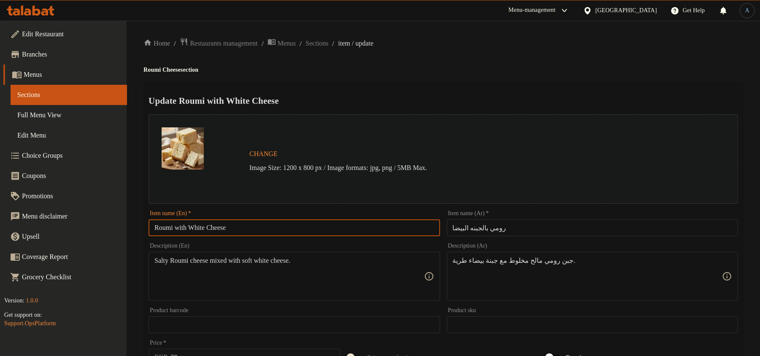
click at [318, 225] on input "Roumi with White Cheese" at bounding box center [294, 228] width 291 height 17
click at [251, 224] on input "Roumi with White Cheese" at bounding box center [294, 228] width 291 height 17
paste input "W"
type input "Roumi With White Cheese"
click at [384, 90] on div "Update Roumi With White Cheese Change Image Size: 1200 x 800 px / Image formats…" at bounding box center [444, 334] width 600 height 504
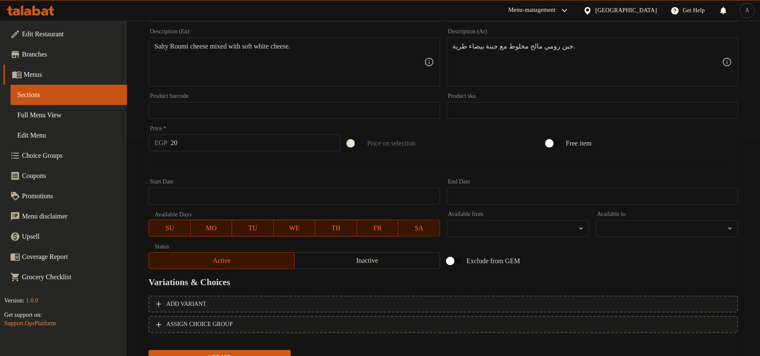
scroll to position [252, 0]
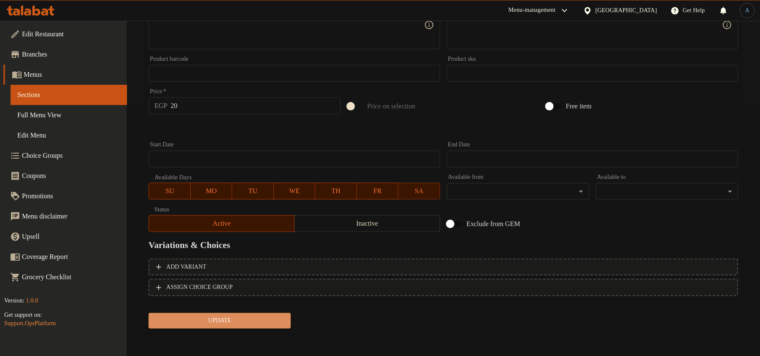
click at [252, 321] on span "Update" at bounding box center [219, 321] width 129 height 11
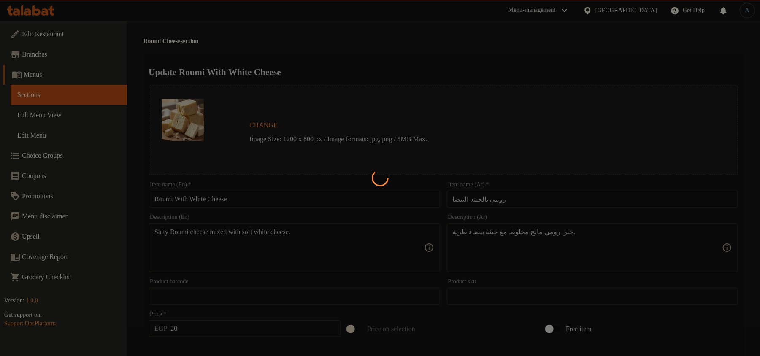
scroll to position [0, 0]
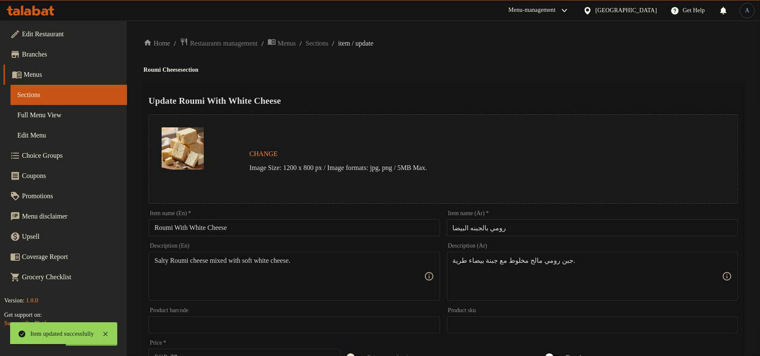
click at [274, 226] on input "Roumi With White Cheese" at bounding box center [294, 228] width 291 height 17
click at [329, 44] on span "Sections" at bounding box center [317, 43] width 23 height 10
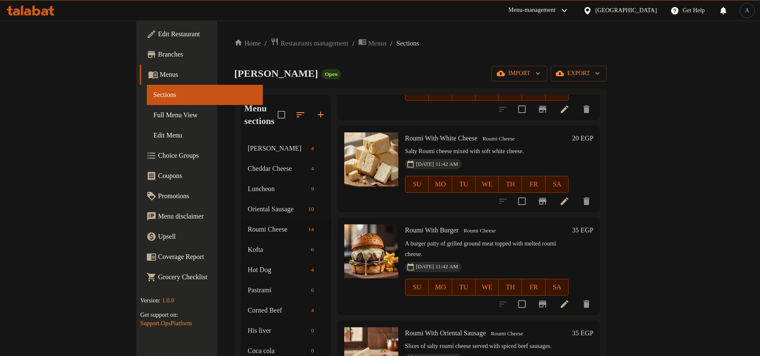
scroll to position [738, 0]
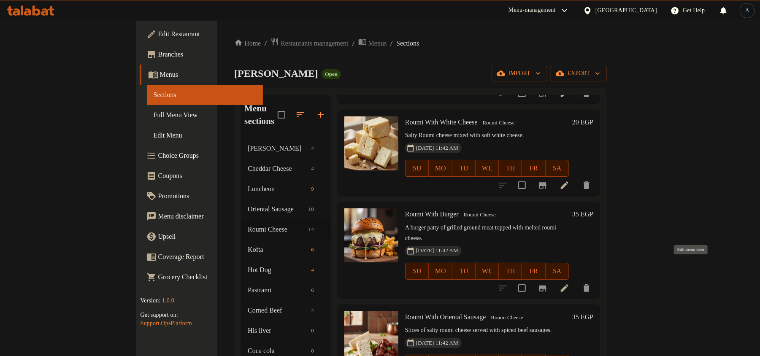
click at [570, 283] on icon at bounding box center [565, 288] width 10 height 10
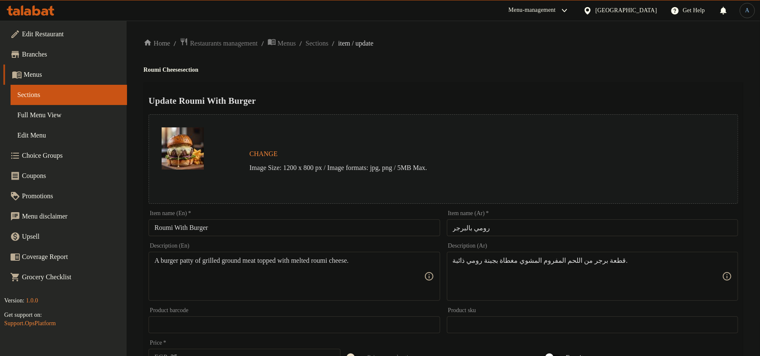
click at [478, 223] on input "رومي بالبرجر" at bounding box center [592, 228] width 291 height 17
click at [479, 63] on div "Home / Restaurants management / Menus / Sections / item / update Roumi Cheese s…" at bounding box center [444, 315] width 600 height 555
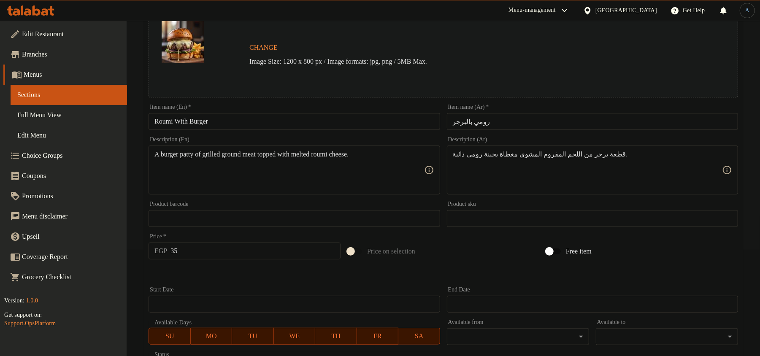
scroll to position [252, 0]
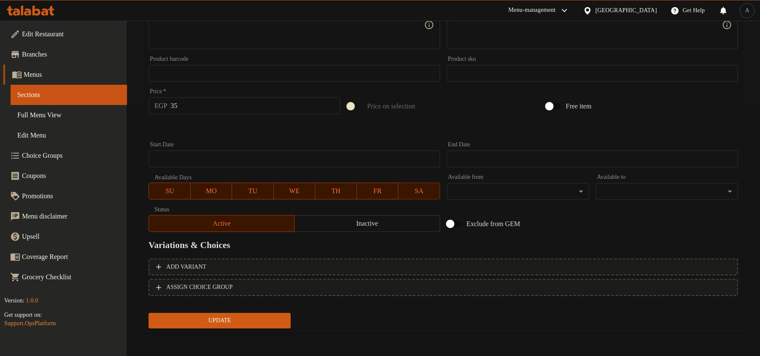
click at [231, 318] on span "Update" at bounding box center [219, 321] width 129 height 11
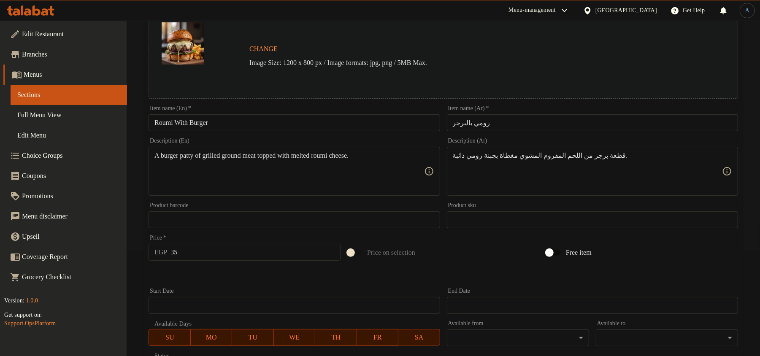
scroll to position [0, 0]
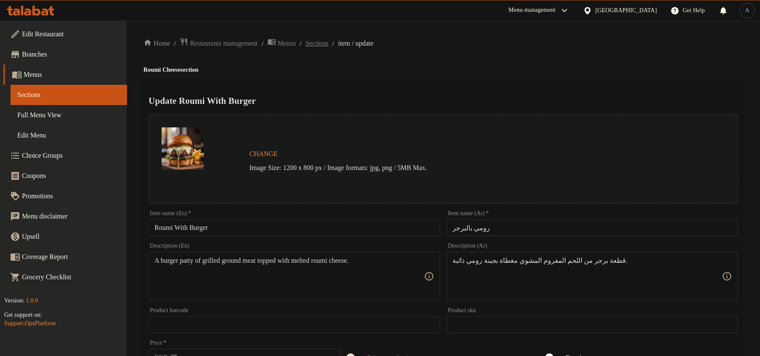
click at [329, 41] on span "Sections" at bounding box center [317, 43] width 23 height 10
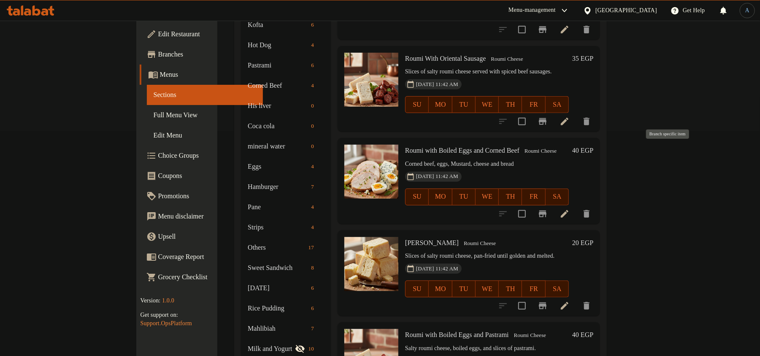
scroll to position [752, 0]
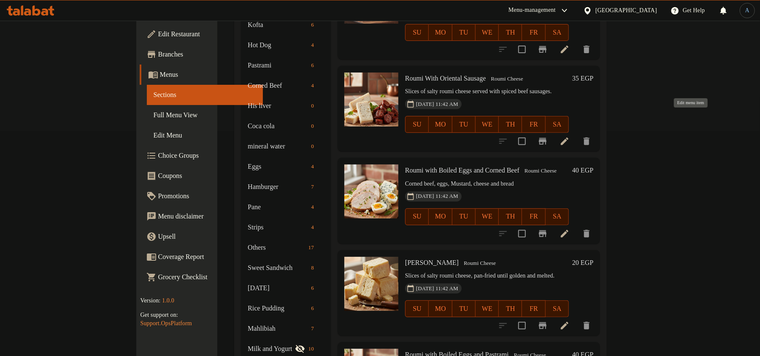
click at [570, 136] on icon at bounding box center [565, 141] width 10 height 10
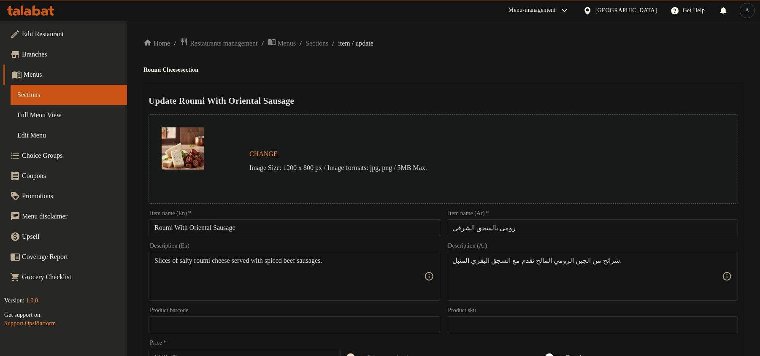
click at [523, 231] on input "رومى بالسجق الشرقي" at bounding box center [592, 228] width 291 height 17
paste input "ی"
click at [515, 85] on div "Update Roumi With Oriental Sausage Change Image Size: 1200 x 800 px / Image for…" at bounding box center [444, 334] width 600 height 504
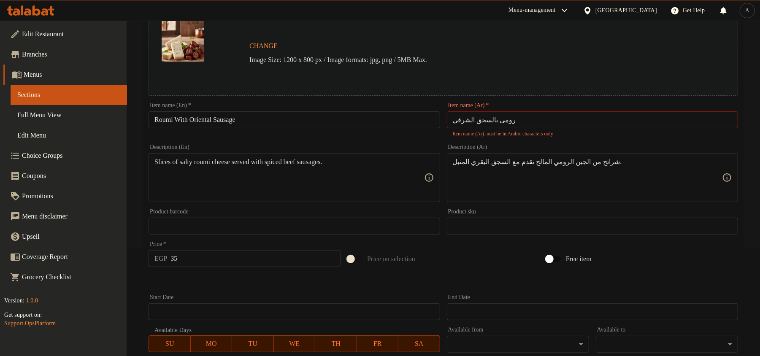
scroll to position [112, 0]
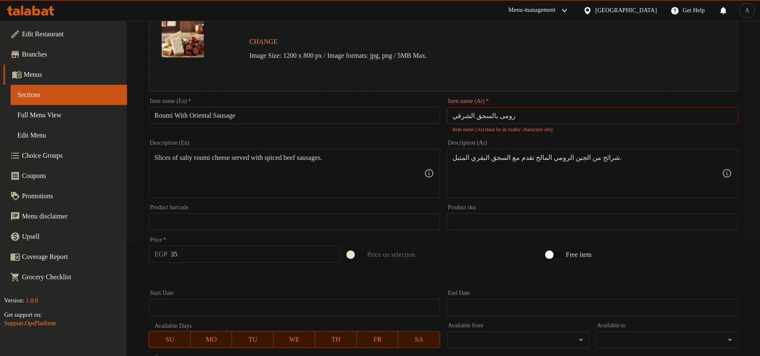
click at [516, 117] on input "رومی بالسجق الشرقي" at bounding box center [592, 115] width 291 height 17
type input "رومى بالسجق الشرقي"
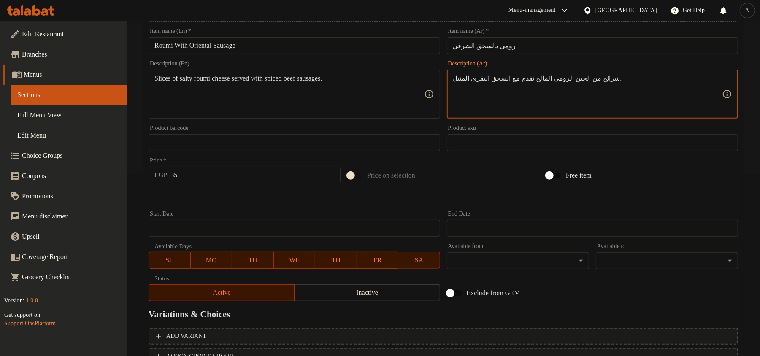
scroll to position [252, 0]
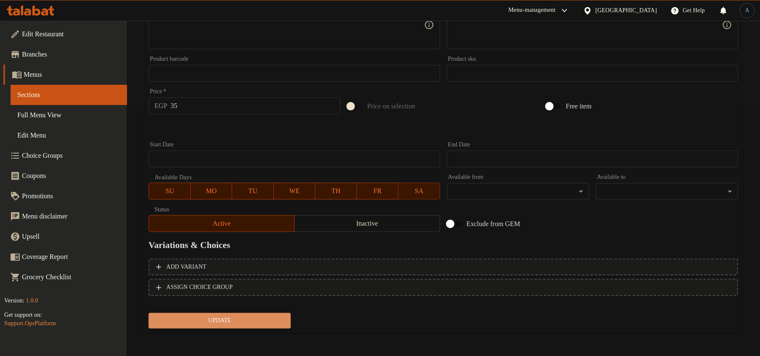
click at [245, 316] on span "Update" at bounding box center [219, 321] width 129 height 11
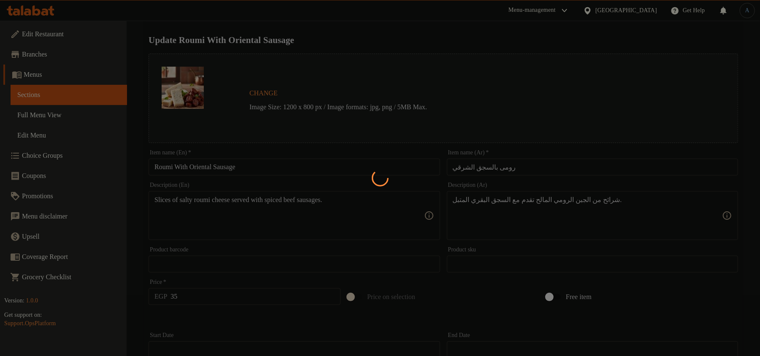
scroll to position [0, 0]
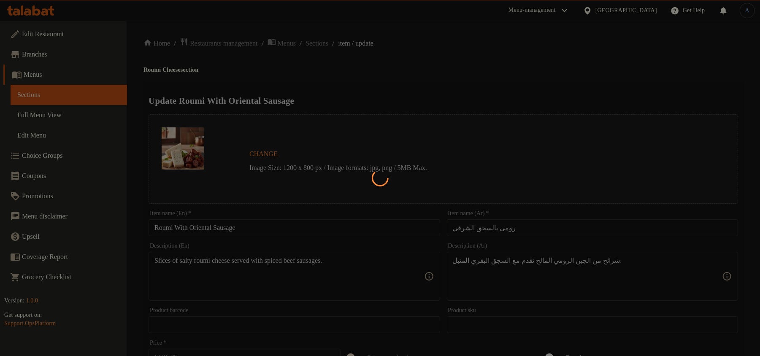
click at [262, 225] on div at bounding box center [380, 178] width 760 height 356
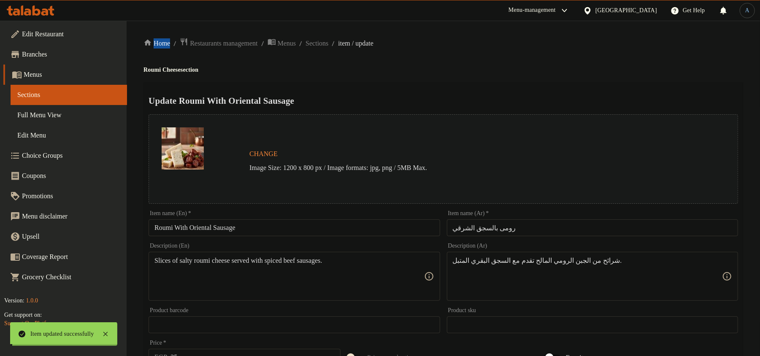
click at [262, 225] on div "Home / Restaurants management / Menus / Sections / item / update Roumi Cheese s…" at bounding box center [444, 315] width 600 height 555
click at [262, 225] on input "Roumi With Oriental Sausage" at bounding box center [294, 228] width 291 height 17
click at [334, 48] on div "Home / Restaurants management / Menus / Sections / item / update Roumi Cheese s…" at bounding box center [444, 315] width 600 height 555
click at [329, 41] on span "Sections" at bounding box center [317, 43] width 23 height 10
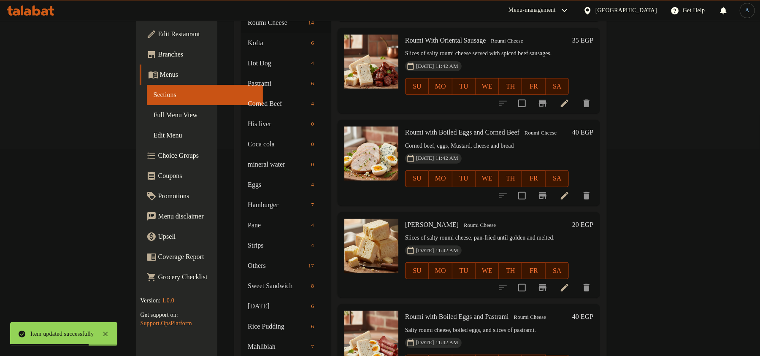
scroll to position [225, 0]
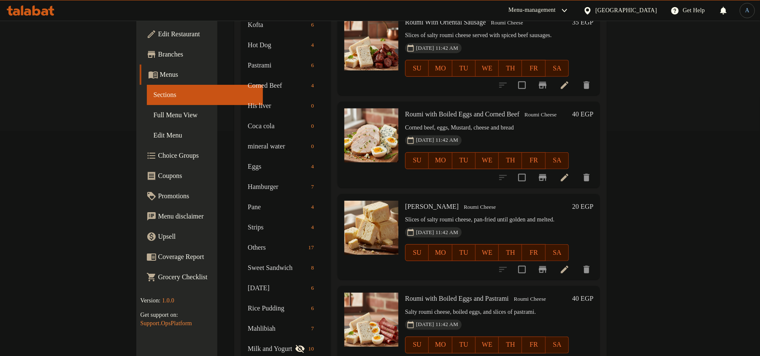
click at [570, 173] on icon at bounding box center [565, 178] width 10 height 10
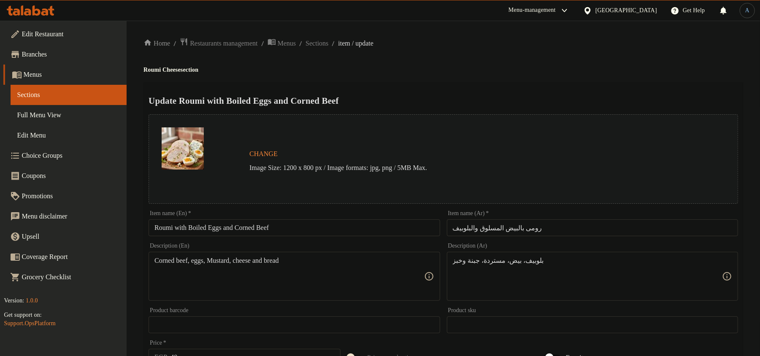
click at [529, 232] on input "رومى بالبيض المسلوق والبلوبيف" at bounding box center [592, 228] width 291 height 17
paste input "text"
type input "رومي بالبيض المسلوق والبلوبيف"
click at [487, 58] on div "Home / Restaurants management / Menus / Sections / item / update Roumi Cheese s…" at bounding box center [444, 315] width 600 height 555
click at [285, 226] on input "Roumi with Boiled Eggs and Corned Beef" at bounding box center [294, 228] width 291 height 17
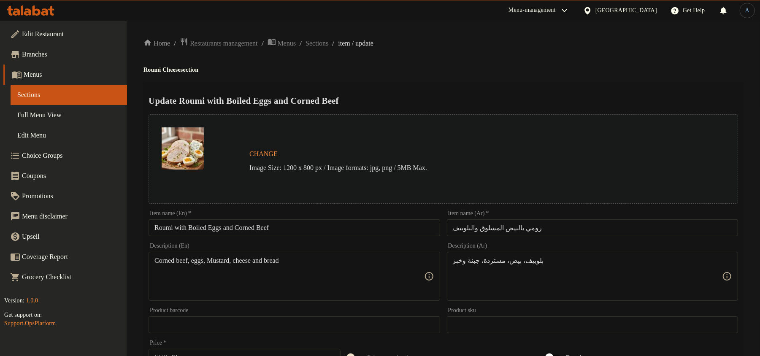
click at [597, 66] on h4 "Roumi Cheese section" at bounding box center [444, 70] width 600 height 8
click at [301, 232] on input "Roumi with Boiled Eggs and Corned Beef" at bounding box center [294, 228] width 291 height 17
paste input "With Boiled Eggs A"
type input "Roumi With Boiled Eggs And Corned Beef"
click at [492, 71] on h4 "Roumi Cheese section" at bounding box center [444, 70] width 600 height 8
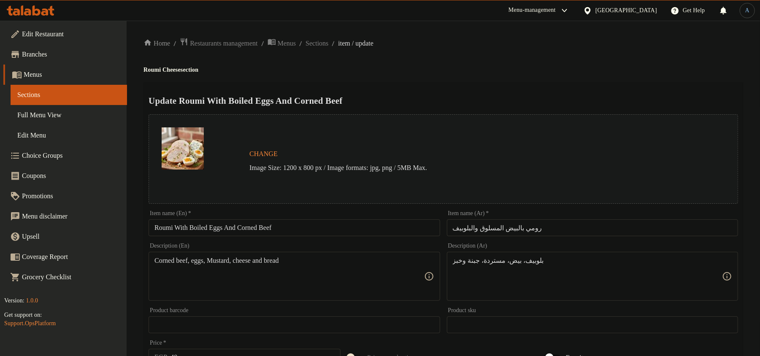
click at [468, 49] on div "Home / Restaurants management / Menus / Sections / item / update Roumi Cheese s…" at bounding box center [444, 315] width 600 height 555
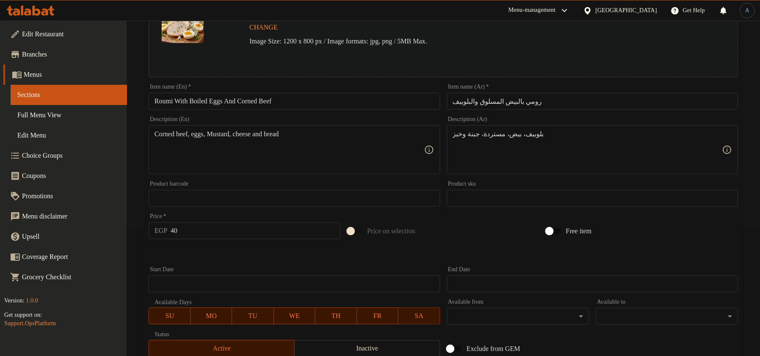
scroll to position [252, 0]
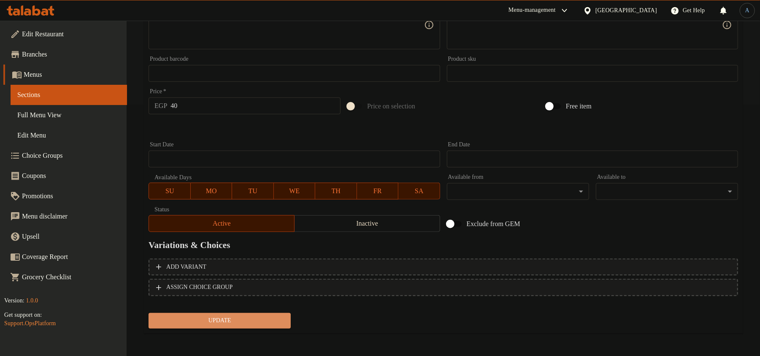
click at [234, 320] on span "Update" at bounding box center [219, 321] width 129 height 11
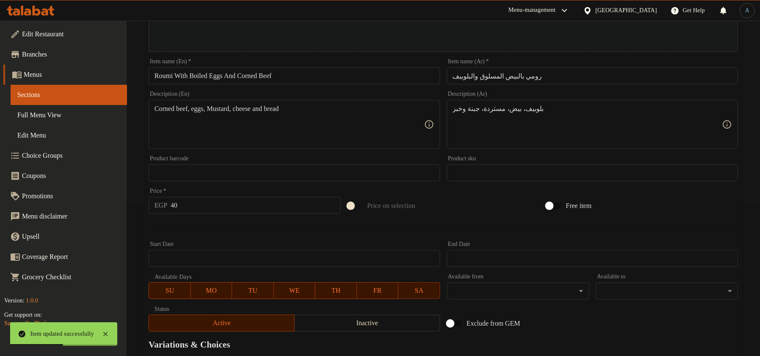
scroll to position [0, 0]
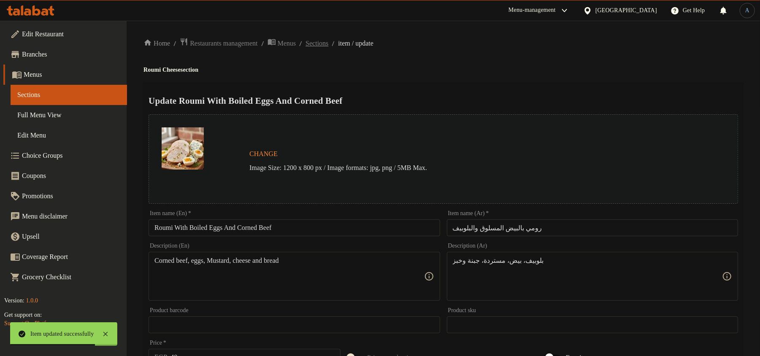
click at [329, 42] on span "Sections" at bounding box center [317, 43] width 23 height 10
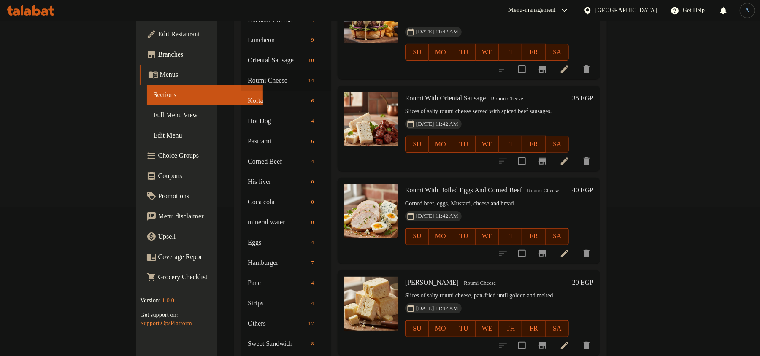
scroll to position [169, 0]
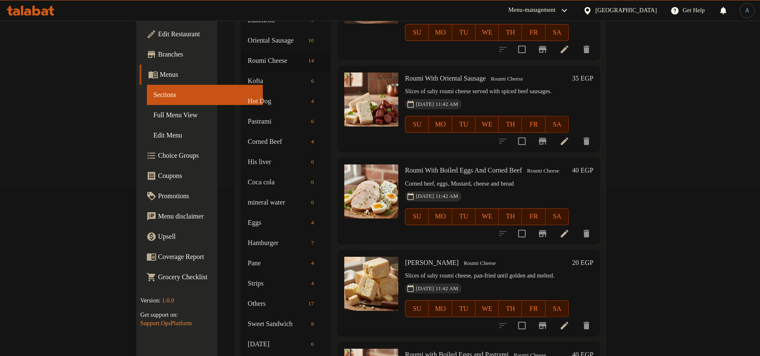
click at [431, 165] on h6 "Roumi With Boiled Eggs And Corned Beef Roumi Cheese" at bounding box center [487, 171] width 164 height 12
click at [573, 188] on div "28-09-2025 11:42 AM SU MO TU WE TH FR SA" at bounding box center [487, 211] width 171 height 46
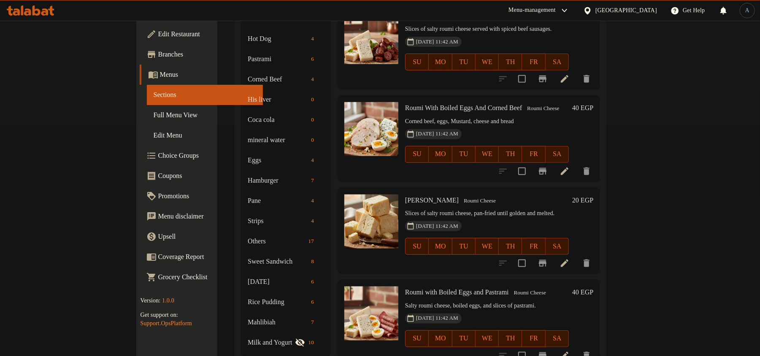
scroll to position [242, 0]
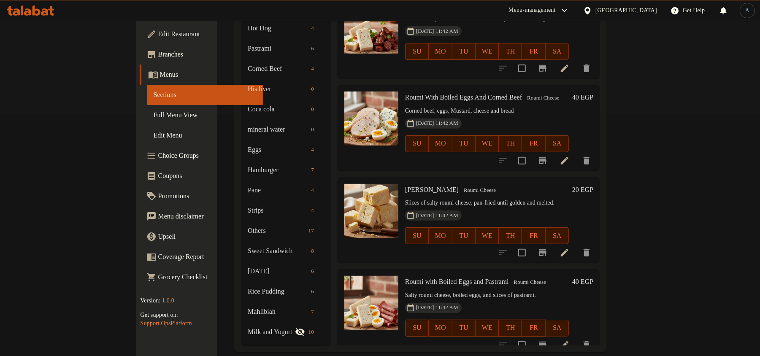
click at [570, 248] on icon at bounding box center [565, 253] width 10 height 10
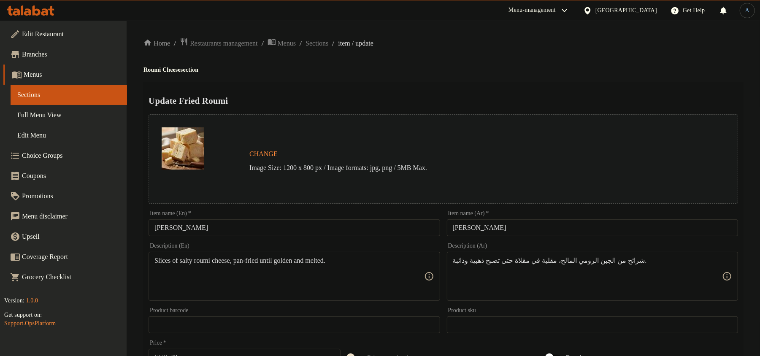
click at [329, 39] on span "Sections" at bounding box center [317, 43] width 23 height 10
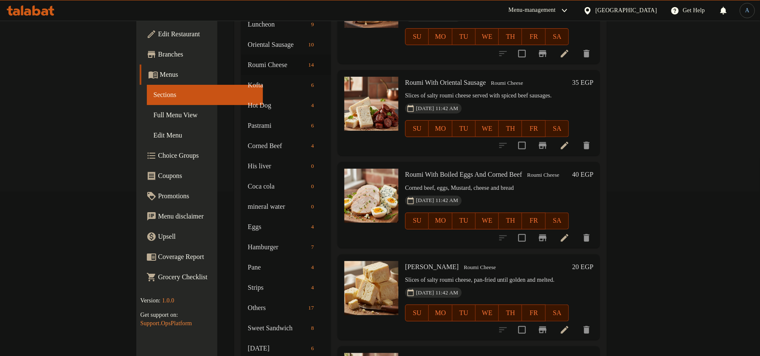
scroll to position [242, 0]
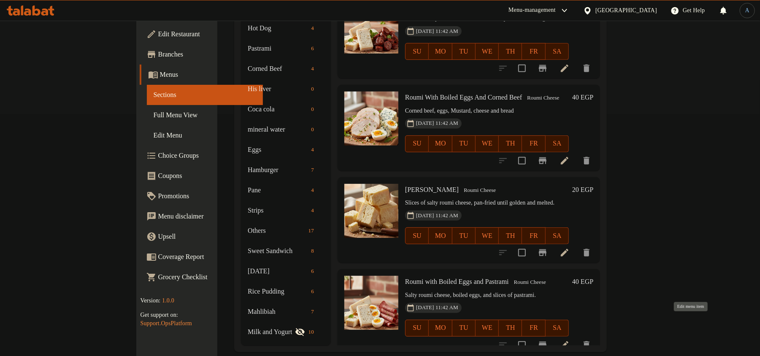
click at [570, 340] on icon at bounding box center [565, 345] width 10 height 10
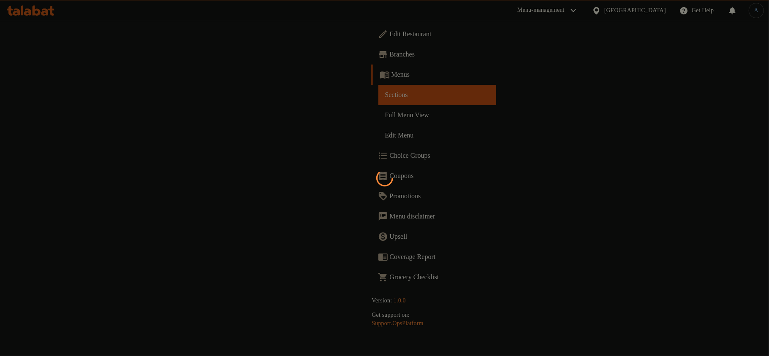
click at [475, 156] on div at bounding box center [384, 178] width 769 height 356
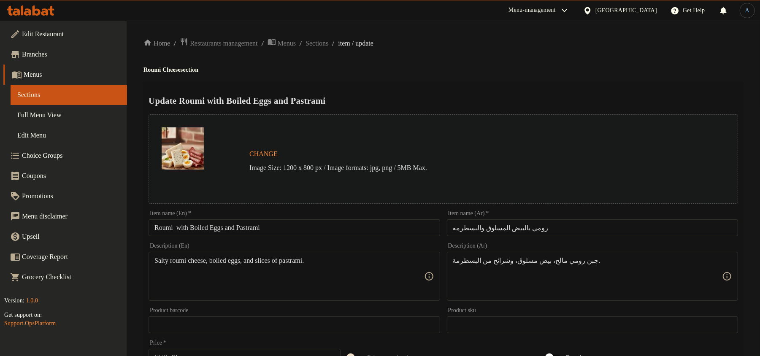
click at [177, 223] on input "Roumi with Boiled Eggs and Pastrami" at bounding box center [294, 228] width 291 height 17
click at [155, 228] on input "Roumi with Boiled Eggs and Pastrami" at bounding box center [294, 228] width 291 height 17
click at [244, 234] on input "Roumi with Boiled Eggs and Pastrami" at bounding box center [294, 228] width 291 height 17
click at [289, 230] on input "Roumi with Boiled Eggs and Pastrami" at bounding box center [294, 228] width 291 height 17
paste input "With Boiled Eggs A"
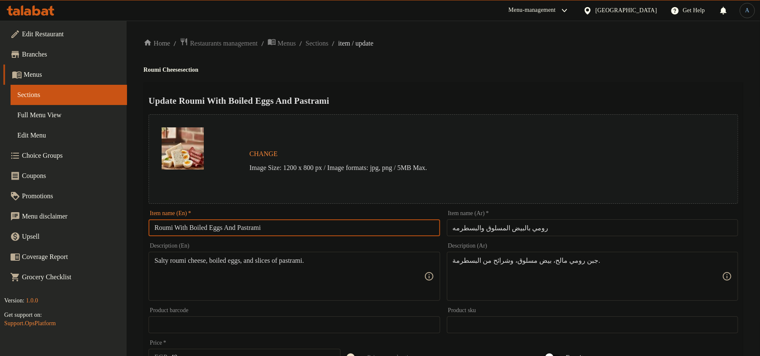
type input "Roumi With Boiled Eggs And Pastrami"
click at [445, 60] on div "Home / Restaurants management / Menus / Sections / item / update Roumi Cheese s…" at bounding box center [444, 315] width 600 height 555
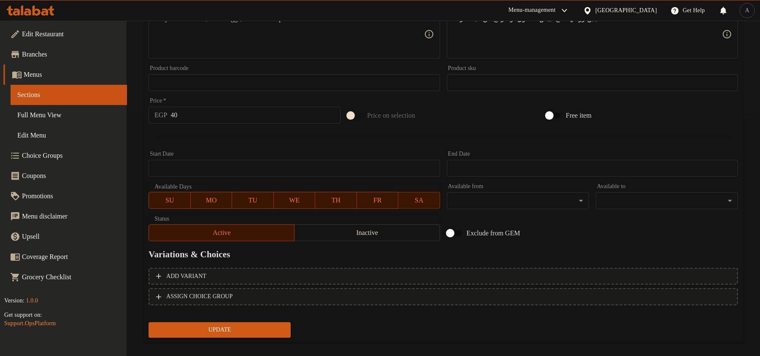
scroll to position [252, 0]
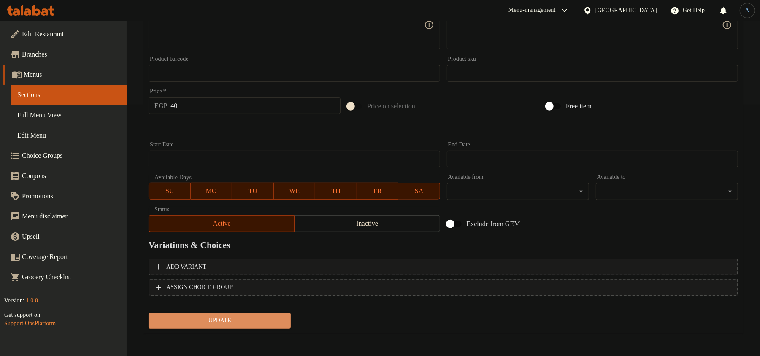
click at [212, 313] on button "Update" at bounding box center [220, 321] width 142 height 16
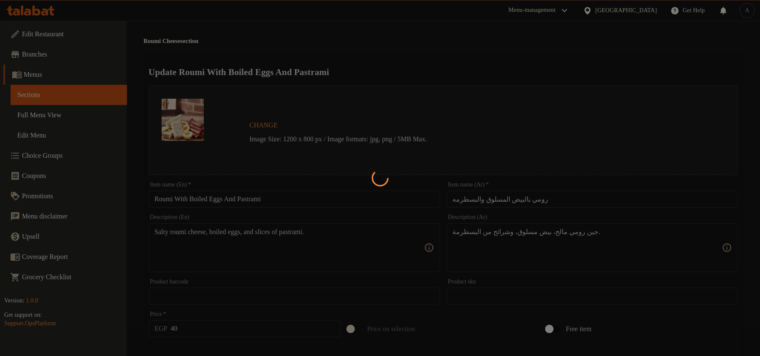
scroll to position [0, 0]
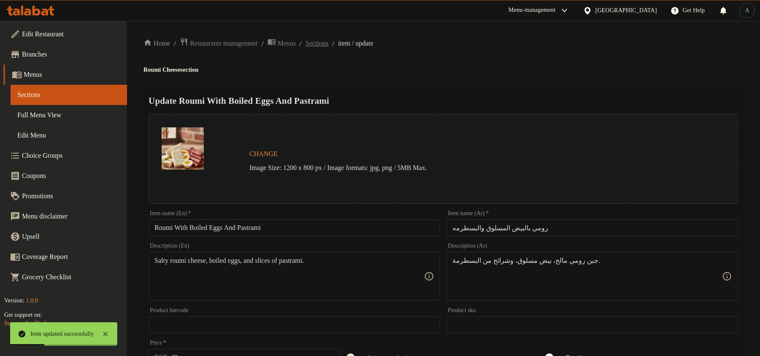
click at [326, 48] on span "Sections" at bounding box center [317, 43] width 23 height 10
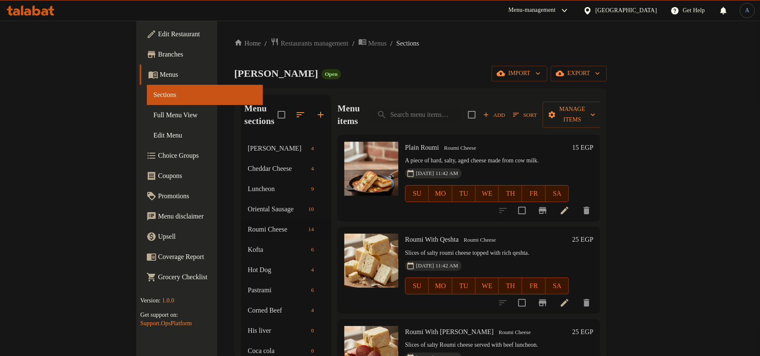
click at [508, 113] on button "Add" at bounding box center [494, 115] width 27 height 13
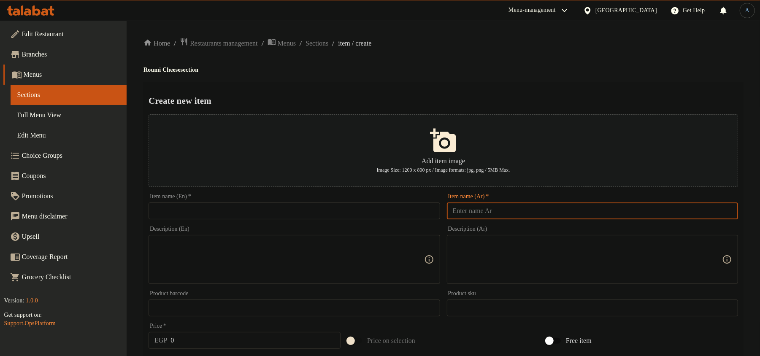
click at [522, 216] on input "text" at bounding box center [592, 211] width 291 height 17
paste input "طاسه رومى بالبيض المقلى حسب الطلب"
type input "طاسه رومى بالبيض المقلى حسب الطلب"
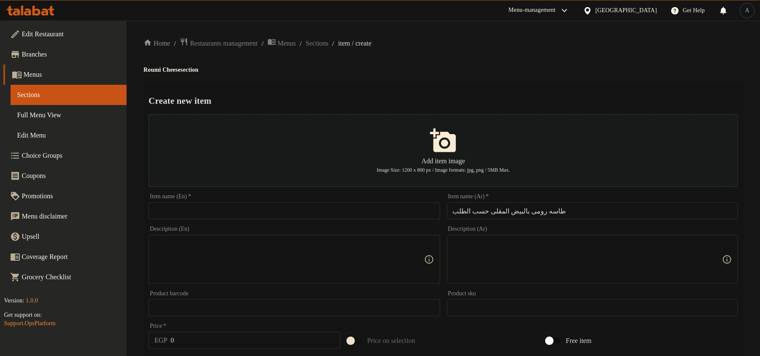
click at [490, 60] on div "Home / Restaurants management / Menus / Sections / item / create Roumi Cheese s…" at bounding box center [444, 307] width 600 height 538
click at [584, 58] on div "Home / Restaurants management / Menus / Sections / item / create Roumi Cheese s…" at bounding box center [444, 307] width 600 height 538
click at [566, 210] on input "طاسه رومى بالبيض المقلى حسب الطلب" at bounding box center [592, 211] width 291 height 17
click at [396, 217] on input "text" at bounding box center [294, 211] width 291 height 17
paste input "Turkey pan with fried eggs upon request"
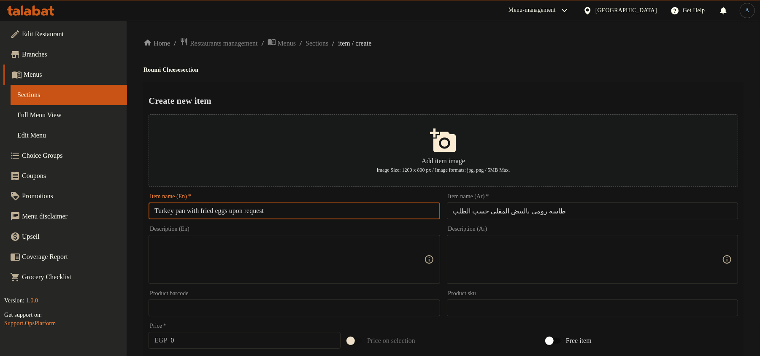
click at [549, 66] on h4 "Roumi Cheese section" at bounding box center [444, 70] width 600 height 8
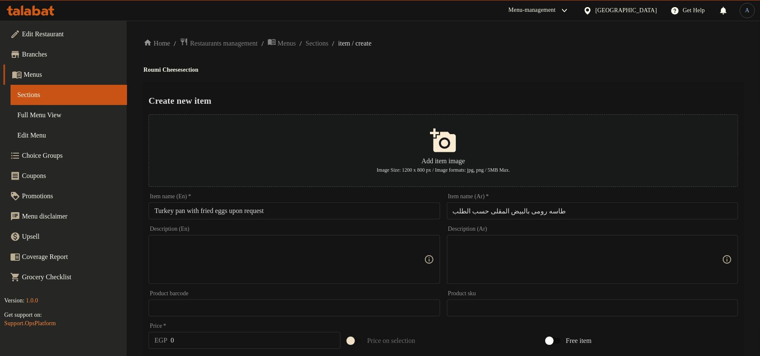
click at [154, 68] on h4 "Roumi Cheese section" at bounding box center [444, 70] width 600 height 8
copy h4 "Roumi"
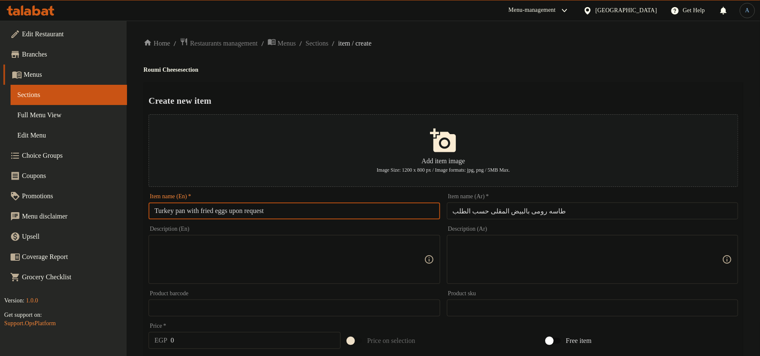
click at [171, 212] on input "Turkey pan with fried eggs upon request" at bounding box center [294, 211] width 291 height 17
paste input "Roumi"
click at [307, 214] on input "Roumi pan with fried eggs upon request" at bounding box center [294, 211] width 291 height 17
click at [245, 212] on input "Roumi pan with fried eggs upon request" at bounding box center [294, 211] width 291 height 17
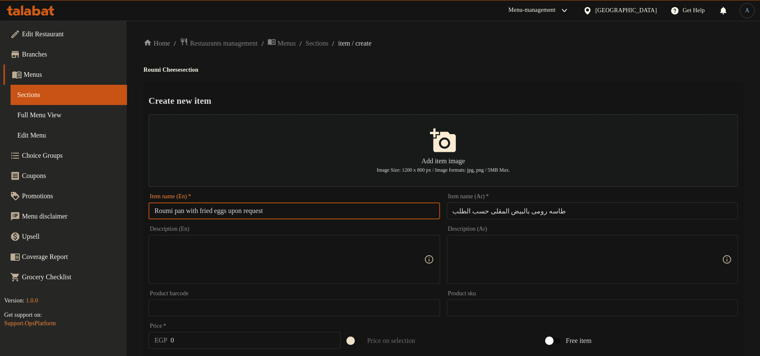
click at [245, 212] on input "Roumi pan with fried eggs upon request" at bounding box center [294, 211] width 291 height 17
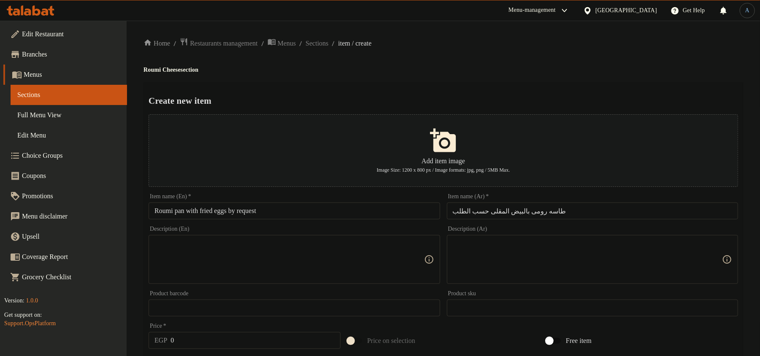
click at [582, 68] on h4 "Roumi Cheese section" at bounding box center [444, 70] width 600 height 8
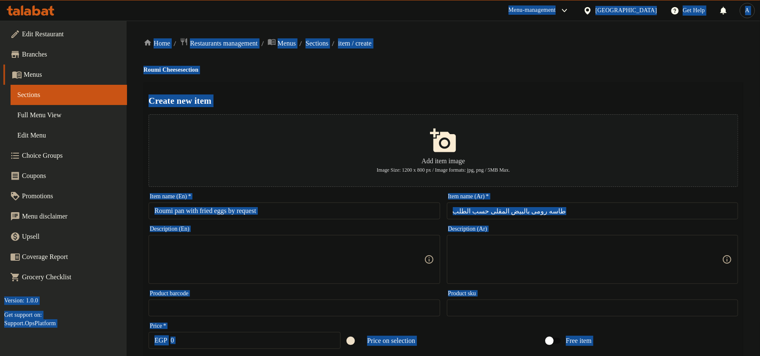
click at [311, 212] on input "Roumi pan with fried eggs by request" at bounding box center [294, 211] width 291 height 17
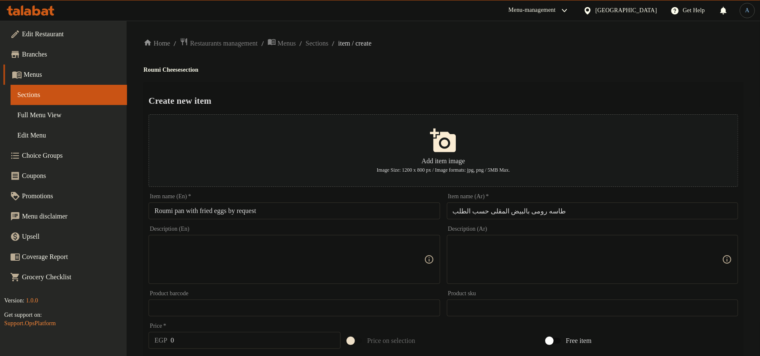
click at [293, 208] on input "Roumi pan with fried eggs by request" at bounding box center [294, 211] width 291 height 17
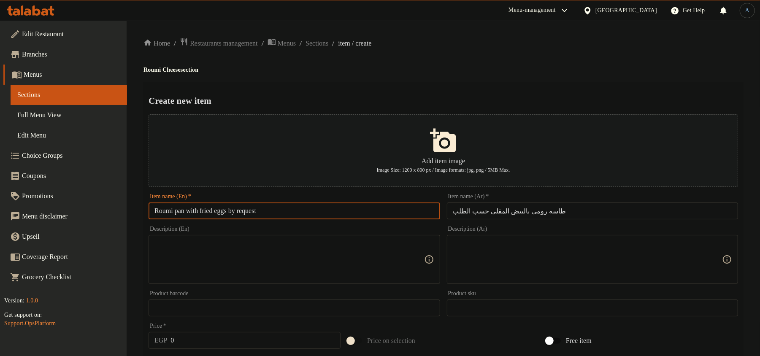
paste input "Pan With Fried Eggs By R"
type input "Roumi Pan With Fried Eggs By Request"
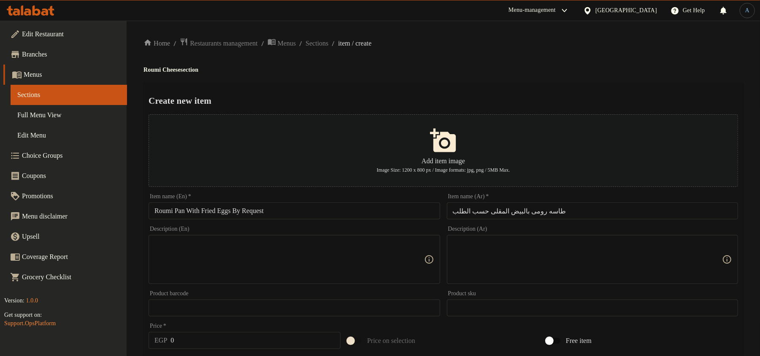
click at [372, 78] on div "Home / Restaurants management / Menus / Sections / item / create Roumi Cheese s…" at bounding box center [444, 307] width 600 height 538
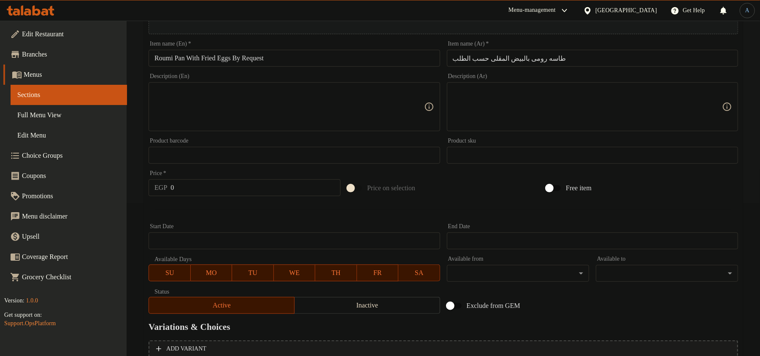
scroll to position [235, 0]
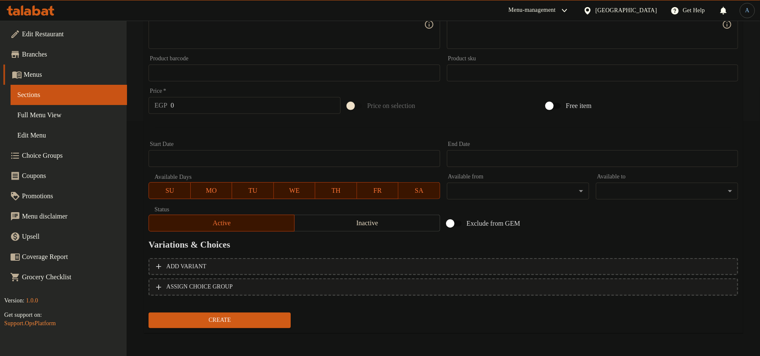
click at [220, 107] on input "0" at bounding box center [256, 105] width 170 height 17
type input "55"
click at [149, 313] on button "Create" at bounding box center [220, 321] width 142 height 16
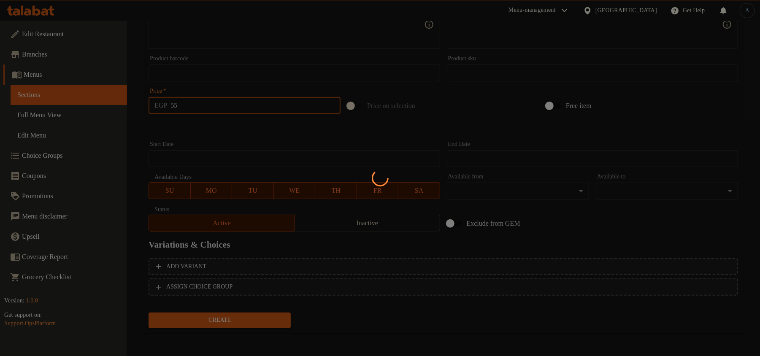
click at [245, 134] on div at bounding box center [380, 178] width 760 height 356
type input "0"
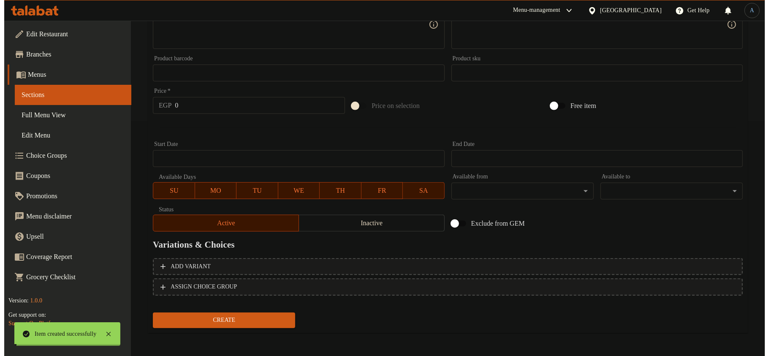
scroll to position [0, 0]
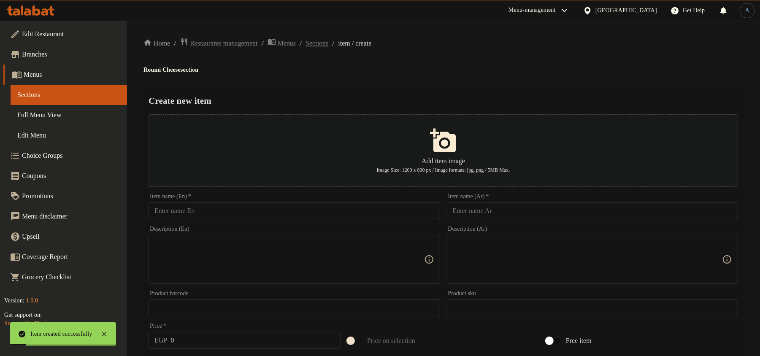
click at [329, 44] on span "Sections" at bounding box center [317, 43] width 23 height 10
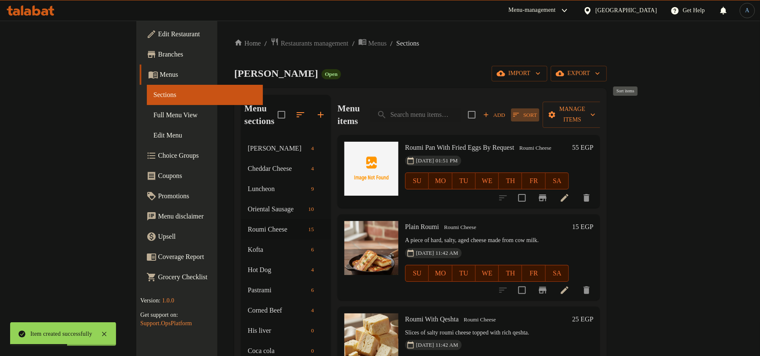
click at [519, 113] on icon "button" at bounding box center [516, 115] width 6 height 4
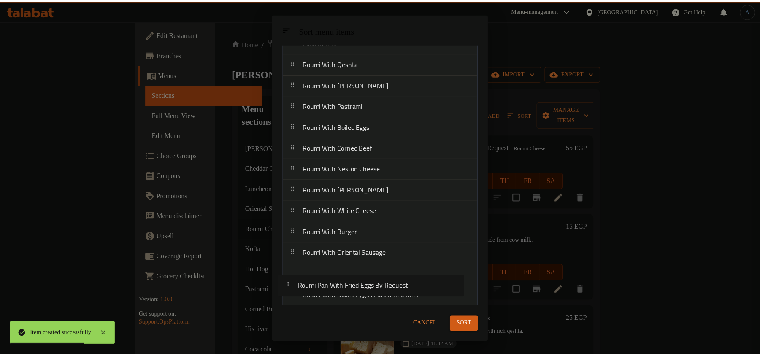
scroll to position [87, 0]
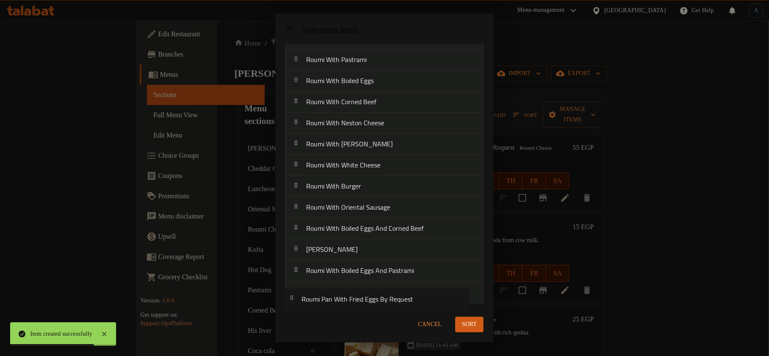
drag, startPoint x: 347, startPoint y: 83, endPoint x: 342, endPoint y: 309, distance: 226.0
click at [342, 309] on div "Sort menu items Sort menu items Roumi Pan With Fried Eggs By Request Plain Roum…" at bounding box center [384, 178] width 218 height 329
click at [472, 320] on span "Sort" at bounding box center [469, 325] width 15 height 11
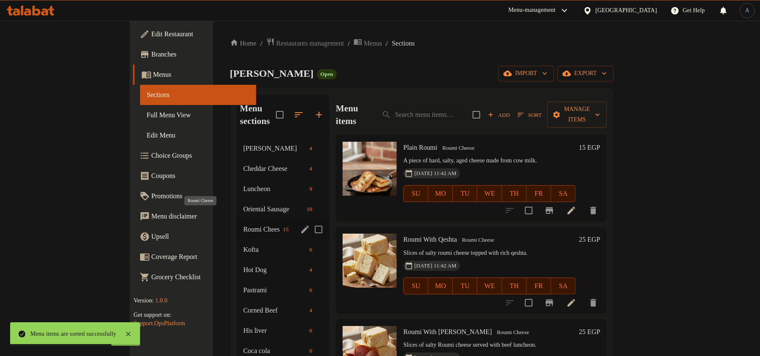
click at [244, 225] on span "Roumi Cheese" at bounding box center [262, 230] width 36 height 10
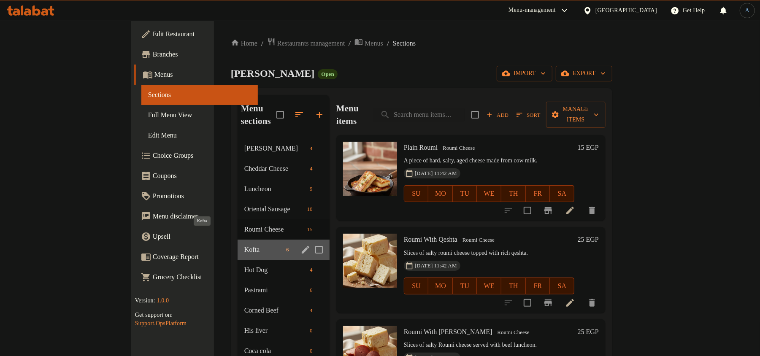
click at [244, 245] on span "Kofta" at bounding box center [263, 250] width 38 height 10
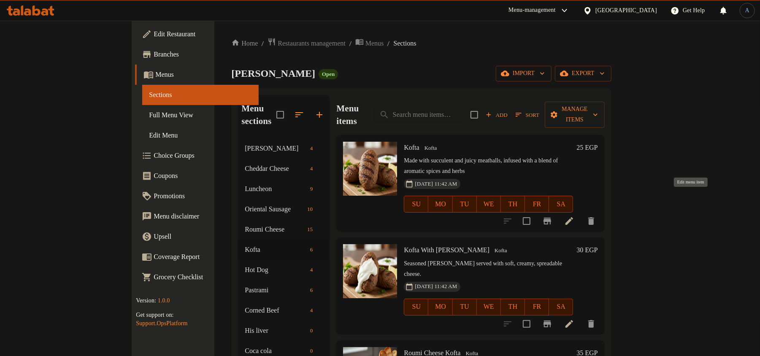
click at [573, 217] on icon at bounding box center [570, 221] width 8 height 8
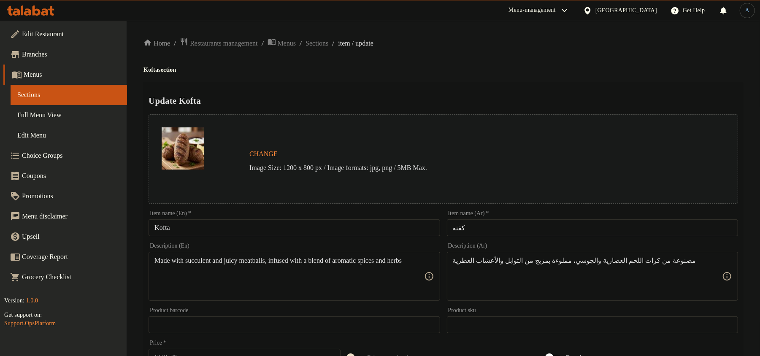
click at [481, 225] on input "كفته" at bounding box center [592, 228] width 291 height 17
click at [503, 56] on div "Home / Restaurants management / Menus / Sections / item / update Kofta section …" at bounding box center [444, 315] width 600 height 555
click at [241, 229] on input "Kofta" at bounding box center [294, 228] width 291 height 17
click at [617, 55] on div "Home / Restaurants management / Menus / Sections / item / update Kofta section …" at bounding box center [444, 315] width 600 height 555
click at [289, 233] on input "Kofta" at bounding box center [294, 228] width 291 height 17
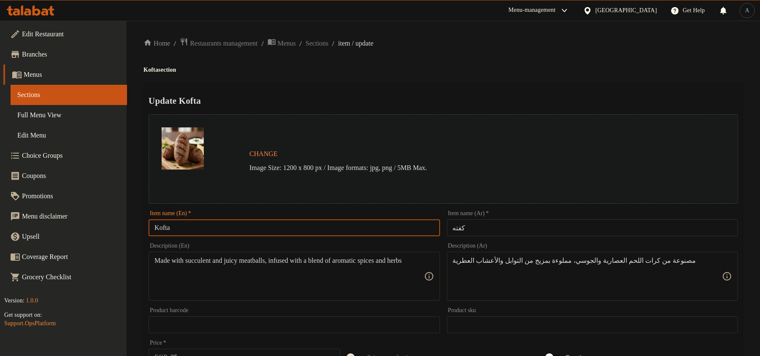
click at [551, 58] on div "Home / Restaurants management / Menus / Sections / item / update Kofta section …" at bounding box center [444, 315] width 600 height 555
click at [329, 41] on span "Sections" at bounding box center [317, 43] width 23 height 10
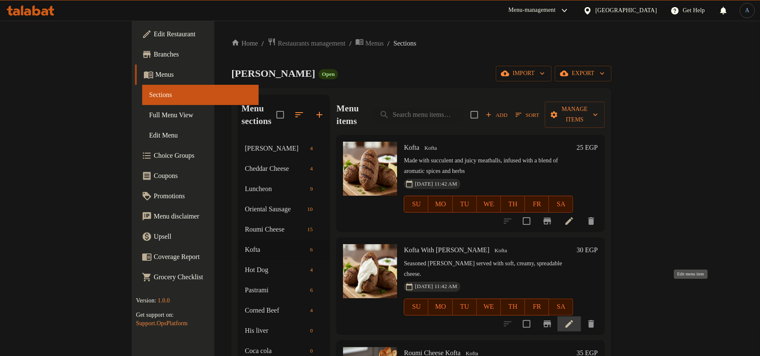
click at [573, 320] on icon at bounding box center [570, 324] width 8 height 8
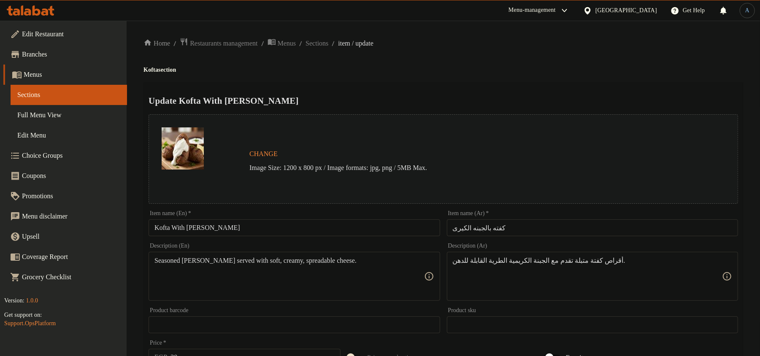
click at [274, 220] on input "Kofta With Kiri Cheese" at bounding box center [294, 228] width 291 height 17
click at [281, 237] on div "Item name (En)   * Kofta With Kiri Cheese Item name (En) *" at bounding box center [294, 223] width 298 height 33
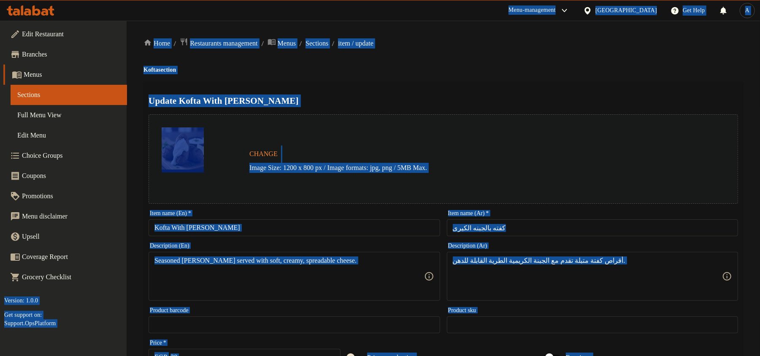
click at [282, 232] on input "Kofta With Kiri Cheese" at bounding box center [294, 228] width 291 height 17
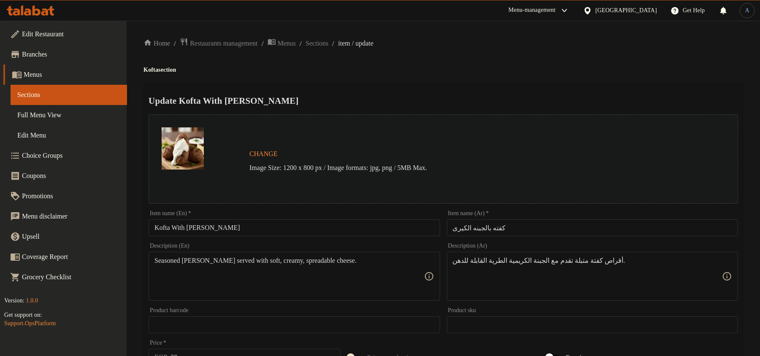
click at [455, 45] on ol "Home / Restaurants management / Menus / Sections / item / update" at bounding box center [444, 43] width 600 height 11
click at [245, 231] on input "Kofta With Kiri Cheese" at bounding box center [294, 228] width 291 height 17
click at [654, 51] on div "Home / Restaurants management / Menus / Sections / item / update Kofta section …" at bounding box center [444, 315] width 600 height 555
click at [294, 237] on div "Item name (En)   * Kofta With Kiri Cheese Item name (En) *" at bounding box center [294, 223] width 298 height 33
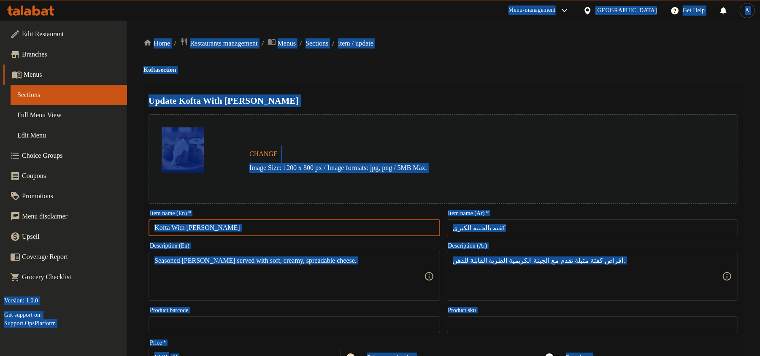
click at [296, 225] on input "Kofta With Kiri Cheese" at bounding box center [294, 228] width 291 height 17
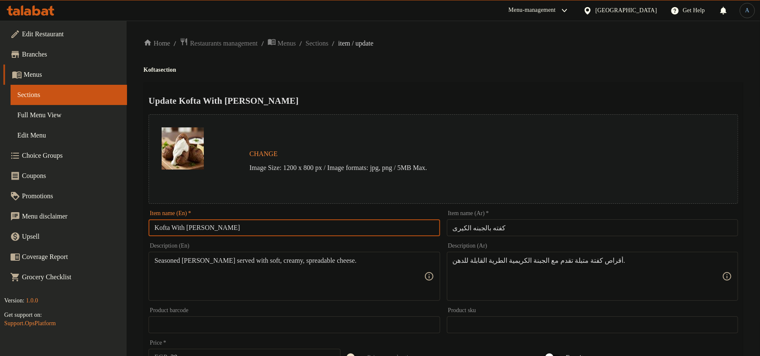
click at [508, 35] on div "Home / Restaurants management / Menus / Sections / item / update Kofta section …" at bounding box center [444, 315] width 634 height 589
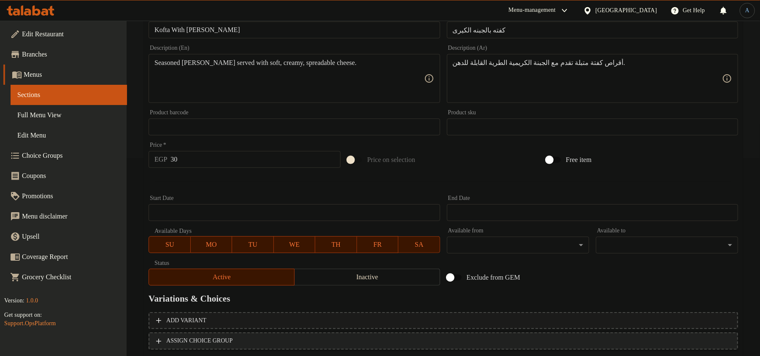
scroll to position [252, 0]
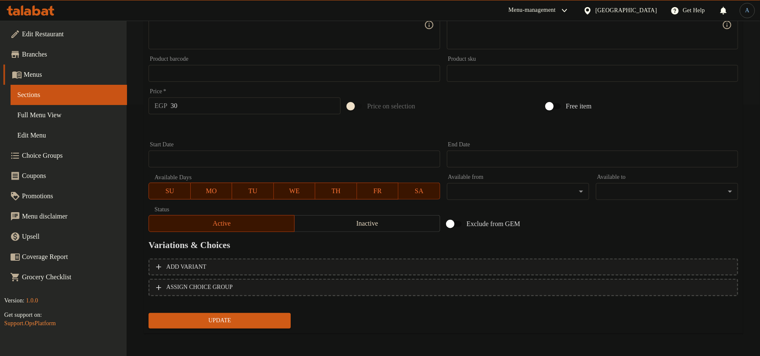
click at [266, 325] on span "Update" at bounding box center [219, 321] width 129 height 11
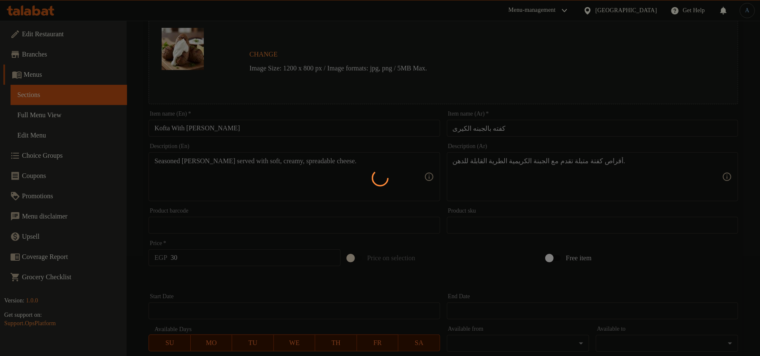
scroll to position [0, 0]
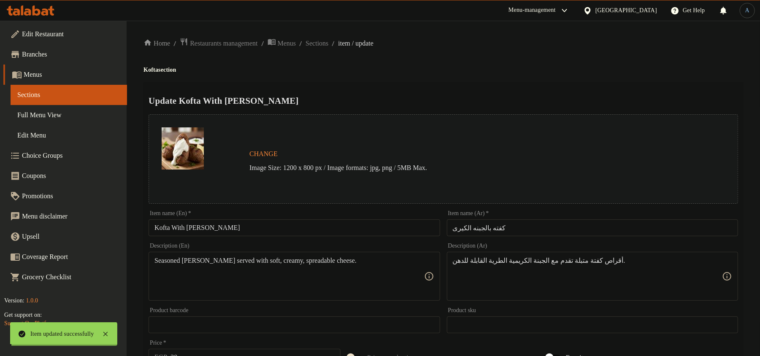
click at [460, 84] on div "Update Kofta With Kiri Cheese Change Image Size: 1200 x 800 px / Image formats:…" at bounding box center [444, 334] width 600 height 504
click at [333, 48] on div "Home / Restaurants management / Menus / Sections / item / update Kofta section …" at bounding box center [444, 315] width 600 height 555
click at [329, 44] on span "Sections" at bounding box center [317, 43] width 23 height 10
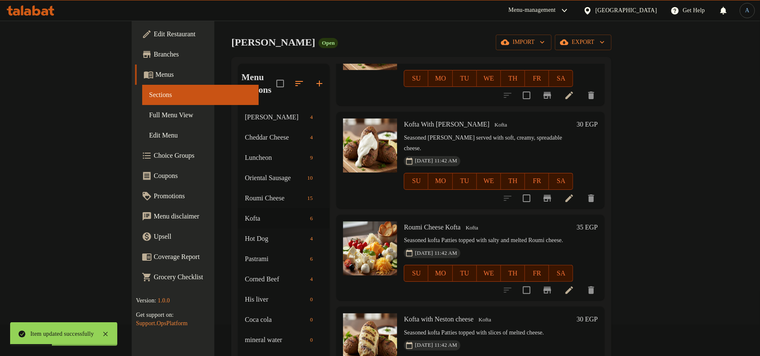
scroll to position [56, 0]
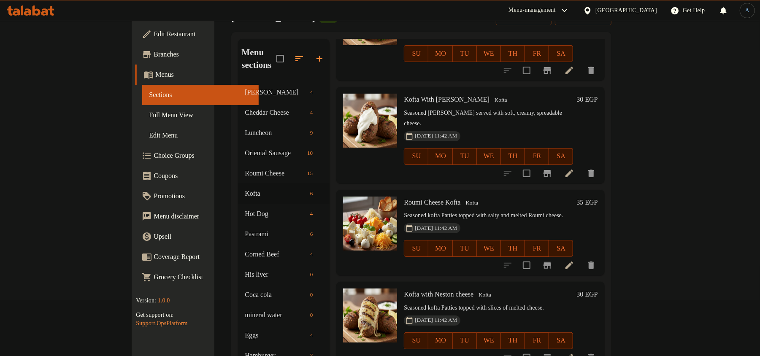
click at [573, 262] on icon at bounding box center [570, 266] width 8 height 8
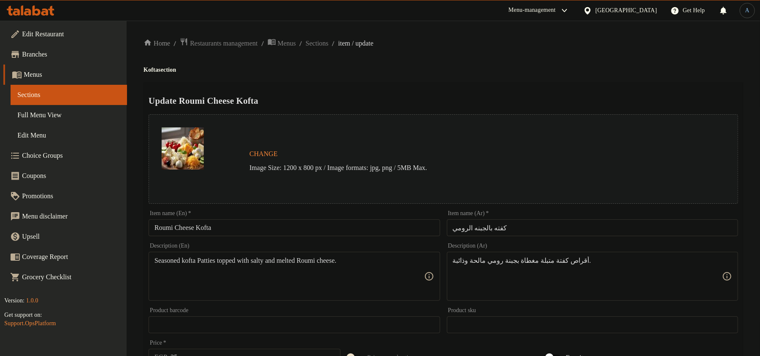
click at [541, 233] on input "كفته بالجبنه الرومي" at bounding box center [592, 228] width 291 height 17
paste input "گ"
click at [520, 62] on div "Home / Restaurants management / Menus / Sections / item / update Kofta section …" at bounding box center [444, 315] width 600 height 555
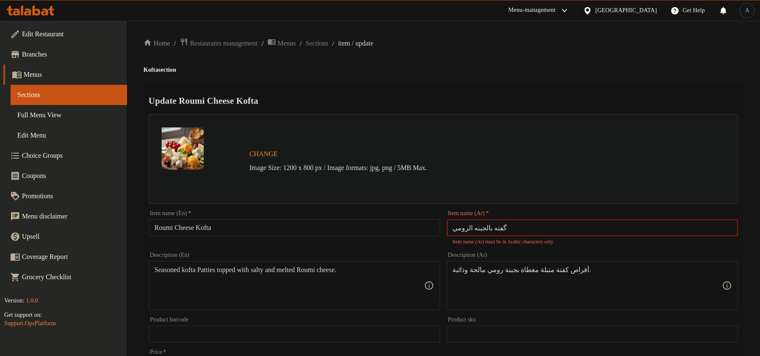
click at [522, 222] on input "گفته بالجبنه الرومي" at bounding box center [592, 228] width 291 height 17
type input "كفته بالجبنه الرومي"
click at [517, 100] on h2 "Update Roumi Cheese Kofta" at bounding box center [444, 101] width 590 height 13
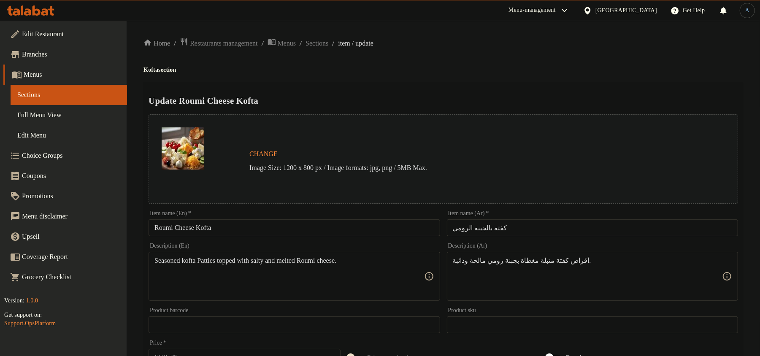
click at [326, 213] on div "Item name (En)   * Roumi Cheese Kofta Item name (En) *" at bounding box center [294, 224] width 291 height 26
click at [306, 230] on input "Roumi Cheese Kofta" at bounding box center [294, 228] width 291 height 17
click at [209, 230] on input "Roumi Cheese Kofta" at bounding box center [294, 228] width 291 height 17
click at [153, 227] on input "Roumi Cheese" at bounding box center [294, 228] width 291 height 17
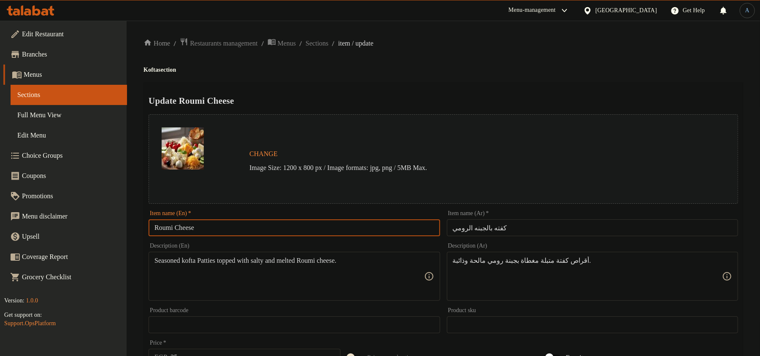
paste input "Kofta"
click at [222, 226] on input "Roumi Cheese" at bounding box center [294, 228] width 291 height 17
paste input "Kofta"
click at [152, 227] on input "Roumi Cheese" at bounding box center [294, 228] width 291 height 17
paste input "Kofta"
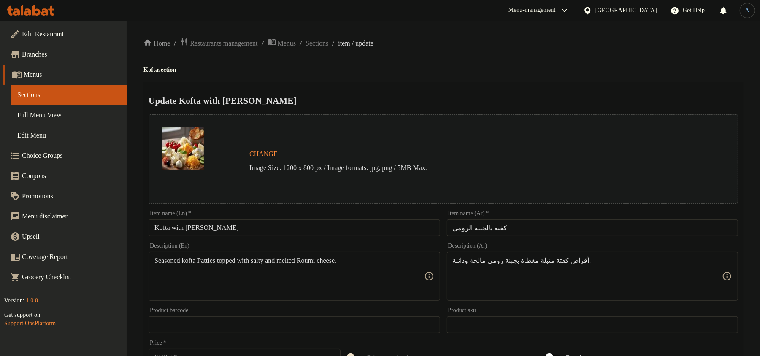
click at [573, 82] on div "Update Kofta with Roumi Cheese Change Image Size: 1200 x 800 px / Image formats…" at bounding box center [444, 334] width 600 height 504
click at [308, 232] on input "Kofta with Roumi Cheese" at bounding box center [294, 228] width 291 height 17
paste input "W"
type input "Kofta With Roumi Cheese"
click at [437, 96] on h2 "Update Kofta With Roumi Cheese" at bounding box center [444, 101] width 590 height 13
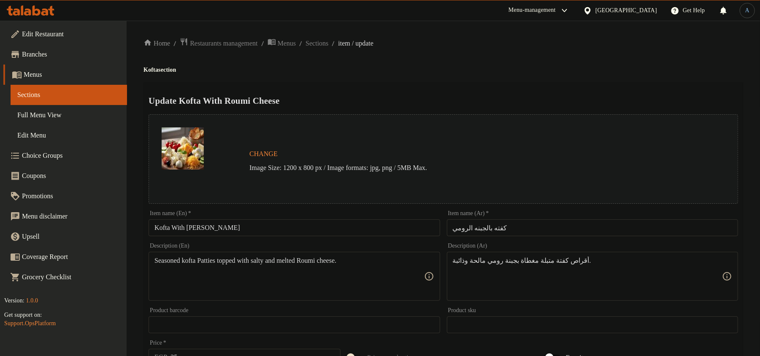
scroll to position [252, 0]
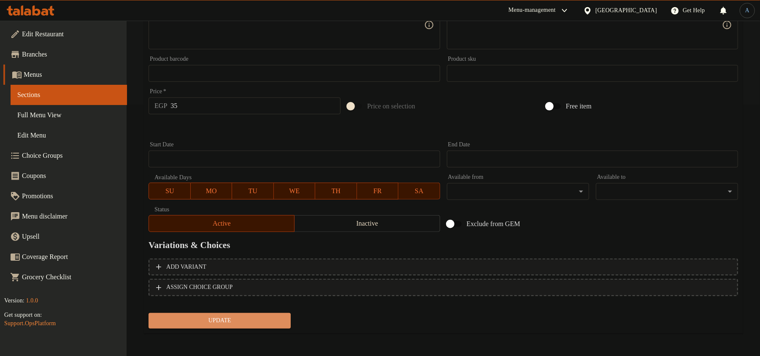
click at [238, 324] on span "Update" at bounding box center [219, 321] width 129 height 11
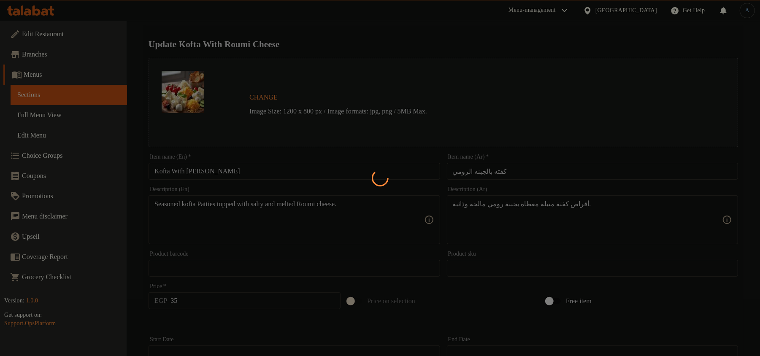
scroll to position [0, 0]
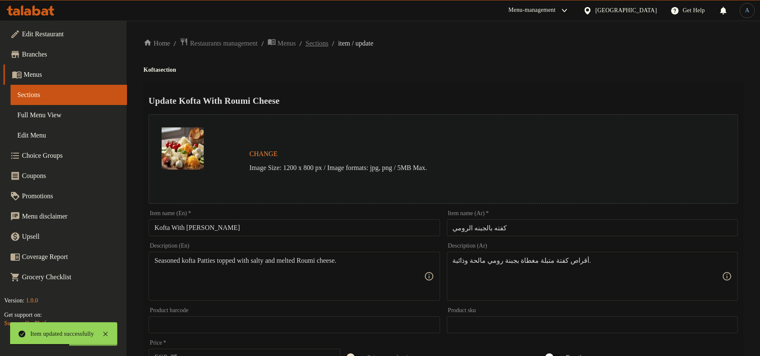
click at [329, 44] on span "Sections" at bounding box center [317, 43] width 23 height 10
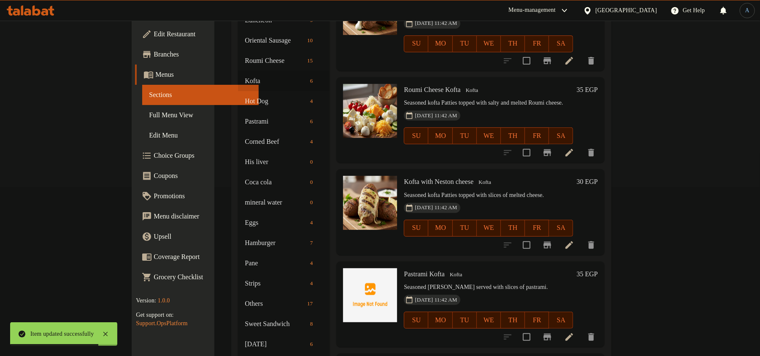
scroll to position [242, 0]
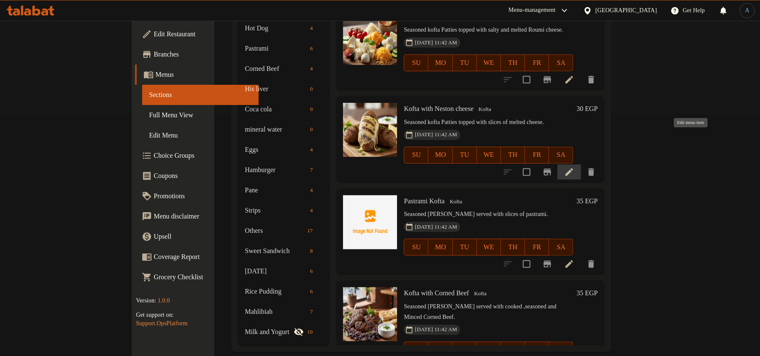
click at [575, 167] on icon at bounding box center [570, 172] width 10 height 10
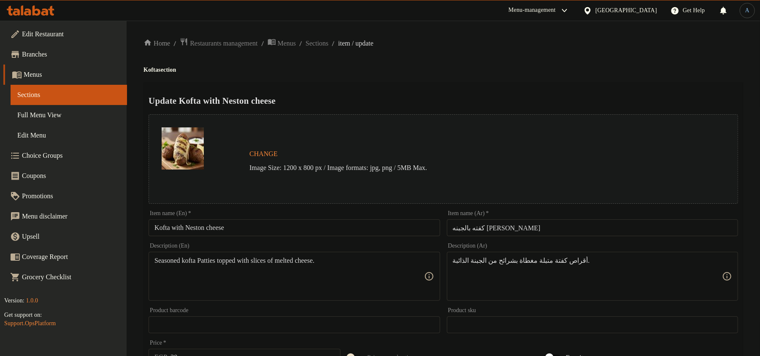
click at [256, 223] on input "Kofta with Neston cheese" at bounding box center [294, 228] width 291 height 17
drag, startPoint x: 568, startPoint y: 61, endPoint x: 543, endPoint y: 90, distance: 38.0
click at [568, 61] on div "Home / Restaurants management / Menus / Sections / item / update Kofta section …" at bounding box center [444, 315] width 600 height 555
click at [287, 225] on input "Kofta with Neston cheese" at bounding box center [294, 228] width 291 height 17
paste input "With Neston C"
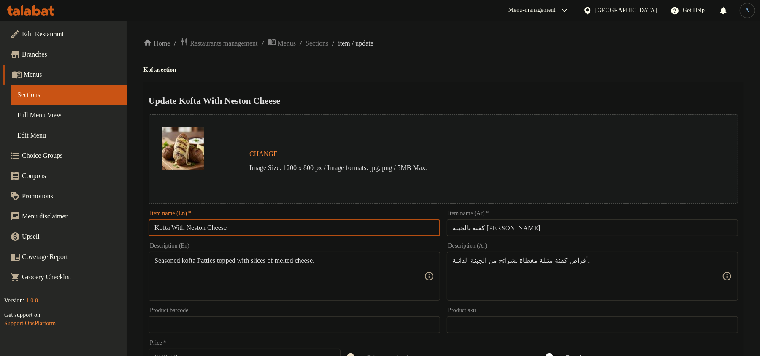
type input "Kofta With Neston Cheese"
click at [483, 63] on div "Home / Restaurants management / Menus / Sections / item / update Kofta section …" at bounding box center [444, 315] width 600 height 555
click at [533, 230] on input "كفته بالجبنه النستون" at bounding box center [592, 228] width 291 height 17
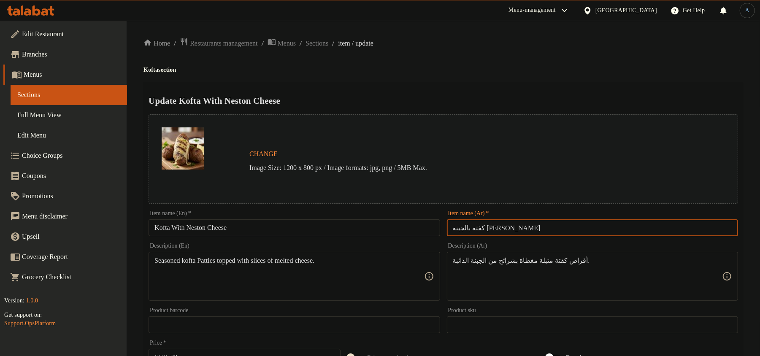
paste input "گ"
type input "كفته بالجبنه النستون"
click at [501, 80] on div "Home / Restaurants management / Menus / Sections / item / update Kofta section …" at bounding box center [444, 315] width 600 height 555
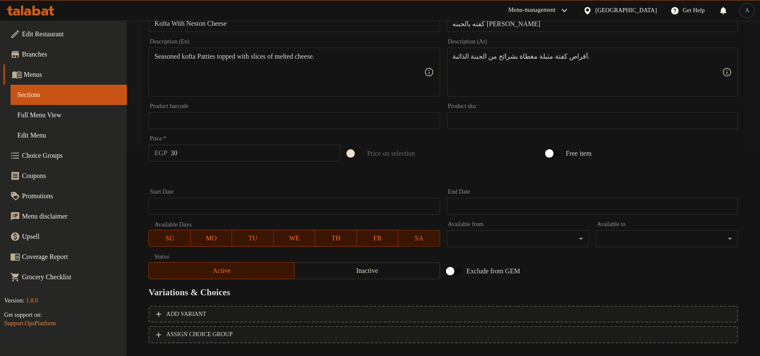
scroll to position [252, 0]
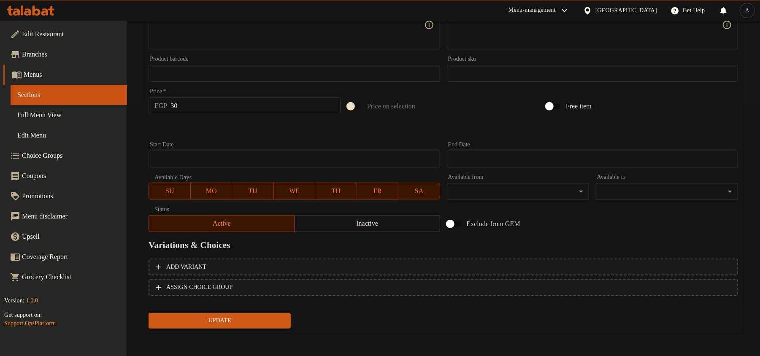
click at [399, 129] on div at bounding box center [443, 128] width 597 height 21
click at [209, 323] on span "Update" at bounding box center [219, 321] width 129 height 11
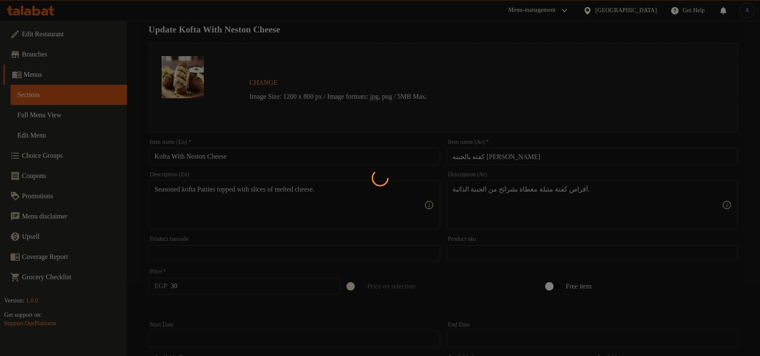
scroll to position [0, 0]
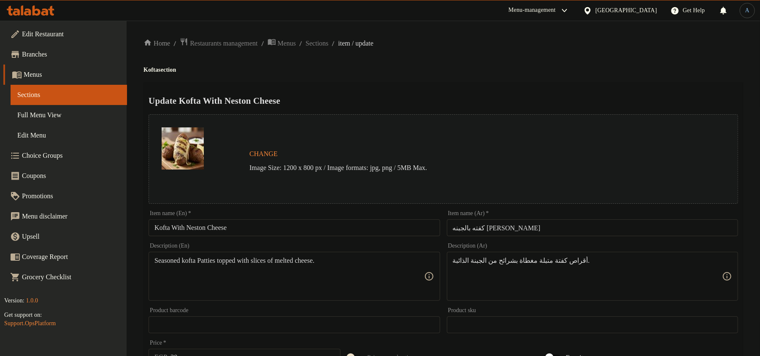
click at [334, 72] on h4 "Kofta section" at bounding box center [444, 70] width 600 height 8
click at [266, 223] on input "Kofta With Neston Cheese" at bounding box center [294, 228] width 291 height 17
drag, startPoint x: 606, startPoint y: 53, endPoint x: 541, endPoint y: 87, distance: 73.1
click at [606, 53] on div "Home / Restaurants management / Menus / Sections / item / update Kofta section …" at bounding box center [444, 315] width 600 height 555
click at [238, 228] on input "Kofta With Neston Cheese" at bounding box center [294, 228] width 291 height 17
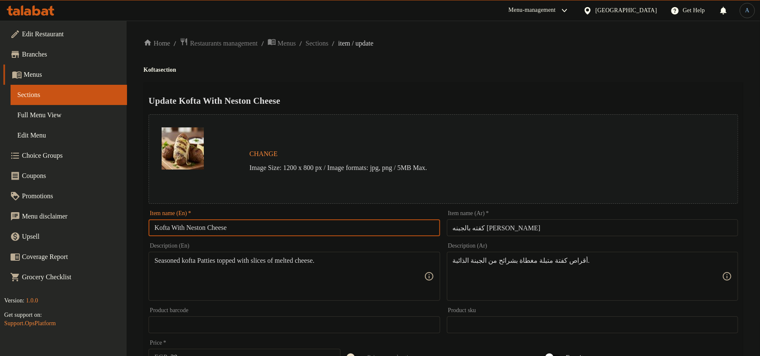
click at [558, 68] on h4 "Kofta section" at bounding box center [444, 70] width 600 height 8
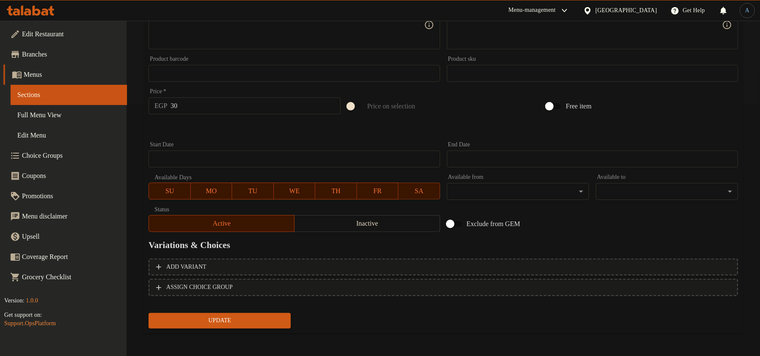
click at [220, 323] on span "Update" at bounding box center [219, 321] width 129 height 11
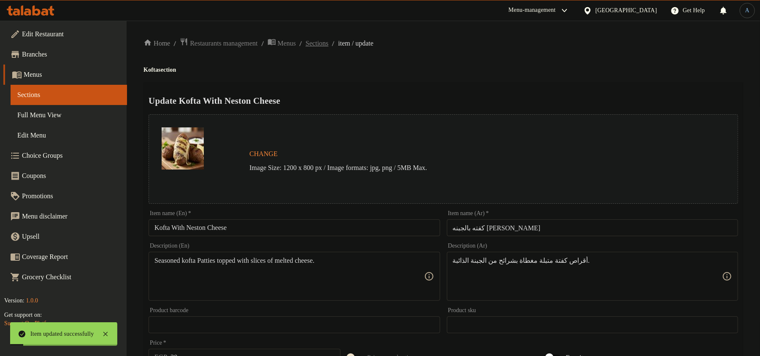
click at [329, 39] on span "Sections" at bounding box center [317, 43] width 23 height 10
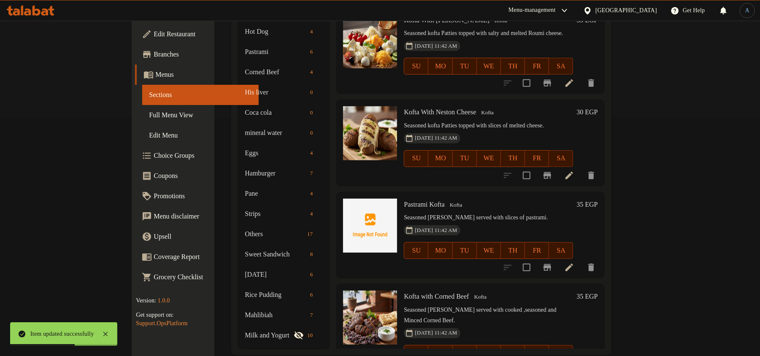
scroll to position [242, 0]
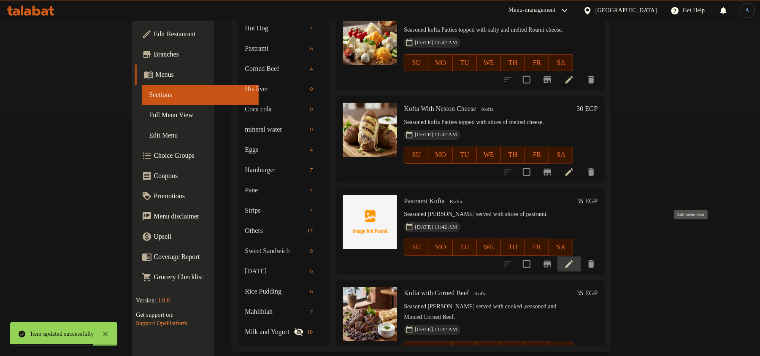
click at [575, 259] on icon at bounding box center [570, 264] width 10 height 10
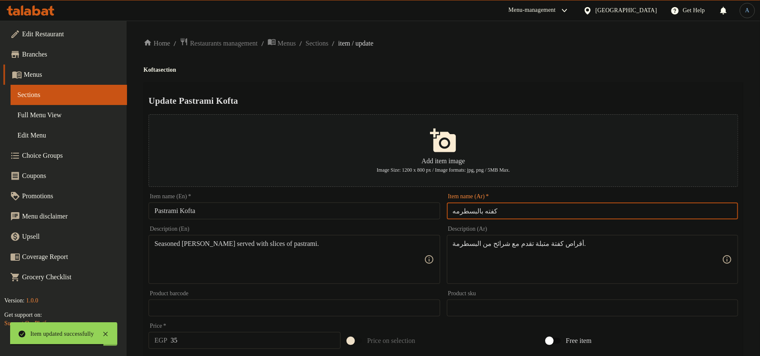
click at [502, 209] on input "كفته بالبسطرمه" at bounding box center [592, 211] width 291 height 17
paste input "گ"
type input "كفته بالبسطرمه"
click at [475, 41] on ol "Home / Restaurants management / Menus / Sections / item / update" at bounding box center [444, 43] width 600 height 11
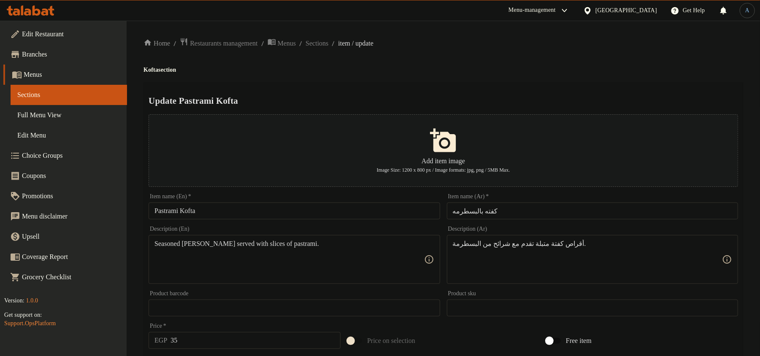
click at [314, 209] on input "Pastrami Kofta" at bounding box center [294, 211] width 291 height 17
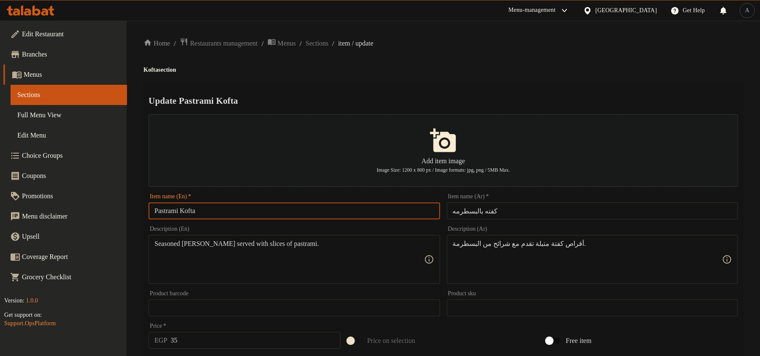
click at [198, 211] on input "Pastrami Kofta" at bounding box center [294, 211] width 291 height 17
click at [155, 210] on input "Pastrami" at bounding box center [294, 211] width 291 height 17
paste input "Kofta"
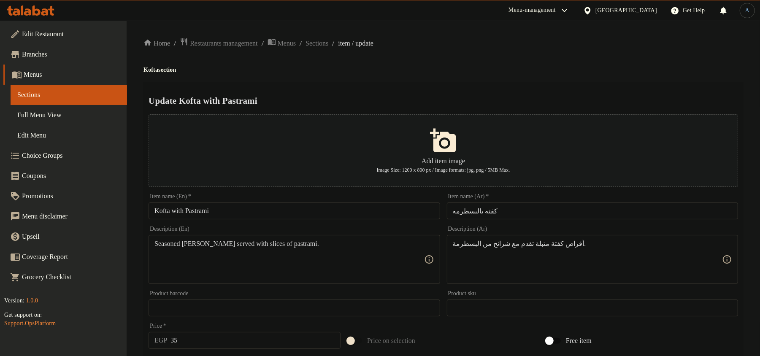
drag, startPoint x: 568, startPoint y: 62, endPoint x: 538, endPoint y: 84, distance: 38.3
click at [568, 62] on div "Home / Restaurants management / Menus / Sections / item / update Kofta section …" at bounding box center [444, 307] width 600 height 538
click at [245, 212] on input "Kofta with Pastrami" at bounding box center [294, 211] width 291 height 17
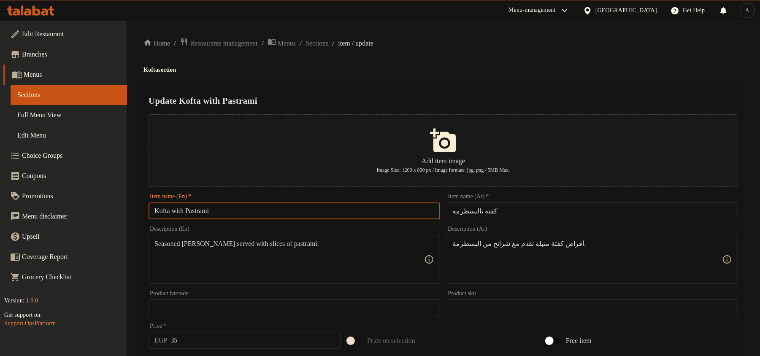
paste input "W"
type input "Kofta With Pastrami"
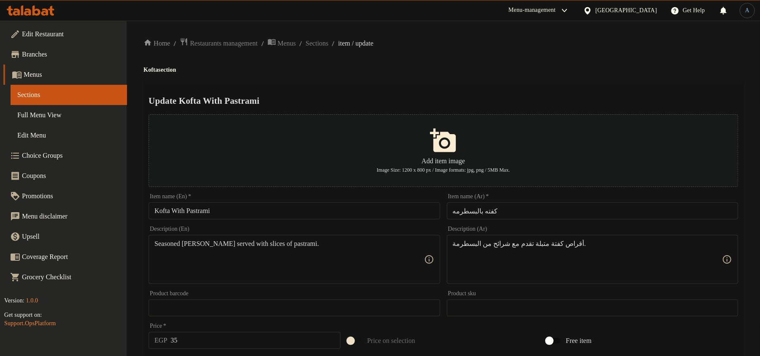
click at [332, 92] on div "Update Kofta With Pastrami Add item image Image Size: 1200 x 800 px / Image for…" at bounding box center [444, 325] width 600 height 487
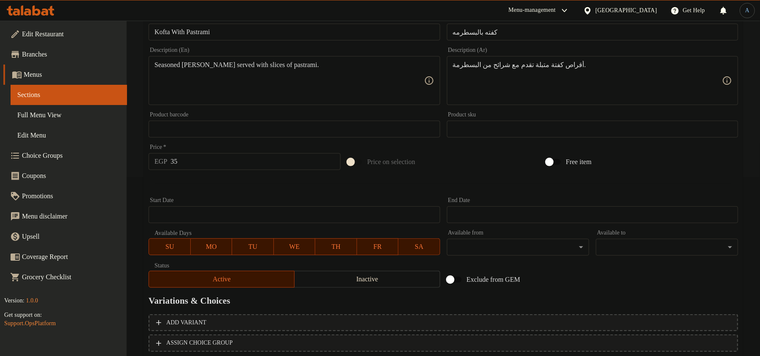
scroll to position [235, 0]
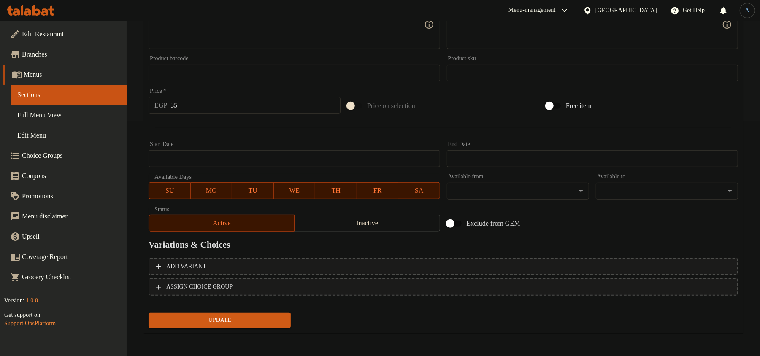
click at [242, 330] on div "Update" at bounding box center [219, 321] width 149 height 22
click at [255, 320] on span "Update" at bounding box center [219, 320] width 129 height 11
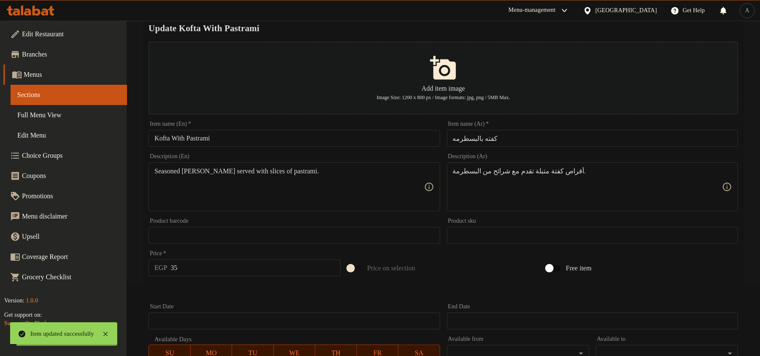
scroll to position [0, 0]
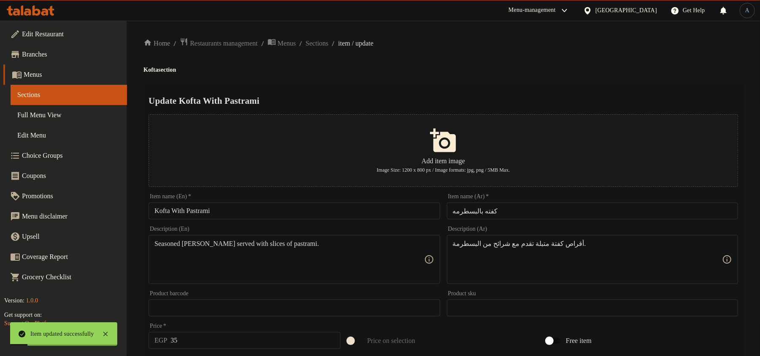
click at [337, 35] on div "Home / Restaurants management / Menus / Sections / item / update Kofta section …" at bounding box center [444, 307] width 634 height 572
click at [329, 40] on span "Sections" at bounding box center [317, 43] width 23 height 10
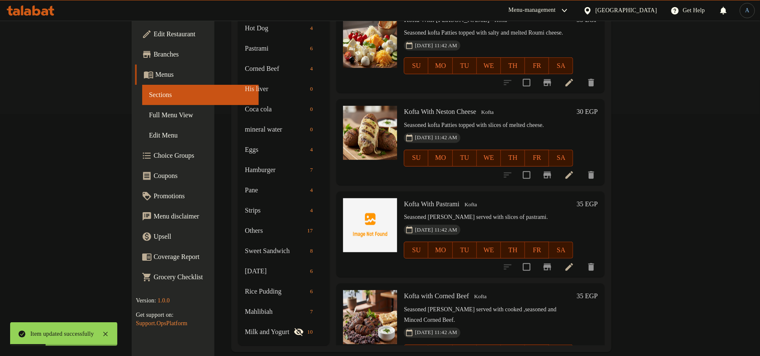
scroll to position [95, 0]
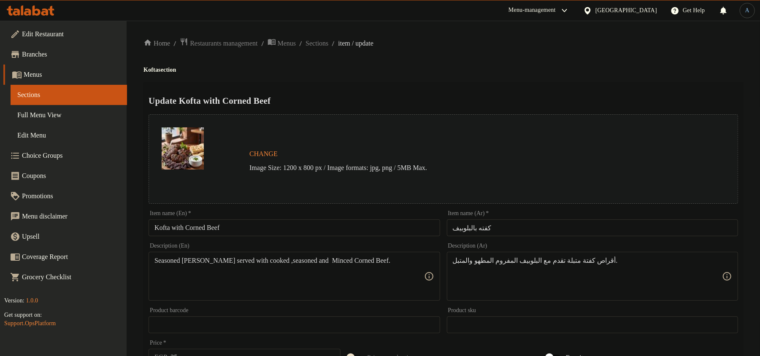
click at [544, 231] on input "كفته بالبلوبيف" at bounding box center [592, 228] width 291 height 17
paste input "گ"
type input "كفته بالبلوبيف"
click at [502, 60] on div "Home / Restaurants management / Menus / Sections / item / update Kofta section …" at bounding box center [444, 315] width 600 height 555
click at [258, 225] on input "Kofta with Corned Beef" at bounding box center [294, 228] width 291 height 17
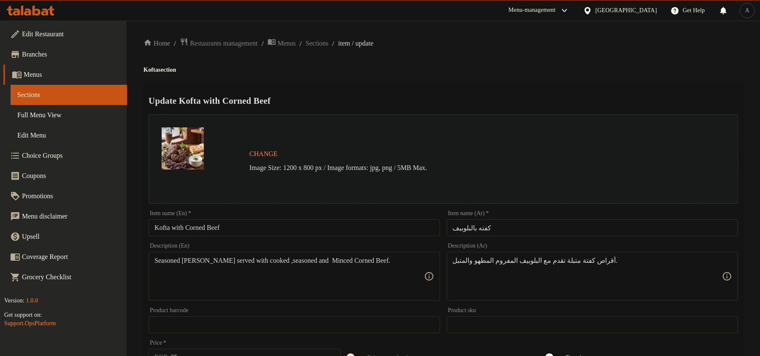
click at [577, 42] on ol "Home / Restaurants management / Menus / Sections / item / update" at bounding box center [444, 43] width 600 height 11
click at [227, 224] on input "Kofta with Corned Beef" at bounding box center [294, 228] width 291 height 17
paste input "W"
type input "Kofta With Corned Beef"
click at [561, 63] on div "Home / Restaurants management / Menus / Sections / item / update Kofta section …" at bounding box center [444, 315] width 600 height 555
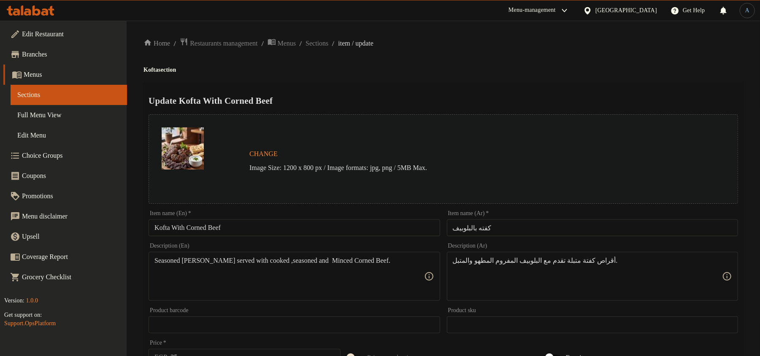
scroll to position [252, 0]
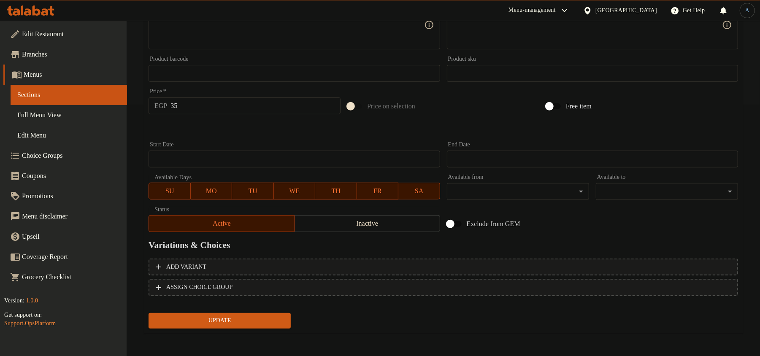
click at [215, 323] on span "Update" at bounding box center [219, 321] width 129 height 11
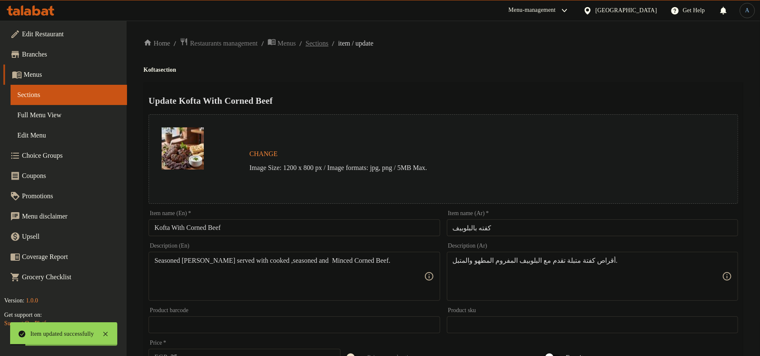
click at [328, 44] on span "Sections" at bounding box center [317, 43] width 23 height 10
